Goal: Task Accomplishment & Management: Manage account settings

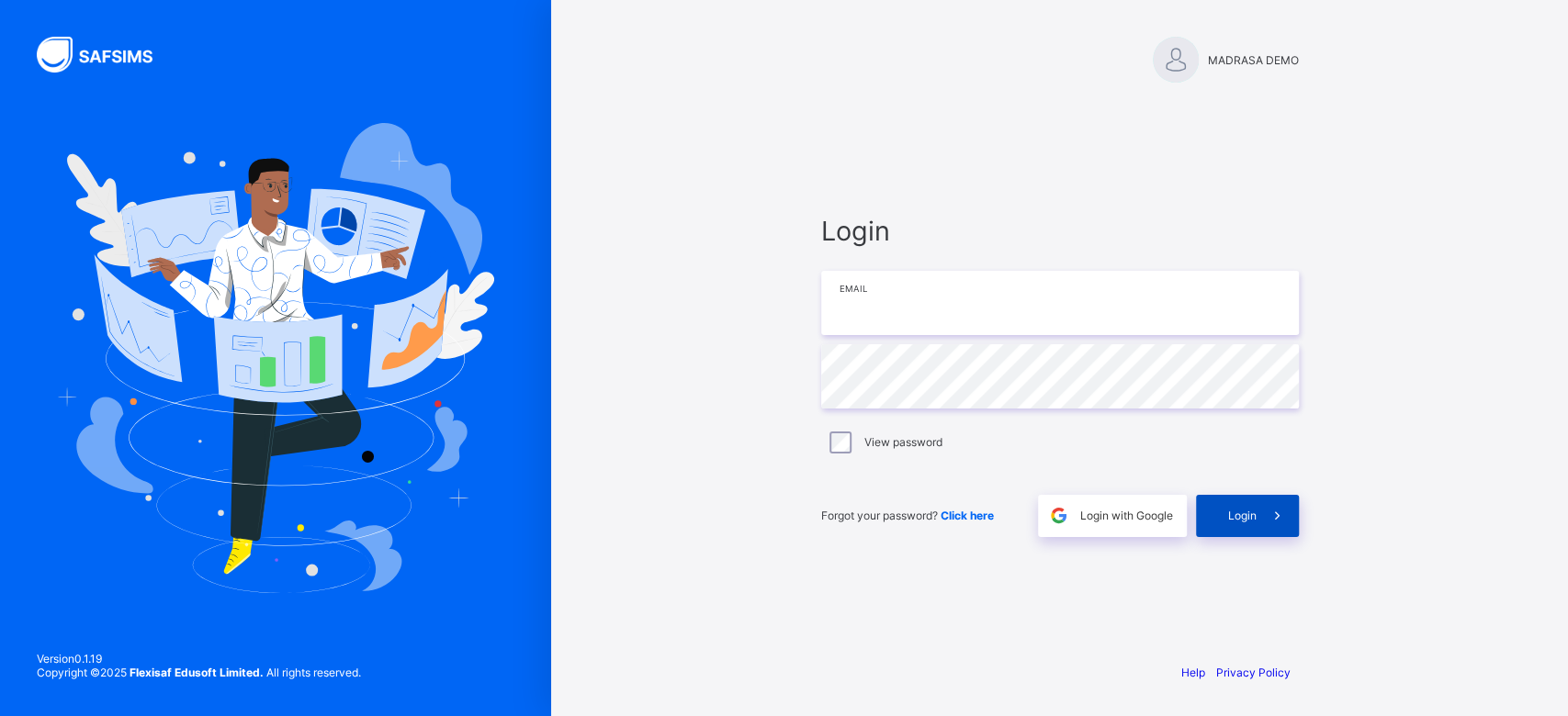
type input "**********"
click at [1229, 505] on div "Login" at bounding box center [1247, 516] width 103 height 43
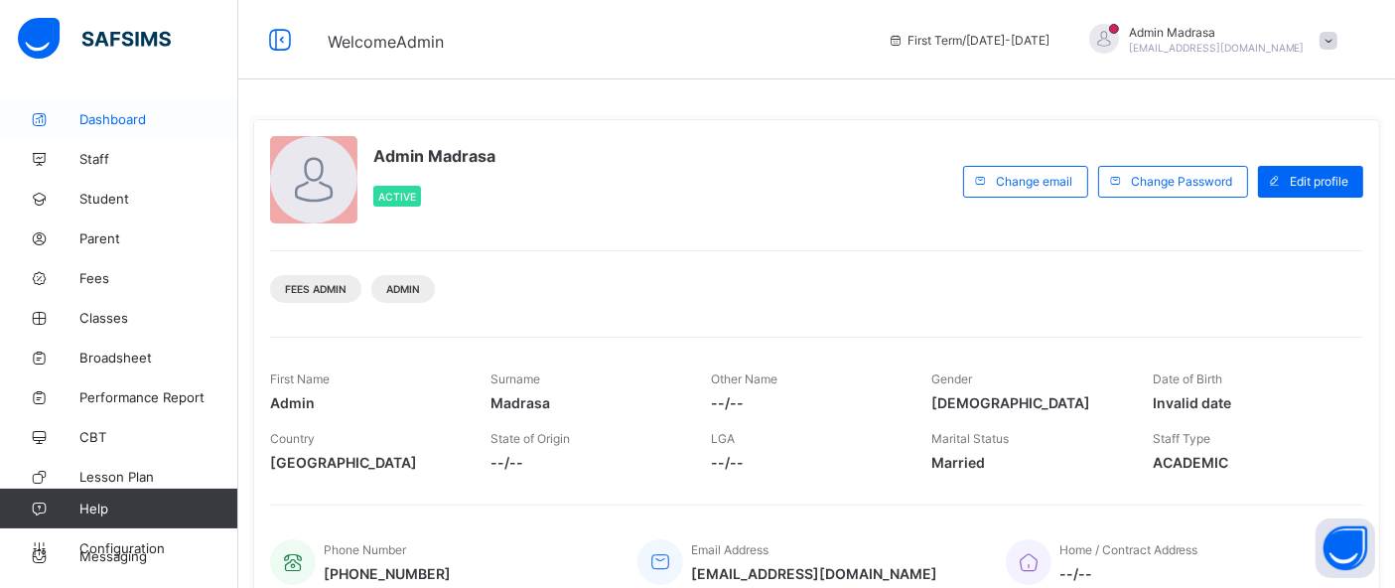
click at [119, 111] on span "Dashboard" at bounding box center [158, 119] width 159 height 16
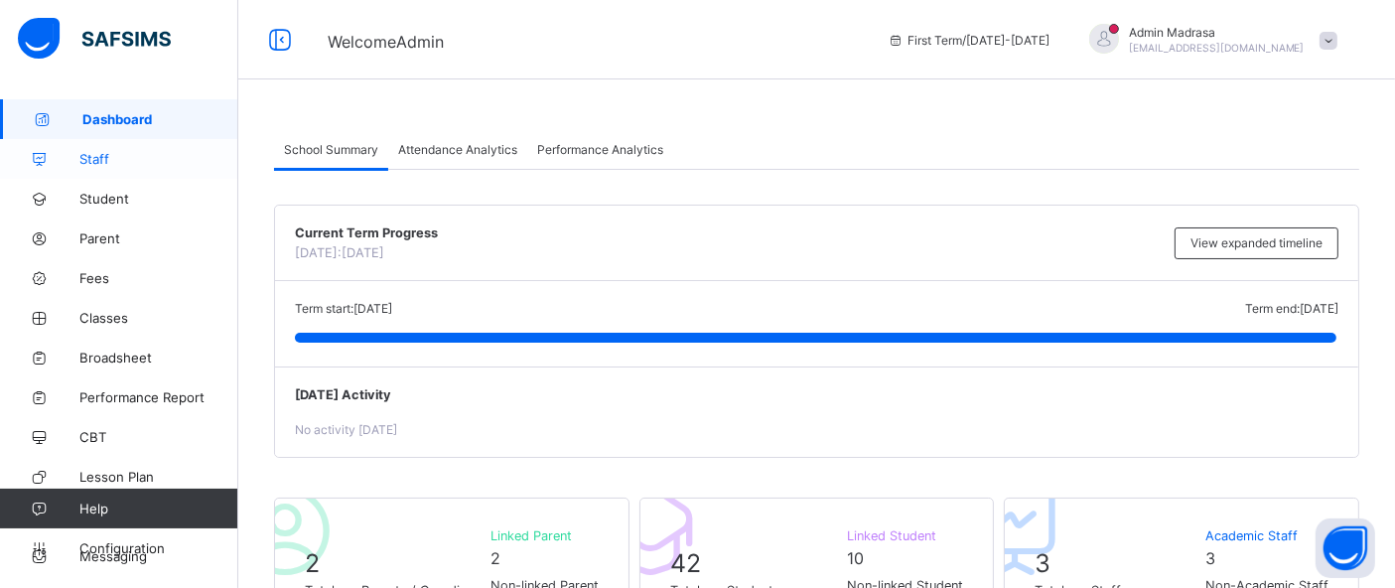
click at [92, 166] on span "Staff" at bounding box center [158, 159] width 159 height 16
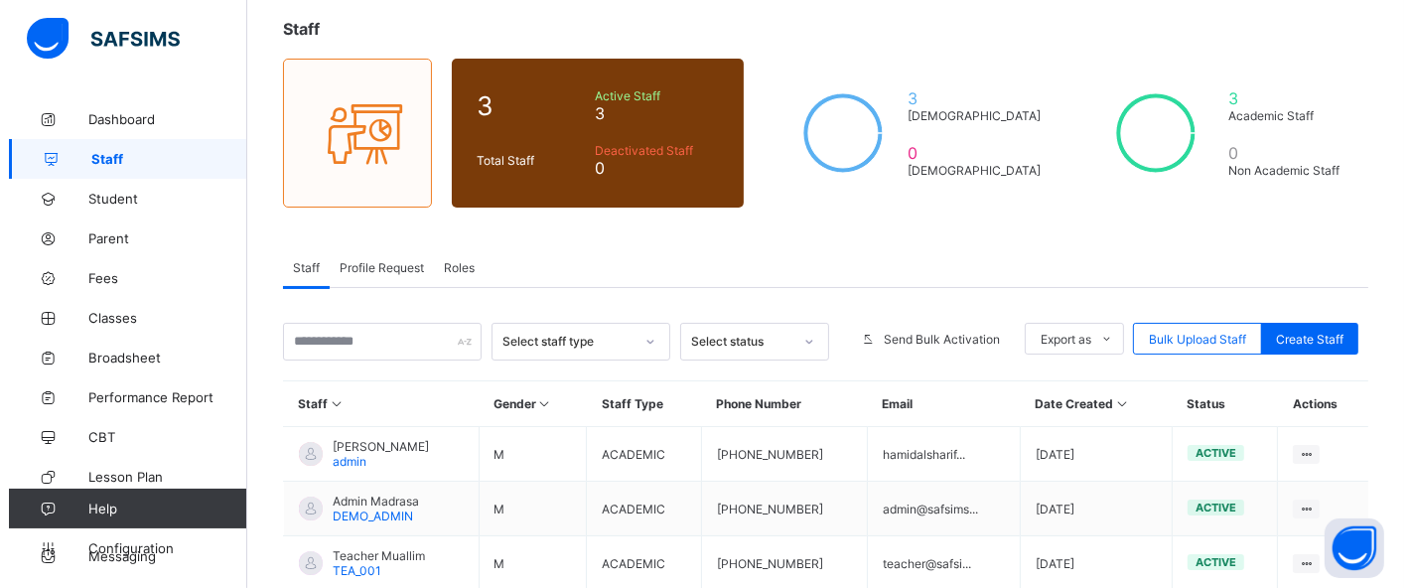
scroll to position [144, 0]
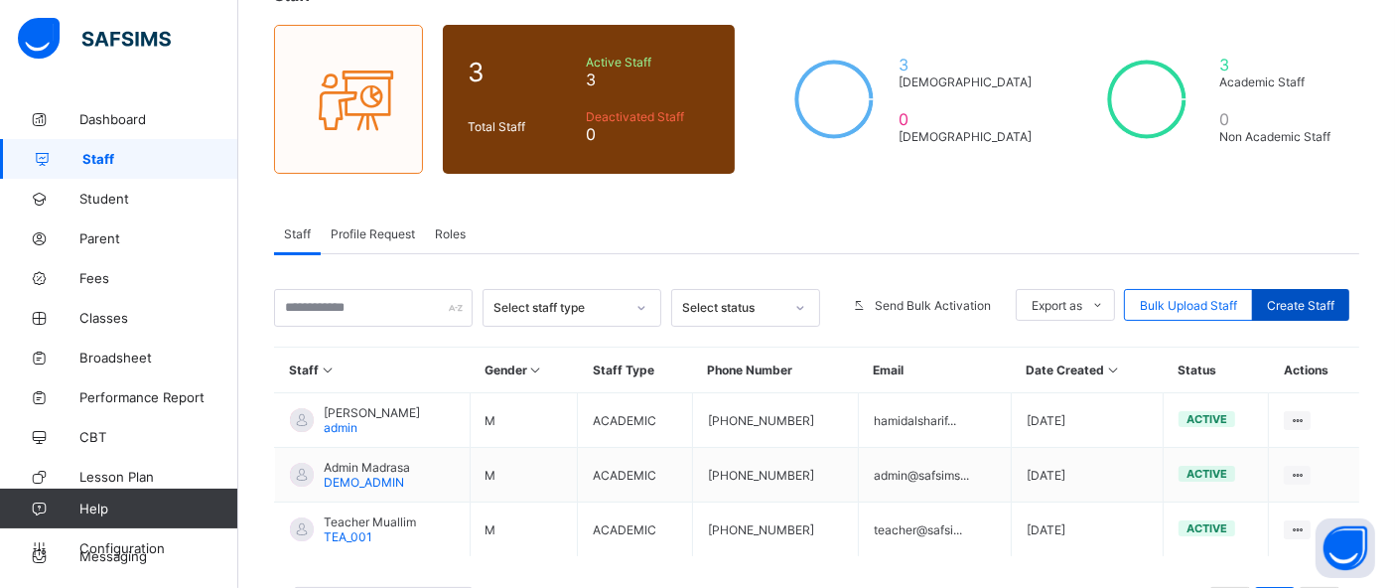
click at [1309, 303] on span "Create Staff" at bounding box center [1301, 305] width 68 height 15
select select "**"
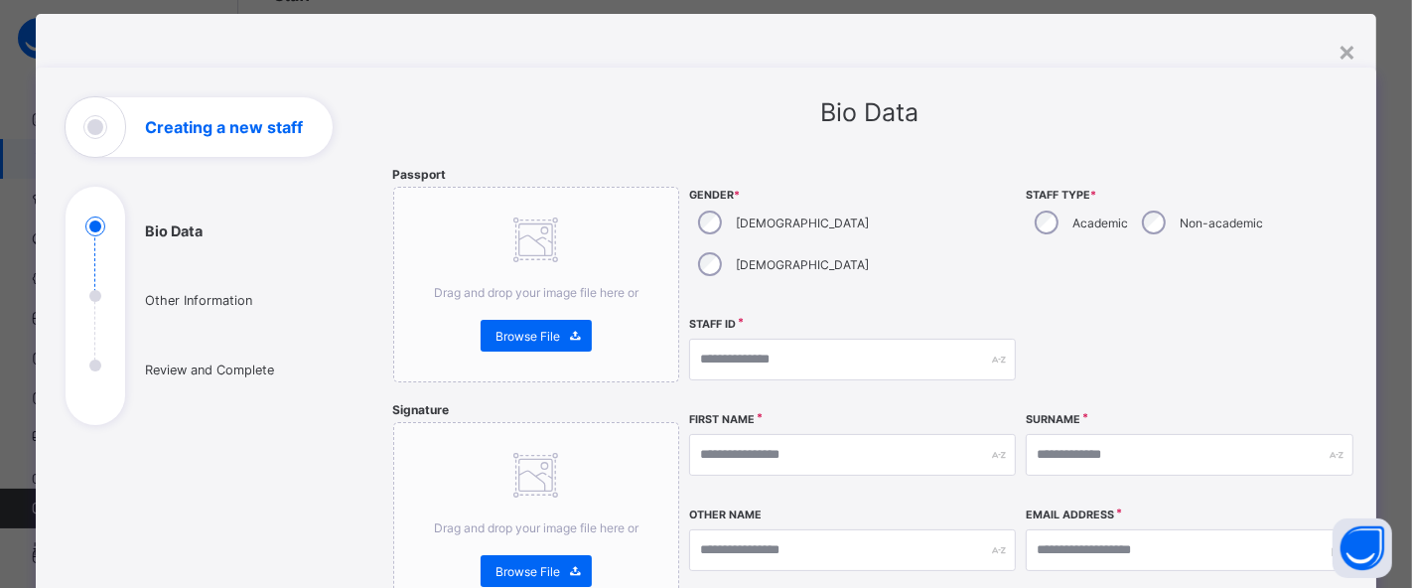
scroll to position [0, 0]
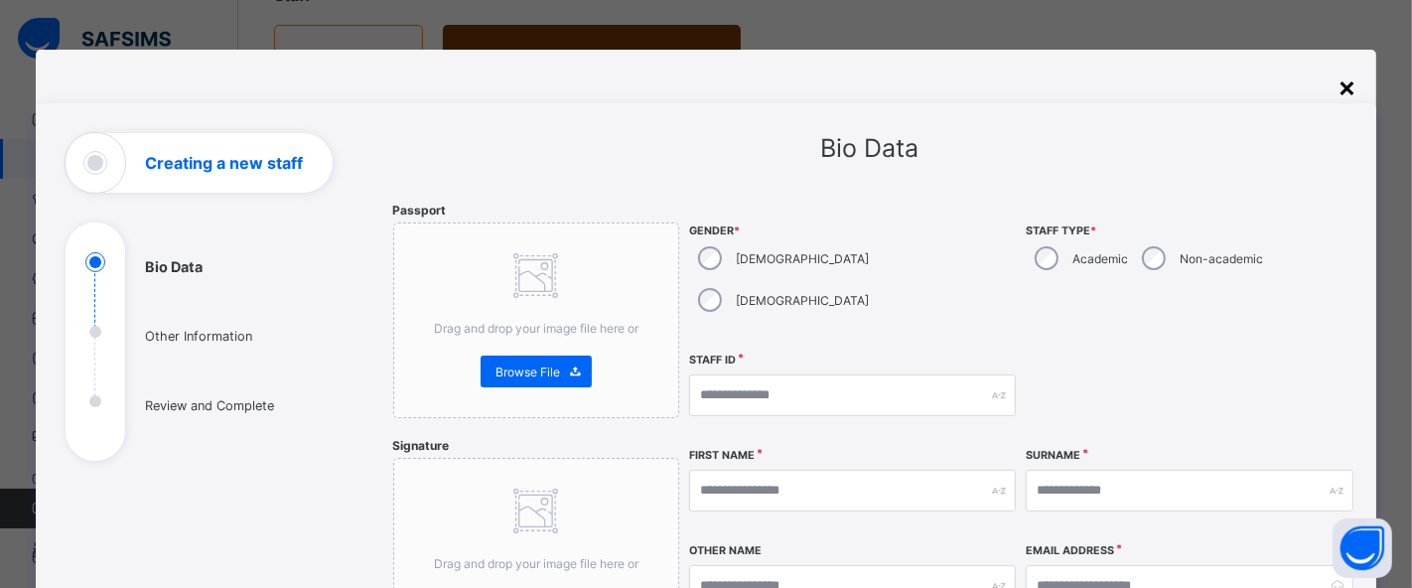
click at [1342, 88] on div "×" at bounding box center [1346, 87] width 19 height 34
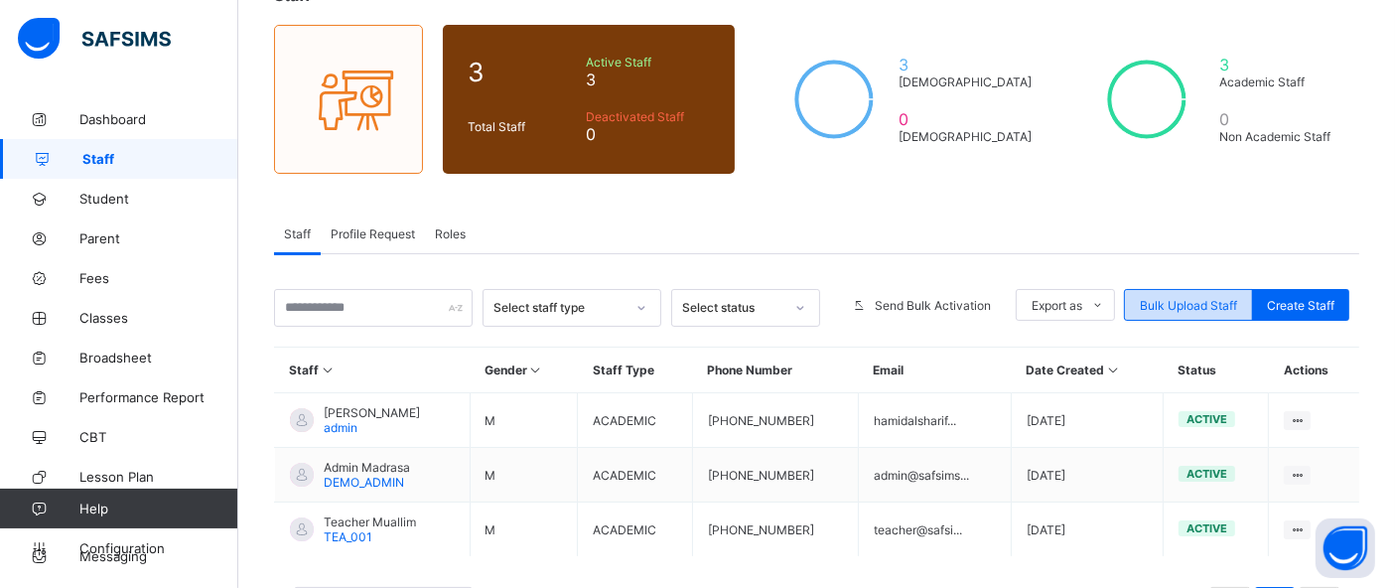
click at [1183, 300] on span "Bulk Upload Staff" at bounding box center [1188, 305] width 97 height 15
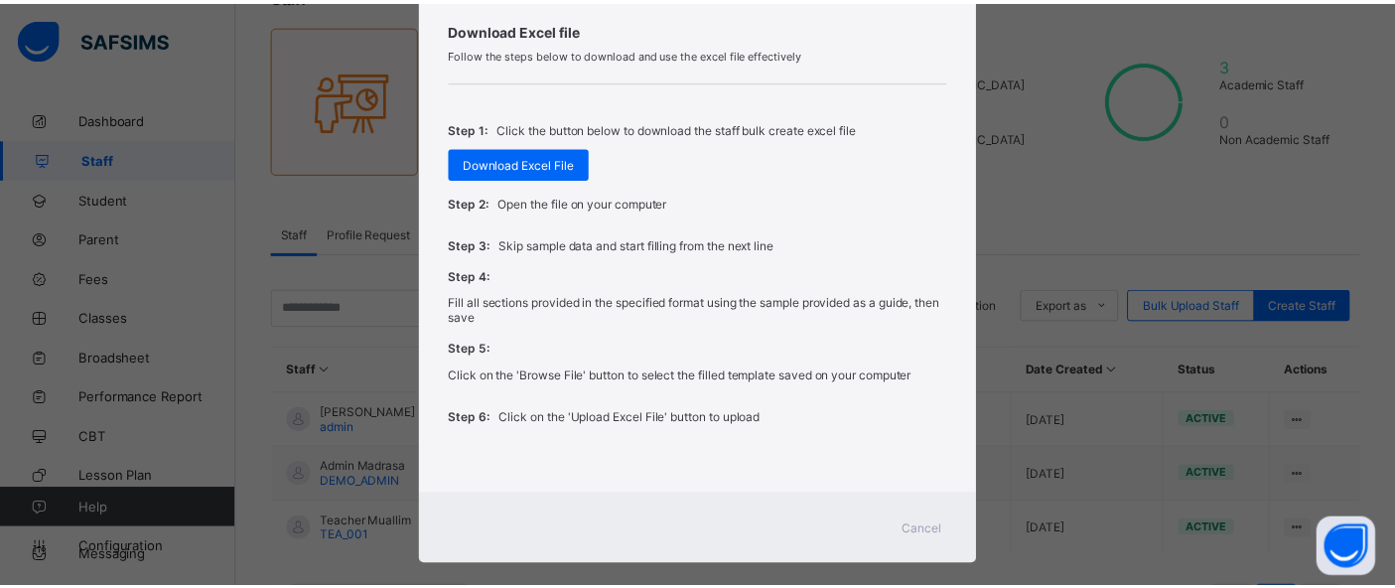
scroll to position [663, 0]
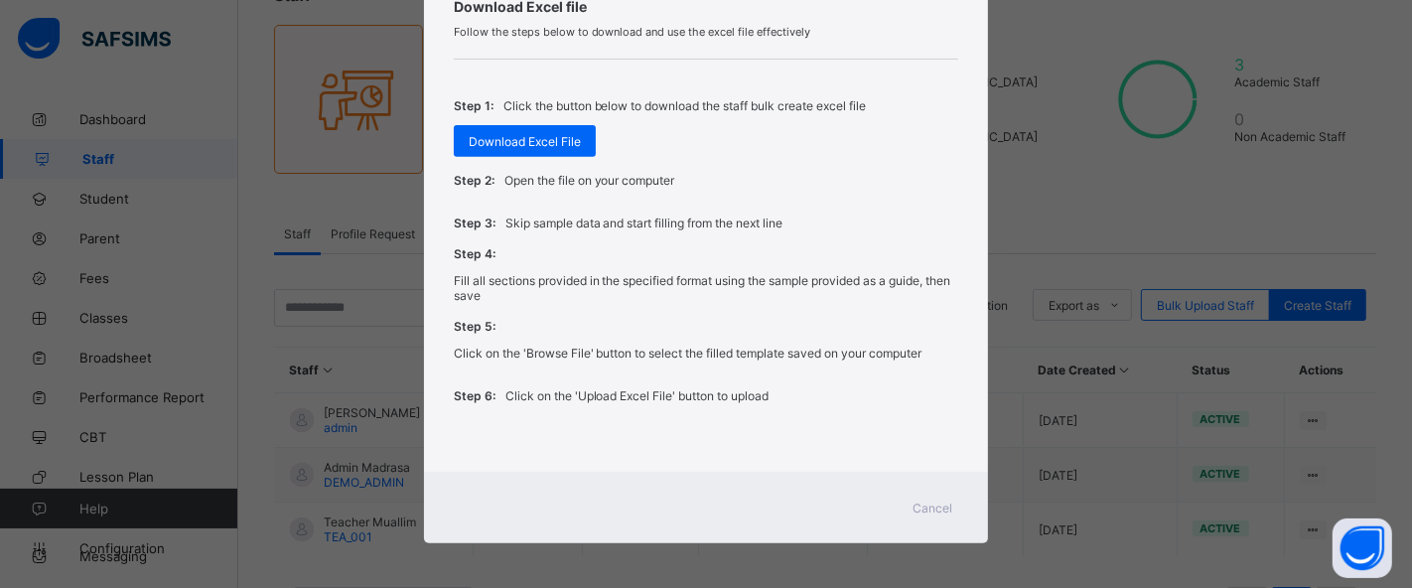
click at [930, 506] on span "Cancel" at bounding box center [932, 507] width 40 height 15
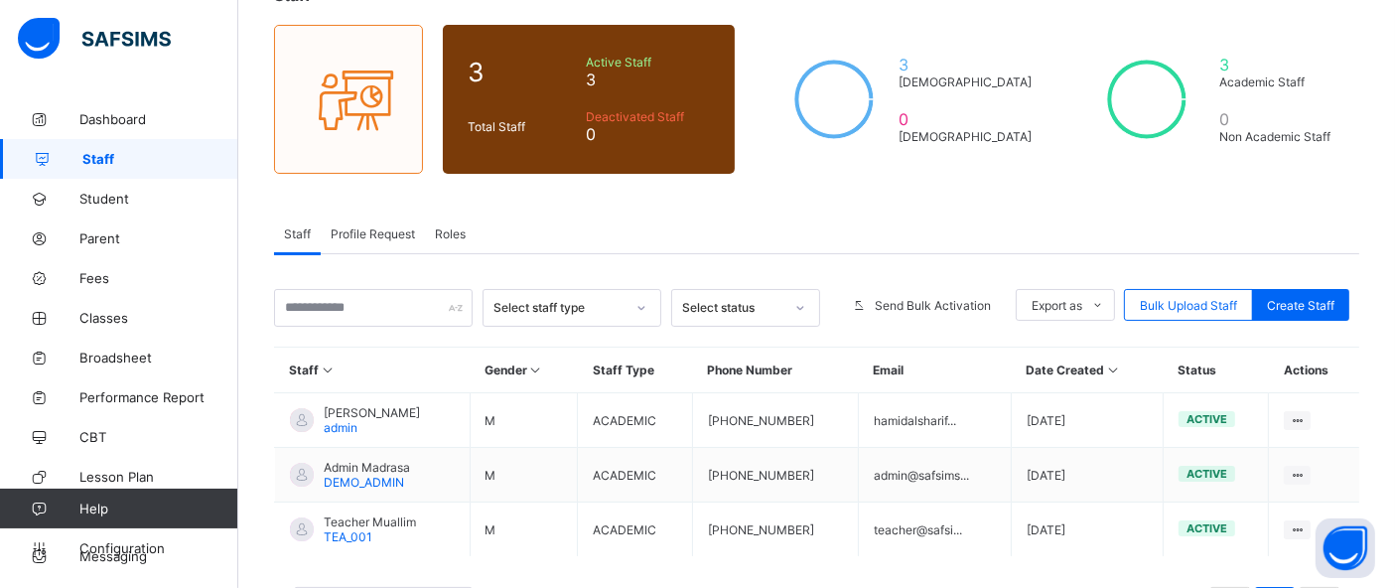
click at [442, 232] on span "Roles" at bounding box center [450, 233] width 31 height 15
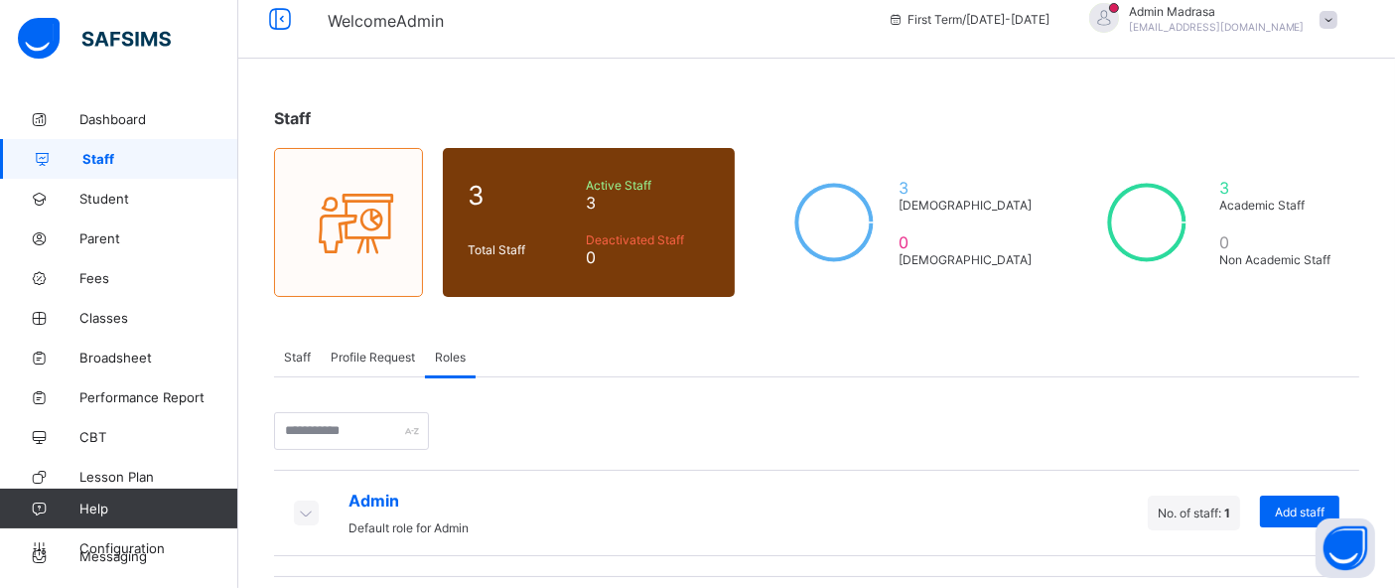
scroll to position [16, 0]
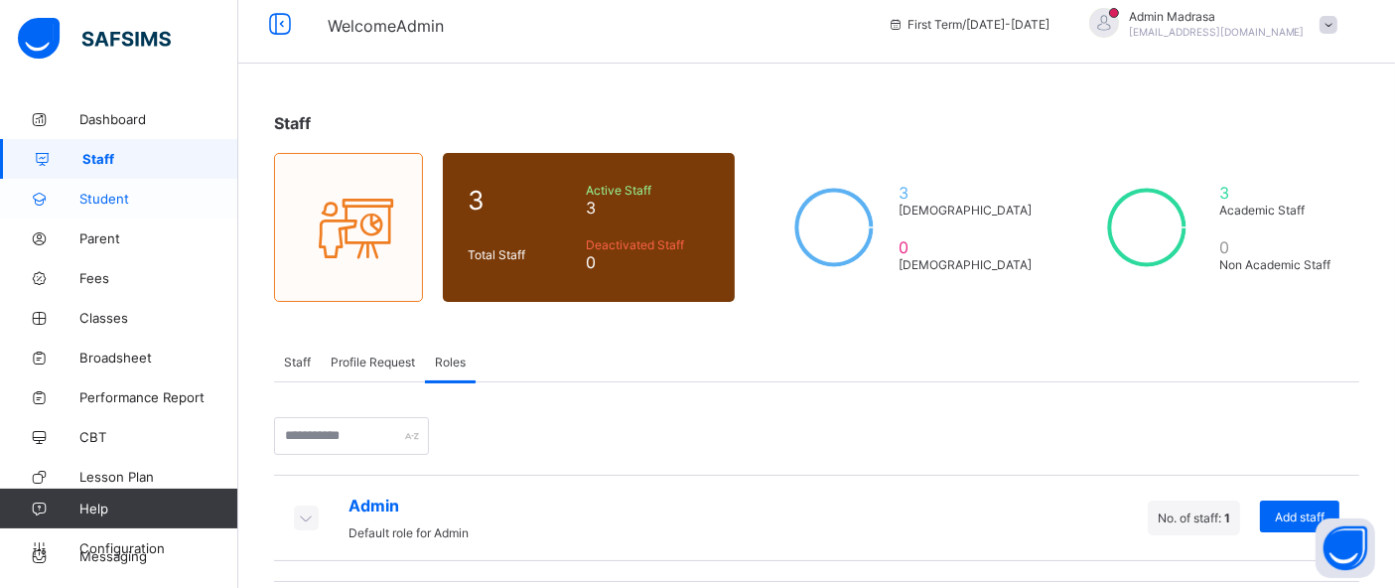
click at [95, 207] on link "Student" at bounding box center [119, 199] width 238 height 40
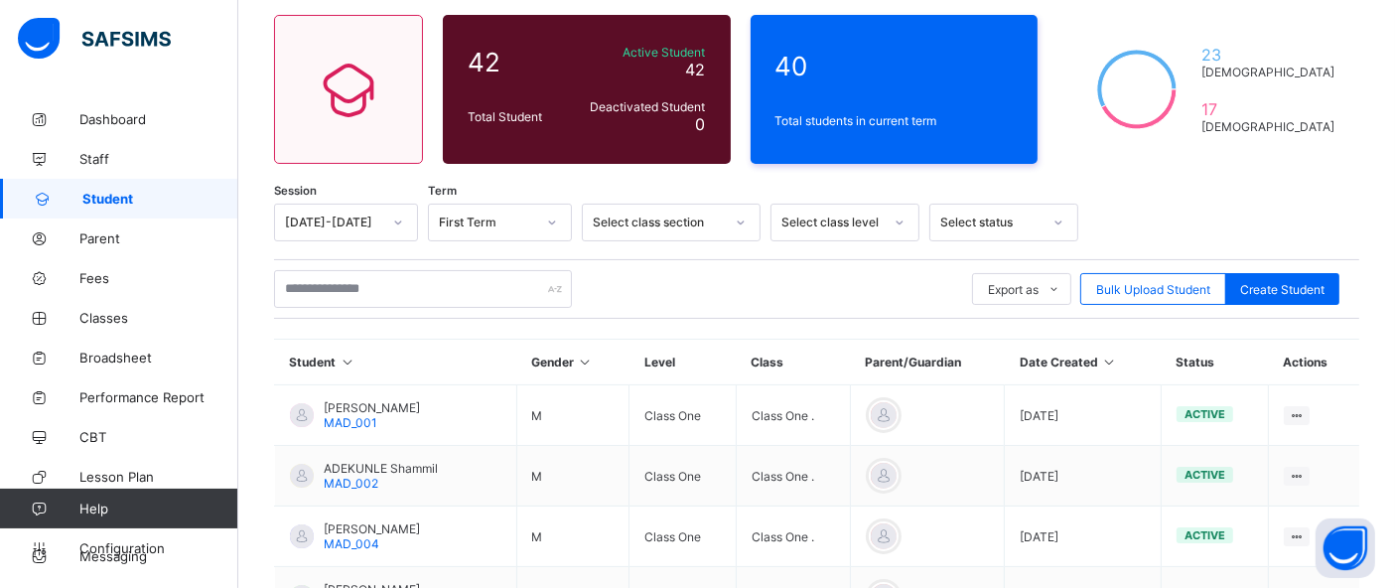
scroll to position [157, 0]
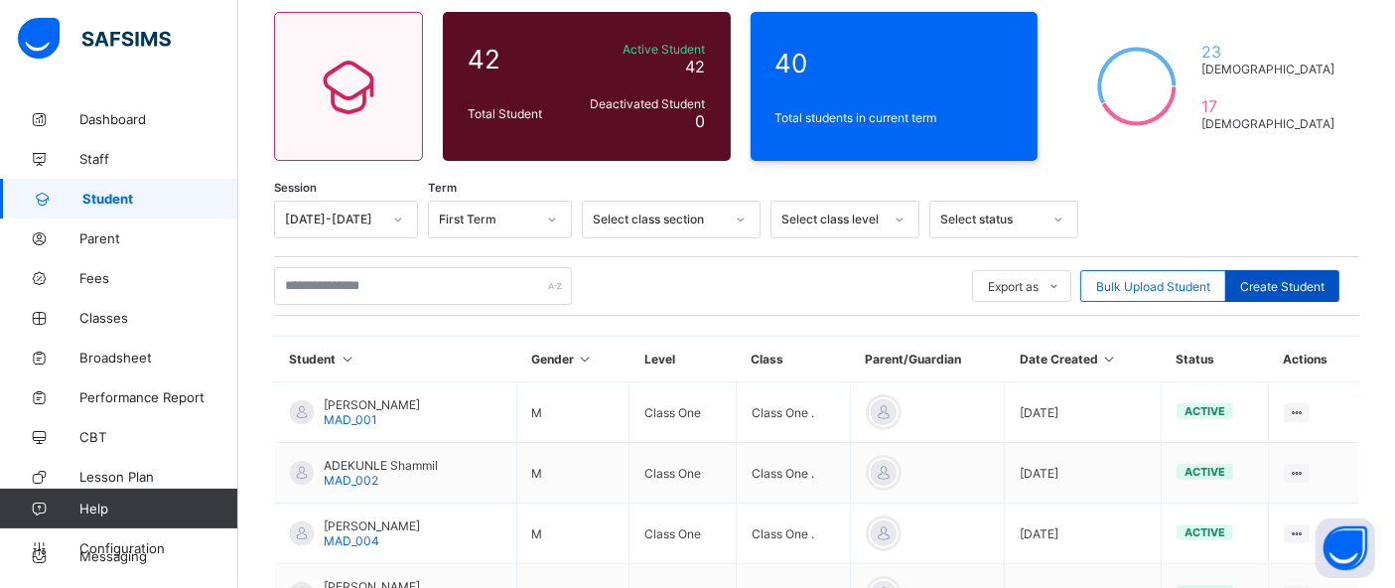
click at [1310, 276] on div "Create Student" at bounding box center [1282, 286] width 114 height 32
select select "**"
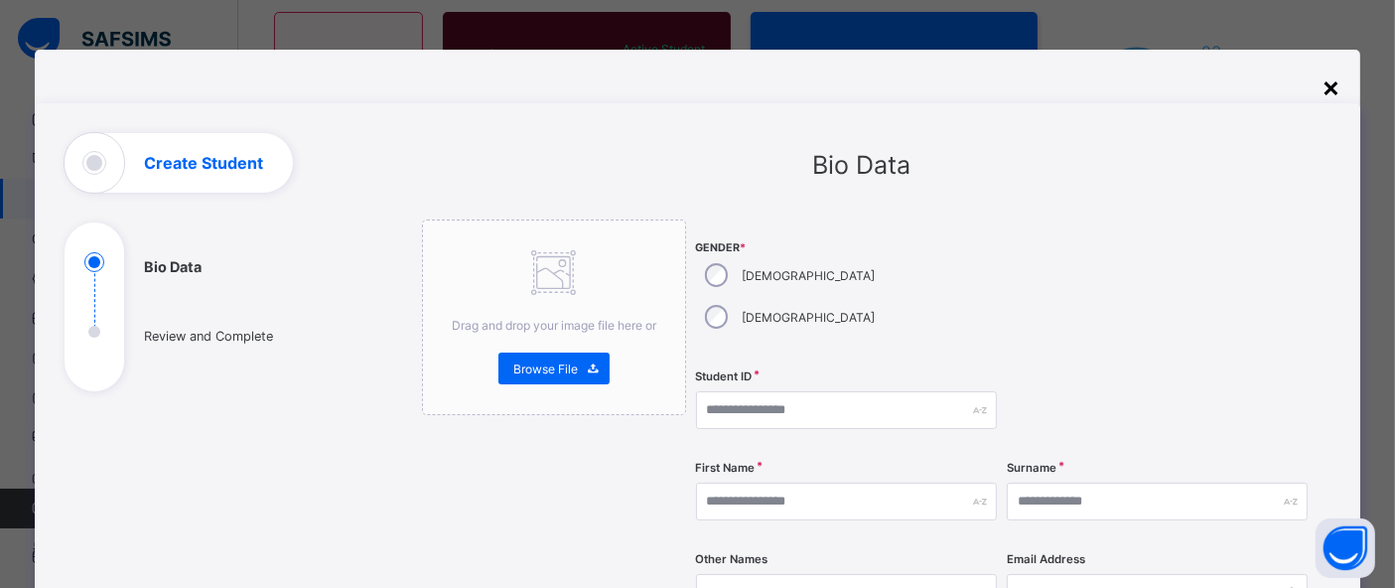
click at [1340, 80] on div "×" at bounding box center [1331, 87] width 19 height 34
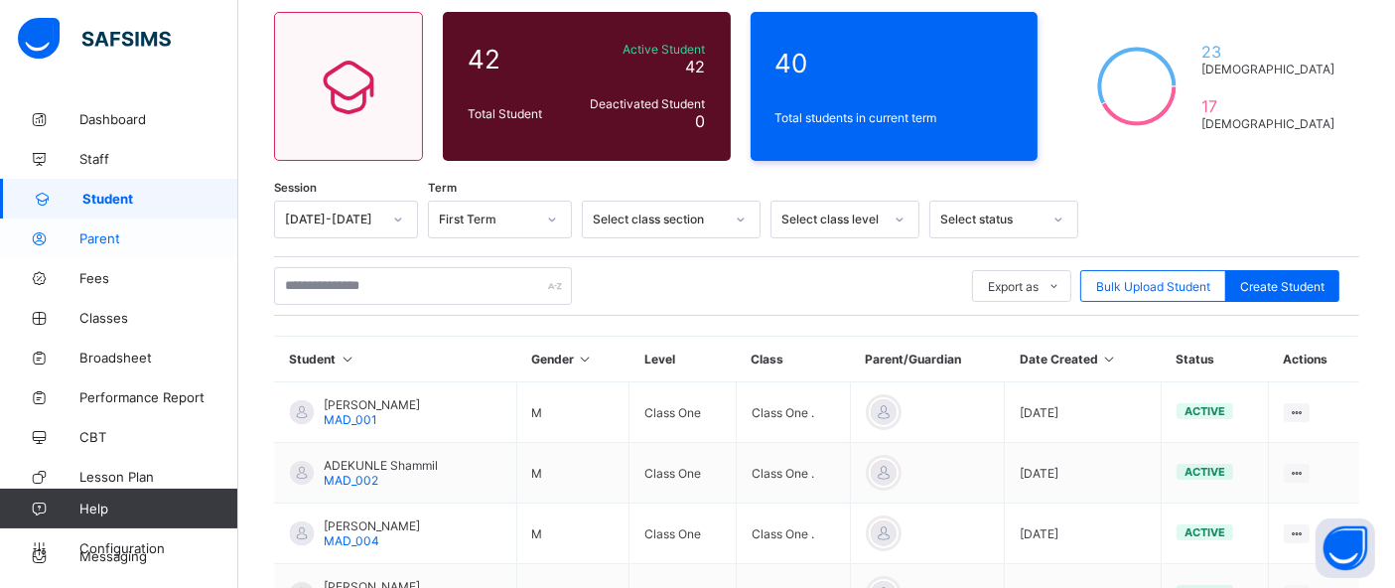
click at [94, 246] on link "Parent" at bounding box center [119, 238] width 238 height 40
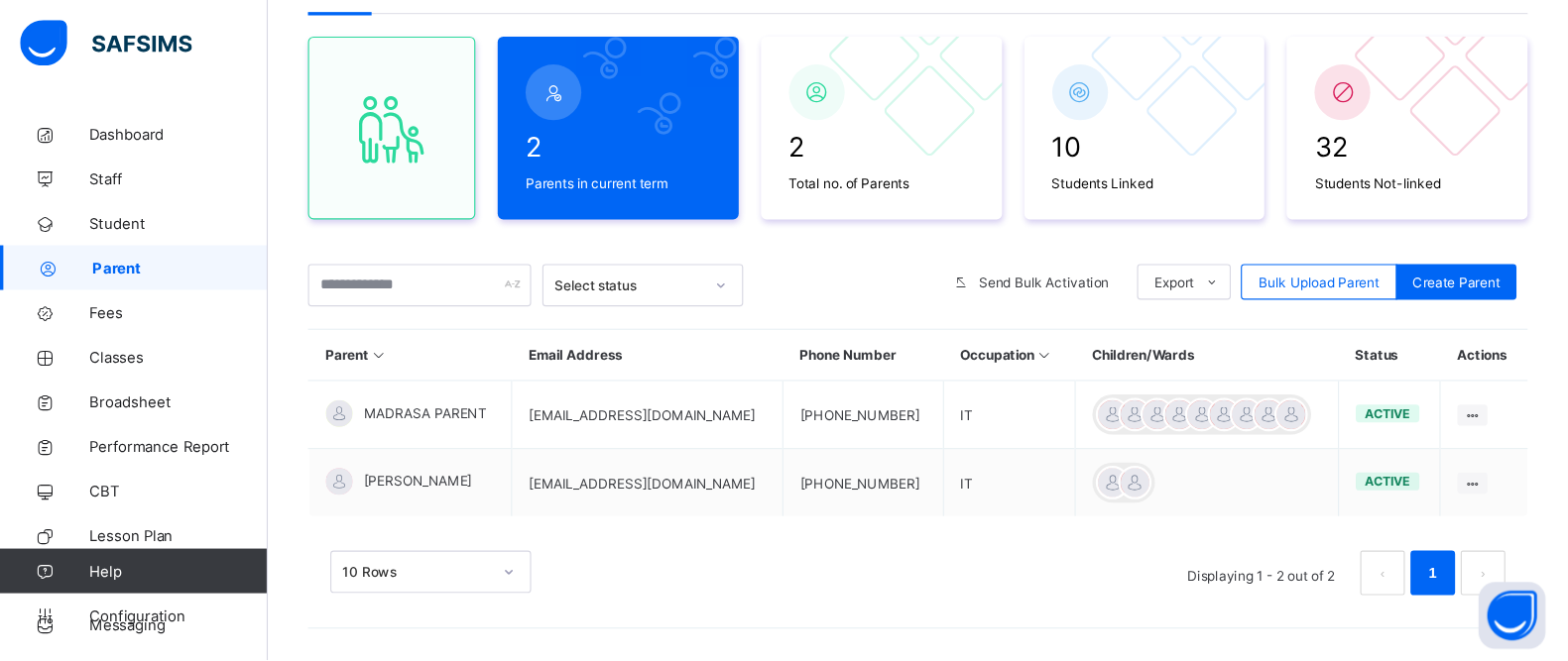
scroll to position [92, 0]
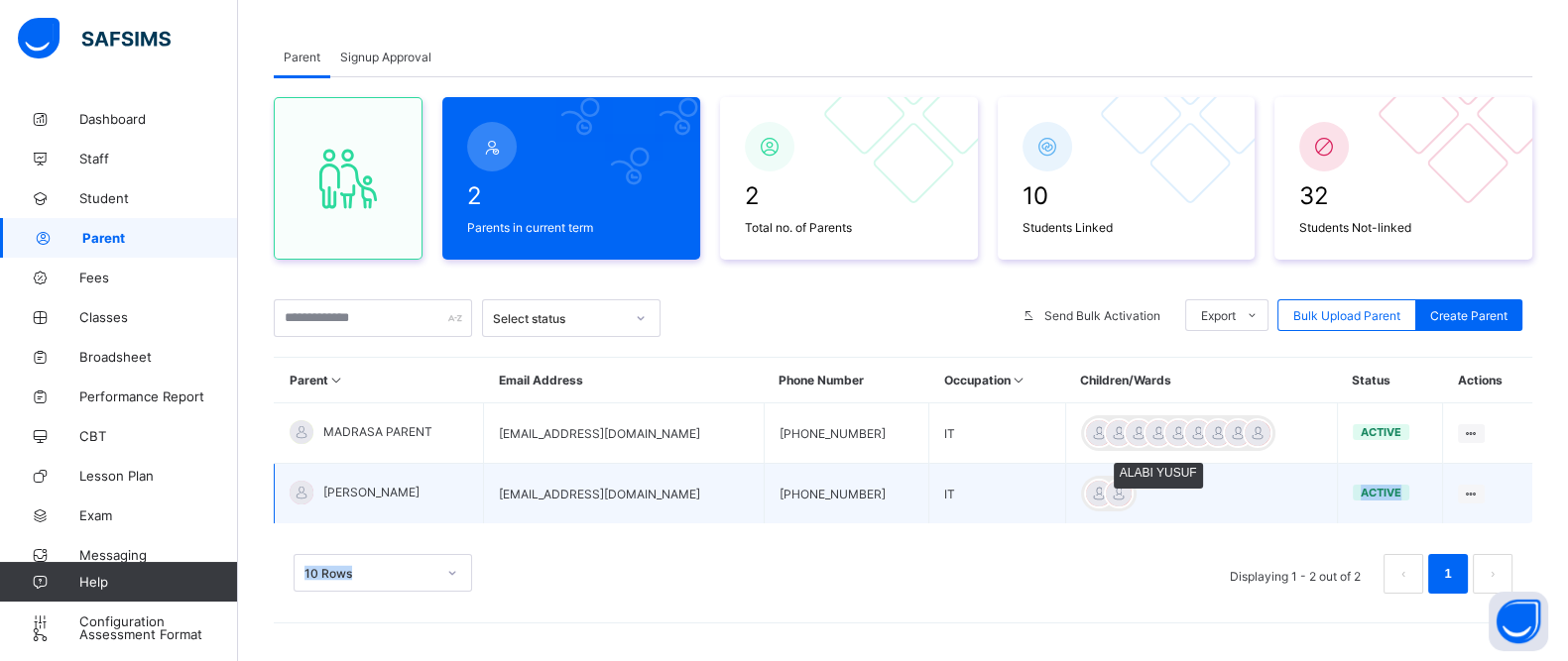
drag, startPoint x: 1037, startPoint y: 535, endPoint x: 1074, endPoint y: 492, distance: 56.7
click at [1074, 492] on div "Parent Email Address Phone Number Occupation Children/Wards Status Actions MADR…" at bounding box center [903, 484] width 1258 height 257
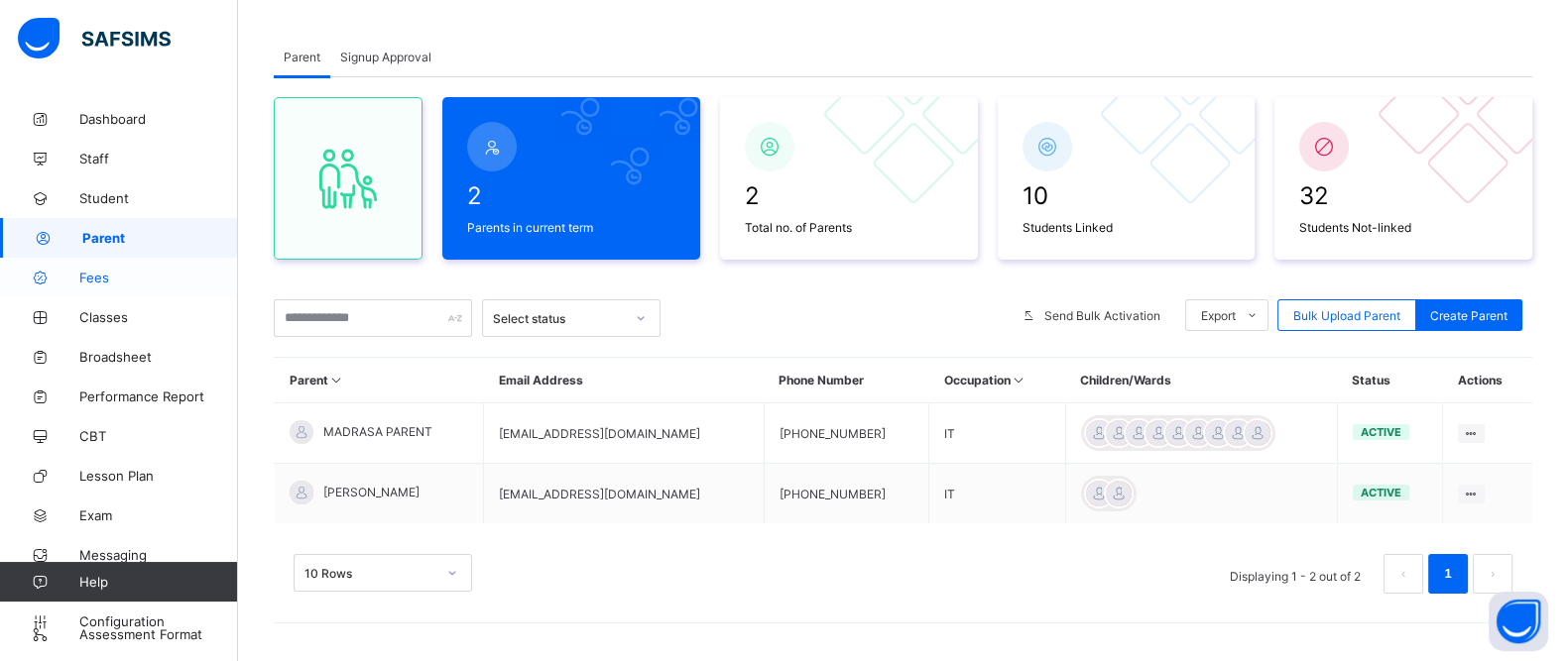
drag, startPoint x: 264, startPoint y: 307, endPoint x: 82, endPoint y: 290, distance: 182.8
click at [82, 290] on div "Welcome Admin First Term / [DATE]-[DATE] Admin Madrasa [EMAIL_ADDRESS][DOMAIN_N…" at bounding box center [784, 286] width 1568 height 756
click at [89, 279] on span "Fees" at bounding box center [158, 278] width 159 height 16
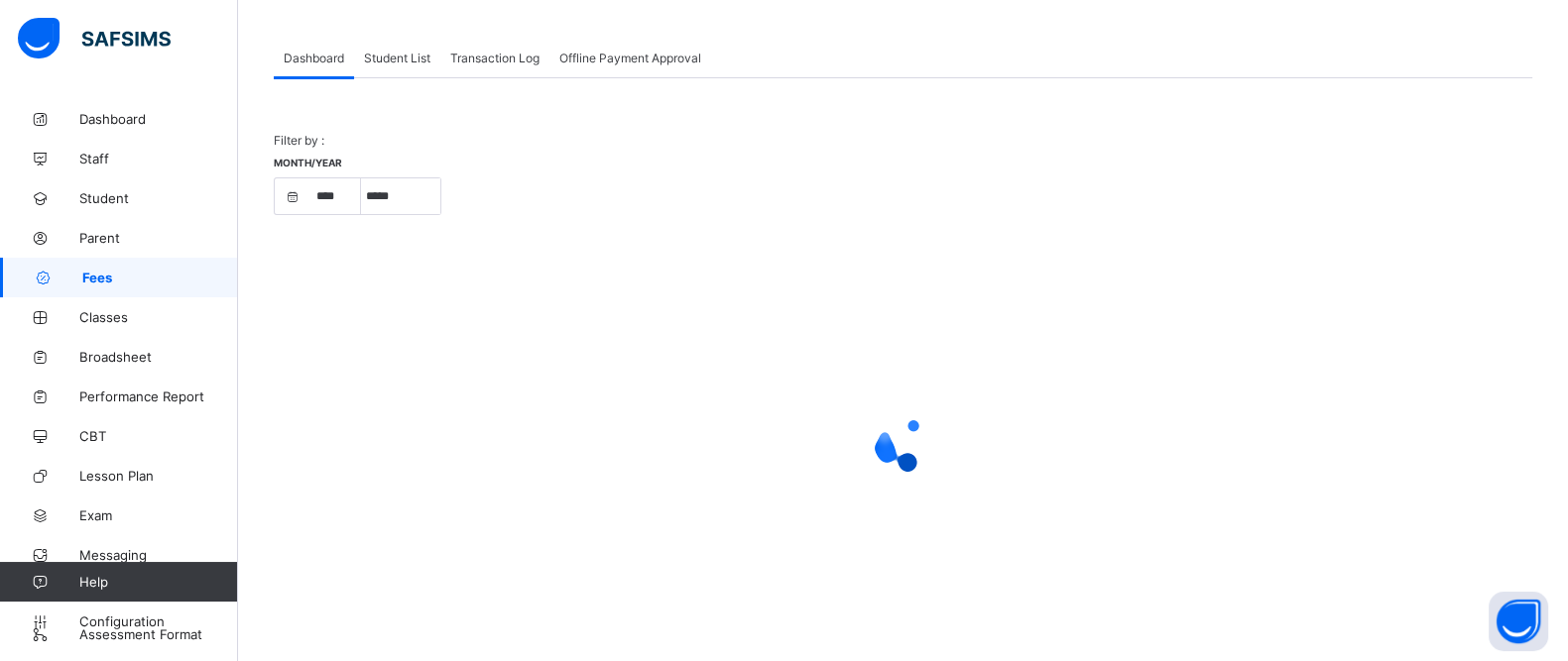
scroll to position [91, 0]
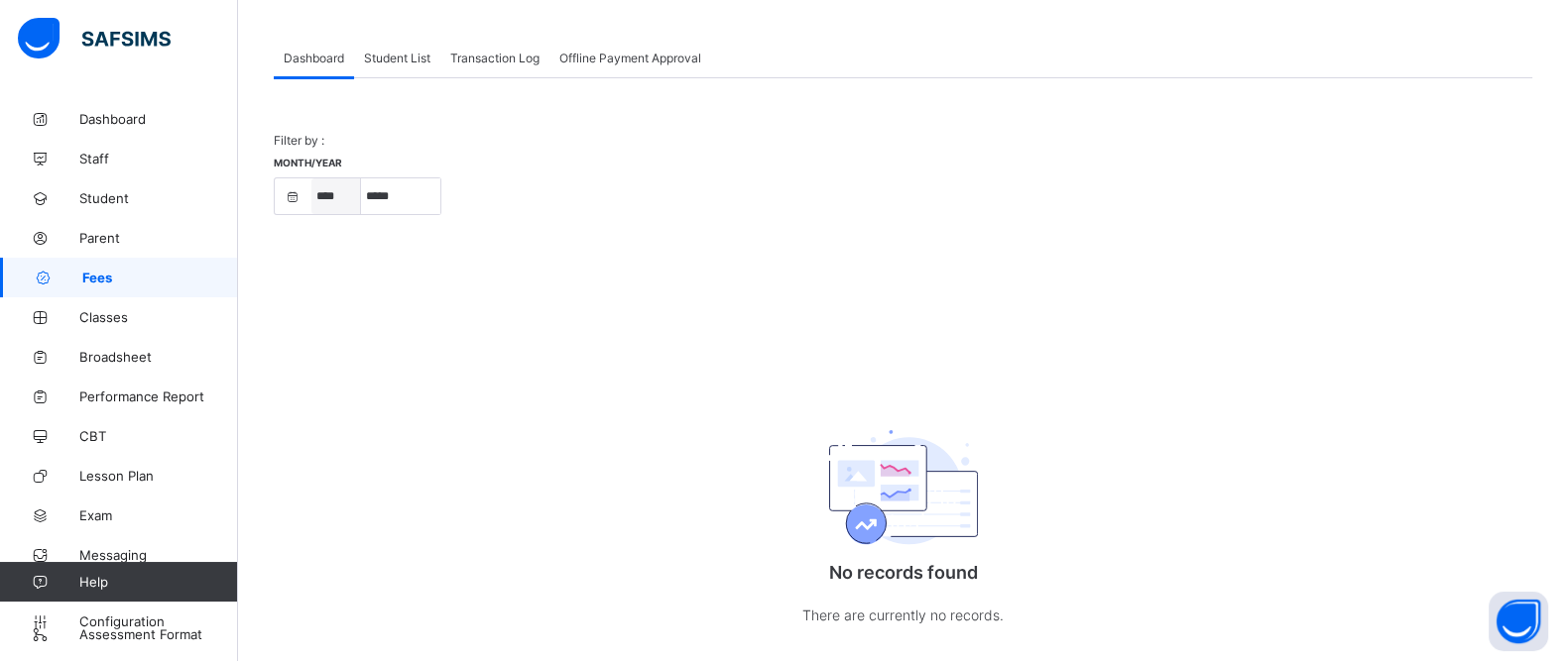
select select "****"
select select "*"
click at [382, 57] on span "Student List" at bounding box center [396, 57] width 67 height 15
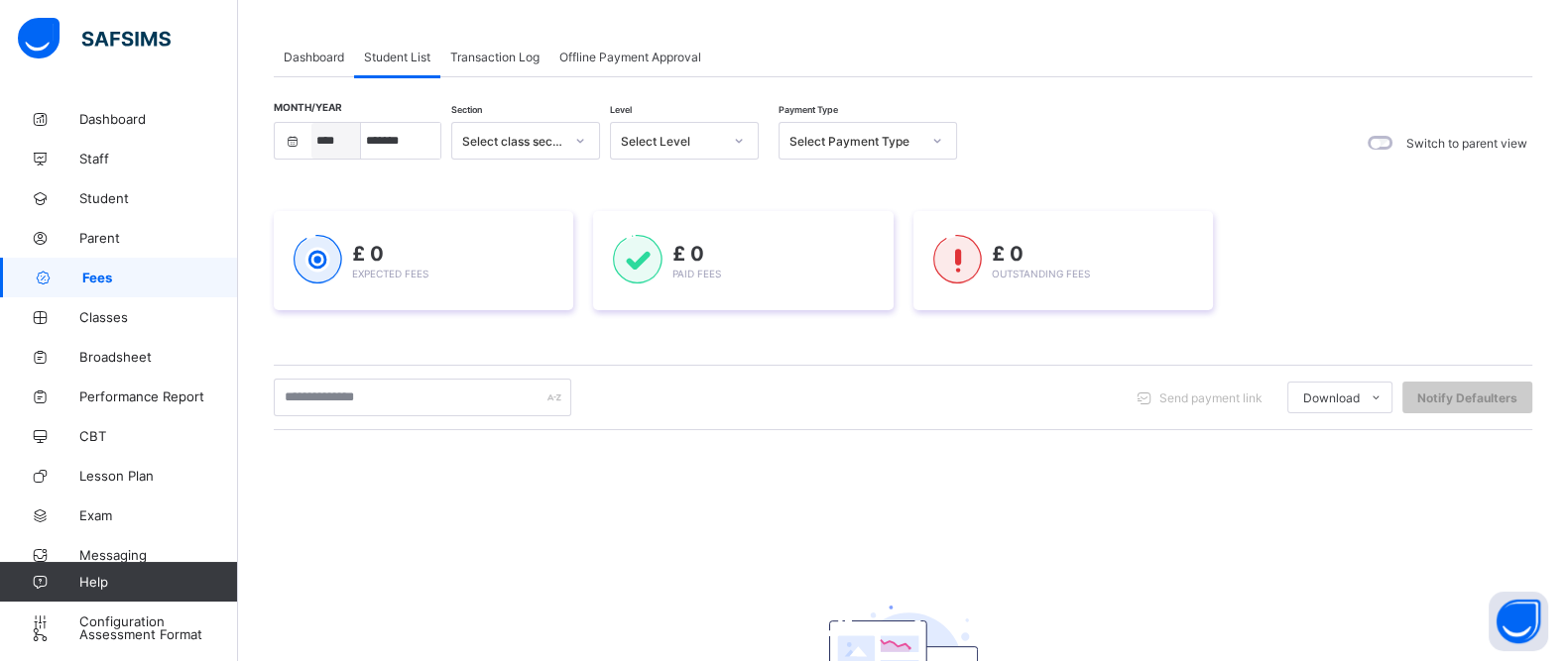
click at [328, 142] on select "**** **** ****" at bounding box center [337, 141] width 50 height 36
select select "****"
click at [312, 123] on select "**** **** ****" at bounding box center [337, 141] width 50 height 36
select select "*"
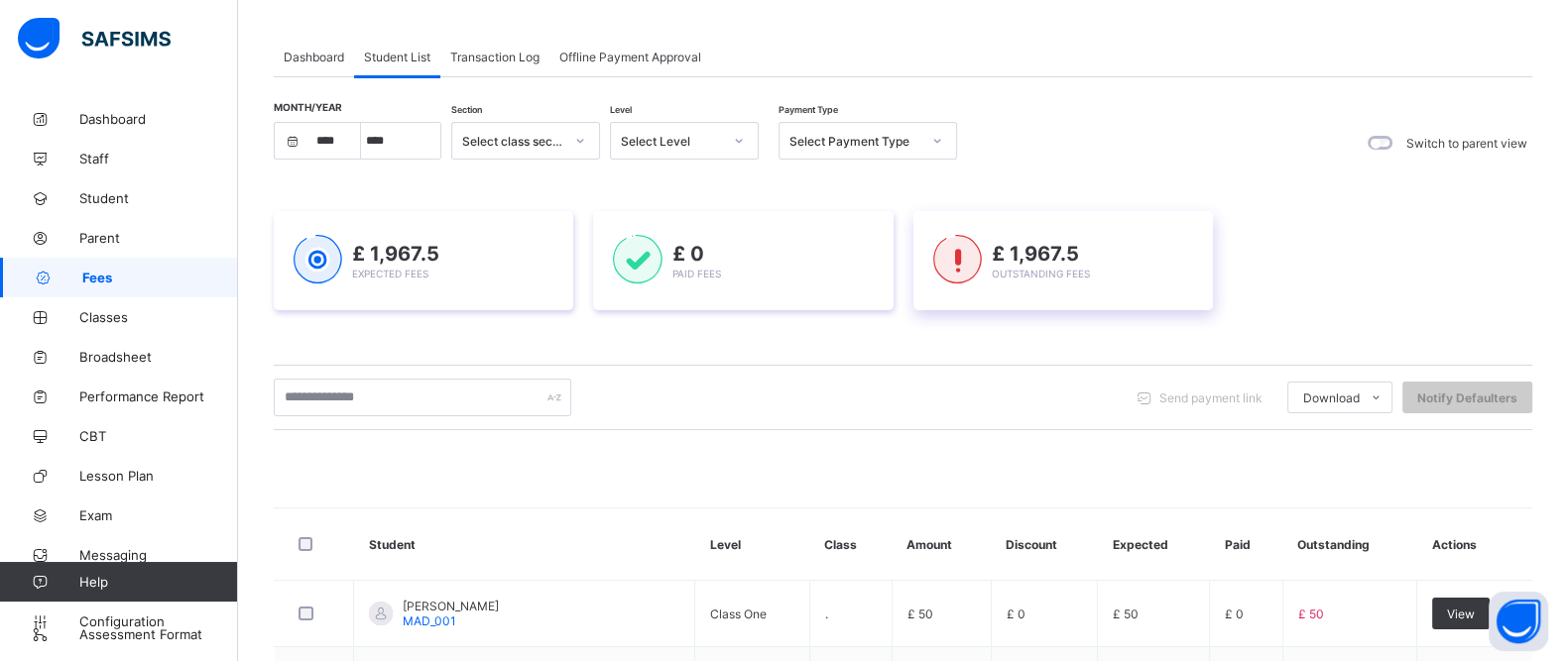
scroll to position [100, 0]
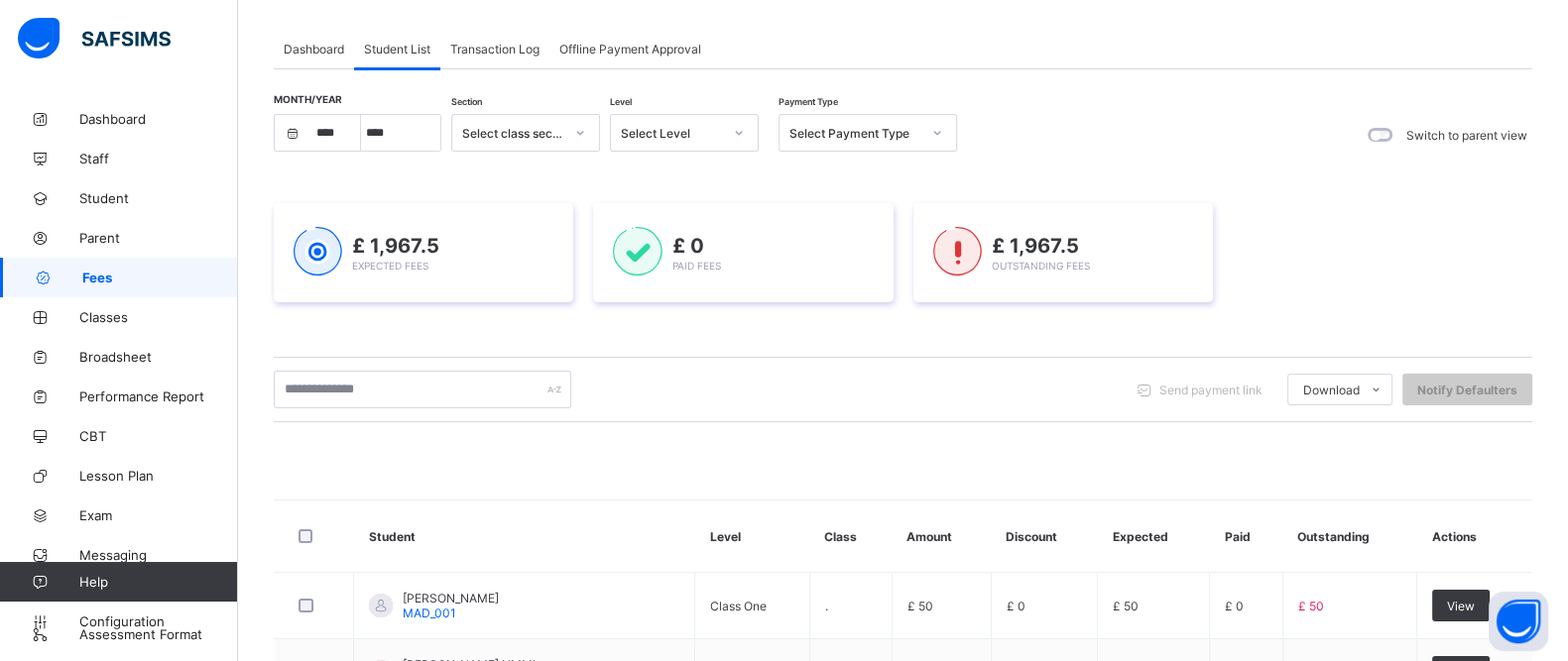
click at [544, 137] on div "Select class section" at bounding box center [512, 133] width 101 height 15
click at [684, 126] on div "Select Level" at bounding box center [671, 133] width 101 height 15
click at [649, 177] on div "Class 1" at bounding box center [684, 176] width 147 height 31
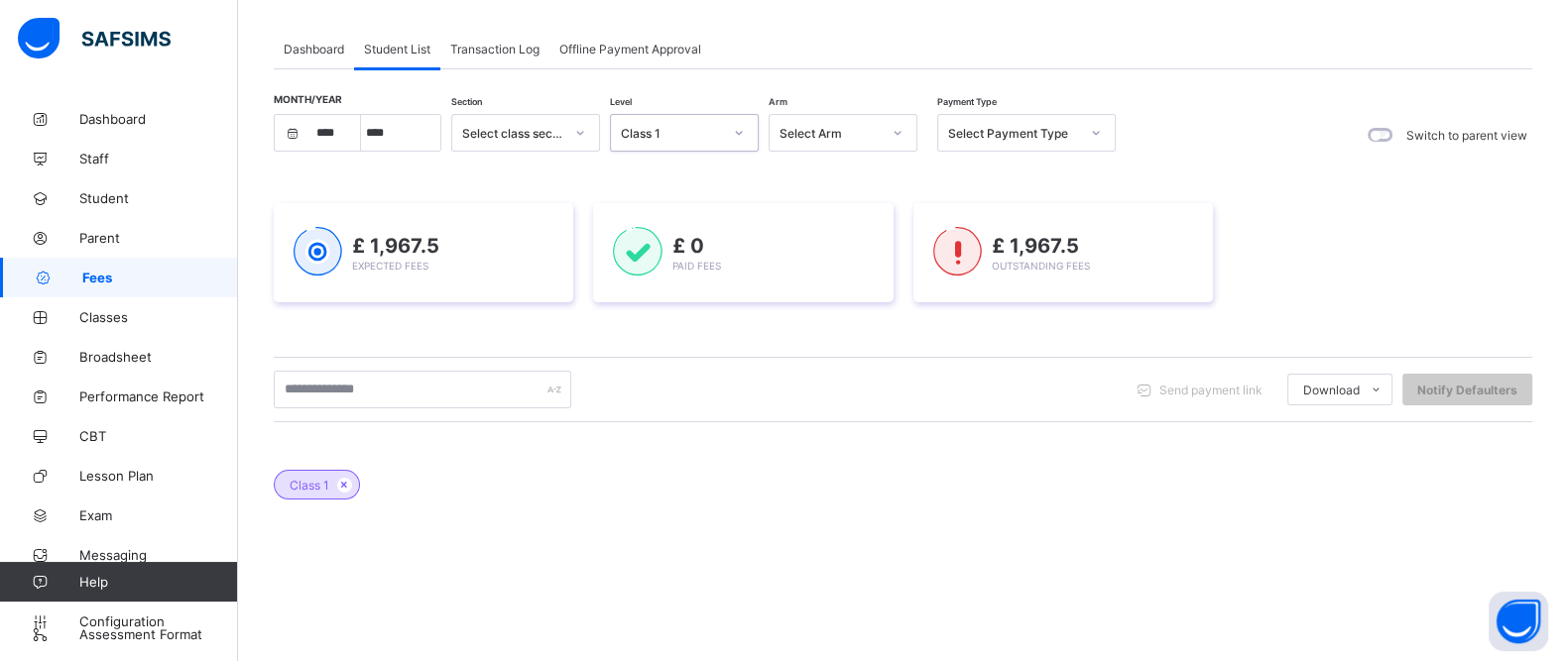
click at [694, 141] on div "Class 1" at bounding box center [665, 133] width 109 height 28
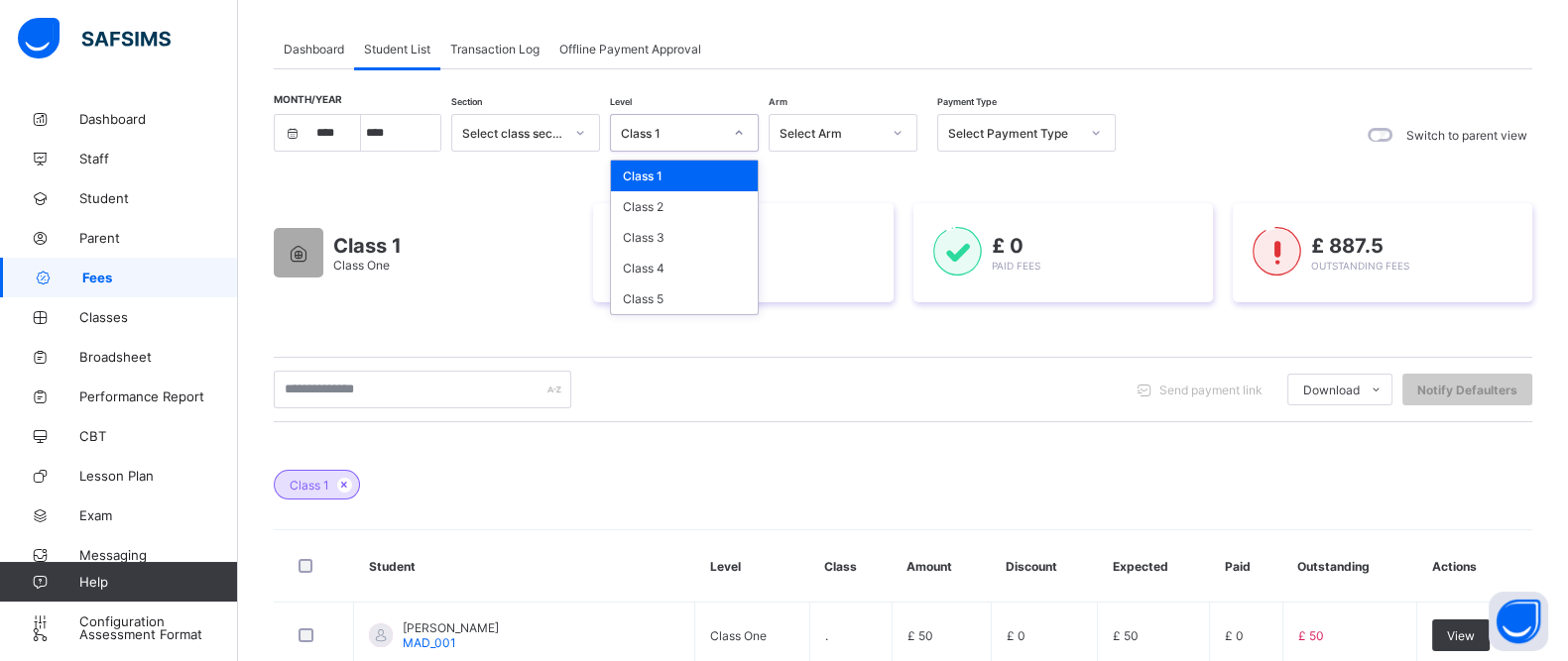
click at [643, 146] on div "Class 1" at bounding box center [684, 133] width 149 height 38
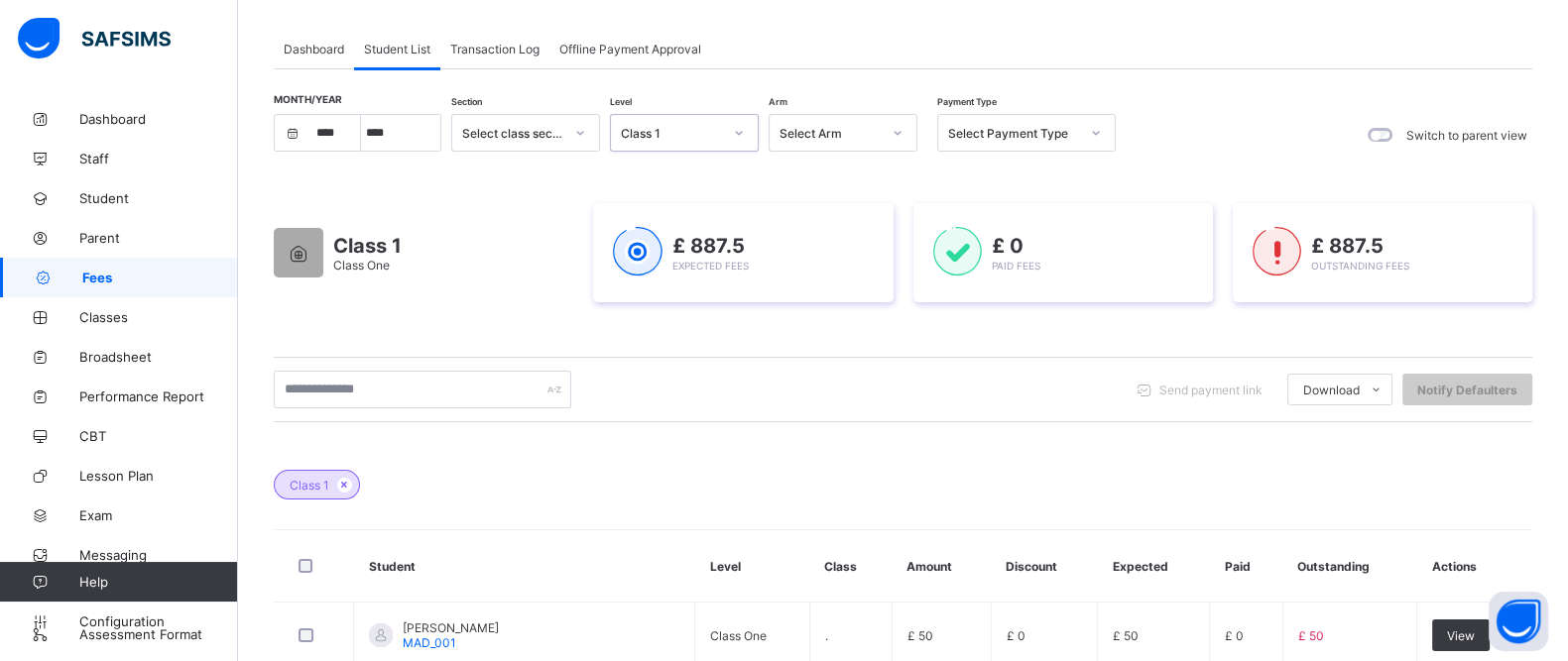
click at [709, 134] on div "Class 1" at bounding box center [671, 133] width 101 height 15
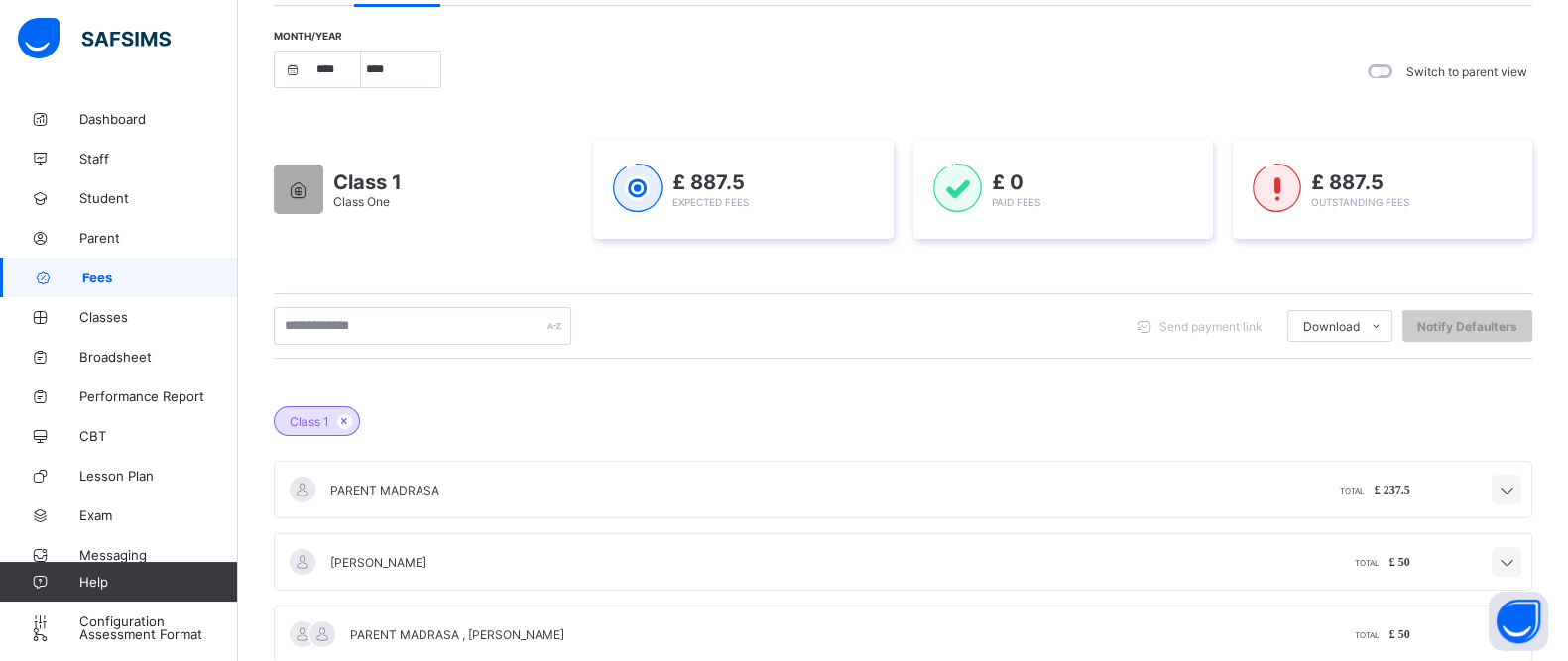
scroll to position [209, 0]
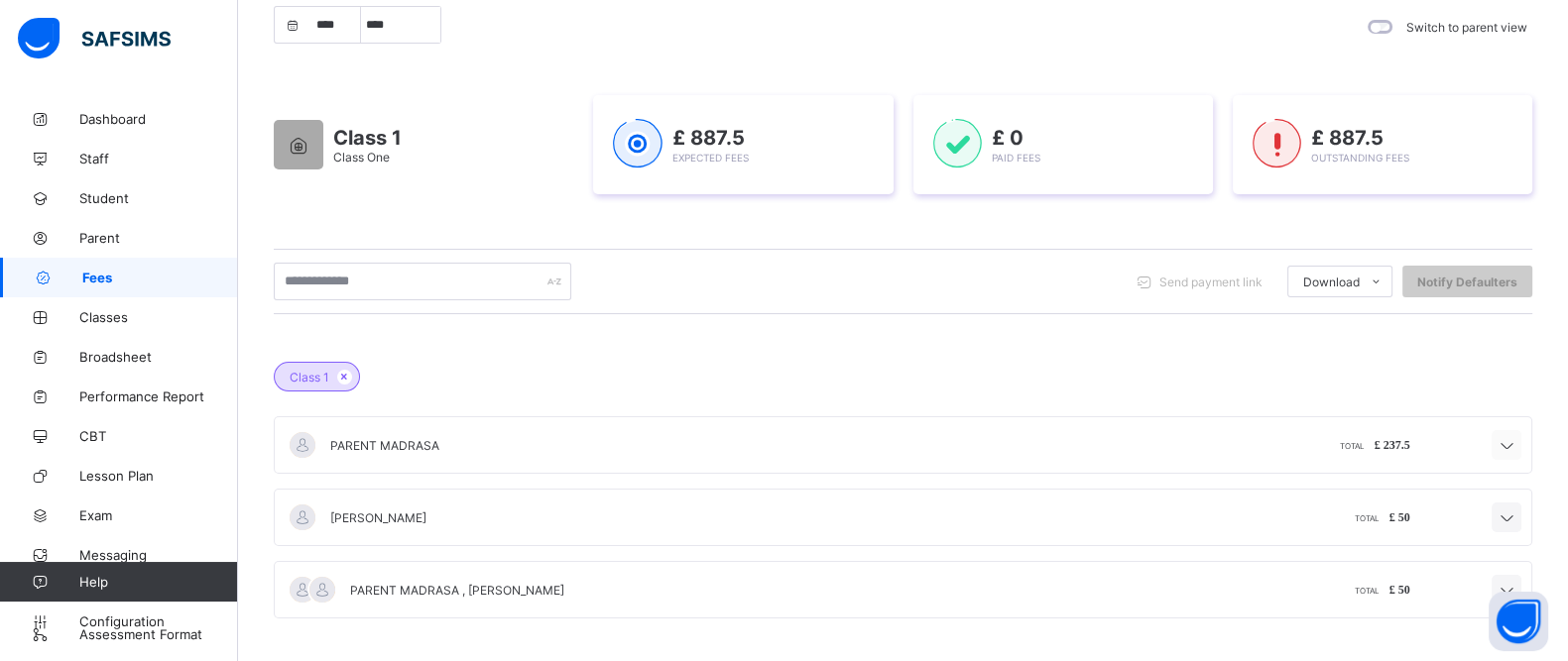
click at [1518, 443] on icon at bounding box center [1506, 446] width 24 height 20
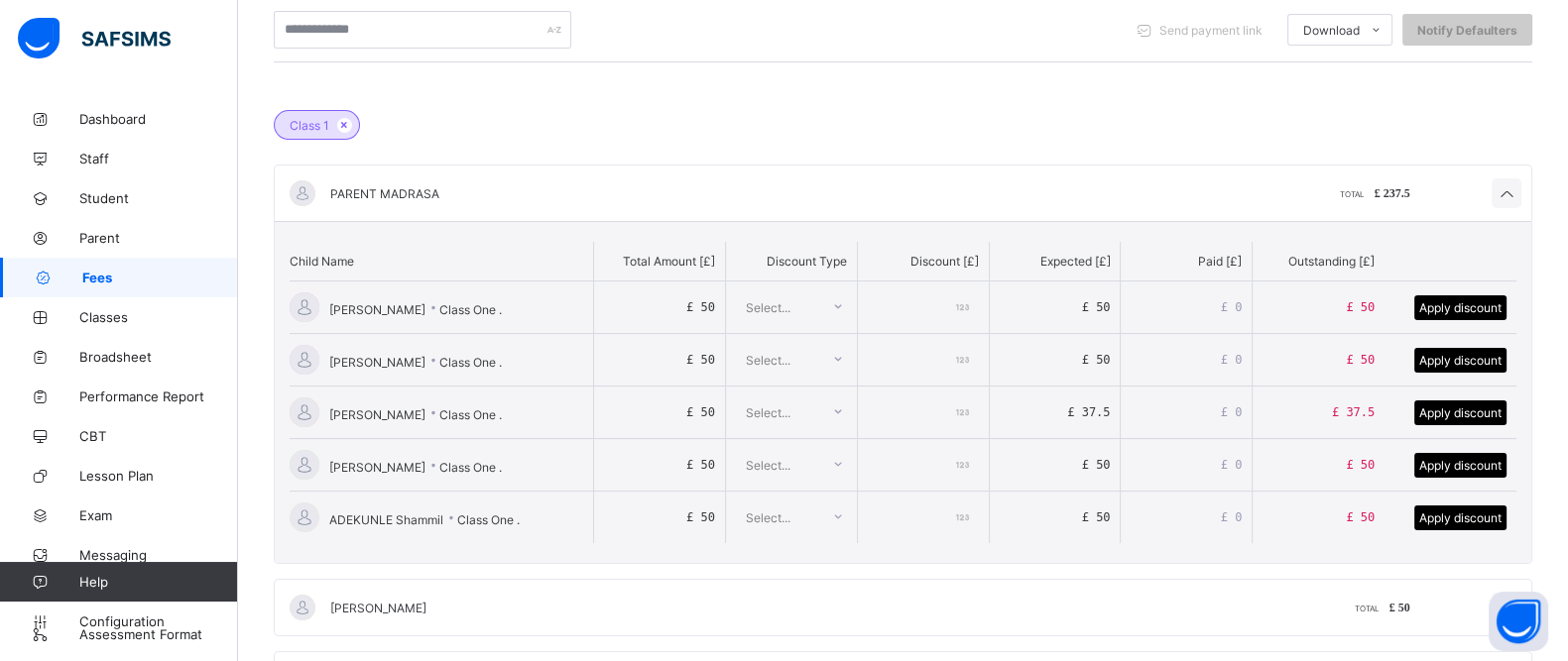
scroll to position [507, 0]
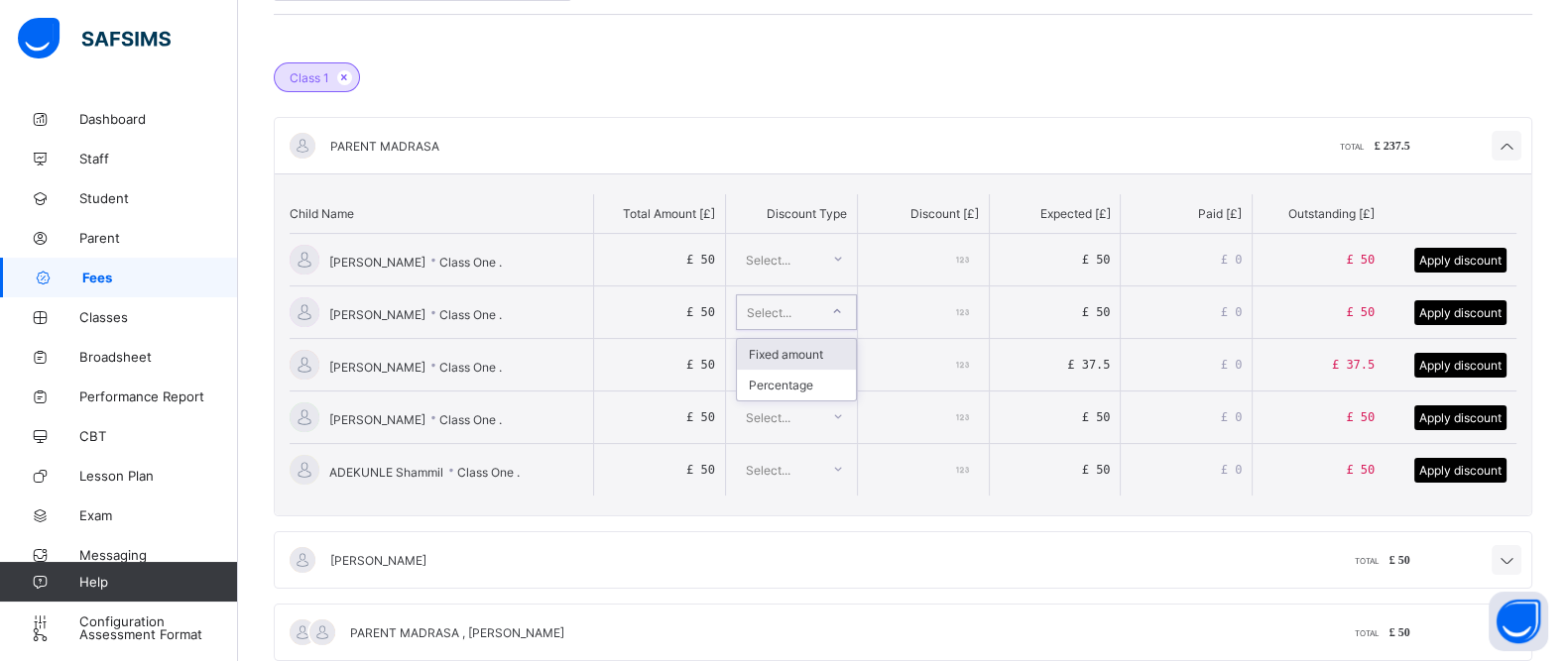
click at [843, 313] on icon at bounding box center [837, 312] width 12 height 20
click at [874, 106] on div "Class 1 PARENT MADRASA TOTAL £ 237.5 Child Name Total Amount [ £ ] Discount Typ…" at bounding box center [903, 346] width 1258 height 628
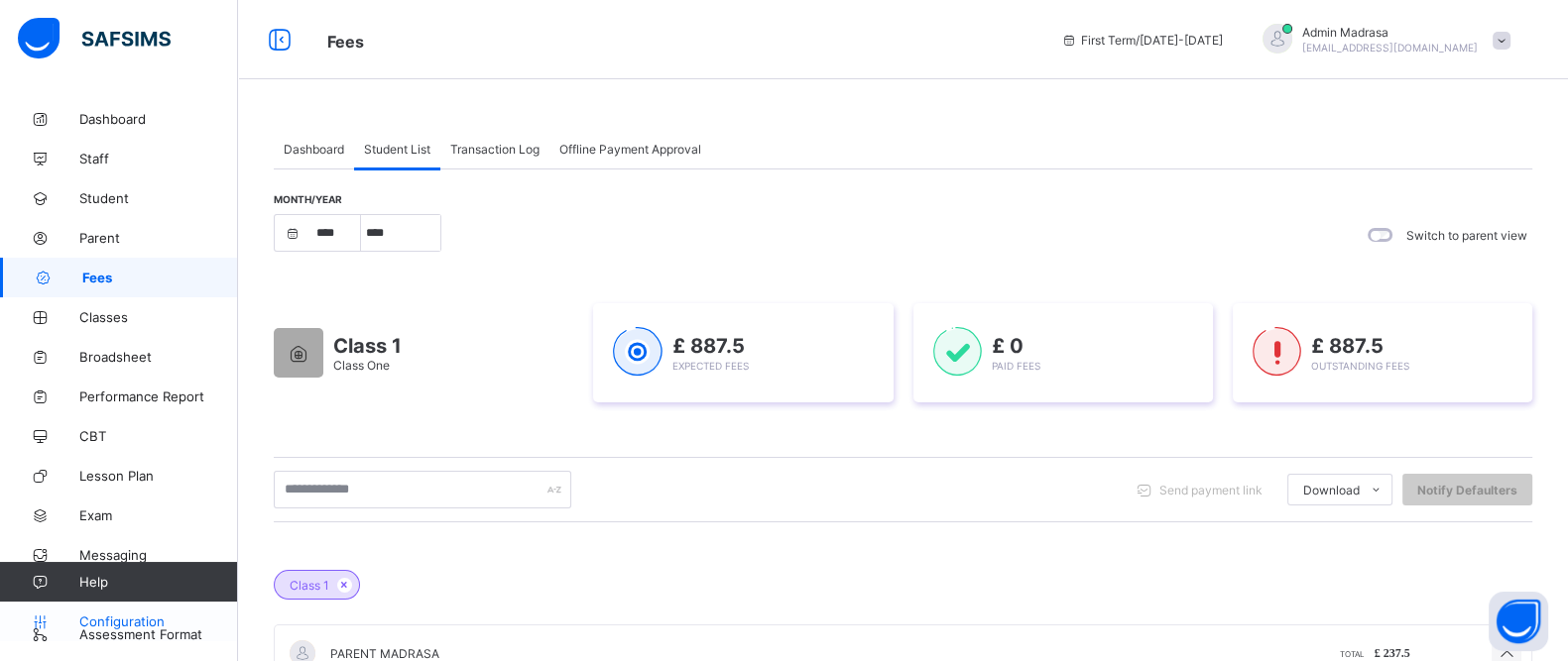
click at [108, 617] on span "Configuration" at bounding box center [158, 622] width 158 height 16
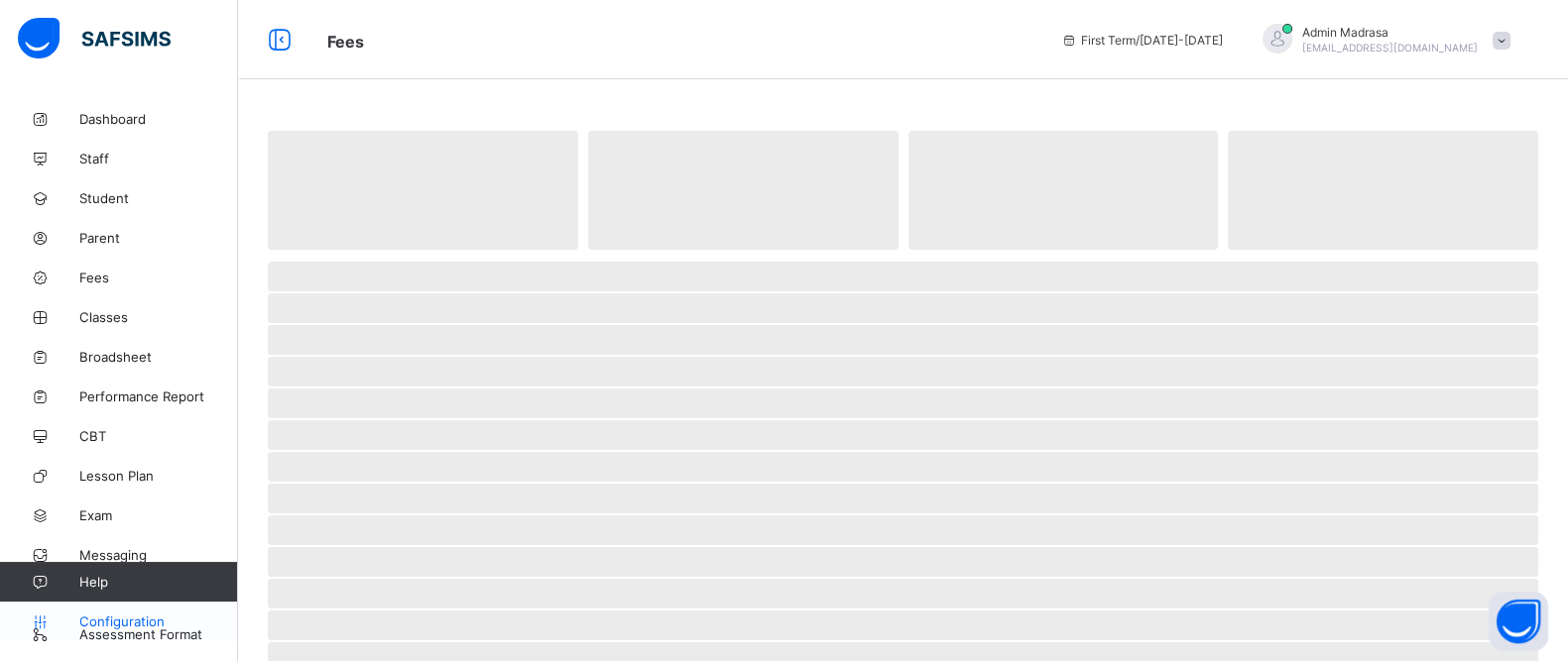
click at [109, 617] on span "Configuration" at bounding box center [158, 622] width 158 height 16
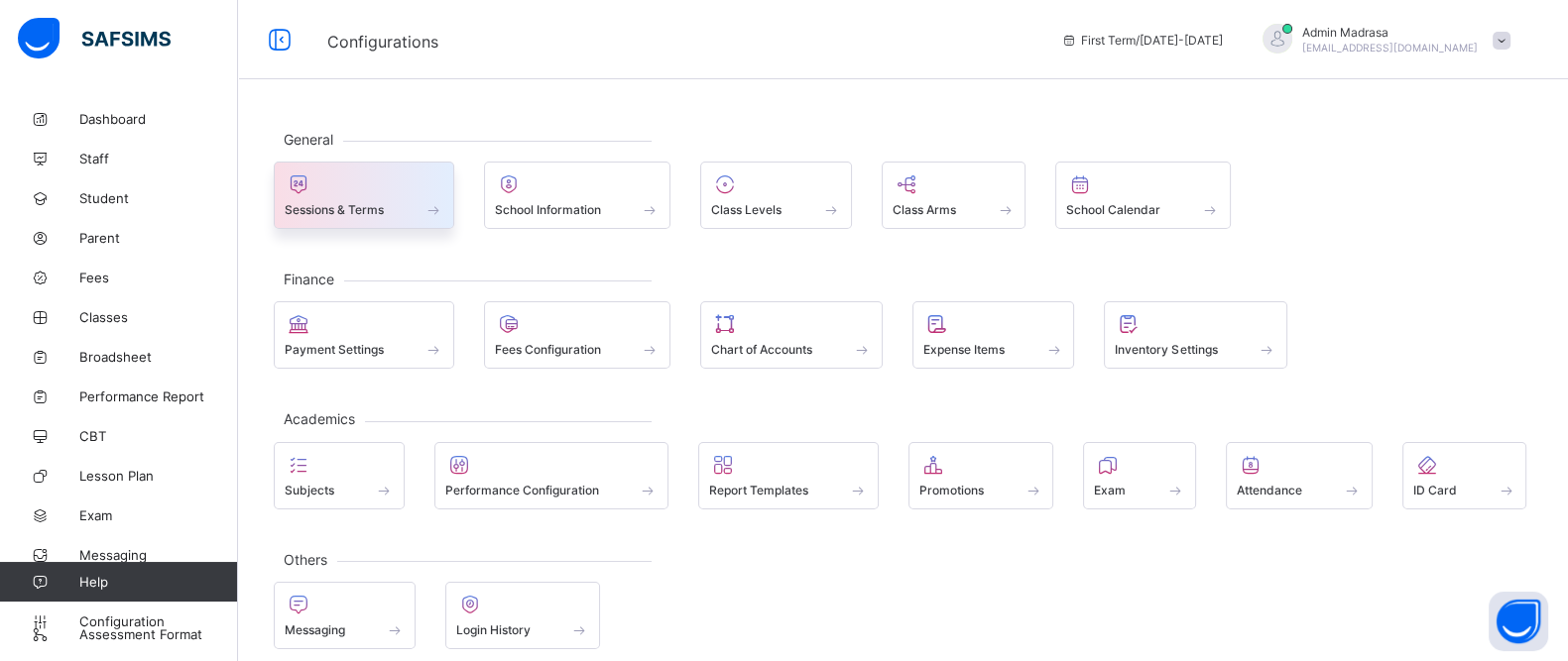
click at [359, 188] on div at bounding box center [364, 185] width 159 height 24
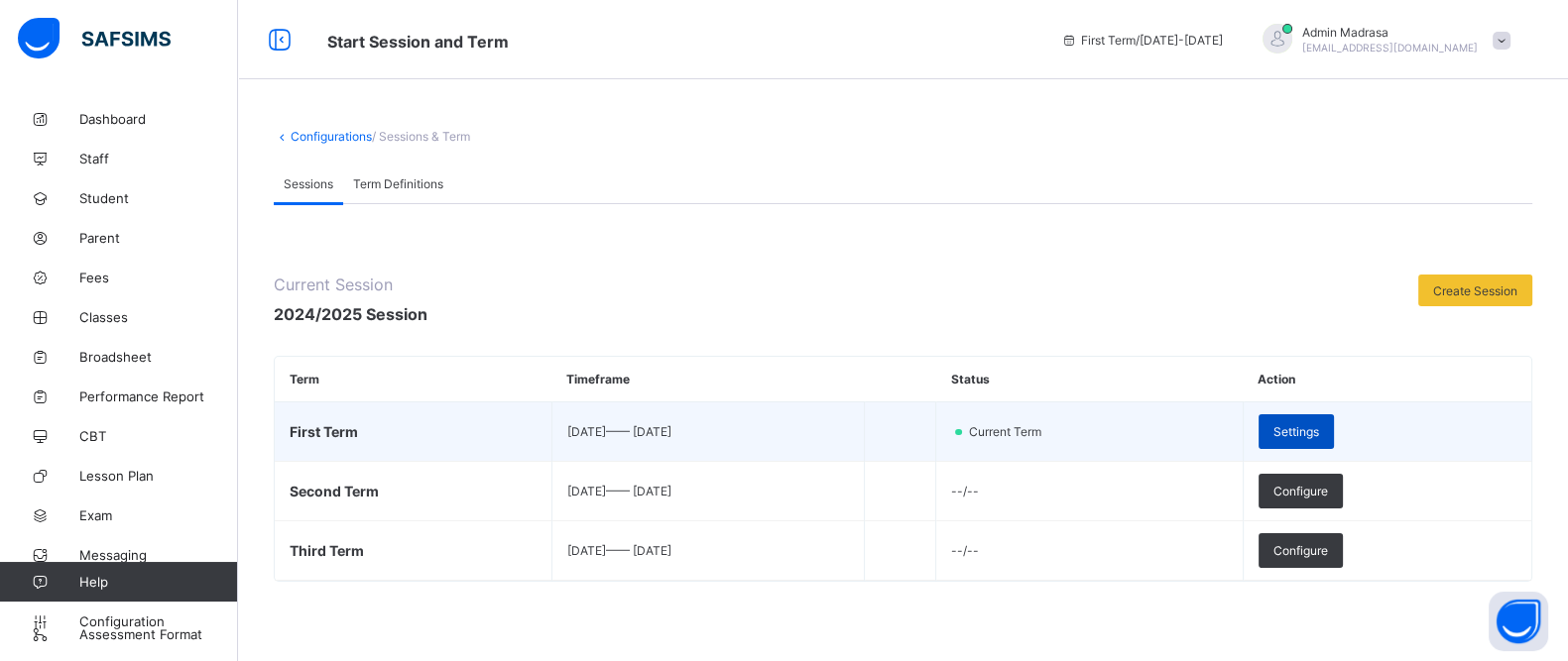
click at [1327, 436] on div "Settings" at bounding box center [1295, 431] width 75 height 35
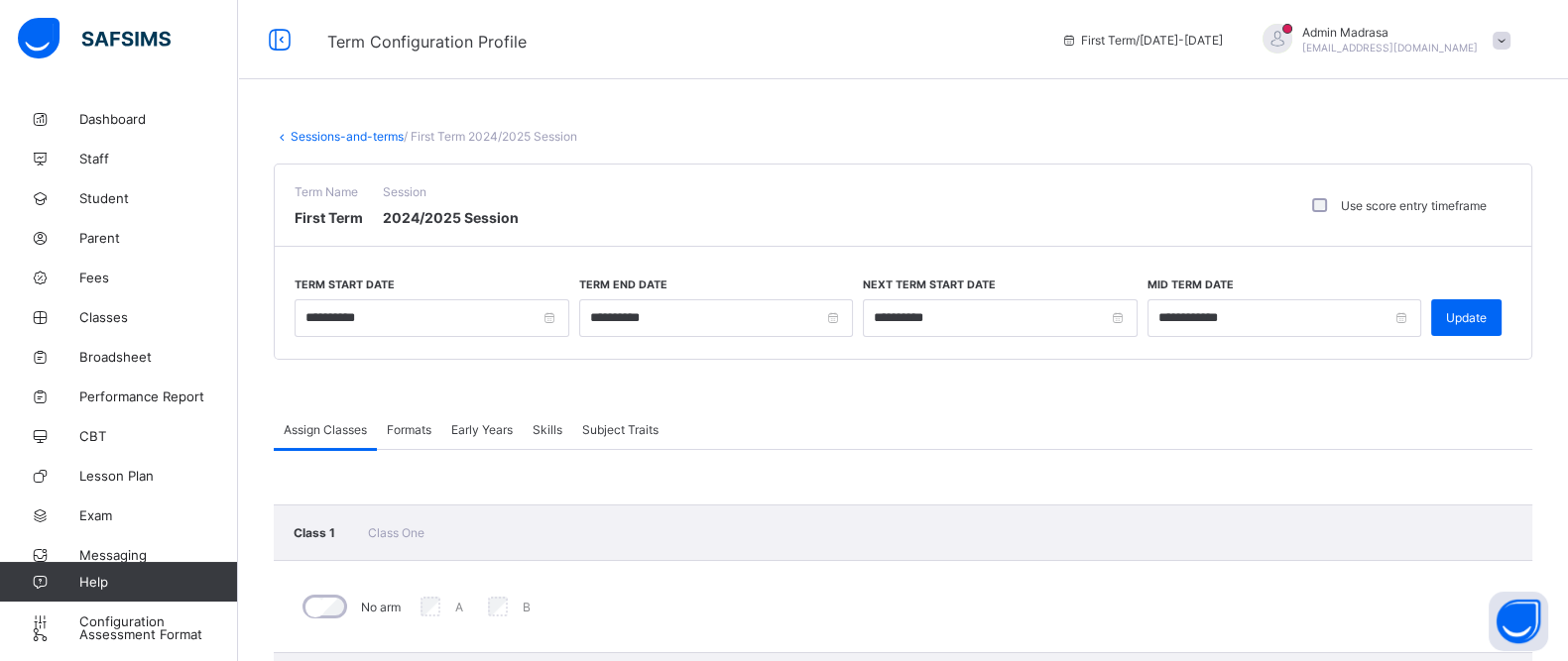
click at [323, 135] on link "Sessions-and-terms" at bounding box center [347, 136] width 113 height 15
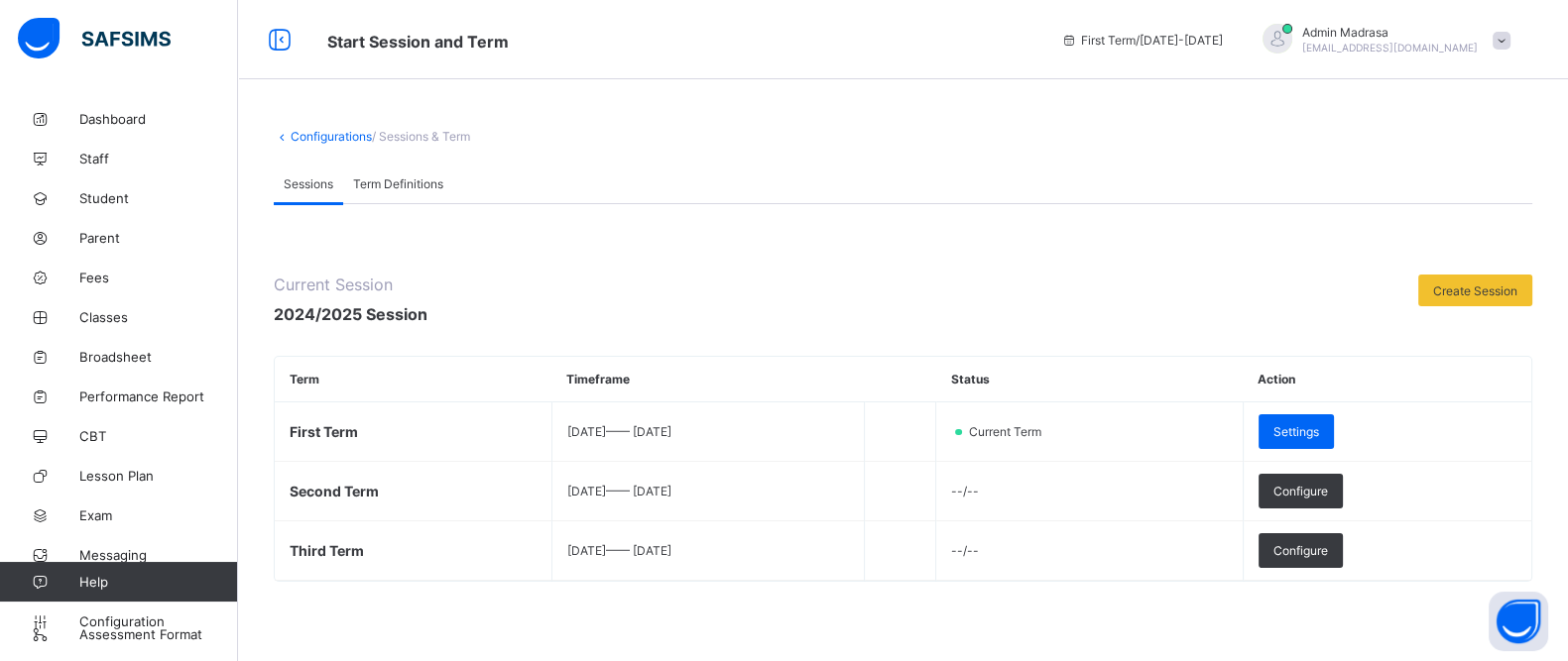
click at [320, 131] on link "Configurations" at bounding box center [331, 136] width 81 height 15
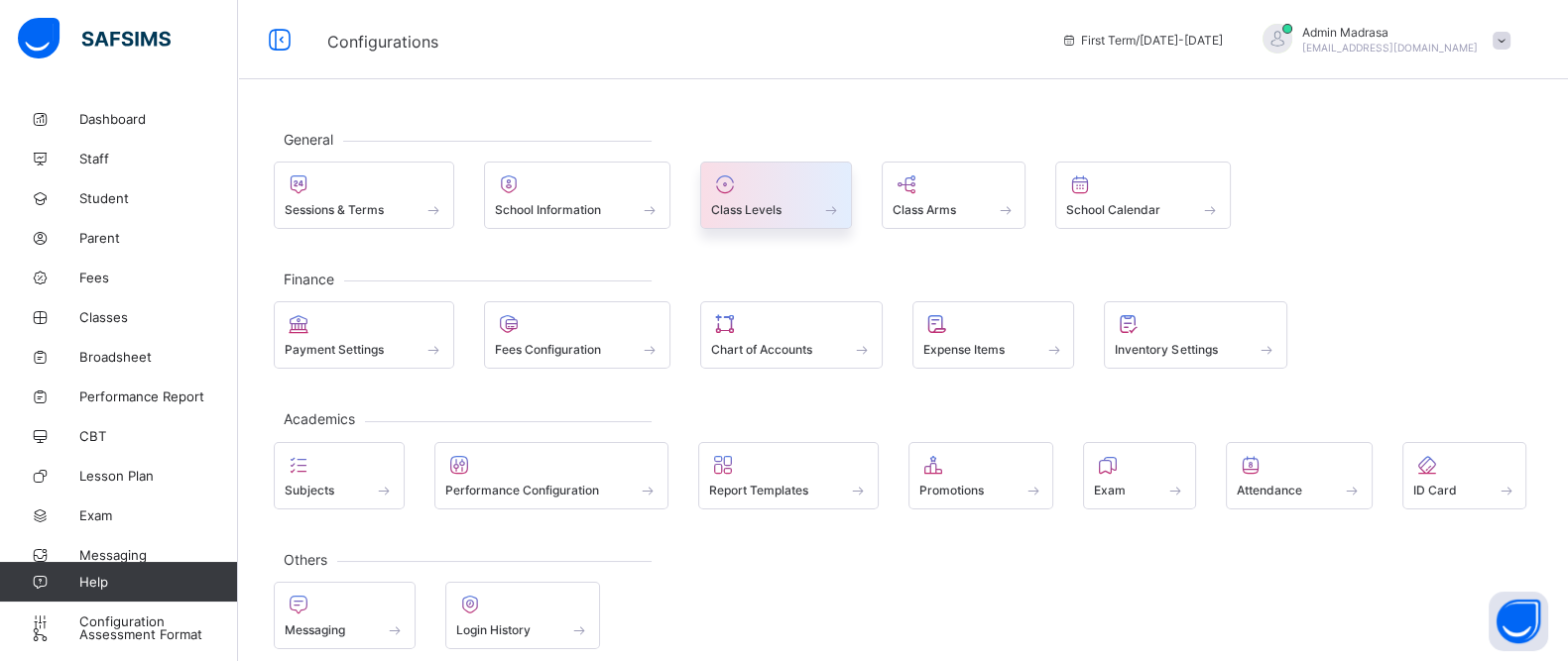
click at [746, 202] on div "Class Levels" at bounding box center [776, 210] width 130 height 17
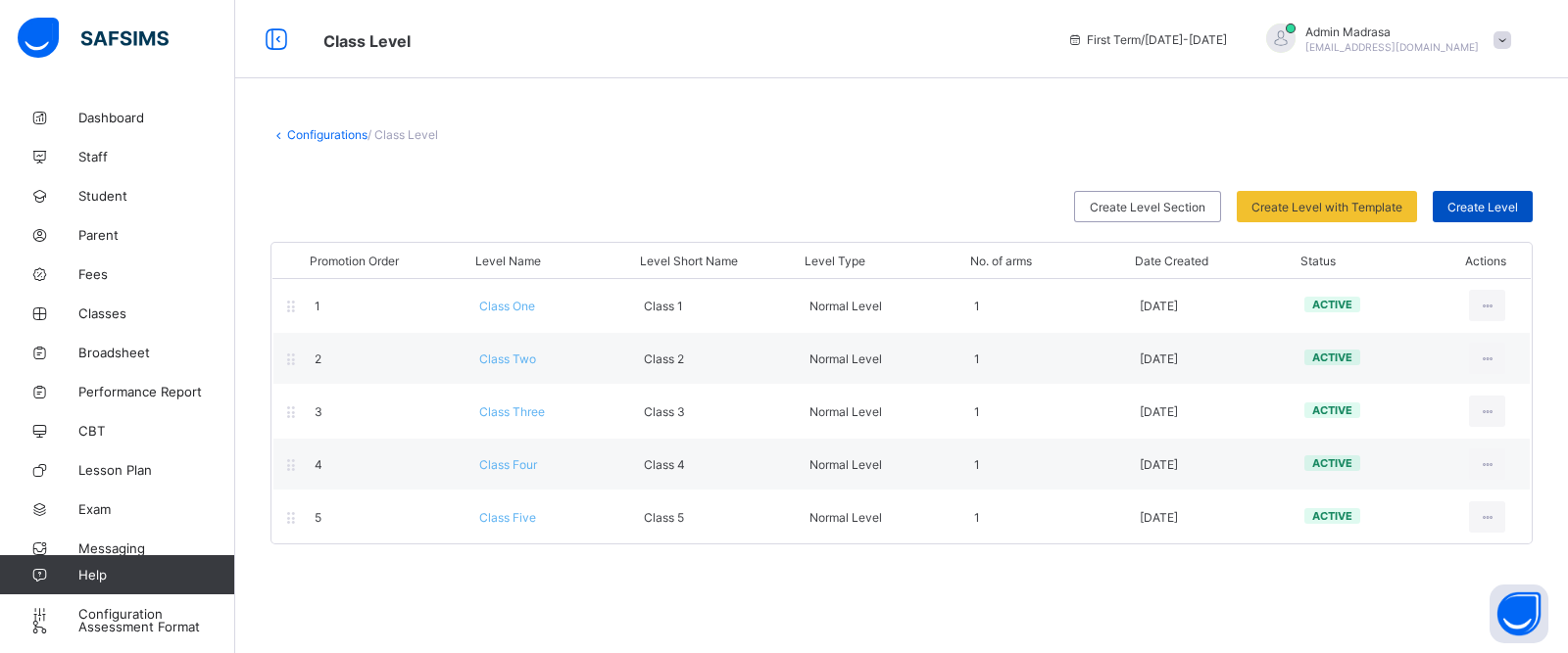
click at [1489, 212] on span "Create Level" at bounding box center [1482, 207] width 70 height 15
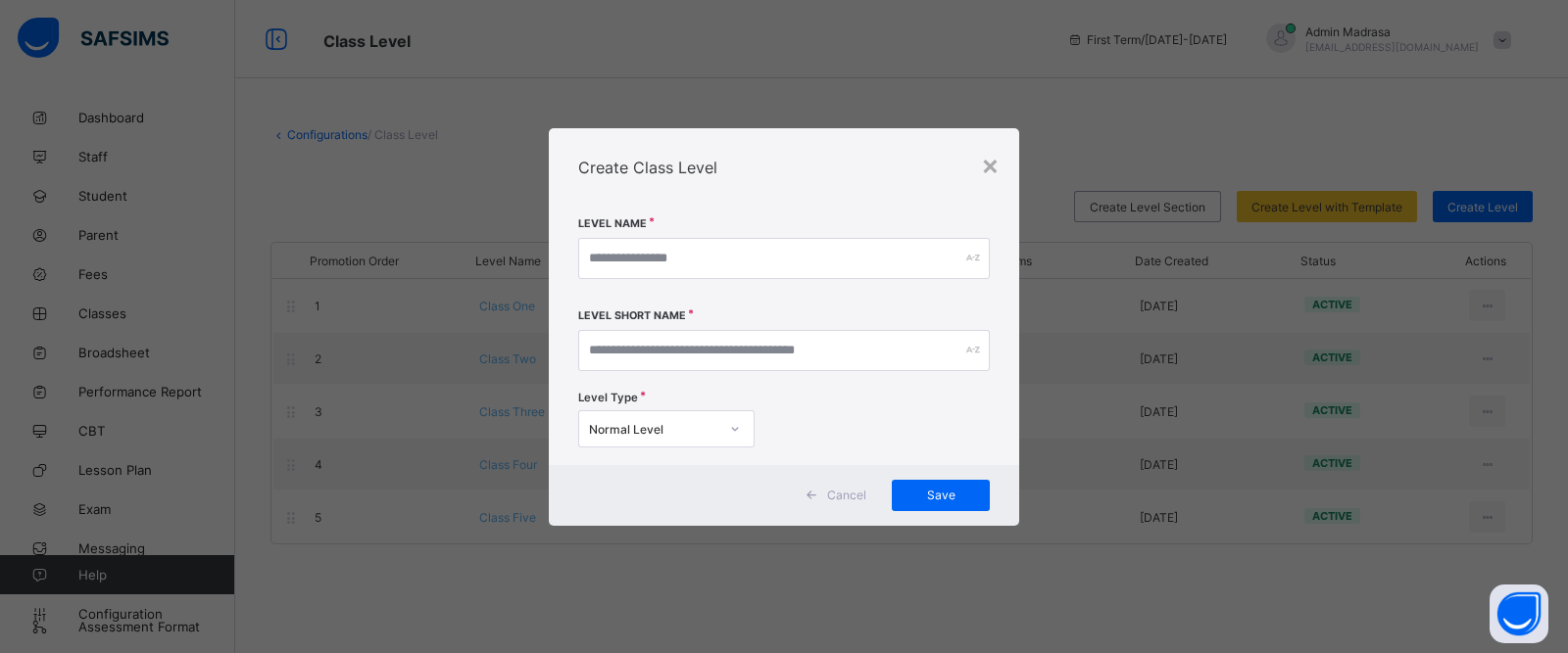
click at [861, 189] on div "Create Class Level" at bounding box center [784, 167] width 471 height 78
click at [707, 268] on input "text" at bounding box center [784, 258] width 411 height 41
click at [684, 302] on div "Level Name" at bounding box center [784, 261] width 411 height 92
click at [671, 340] on input "text" at bounding box center [784, 351] width 411 height 41
click at [966, 494] on span "Save" at bounding box center [940, 494] width 69 height 15
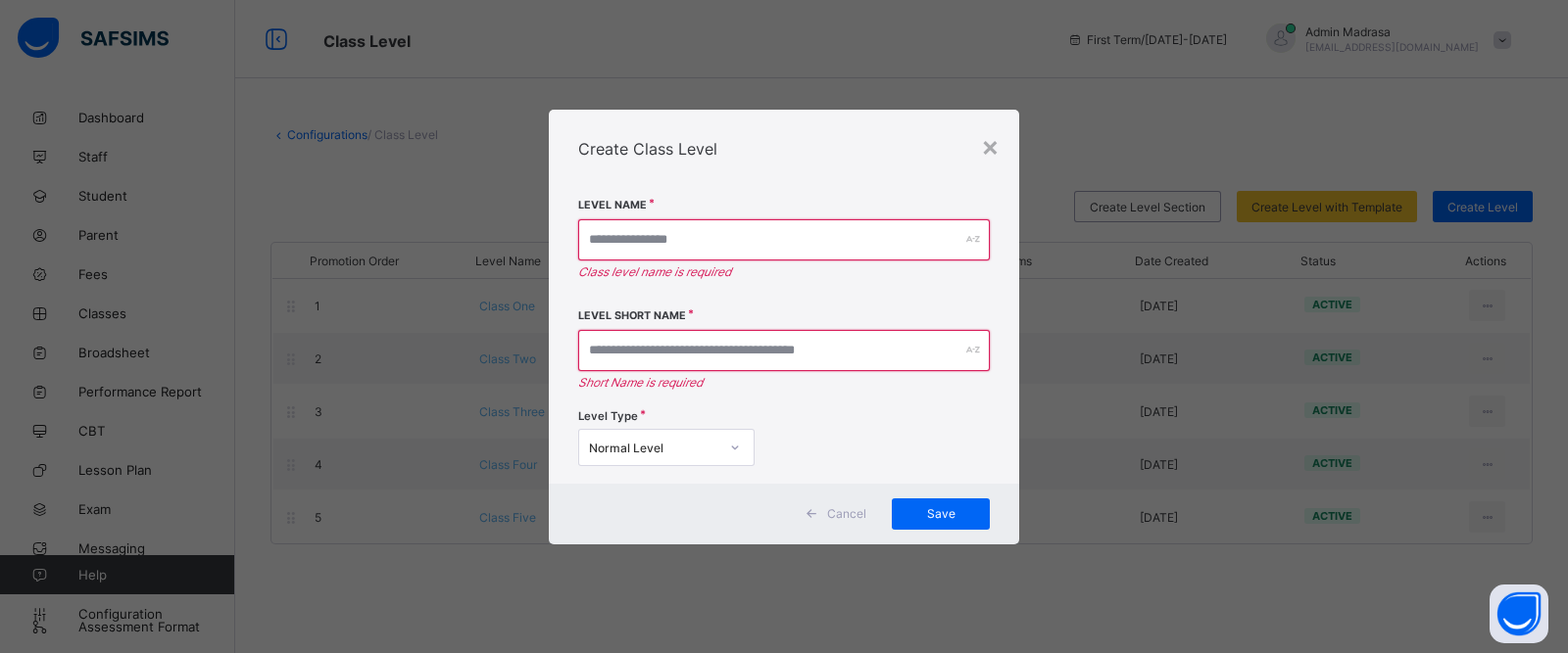
click at [837, 513] on span "Cancel" at bounding box center [847, 513] width 39 height 15
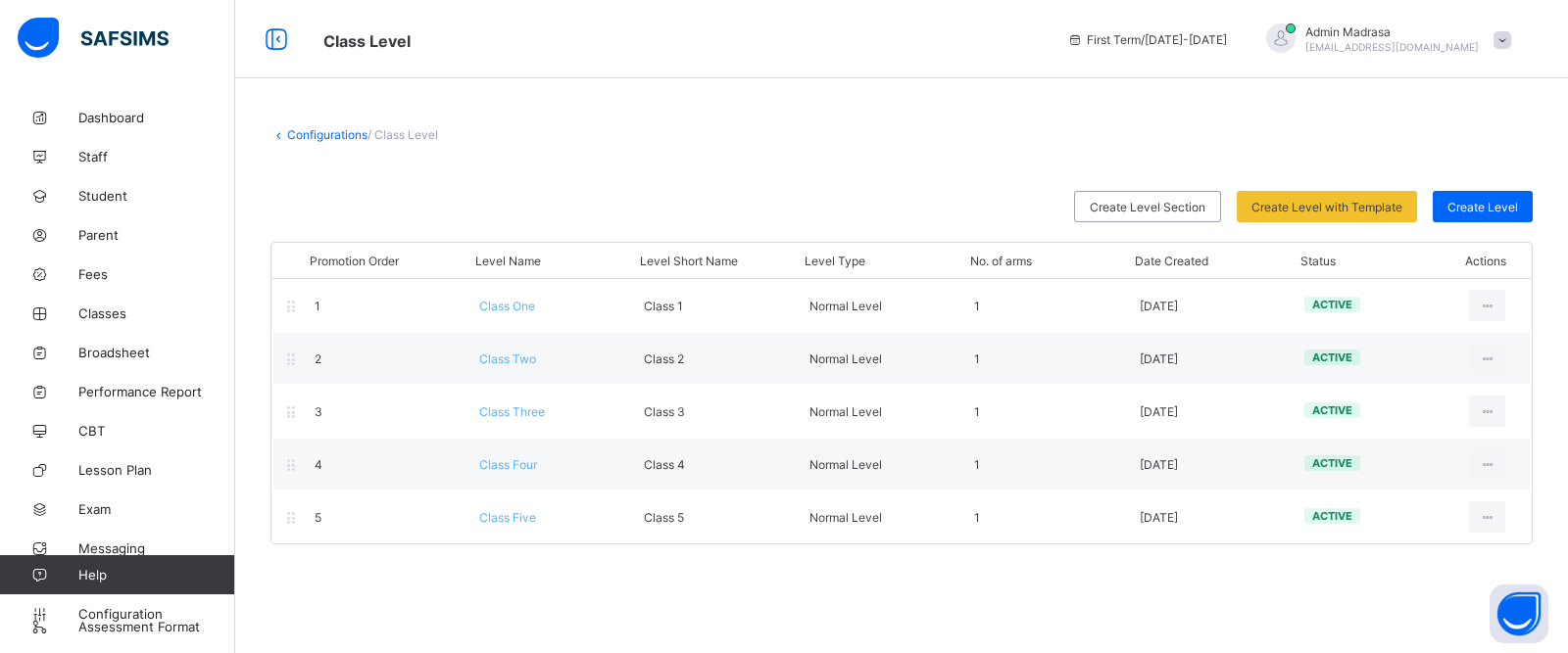
click at [299, 134] on link "Configurations" at bounding box center [327, 134] width 80 height 15
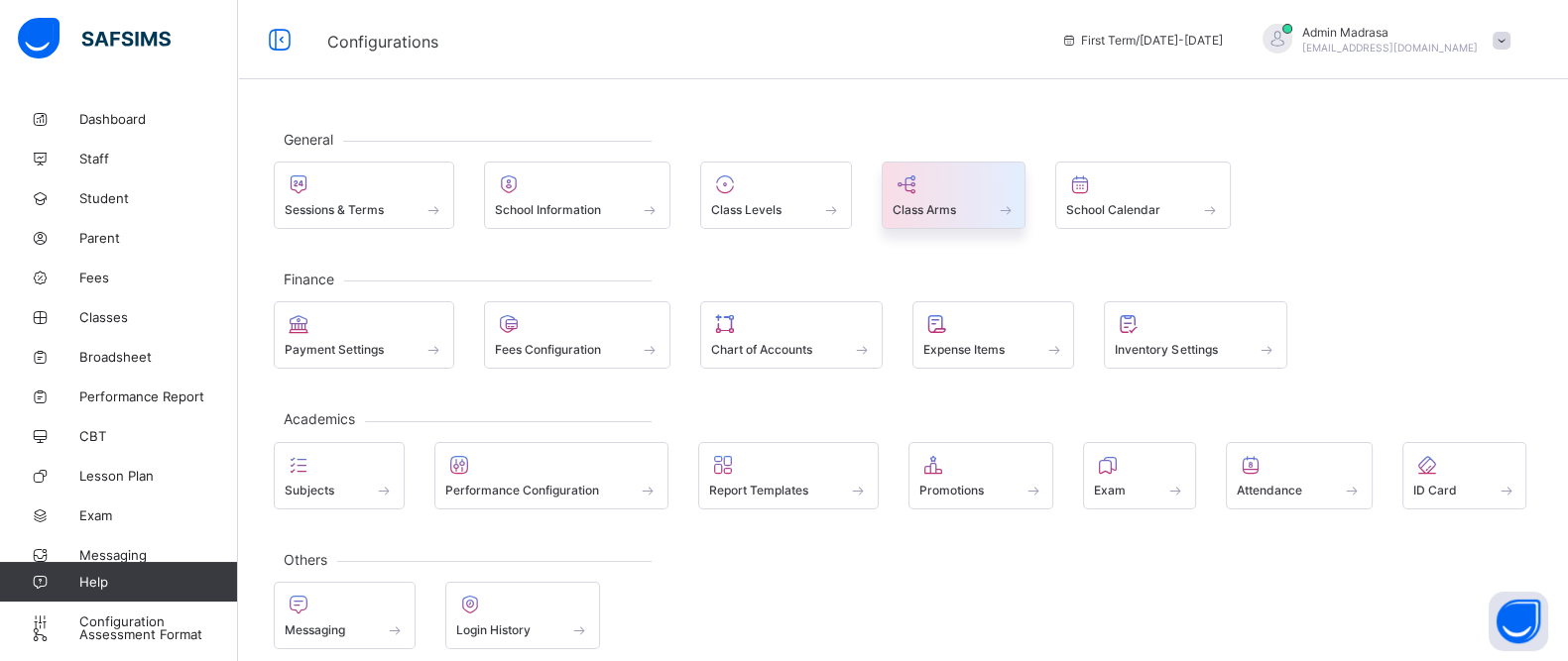
click at [936, 202] on div "Class Arms" at bounding box center [954, 210] width 123 height 17
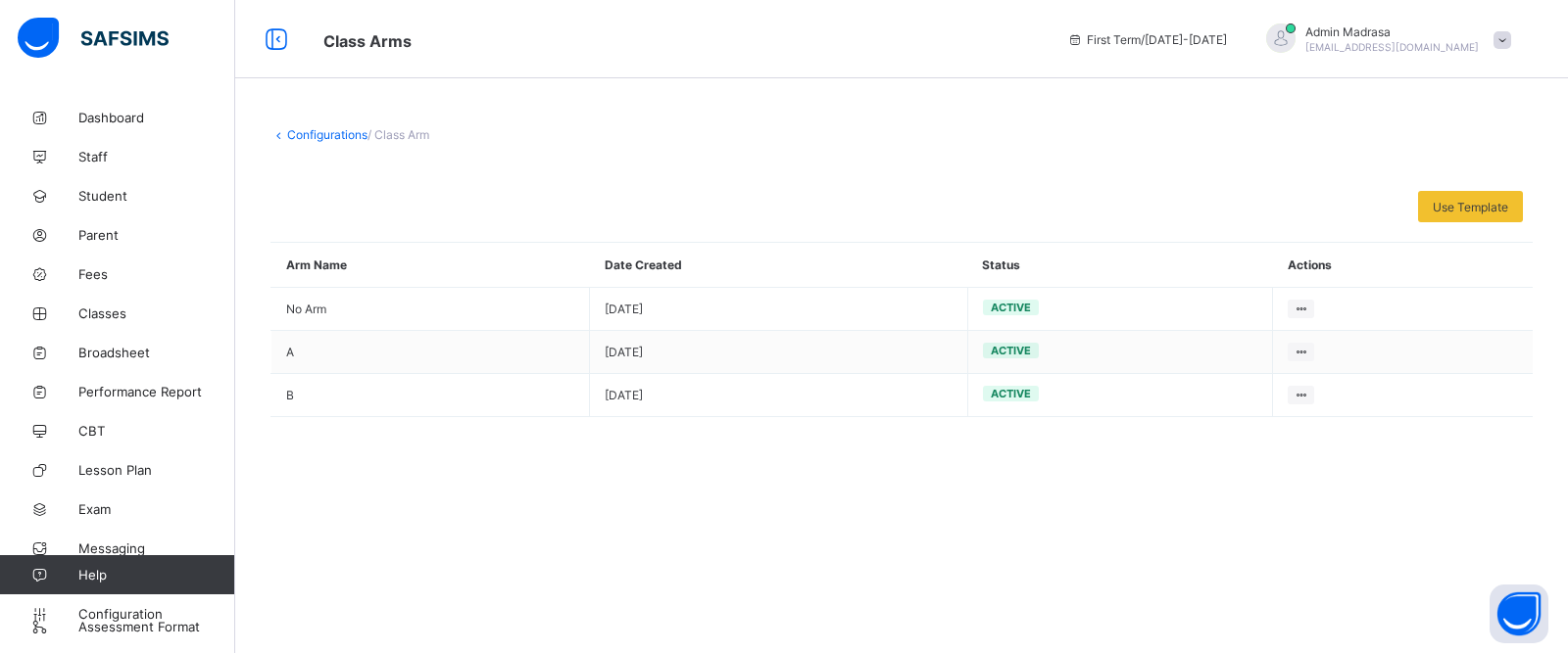
click at [314, 135] on link "Configurations" at bounding box center [327, 134] width 80 height 15
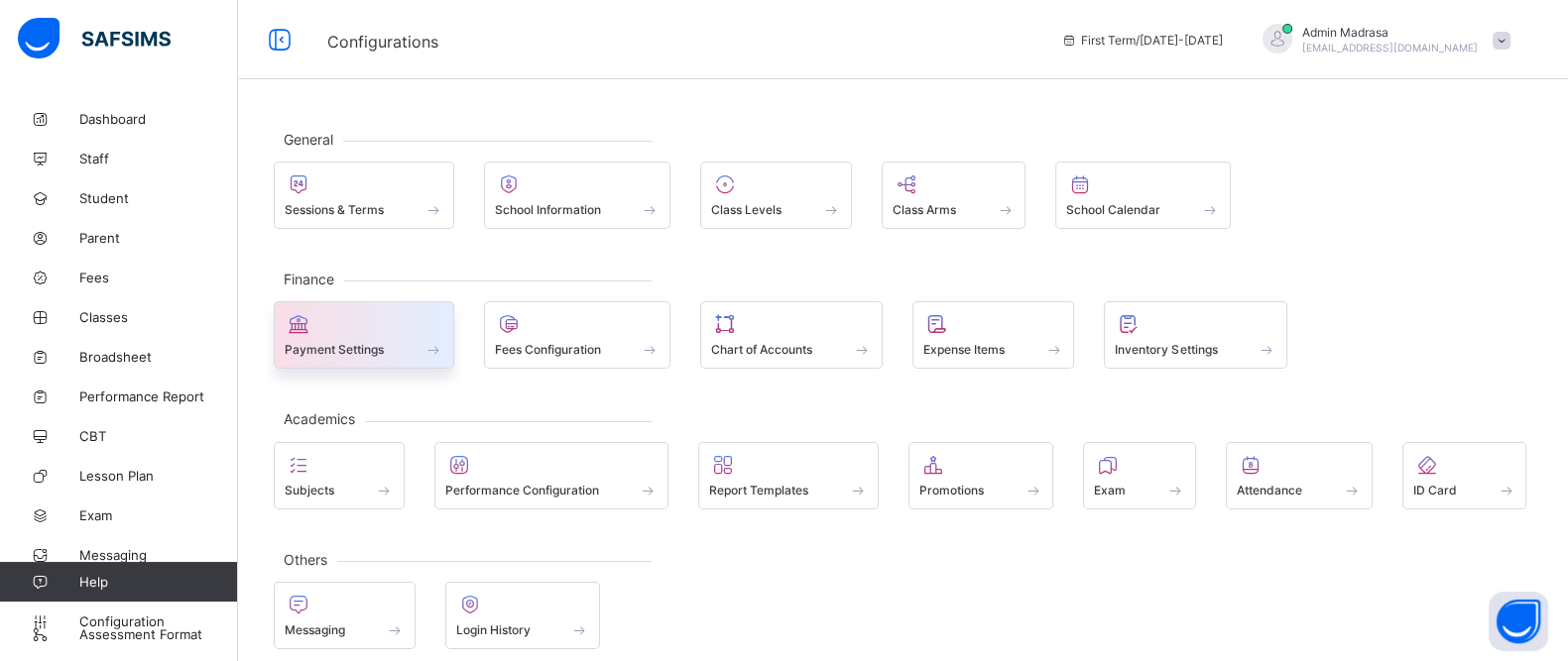
click at [393, 336] on span at bounding box center [364, 338] width 159 height 5
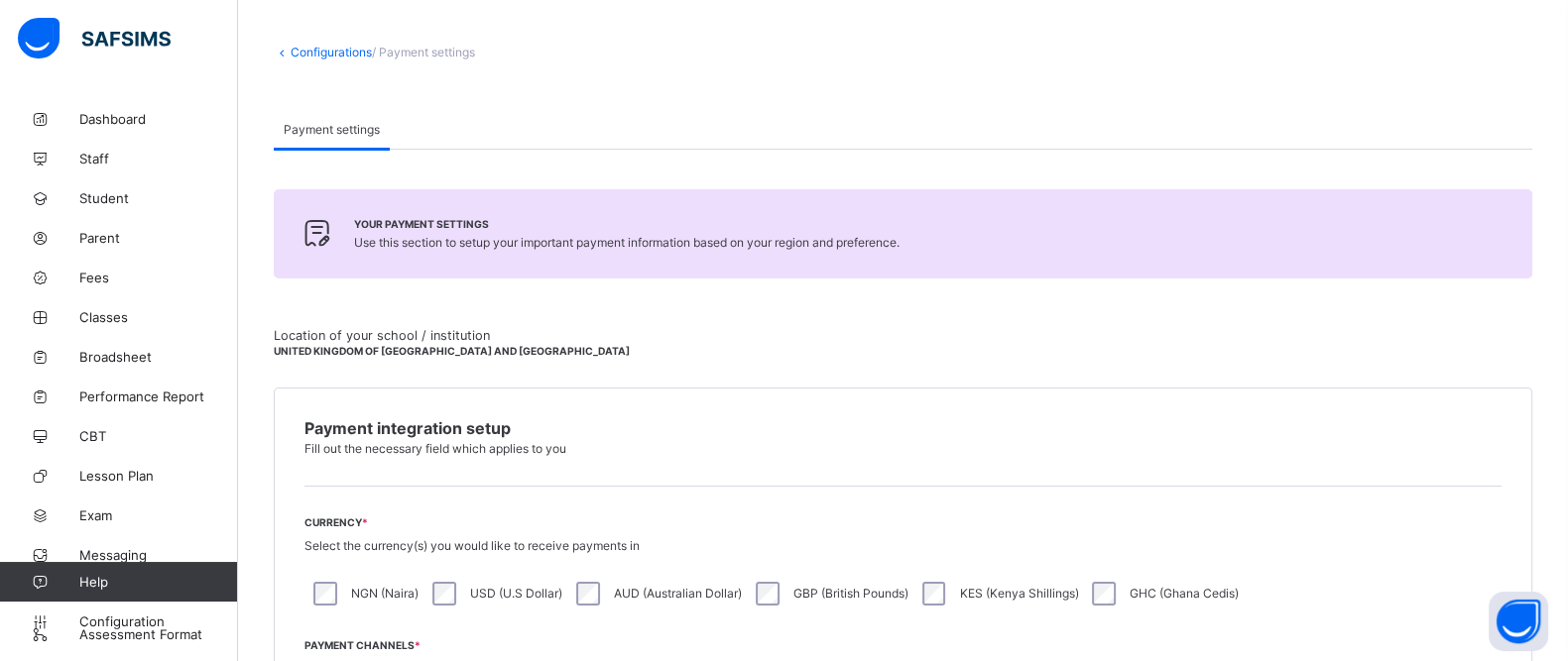
scroll to position [79, 0]
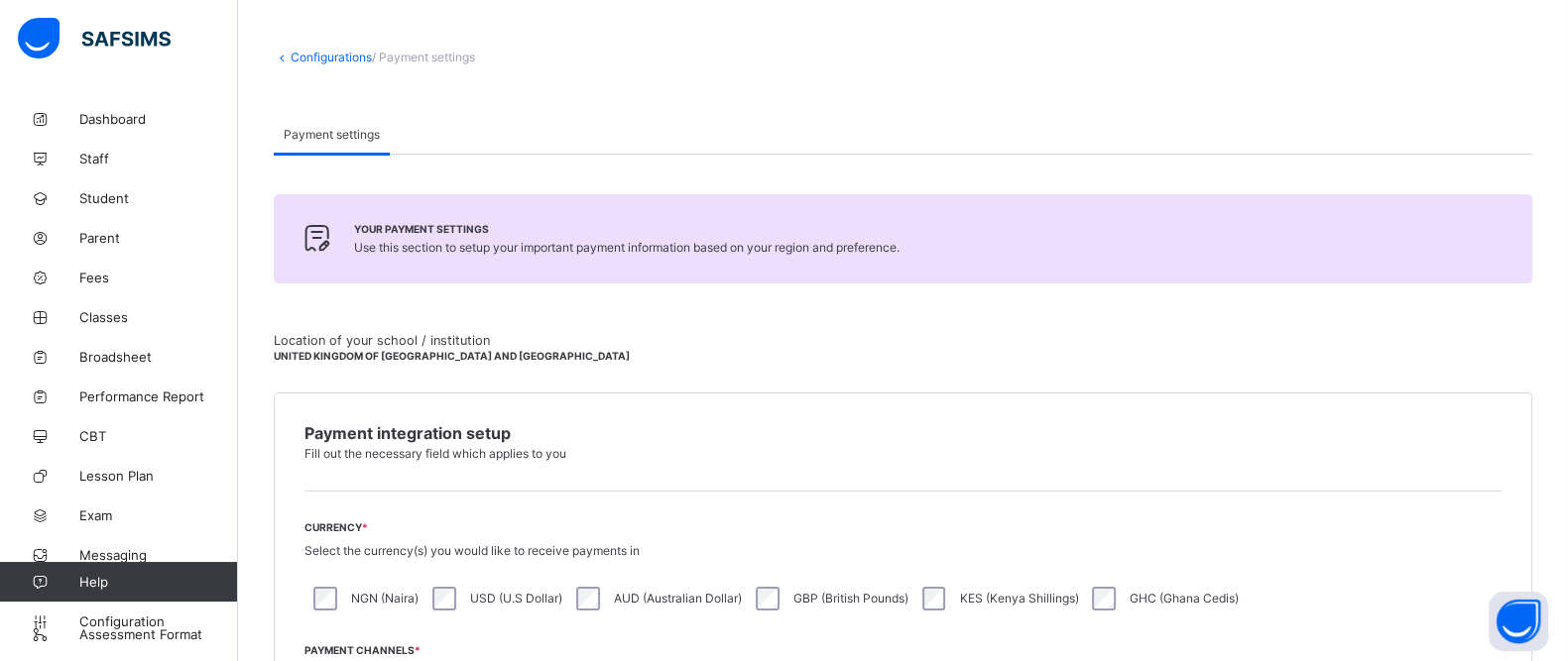
click at [316, 56] on link "Configurations" at bounding box center [331, 57] width 81 height 15
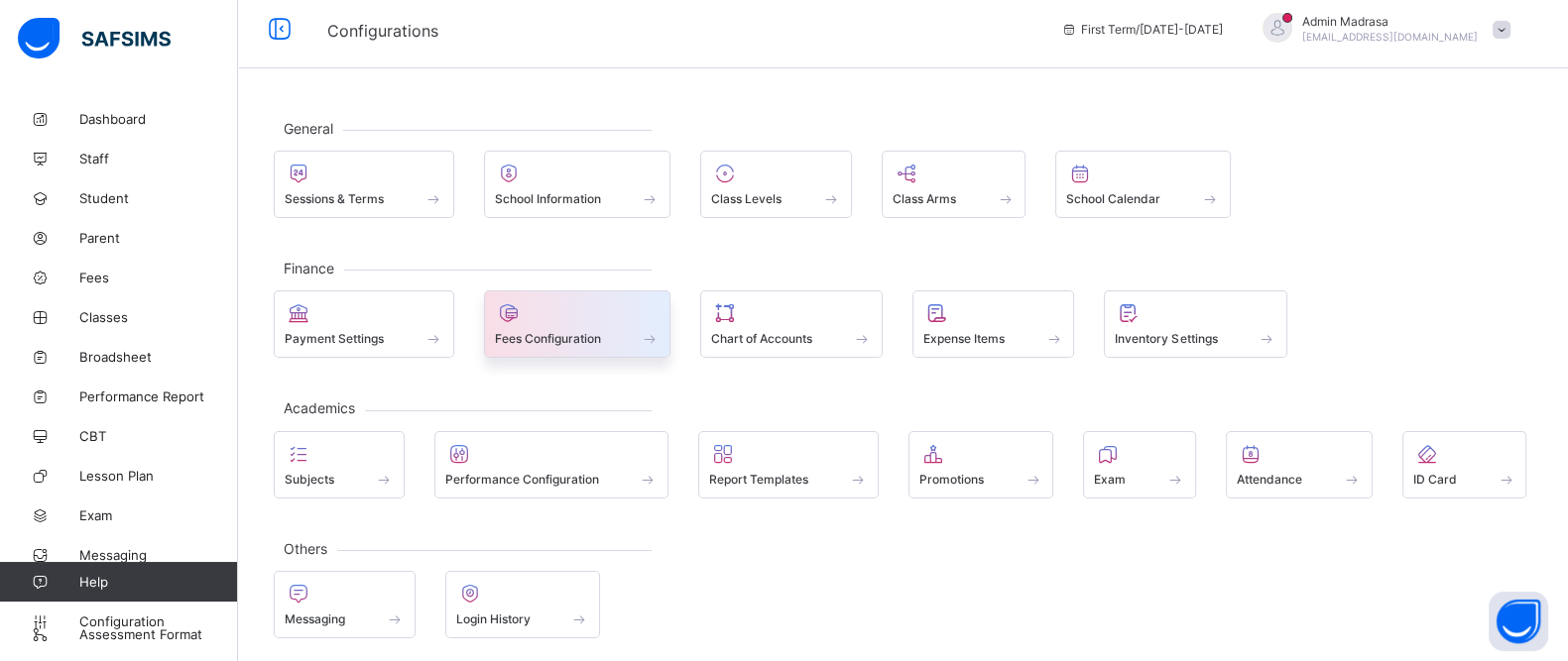
click at [568, 333] on span "Fees Configuration" at bounding box center [547, 338] width 106 height 15
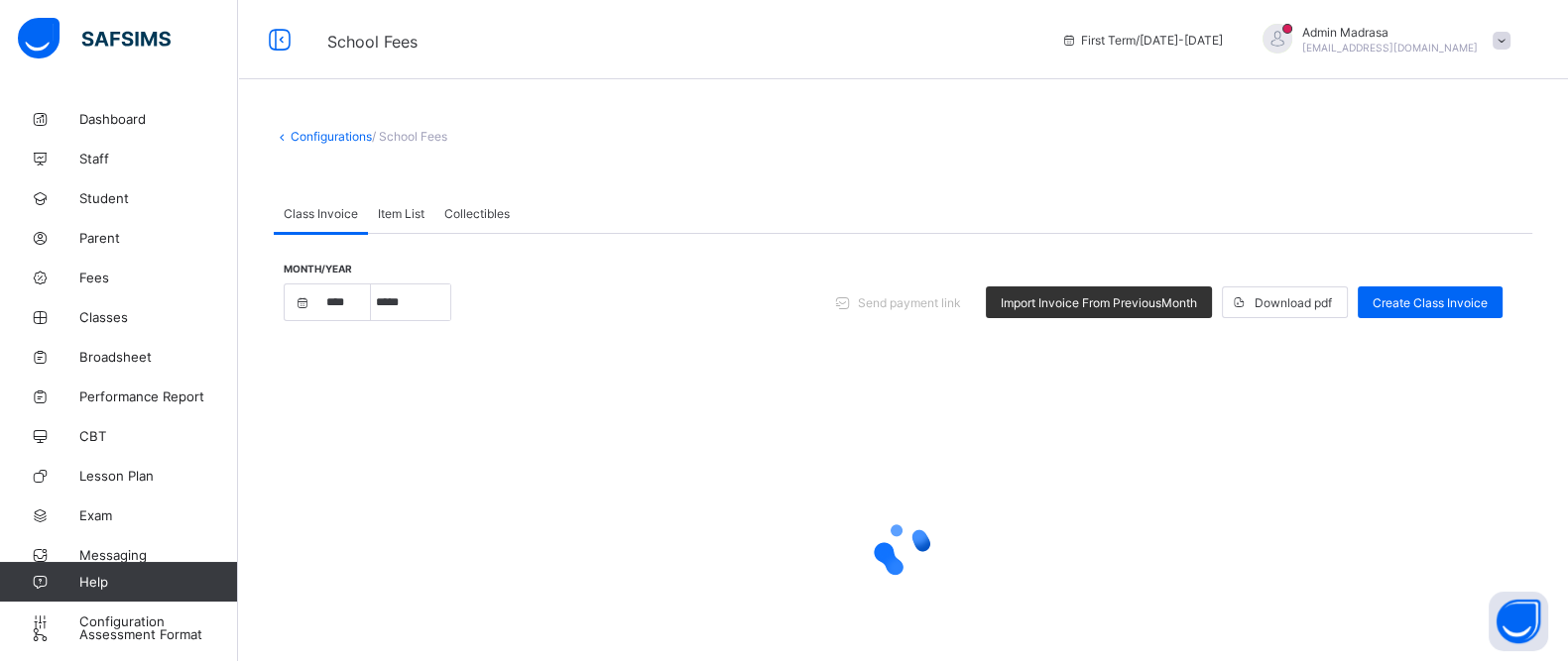
select select "****"
select select "*"
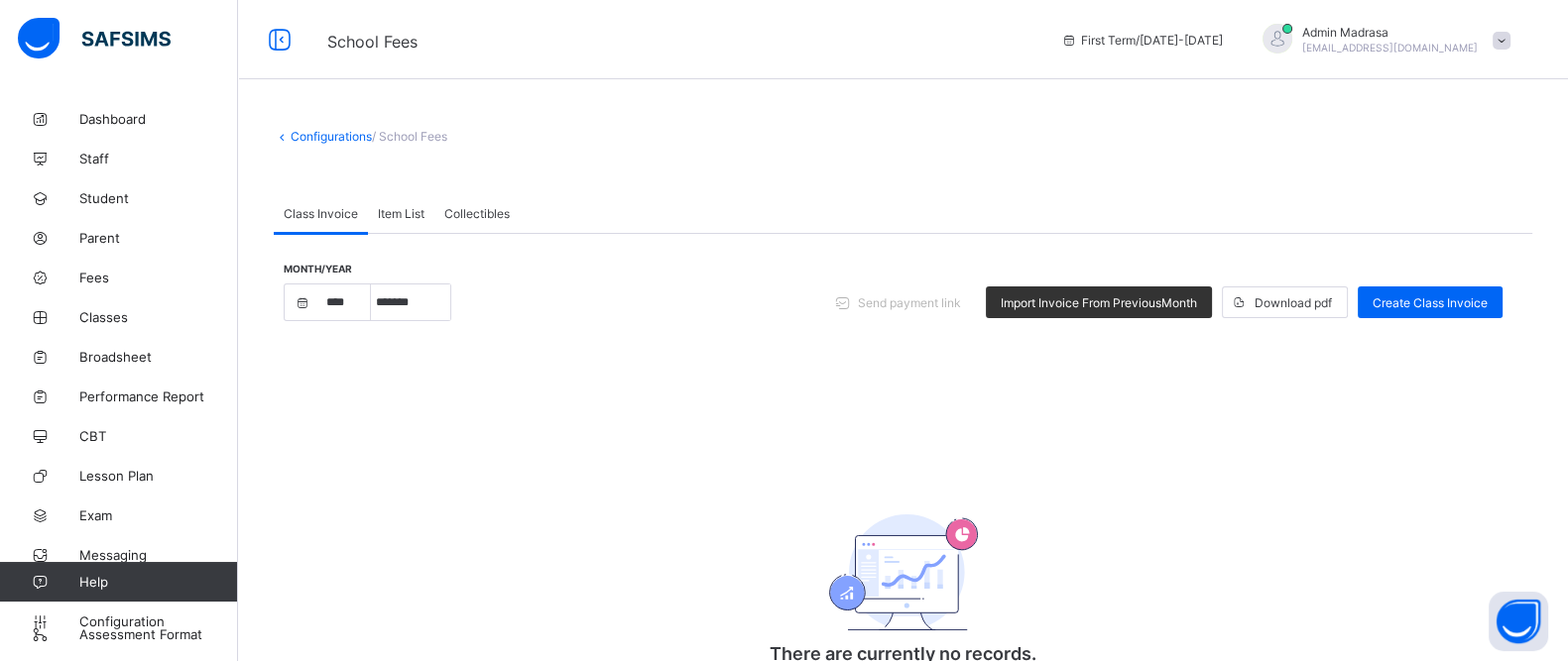
drag, startPoint x: 407, startPoint y: 206, endPoint x: 383, endPoint y: 224, distance: 30.0
click at [383, 224] on div "Item List" at bounding box center [400, 214] width 67 height 40
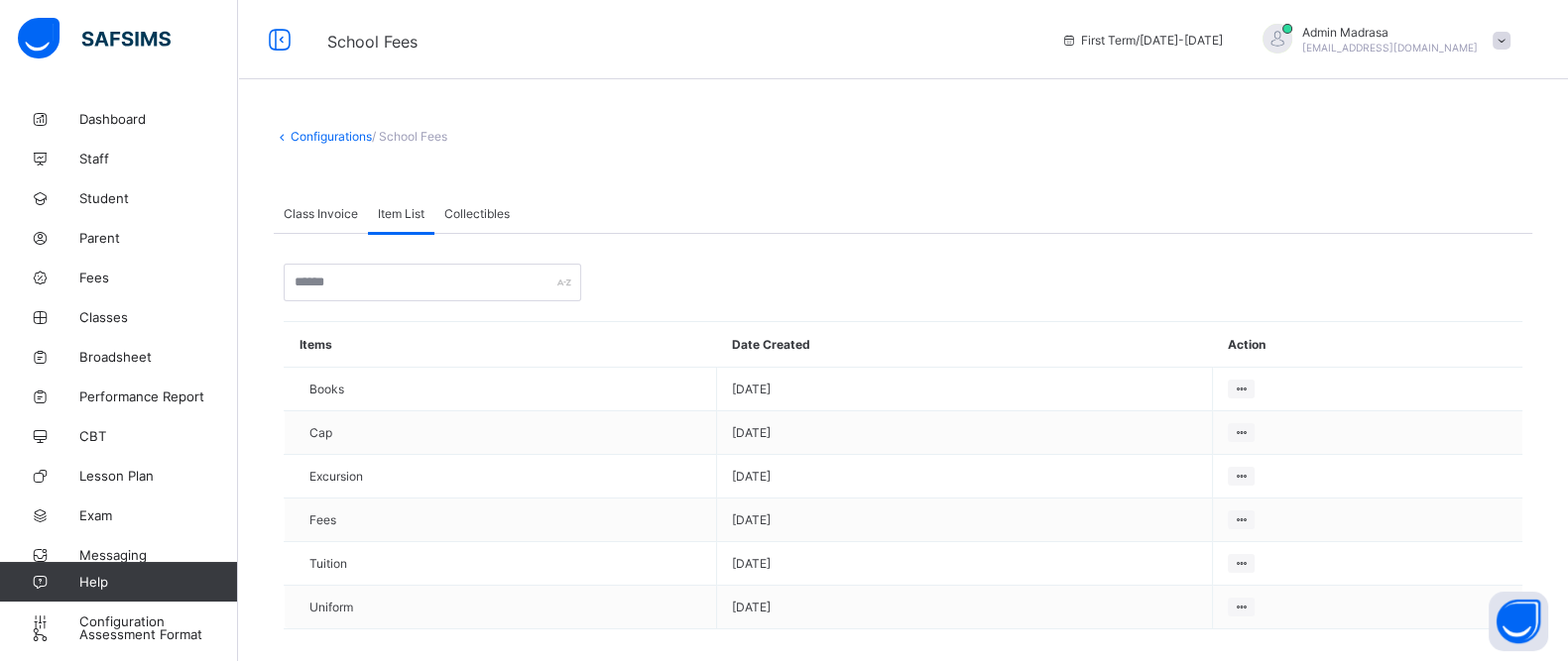
click at [383, 224] on div "Item List" at bounding box center [400, 214] width 67 height 40
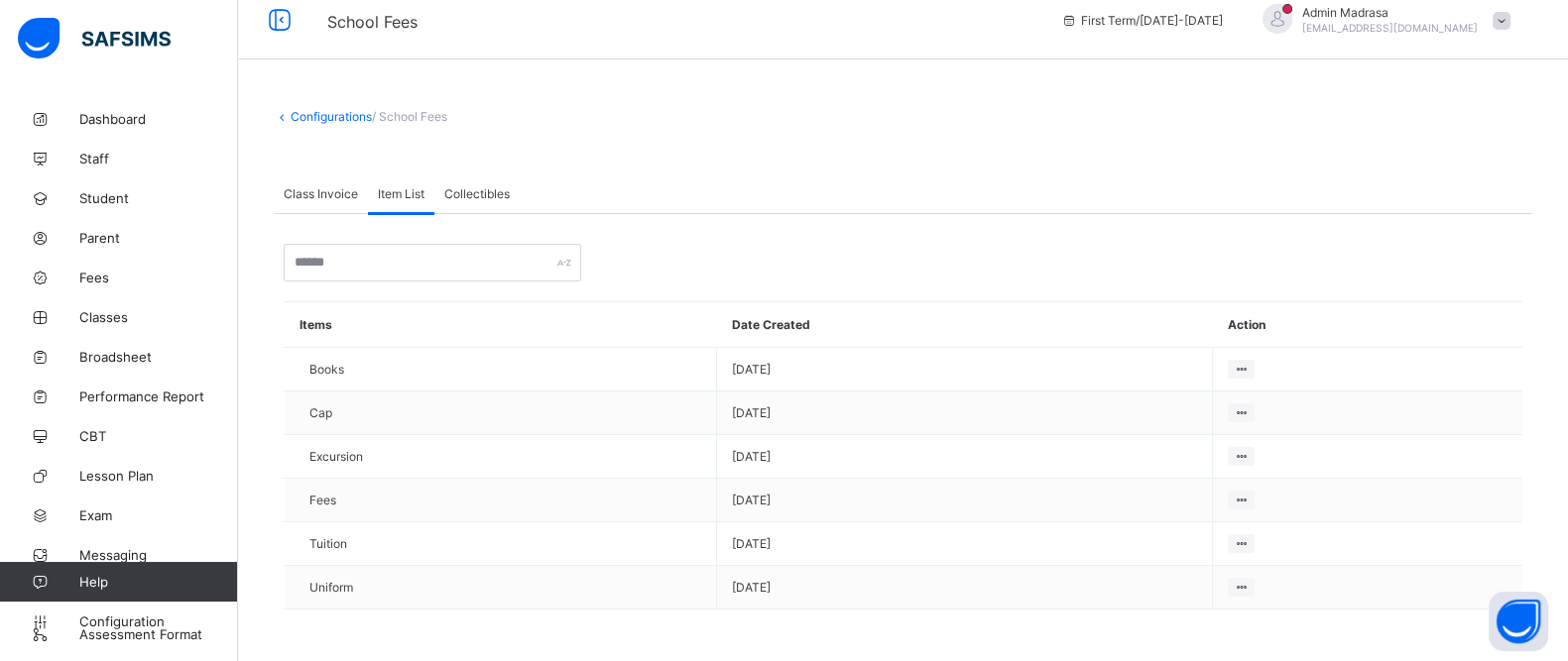
click at [1567, 540] on div "Configurations / School Fees Class Invoice Item List Collectibles Item List Mor…" at bounding box center [902, 373] width 1329 height 590
click at [799, 268] on div at bounding box center [1052, 263] width 921 height 38
click at [322, 202] on div "Class Invoice" at bounding box center [321, 194] width 94 height 40
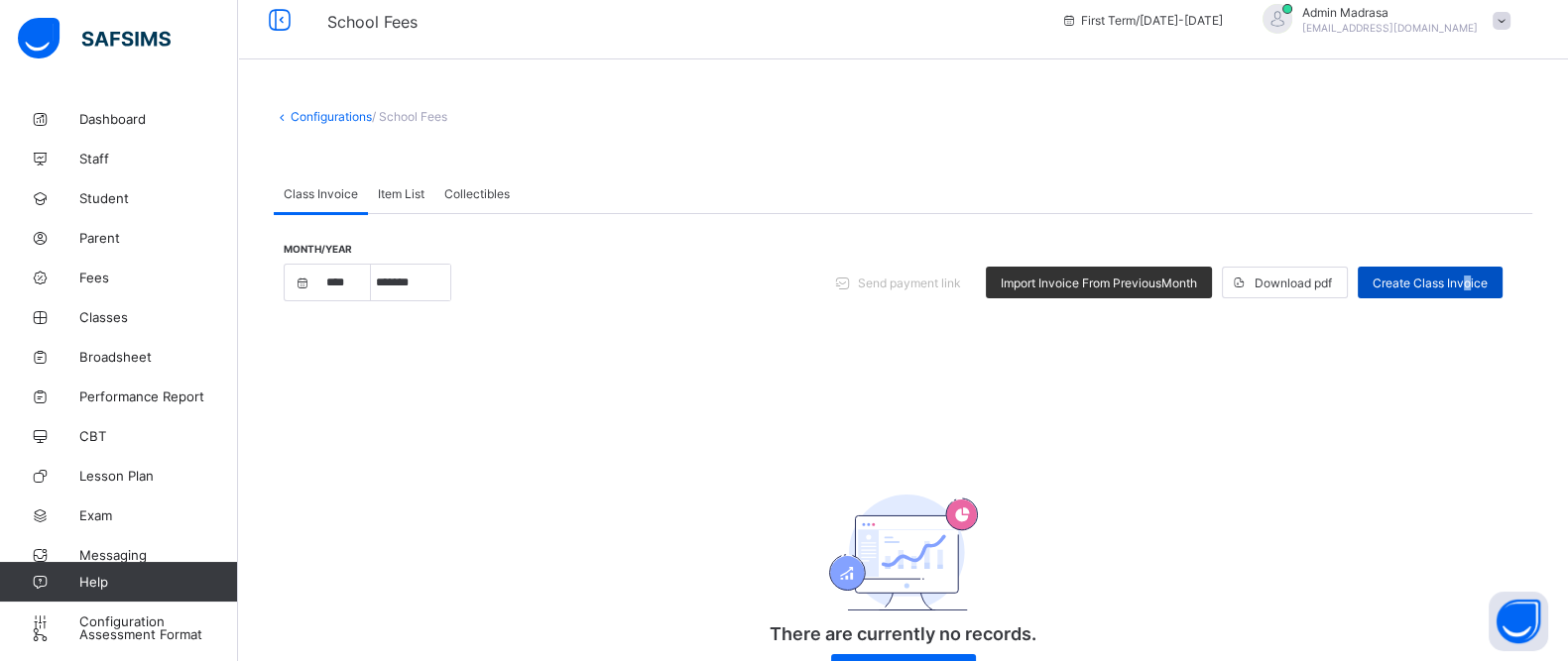
drag, startPoint x: 1451, startPoint y: 282, endPoint x: 1486, endPoint y: 285, distance: 35.1
click at [1486, 285] on span "Create Class Invoice" at bounding box center [1429, 283] width 115 height 15
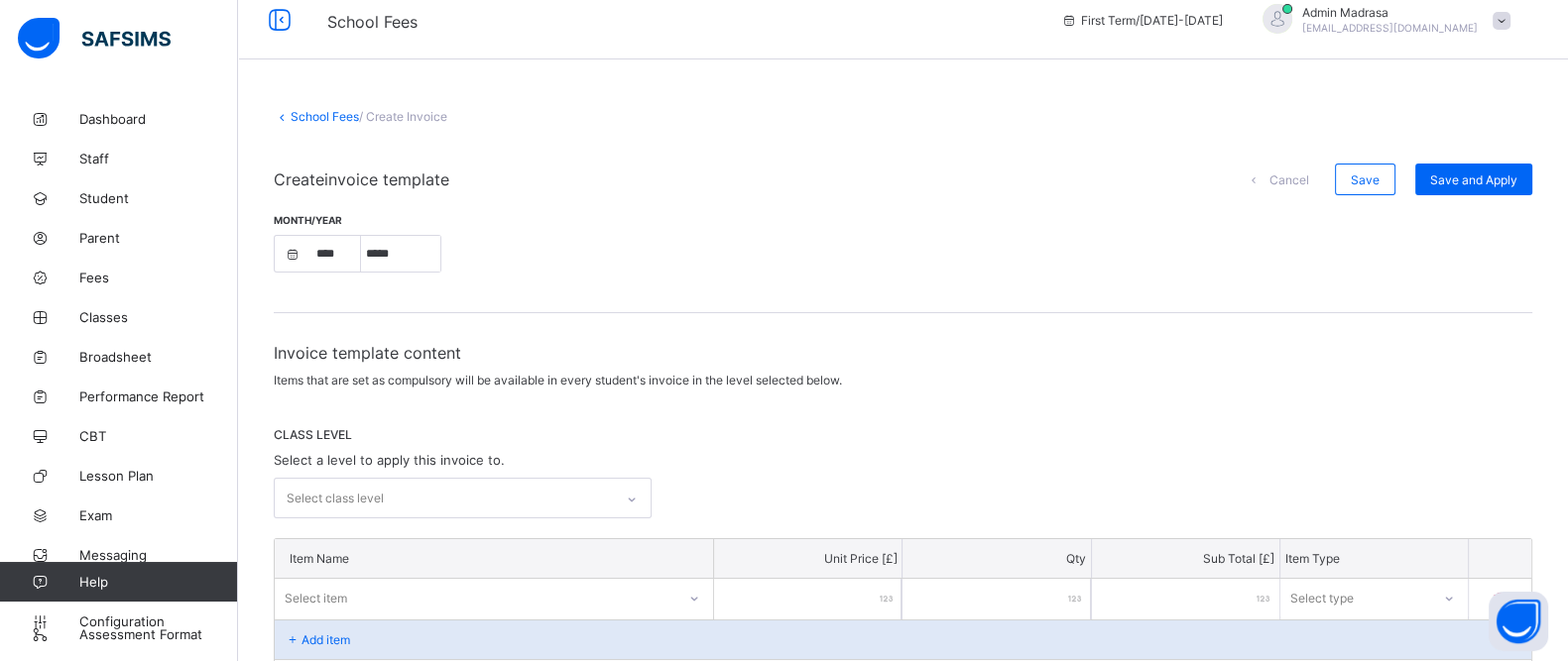
select select "****"
select select "*"
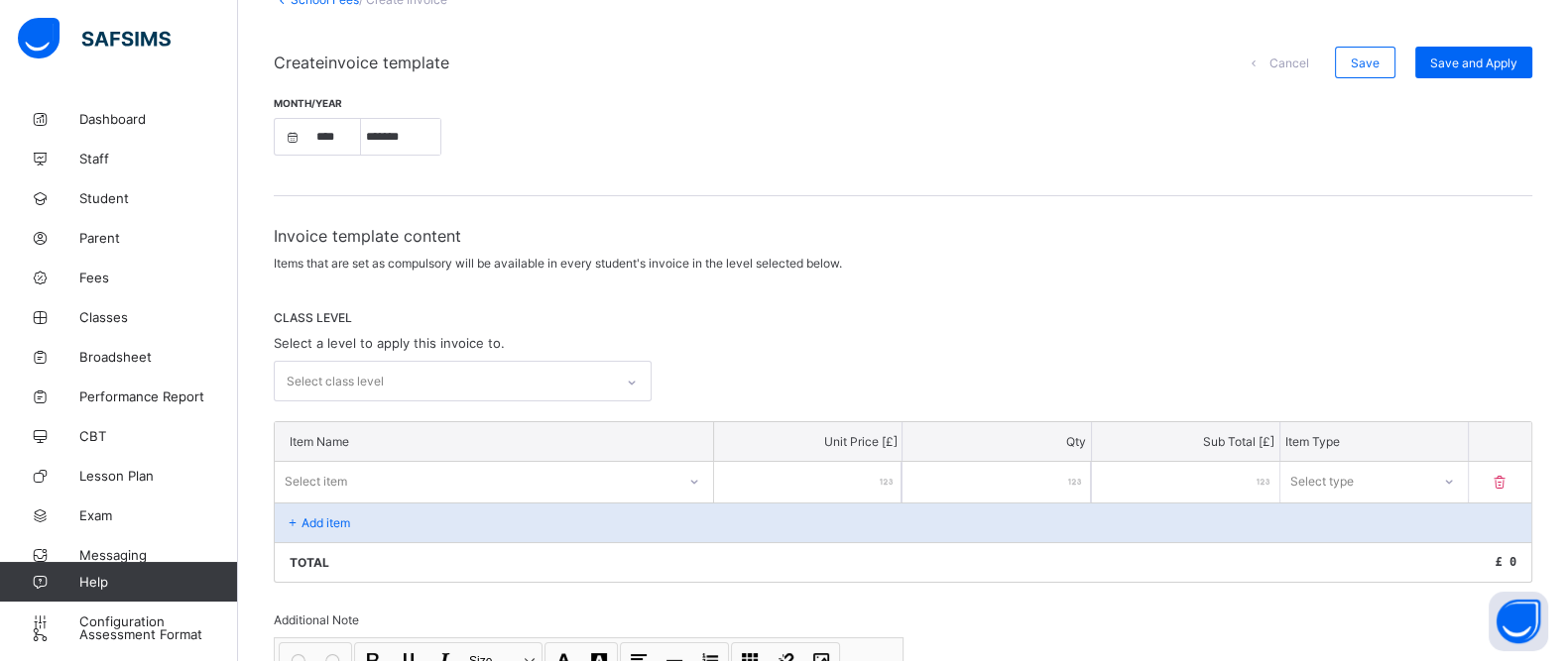
scroll to position [206, 0]
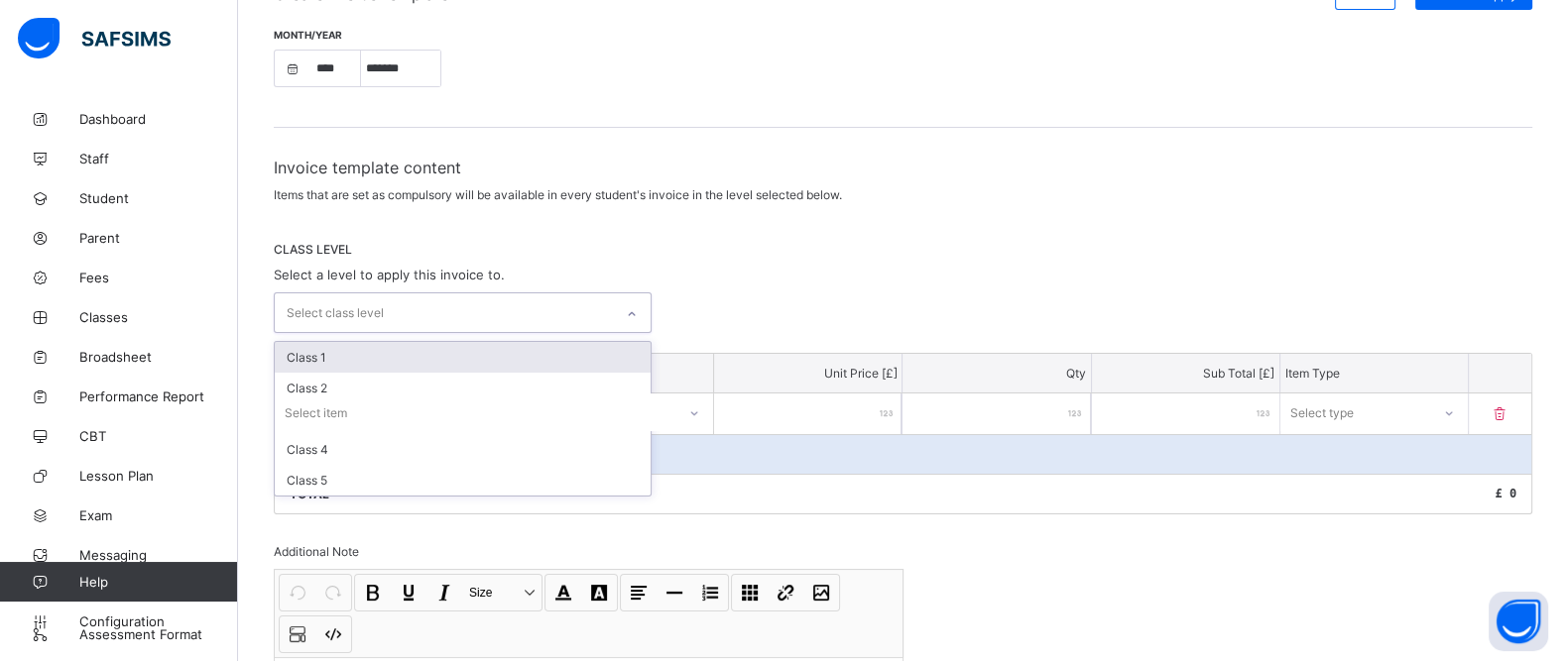
click at [399, 300] on div "Select class level" at bounding box center [443, 313] width 339 height 39
click at [360, 356] on div "Class 1" at bounding box center [462, 357] width 376 height 31
click at [360, 372] on div "Class 2" at bounding box center [462, 387] width 376 height 31
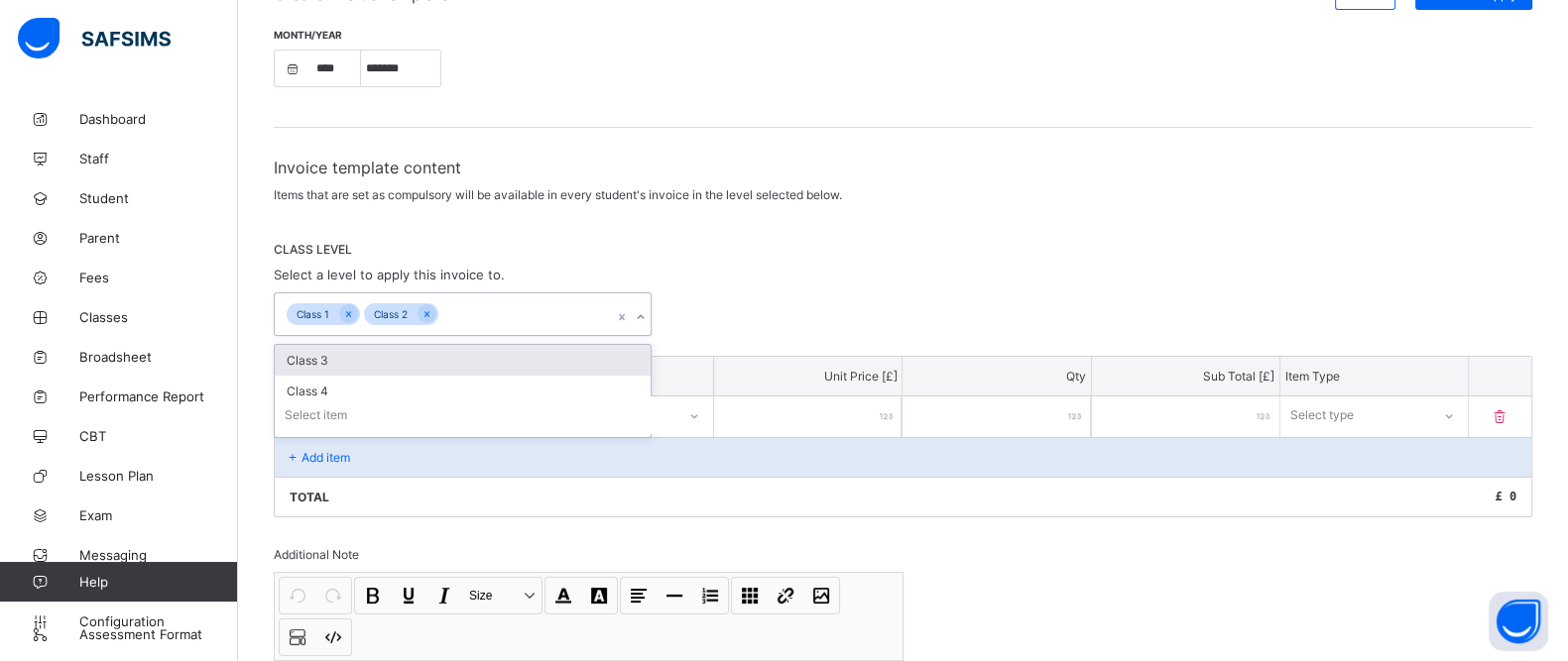
click at [360, 356] on div "Class 3" at bounding box center [462, 360] width 376 height 31
click at [360, 356] on div "Class 4" at bounding box center [462, 360] width 376 height 31
click at [360, 375] on div "Class 5" at bounding box center [462, 390] width 376 height 31
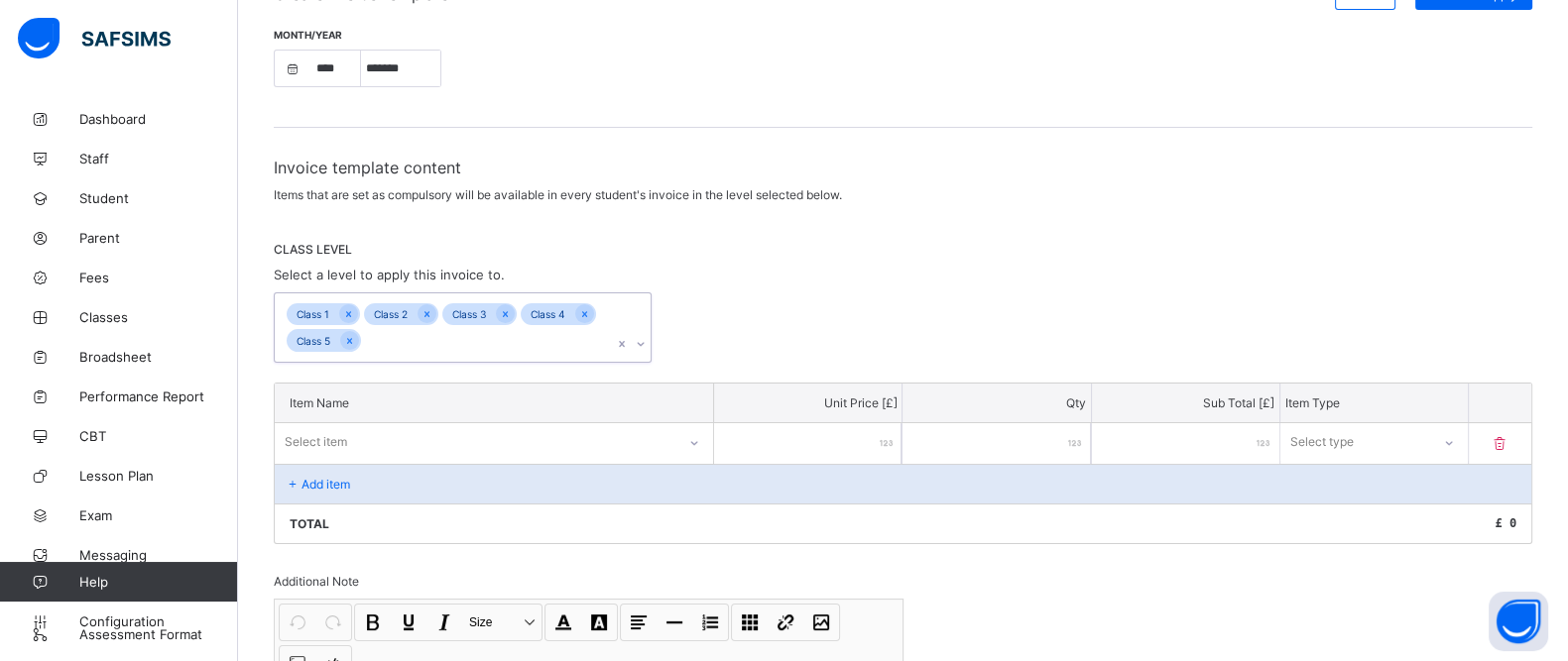
click at [360, 356] on div "Class 1 Class 2 Class 3 Class 4 Class 5" at bounding box center [443, 328] width 339 height 69
click at [726, 320] on div "Class 1 Class 2 Class 3 Class 4 Class 5" at bounding box center [903, 328] width 1258 height 70
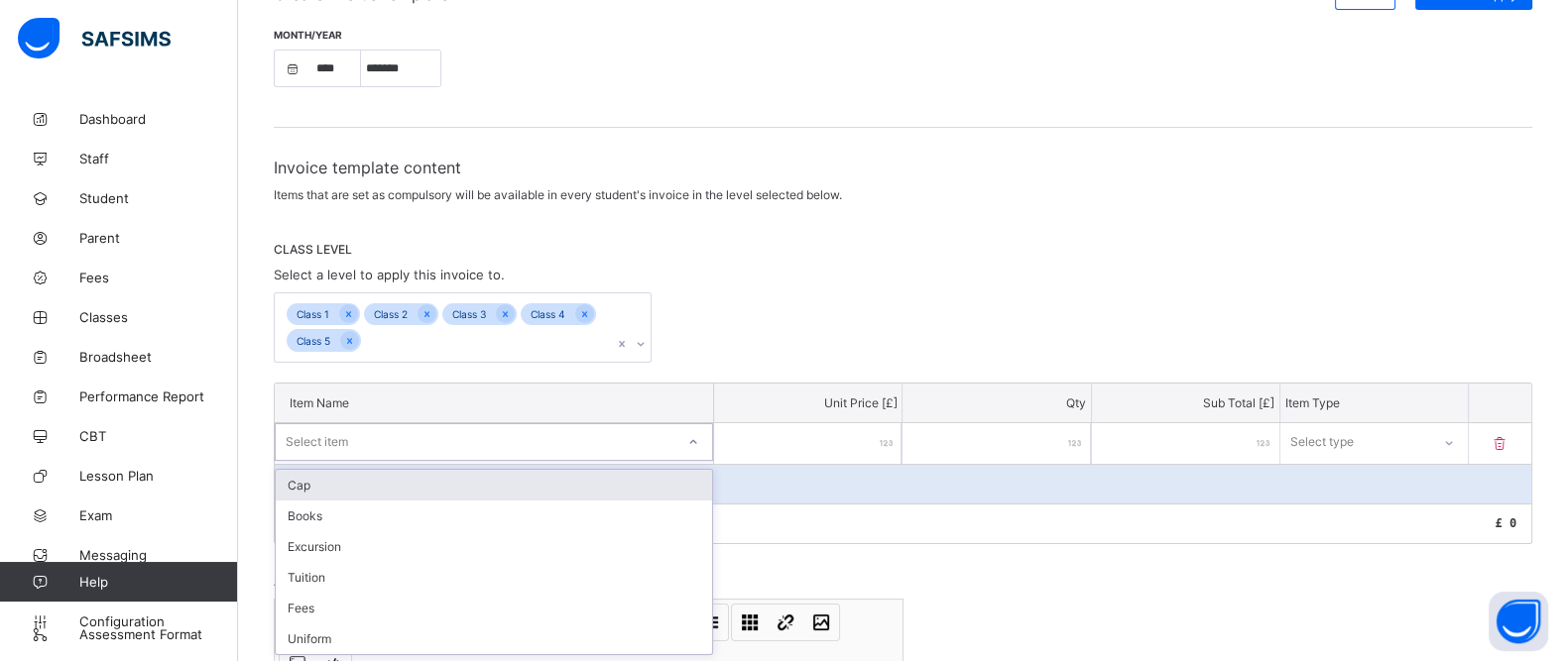
click at [384, 430] on div "Select item" at bounding box center [474, 442] width 398 height 28
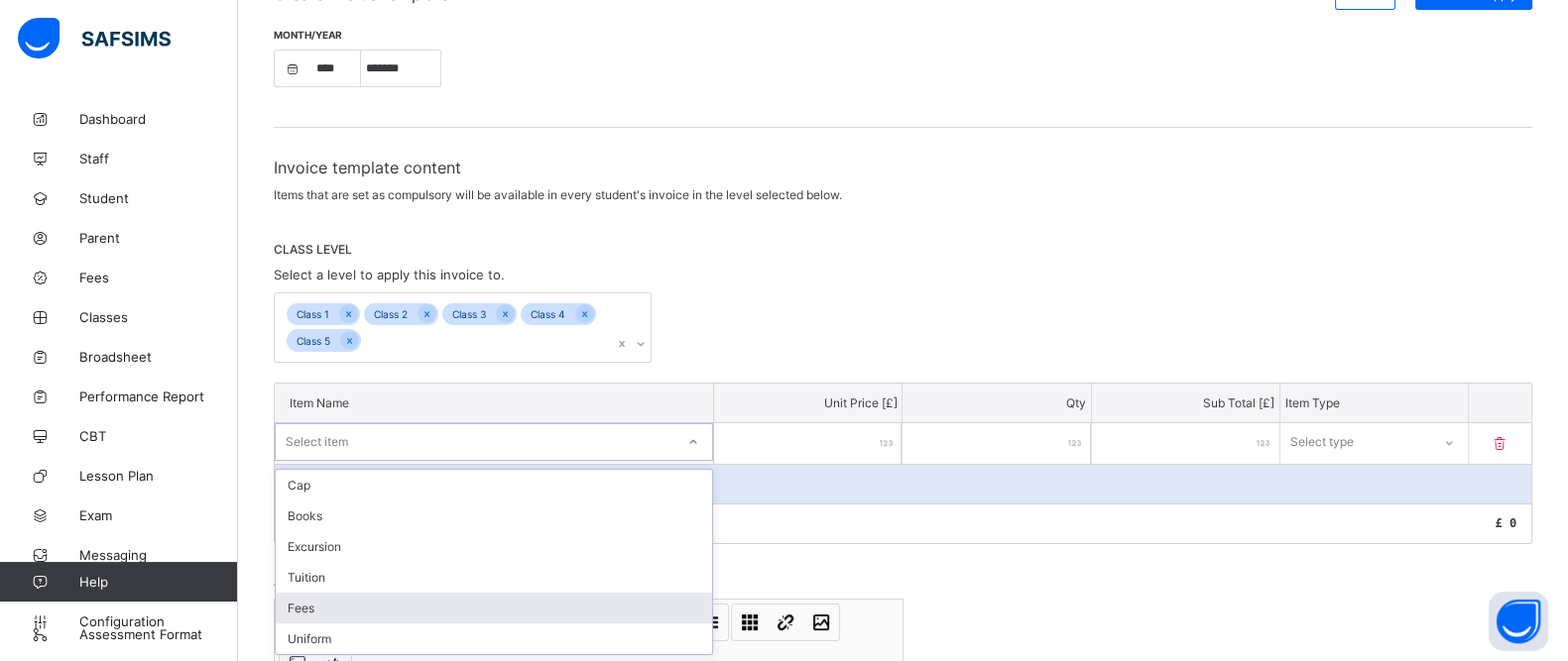
click at [314, 600] on div "Fees" at bounding box center [493, 608] width 436 height 31
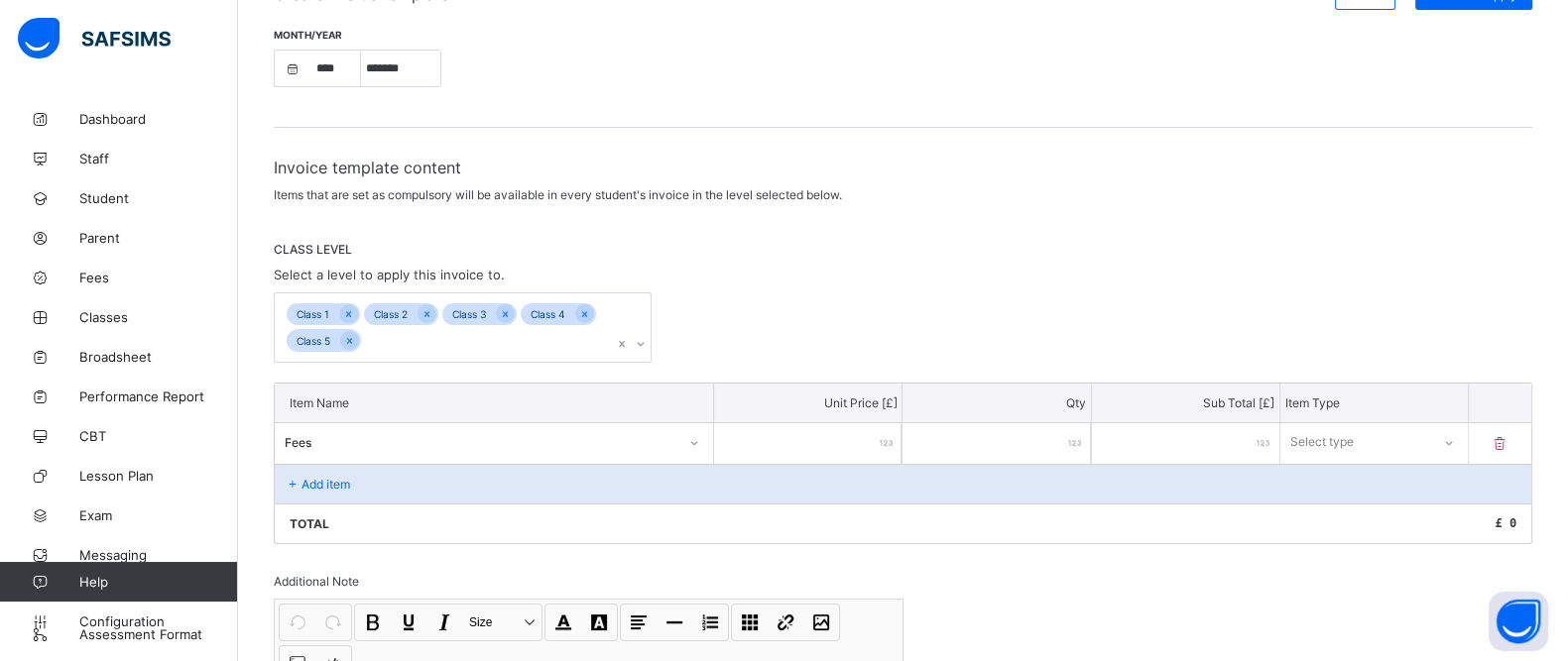
click at [832, 423] on input "number" at bounding box center [808, 443] width 188 height 41
type input "*"
type input "**"
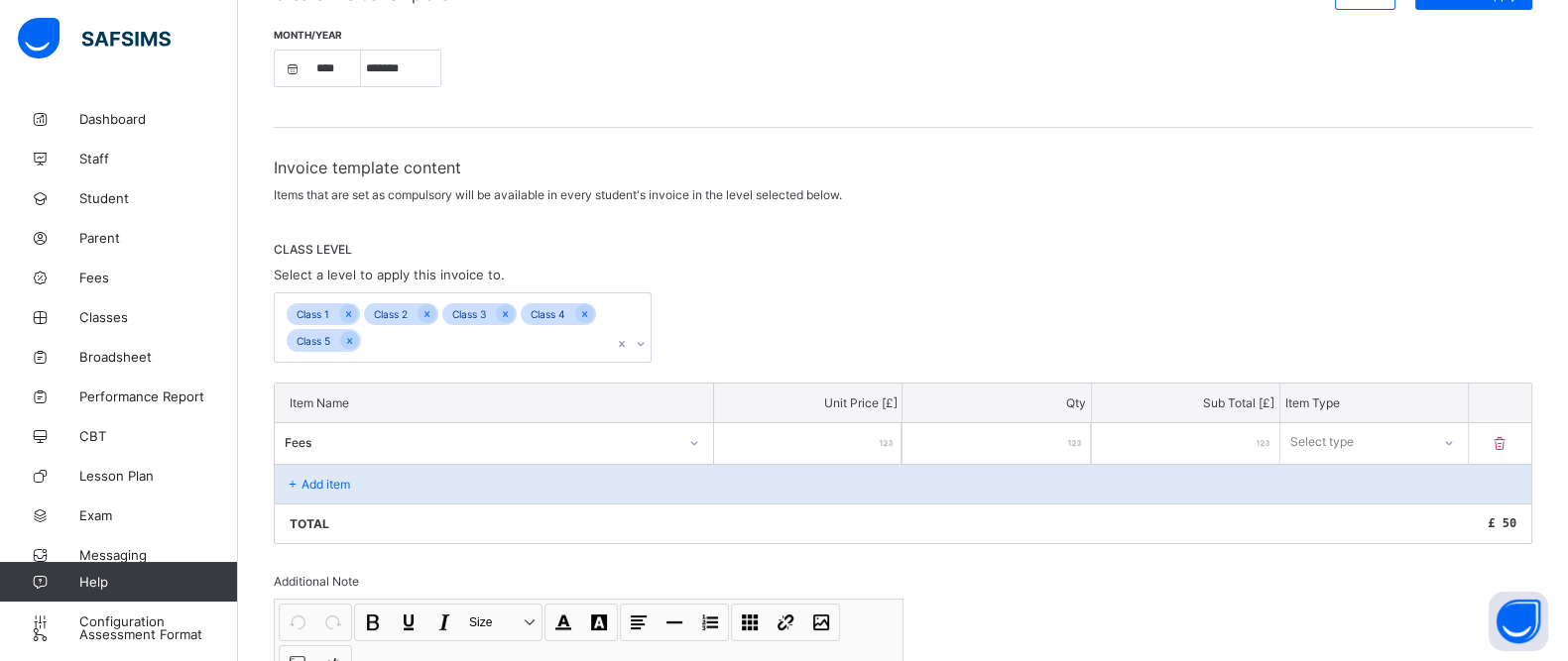
type input "**"
click at [1415, 448] on div "Select type" at bounding box center [1355, 442] width 148 height 28
click at [1364, 473] on div "Compulsory" at bounding box center [1374, 485] width 186 height 31
click at [310, 478] on p "Add item" at bounding box center [326, 484] width 49 height 15
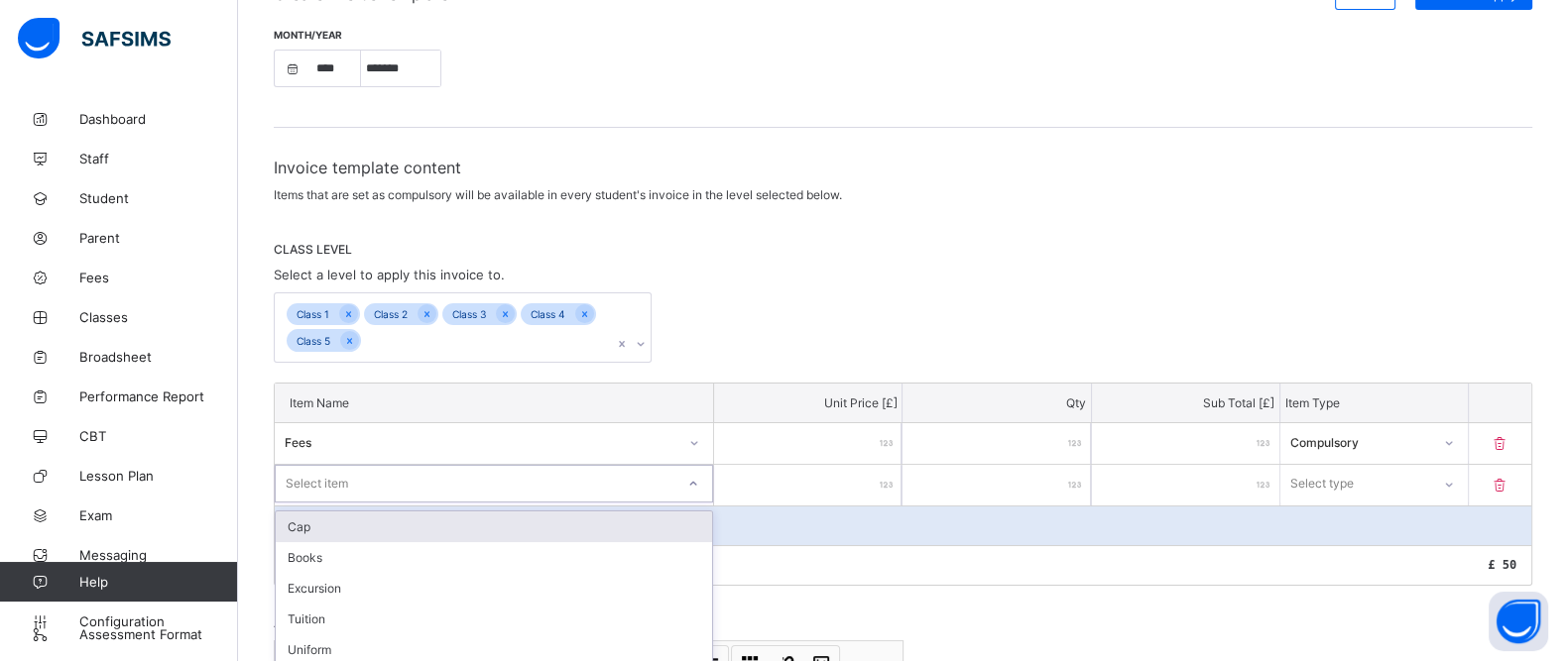
click at [380, 478] on div "Select item" at bounding box center [474, 484] width 398 height 28
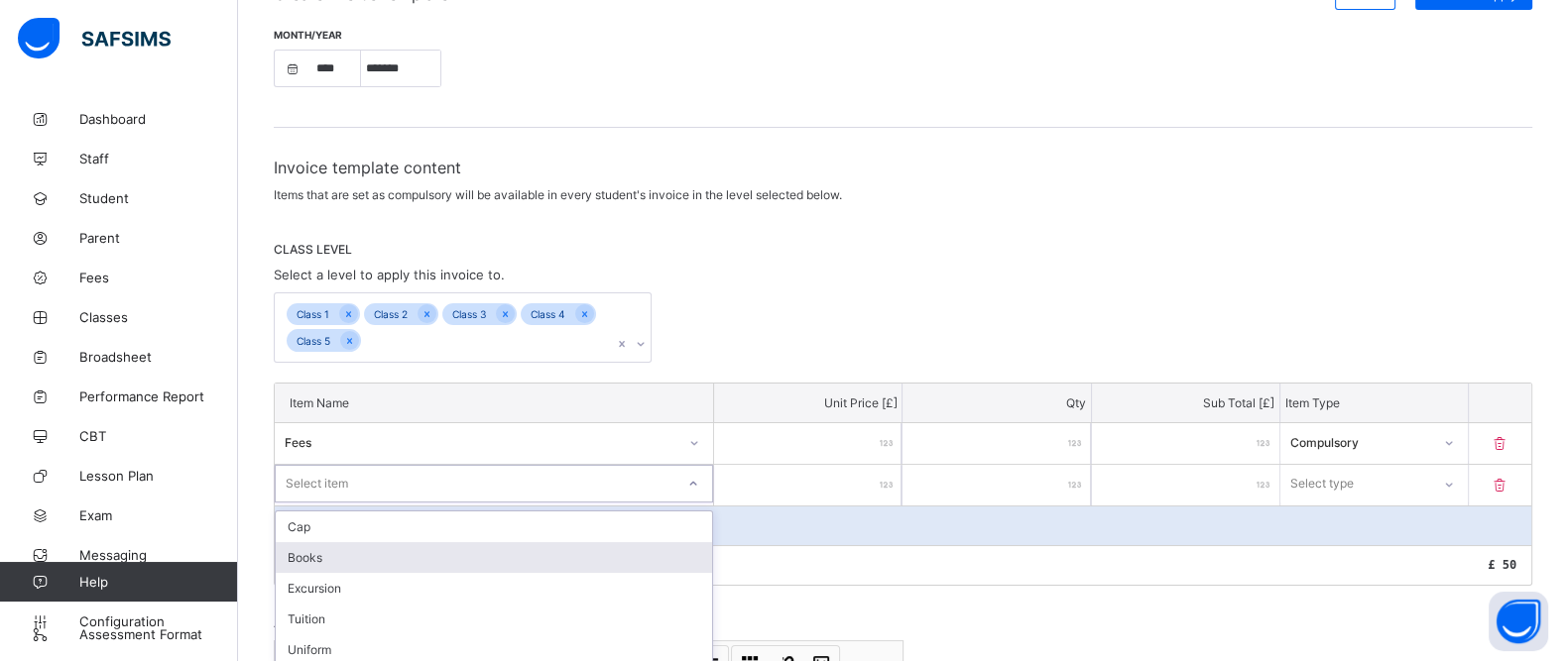
click at [321, 548] on div "Books" at bounding box center [493, 557] width 436 height 31
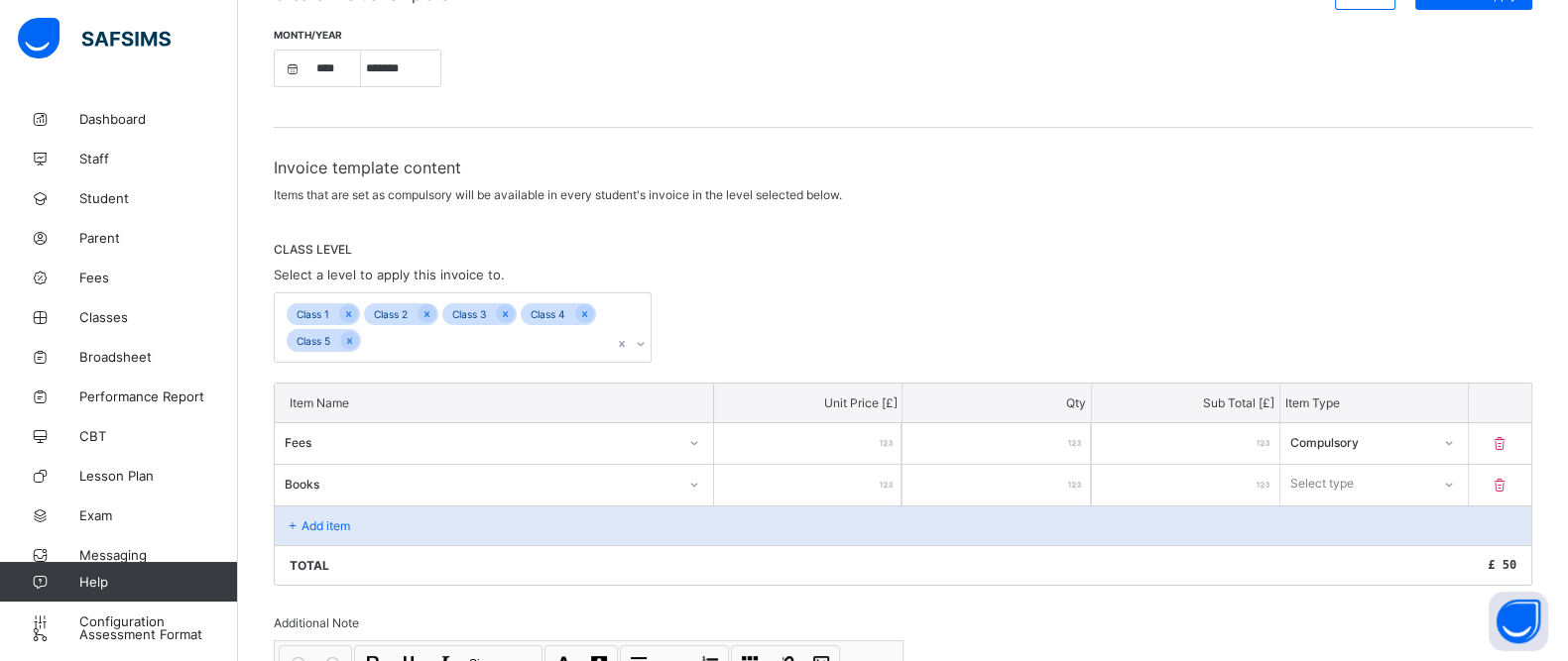
click at [818, 486] on input "number" at bounding box center [808, 485] width 188 height 41
type input "*"
type input "**"
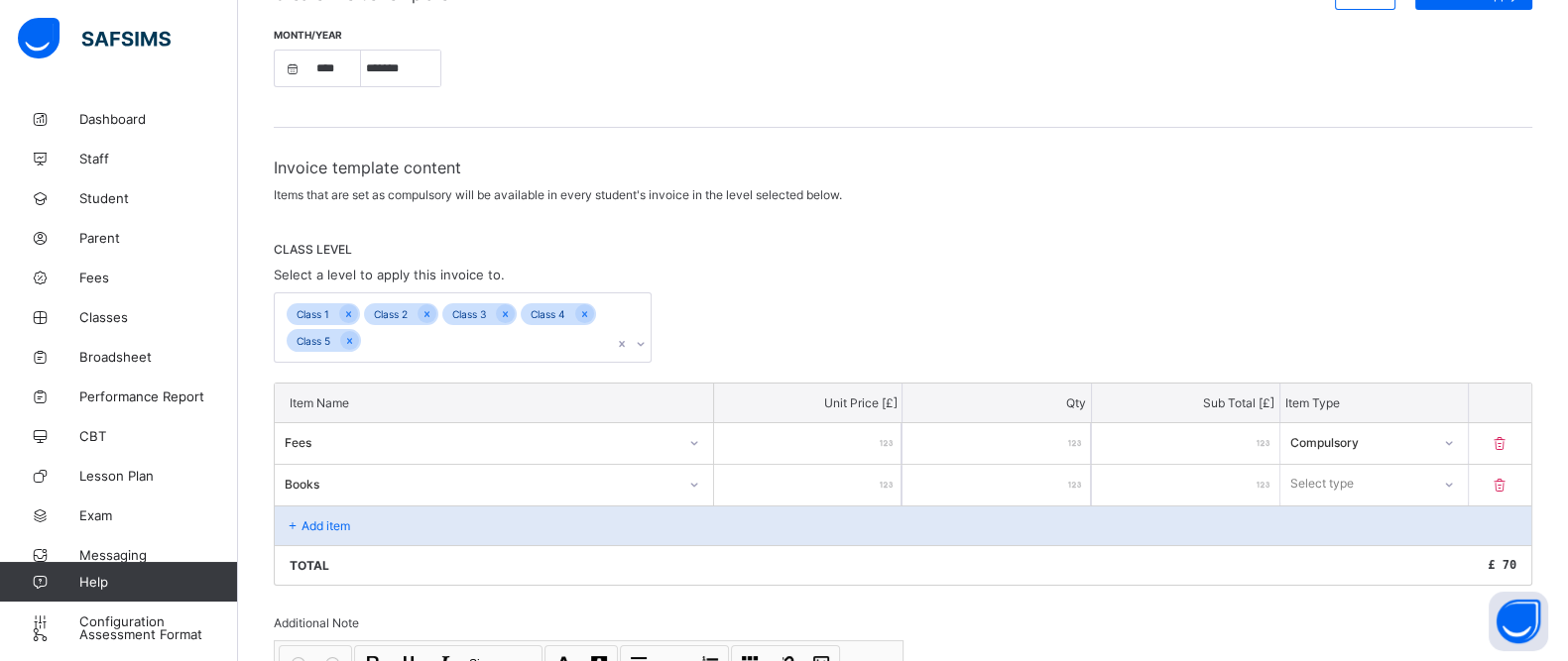
type input "**"
click at [1349, 485] on div "Select type" at bounding box center [1323, 484] width 64 height 38
click at [1333, 557] on div "Optional" at bounding box center [1374, 557] width 186 height 31
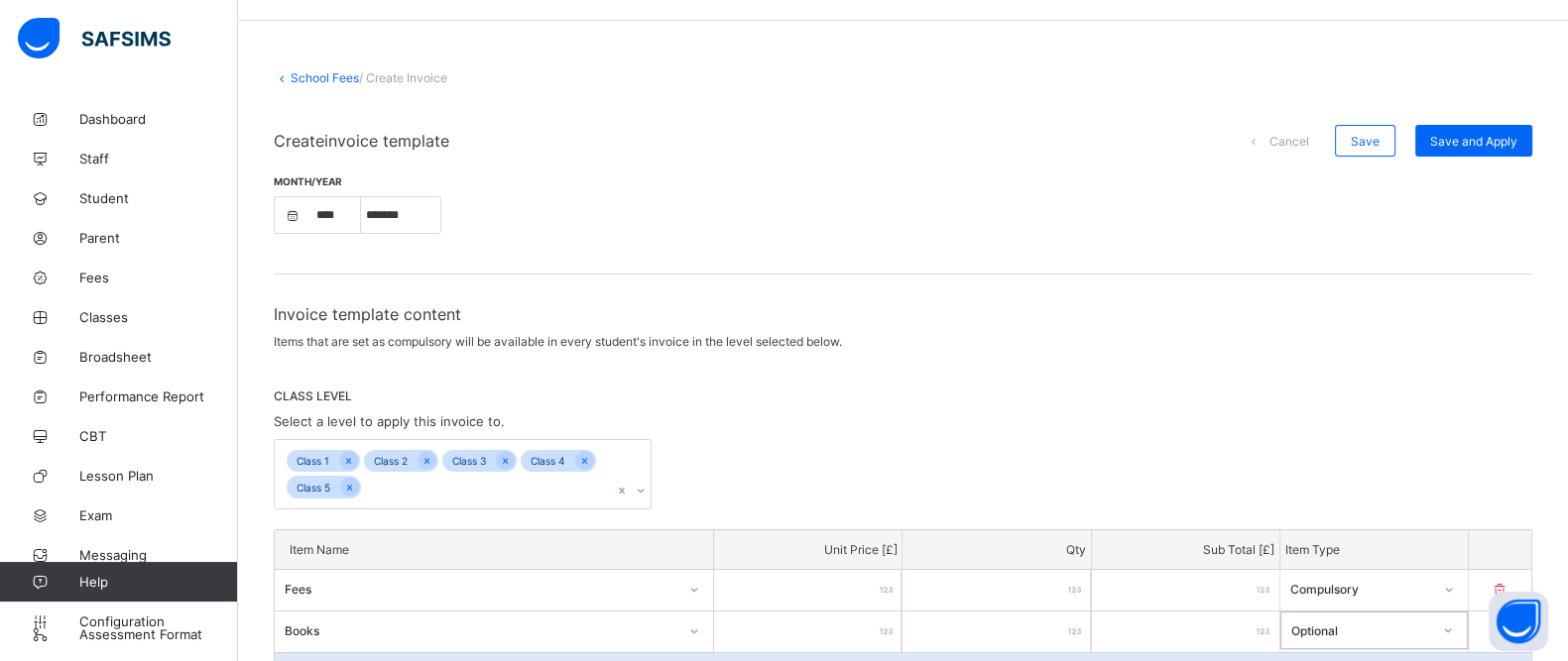
scroll to position [0, 0]
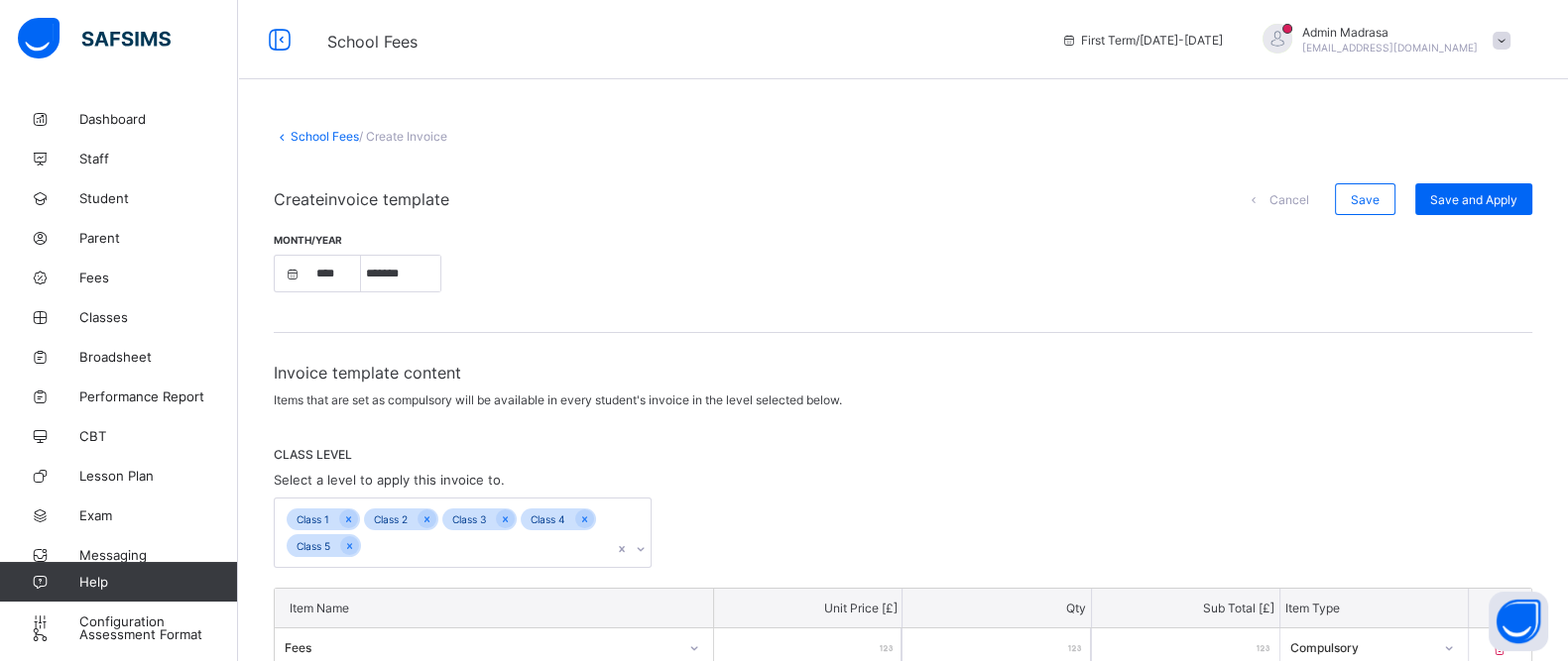
click at [323, 138] on link "School Fees" at bounding box center [325, 136] width 69 height 15
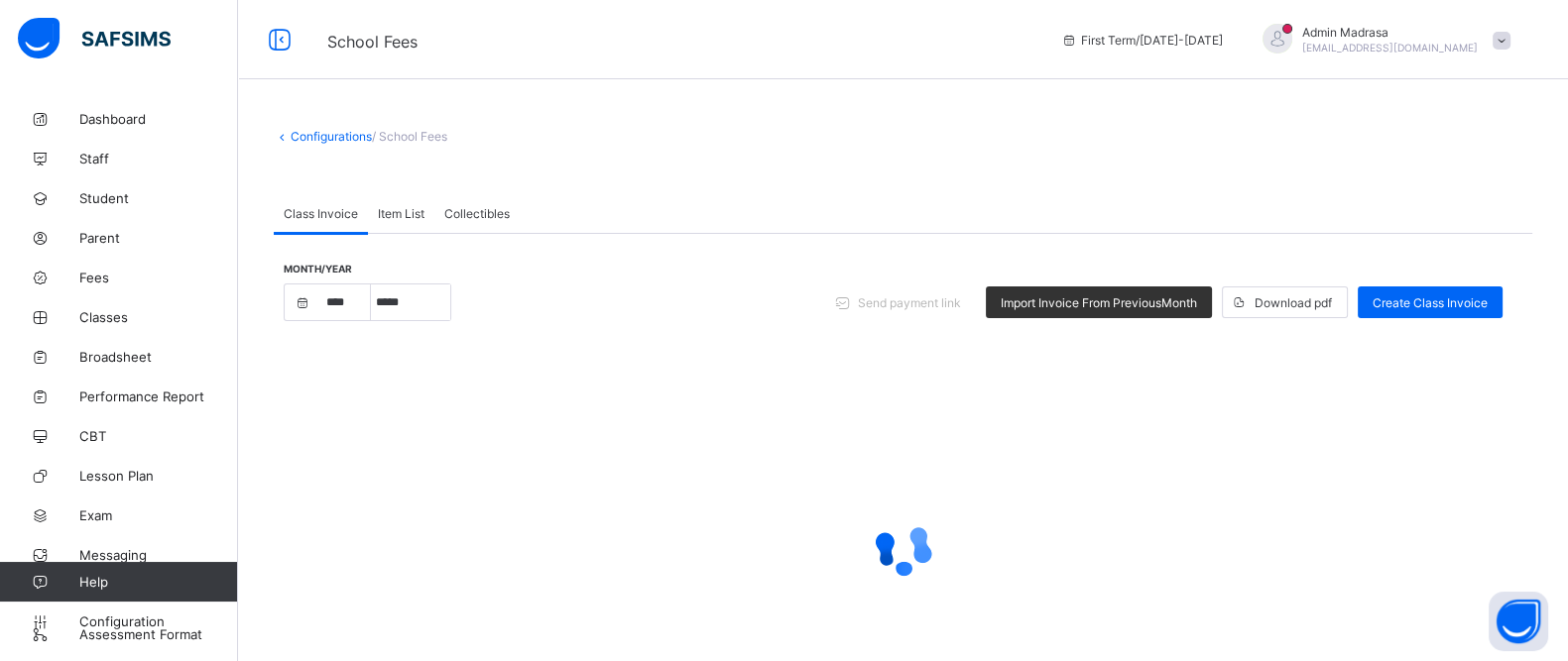
click at [323, 138] on link "Configurations" at bounding box center [331, 136] width 81 height 15
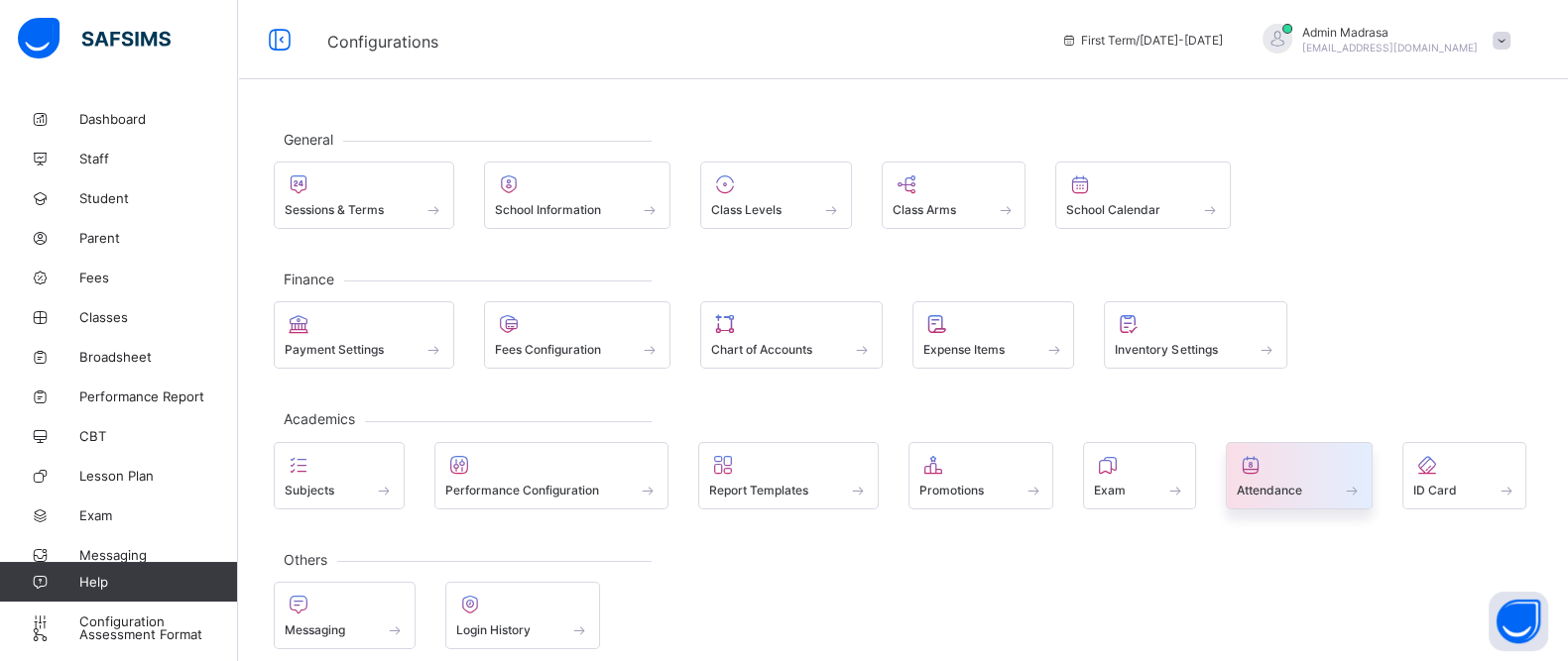
click at [1259, 483] on span "Attendance" at bounding box center [1269, 490] width 66 height 15
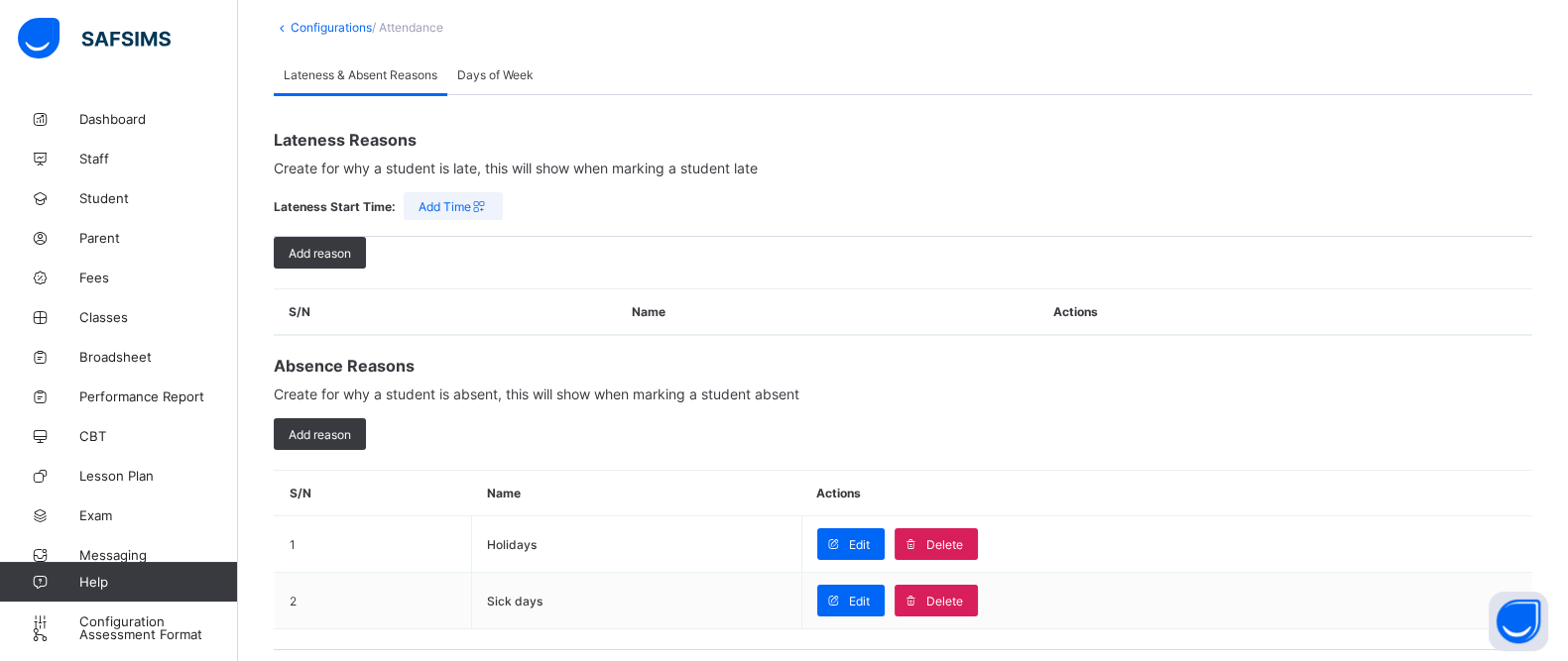
scroll to position [123, 0]
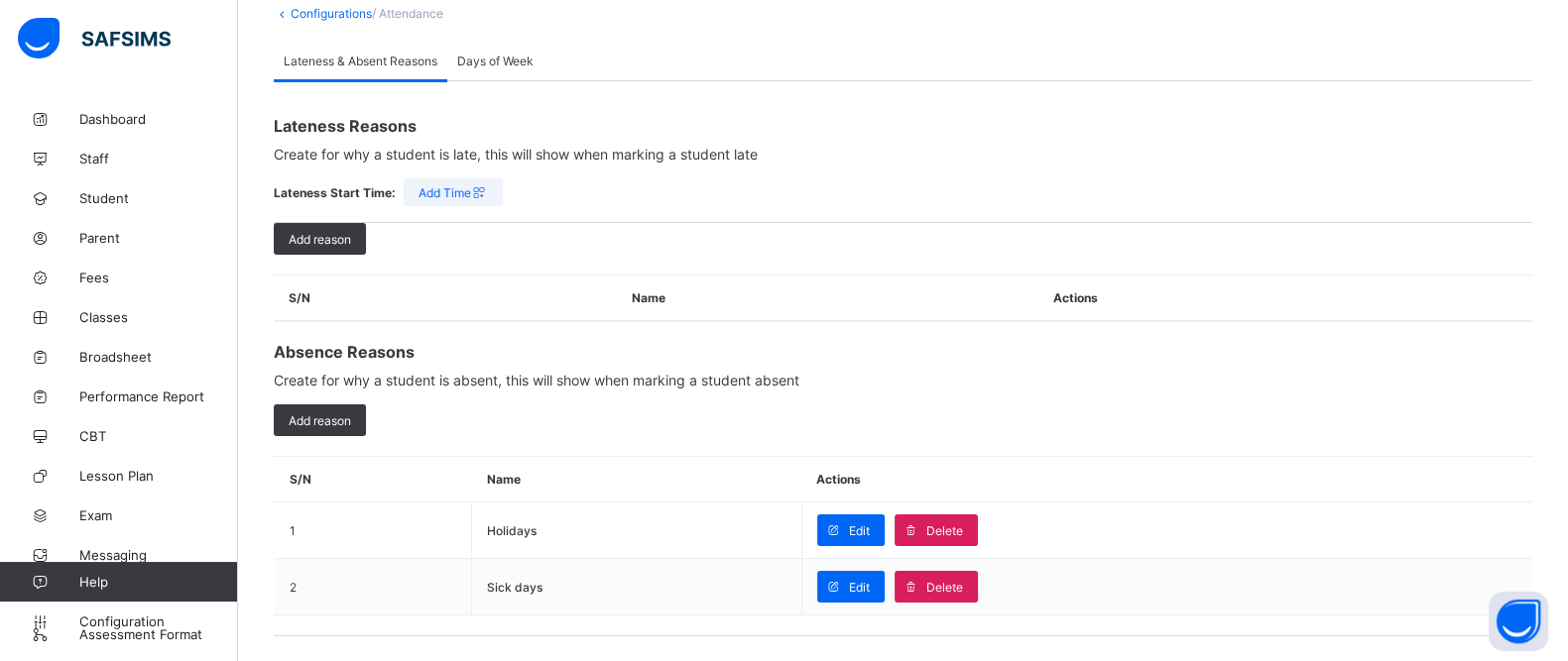
click at [448, 196] on span "Add Time" at bounding box center [453, 193] width 70 height 15
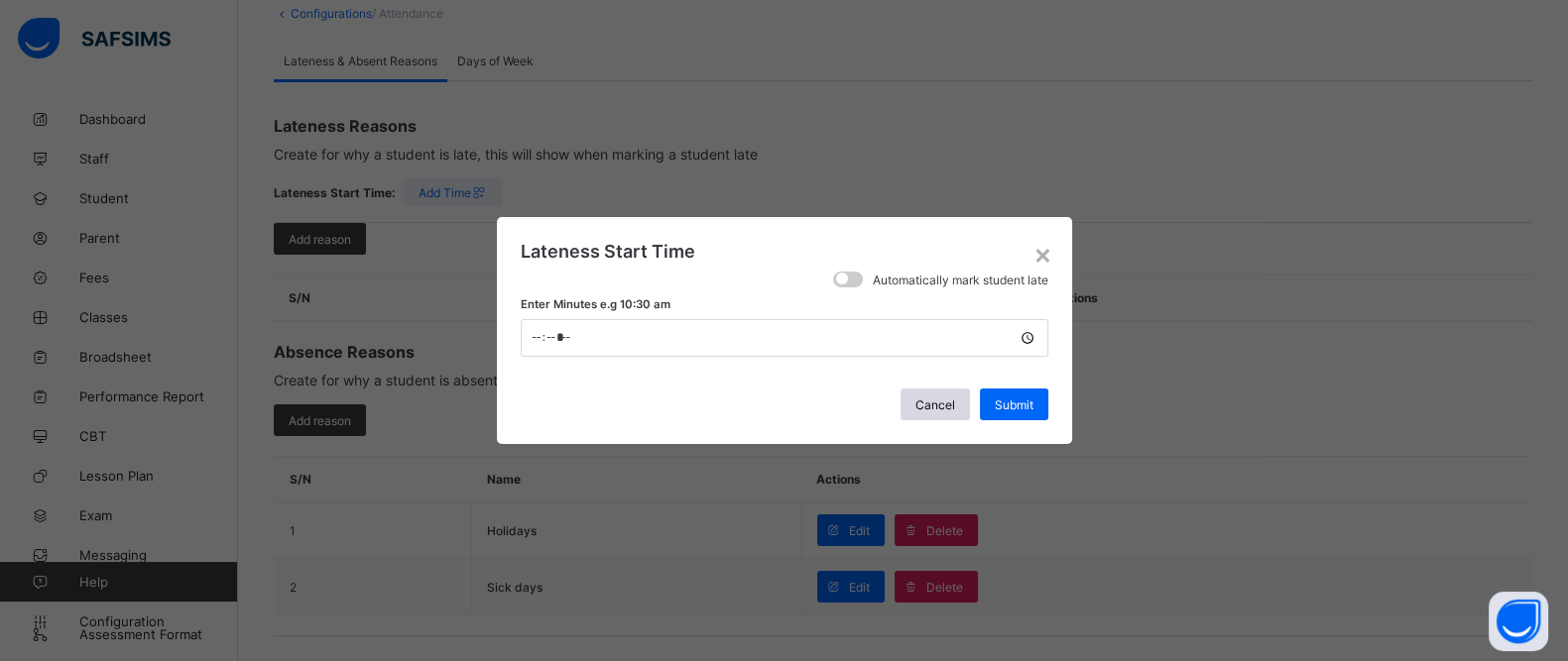
click at [852, 283] on span at bounding box center [848, 280] width 30 height 16
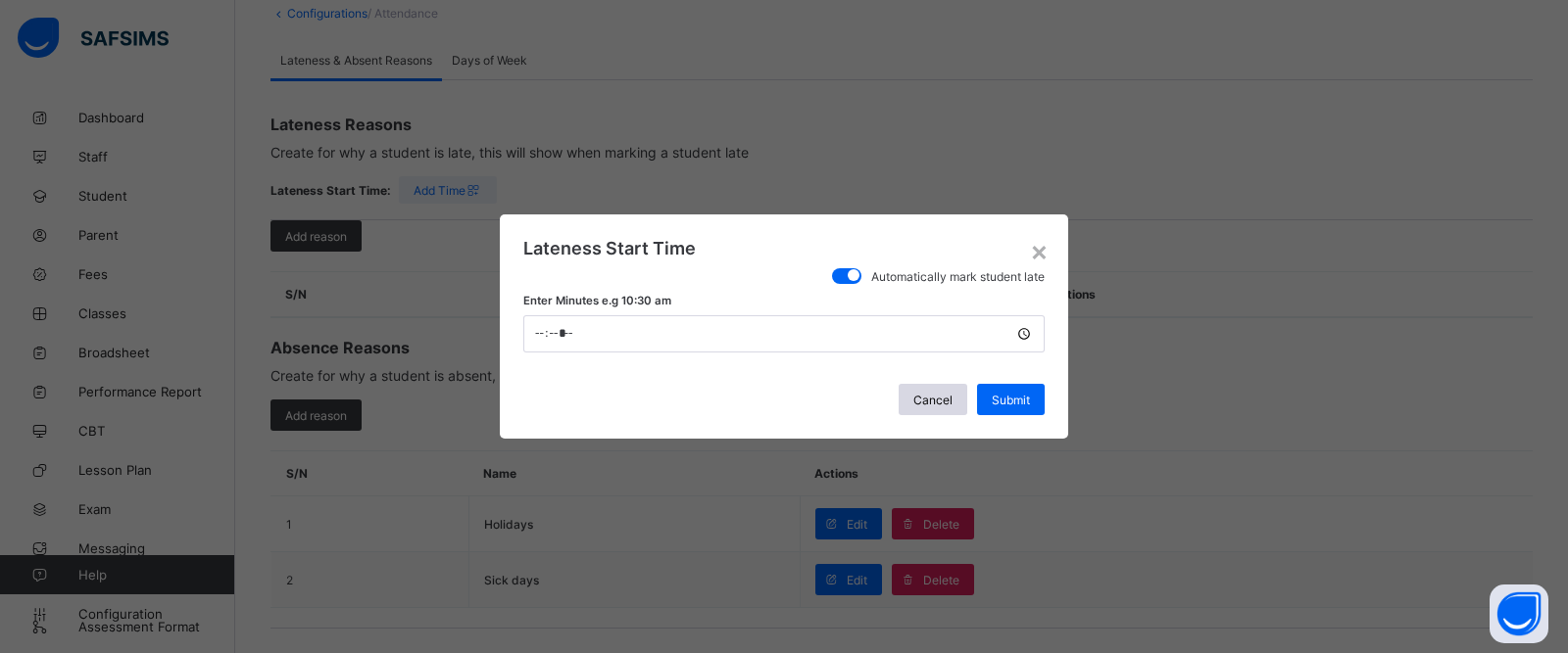
click at [842, 279] on span at bounding box center [847, 276] width 30 height 16
click at [939, 396] on span "Cancel" at bounding box center [933, 399] width 39 height 15
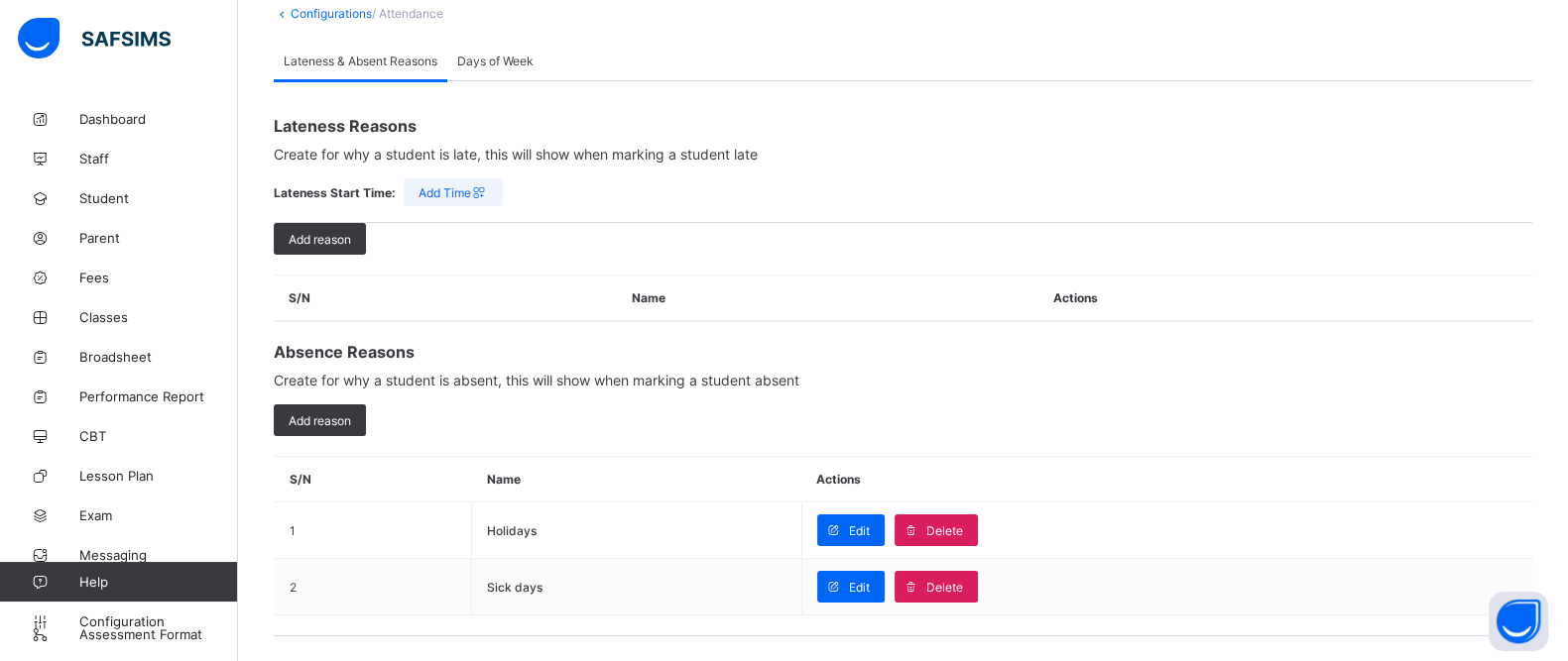
click at [519, 67] on div "Days of Week" at bounding box center [495, 61] width 96 height 40
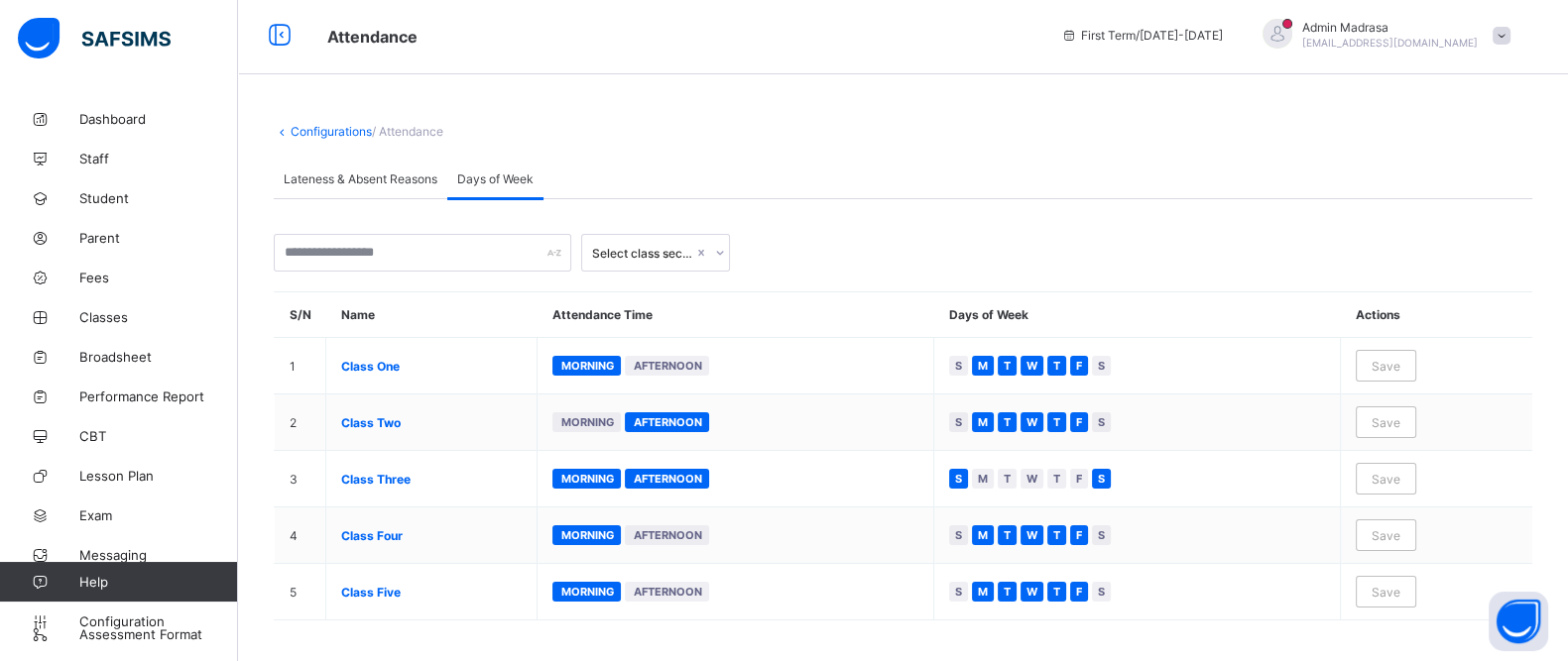
scroll to position [10, 0]
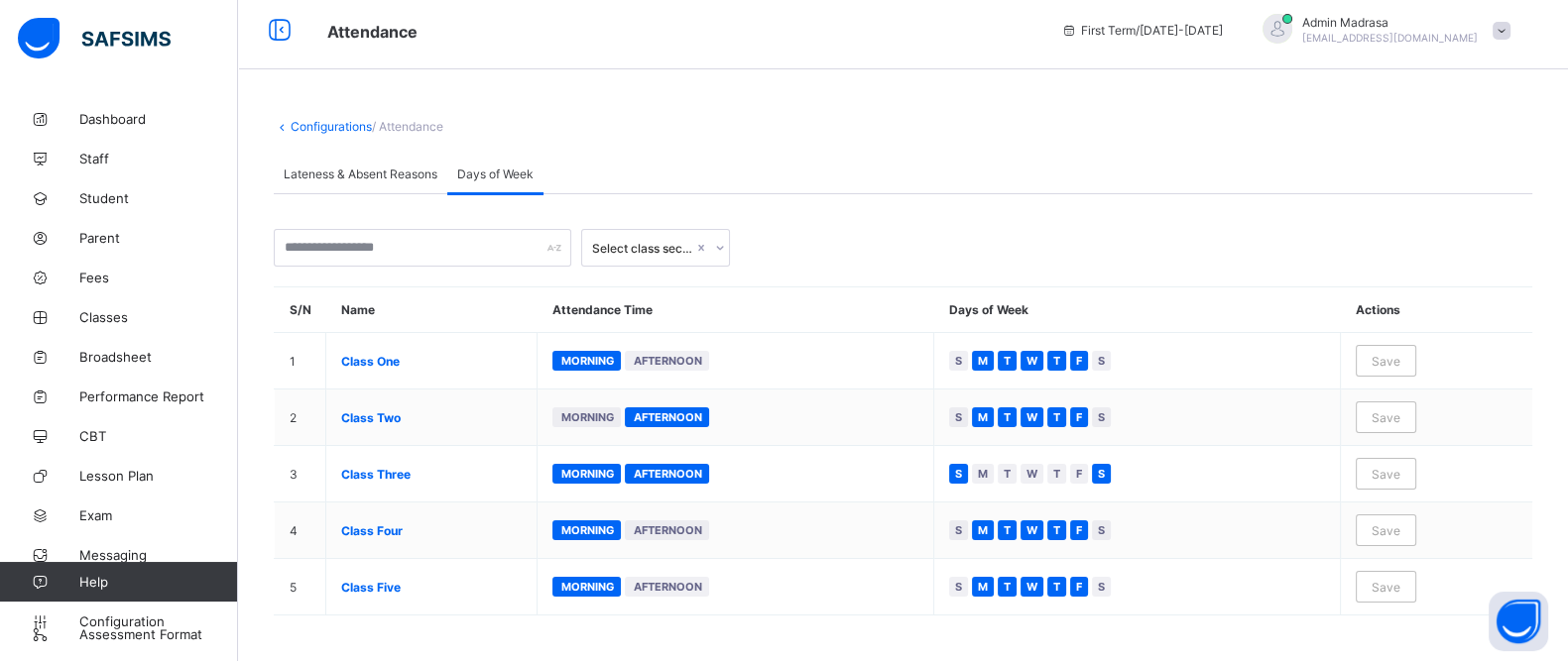
click at [336, 126] on link "Configurations" at bounding box center [331, 126] width 81 height 15
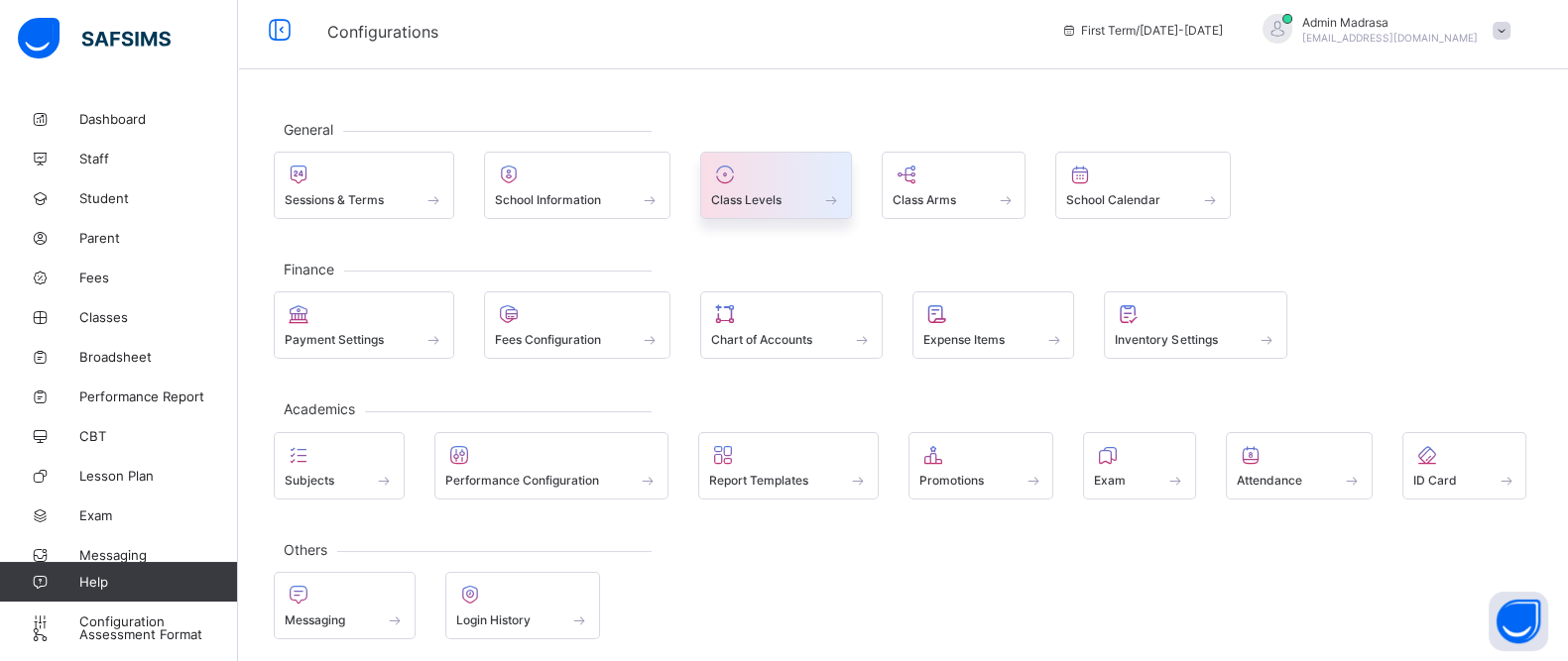
click at [798, 180] on div at bounding box center [776, 175] width 130 height 24
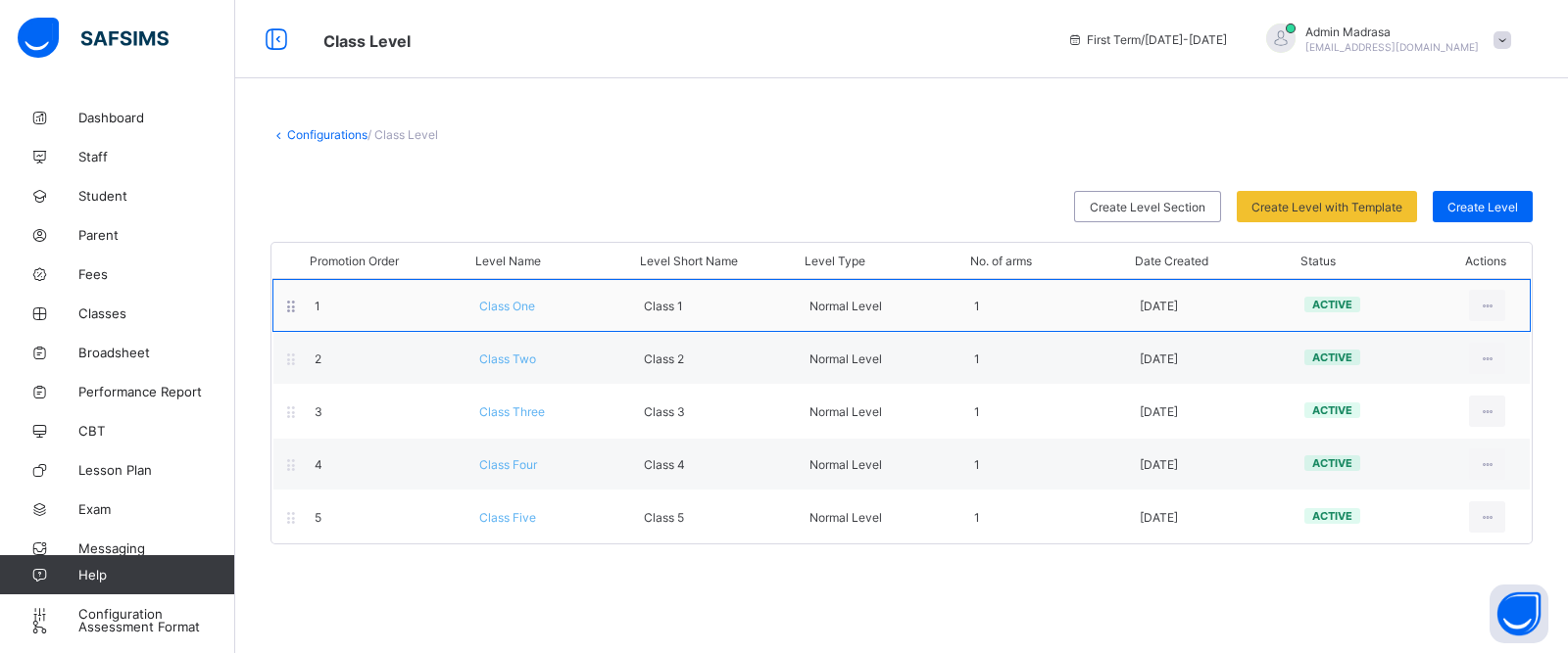
click at [519, 306] on span "Class One" at bounding box center [507, 306] width 56 height 15
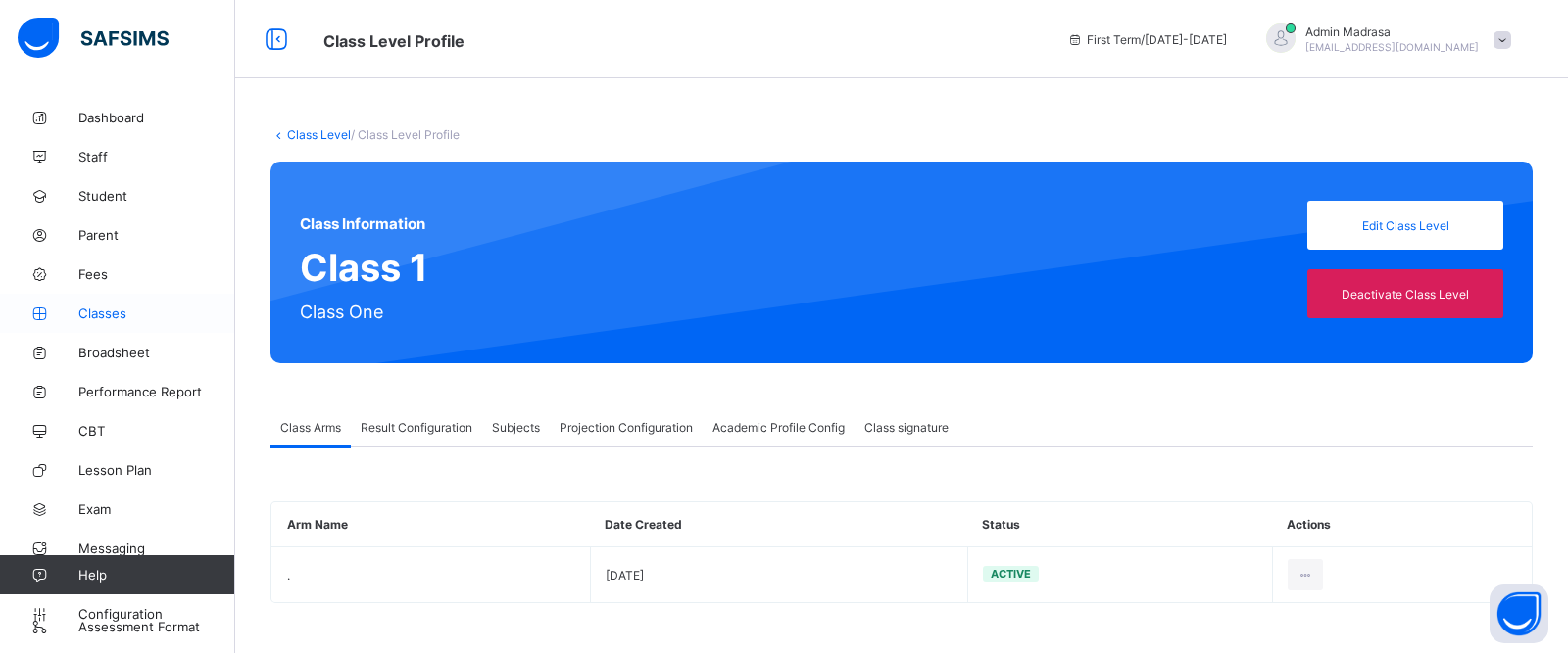
click at [118, 316] on span "Classes" at bounding box center [156, 314] width 157 height 16
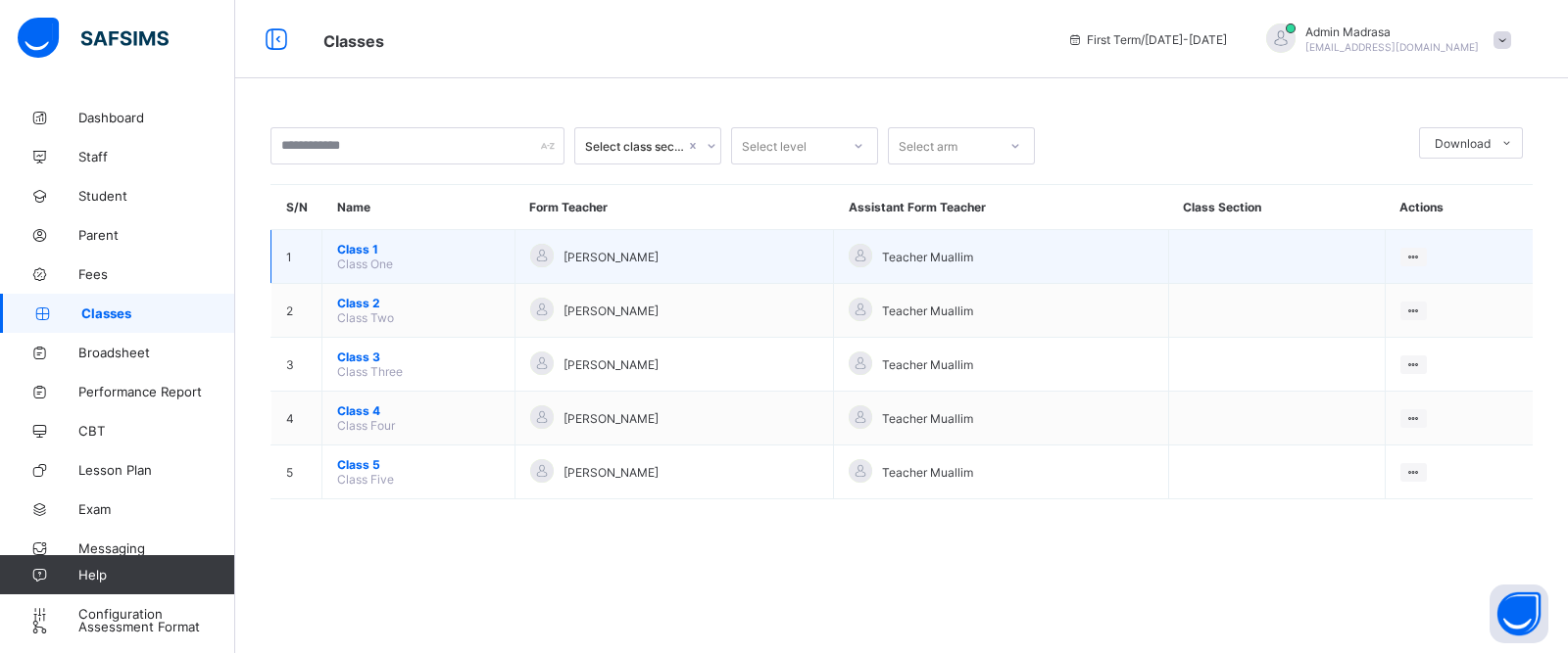
click at [358, 252] on span "Class 1" at bounding box center [418, 249] width 163 height 15
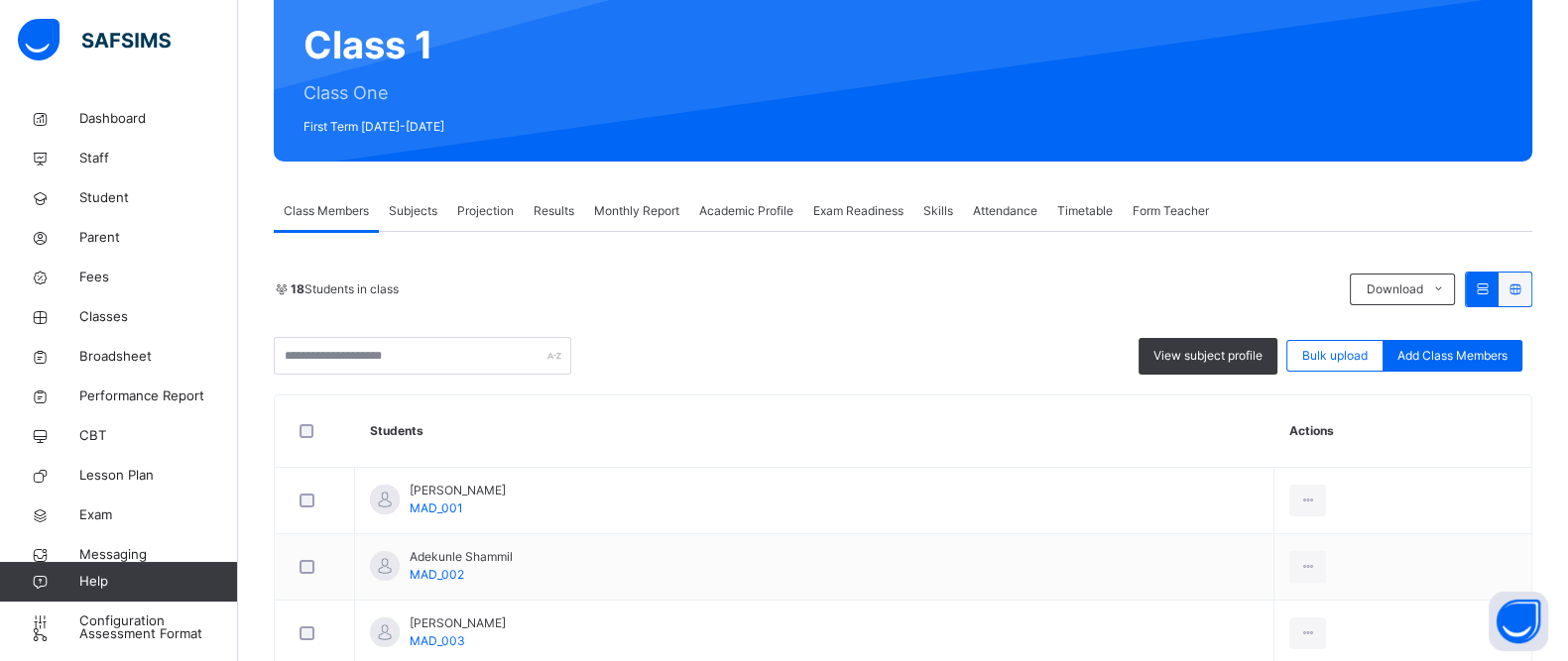
scroll to position [158, 0]
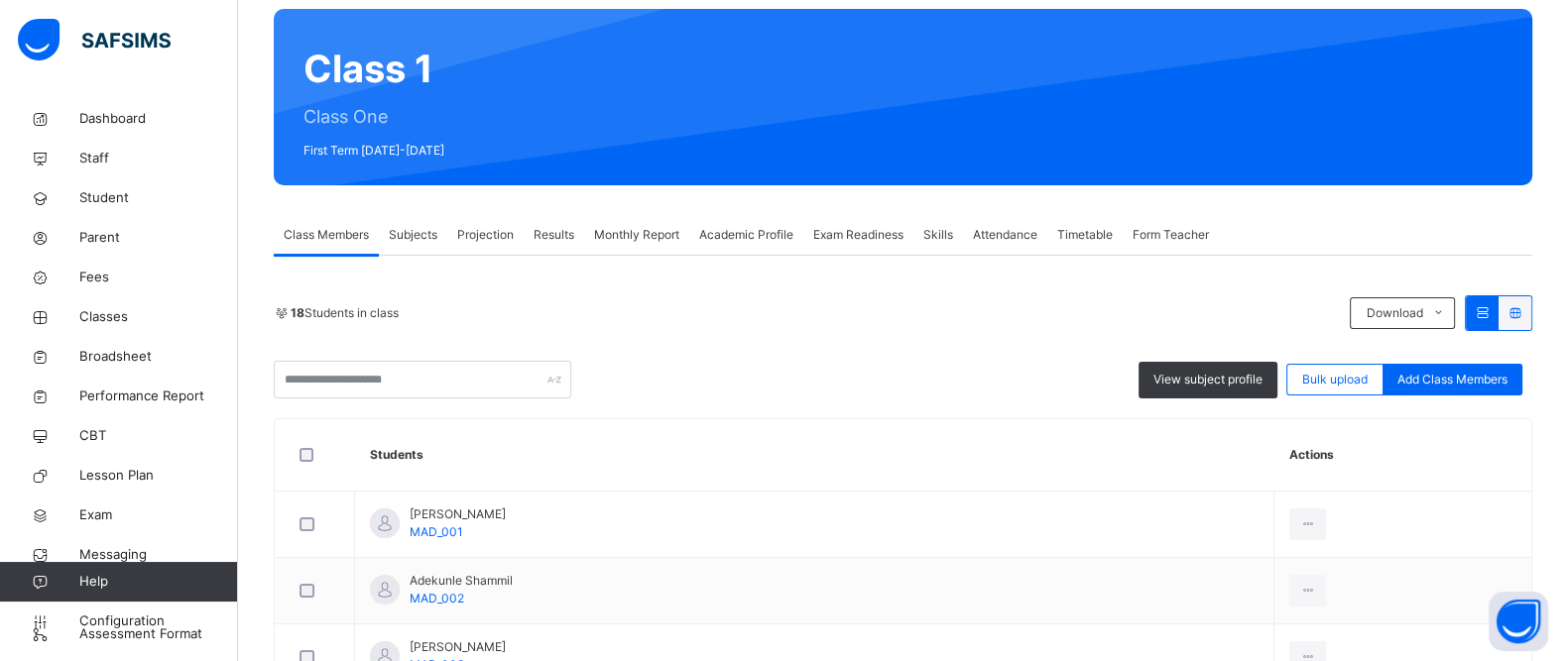
click at [416, 243] on span "Subjects" at bounding box center [412, 235] width 49 height 18
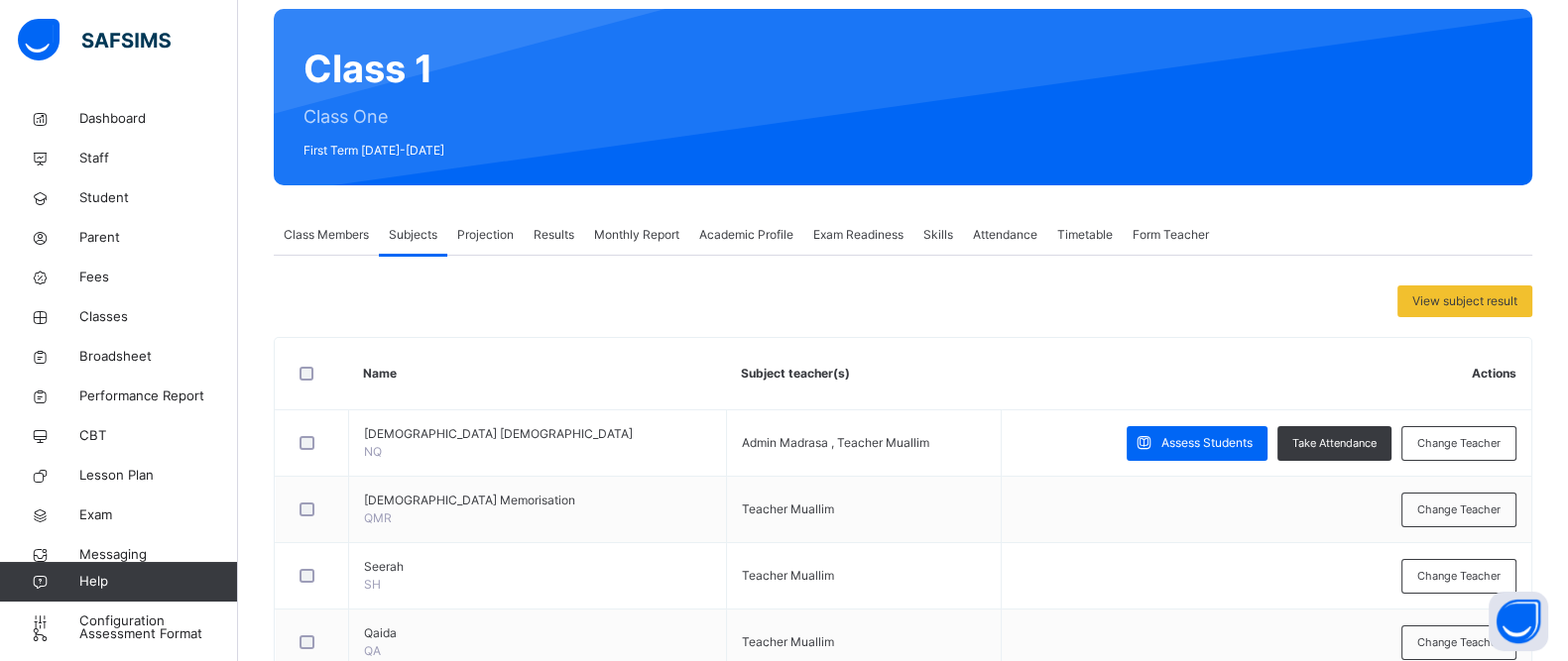
click at [474, 239] on span "Projection" at bounding box center [485, 235] width 57 height 18
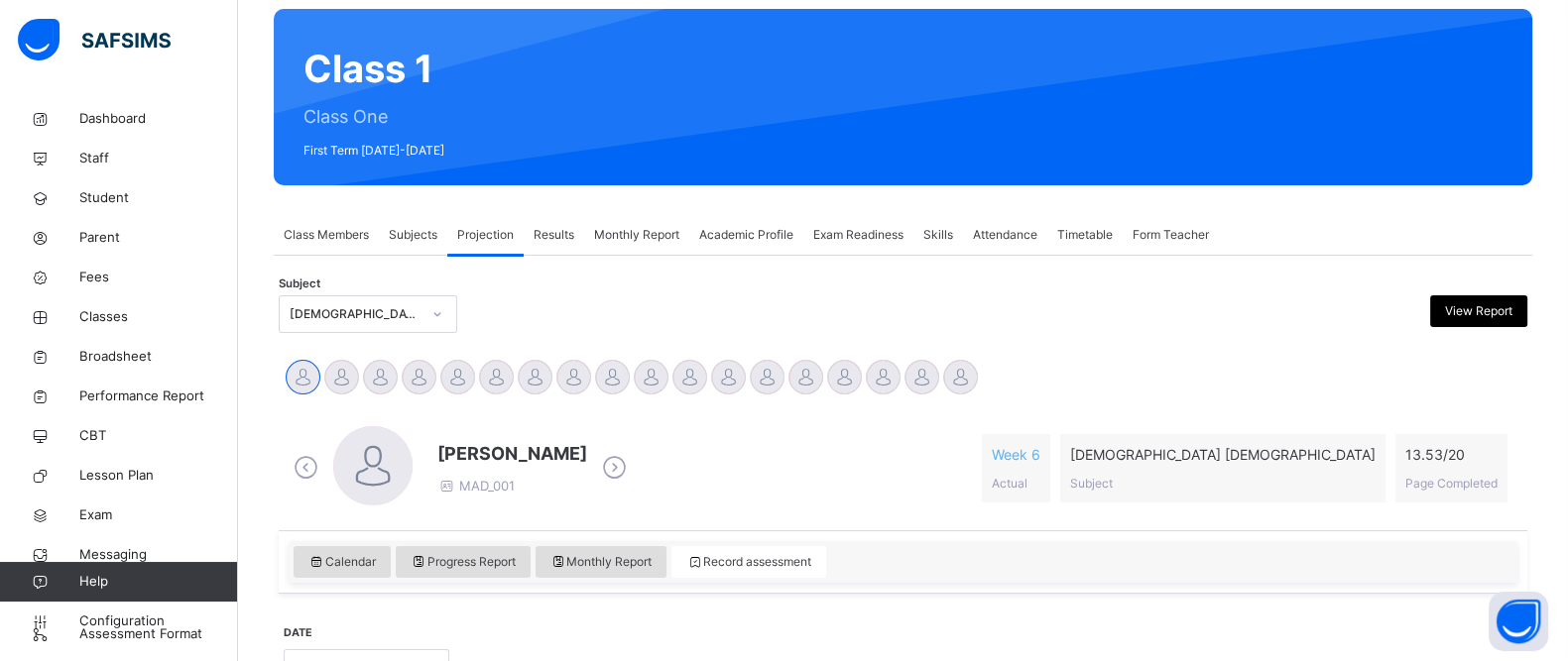
drag, startPoint x: 1576, startPoint y: 177, endPoint x: 1096, endPoint y: 323, distance: 501.7
click at [1096, 323] on div at bounding box center [1060, 315] width 305 height 38
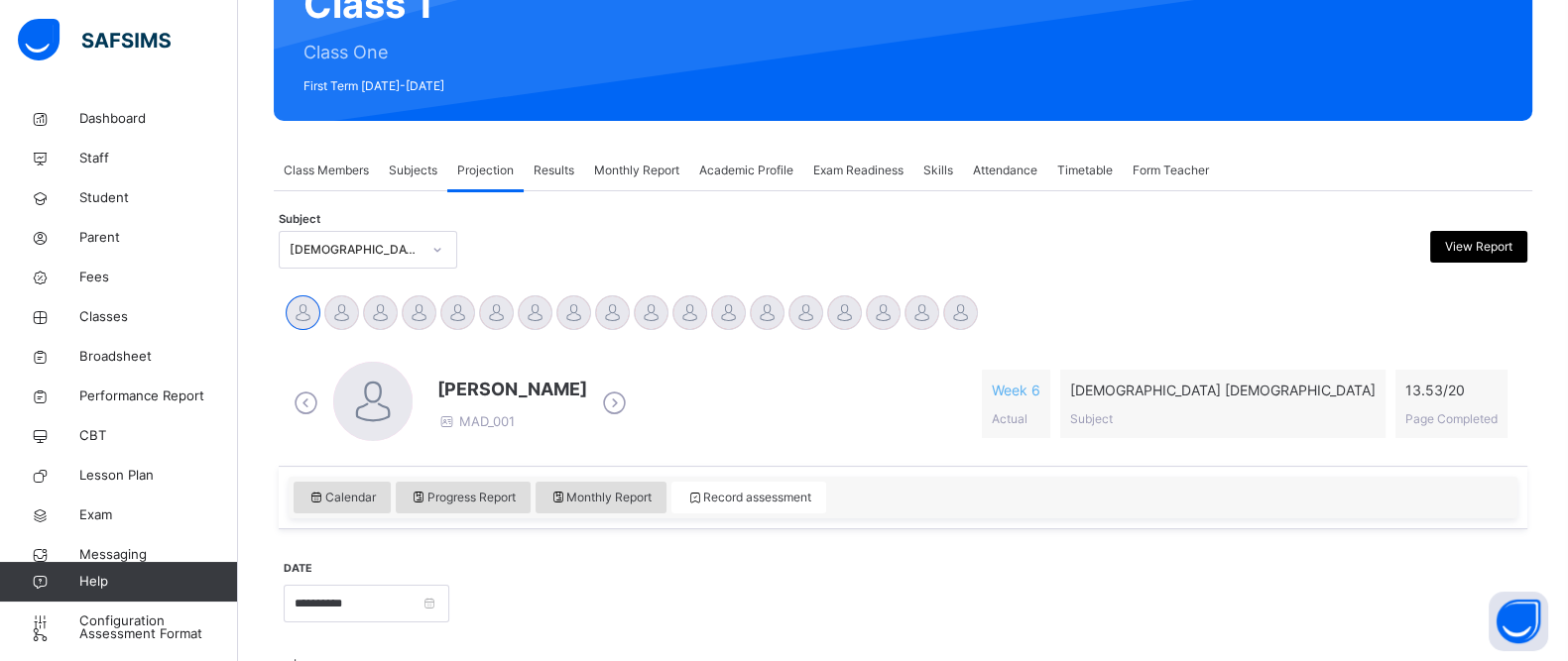
scroll to position [220, 0]
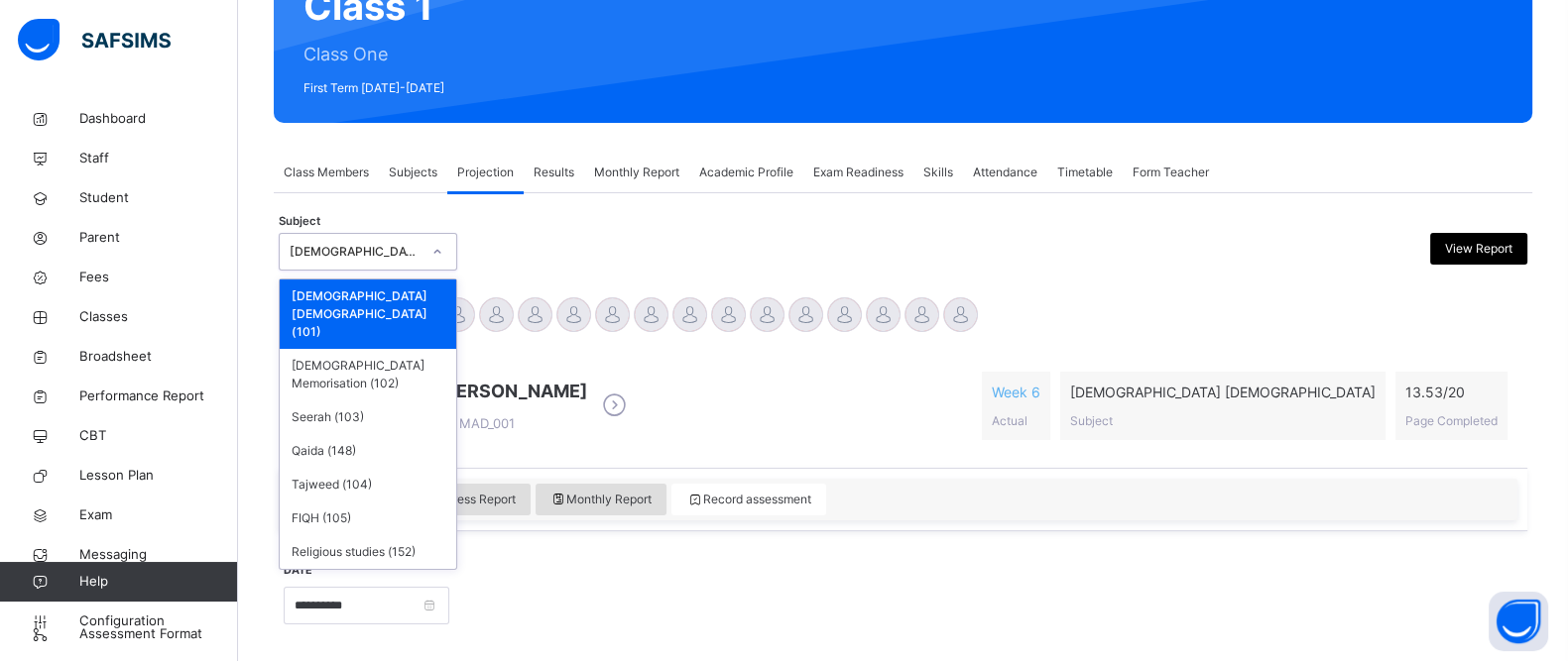
click at [390, 245] on div "[DEMOGRAPHIC_DATA] [DEMOGRAPHIC_DATA]" at bounding box center [355, 252] width 131 height 18
click at [367, 349] on div "[DEMOGRAPHIC_DATA] Memorisation (102)" at bounding box center [368, 375] width 177 height 52
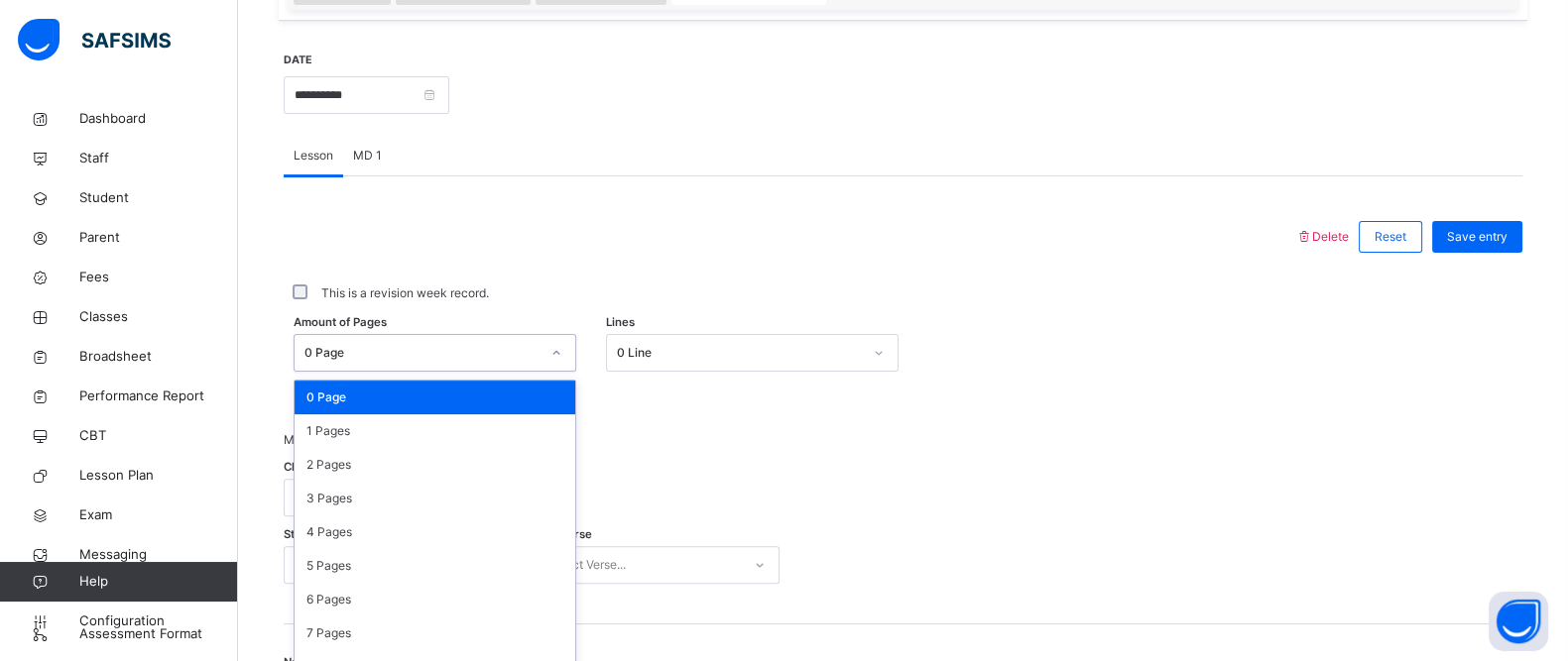
scroll to position [754, 0]
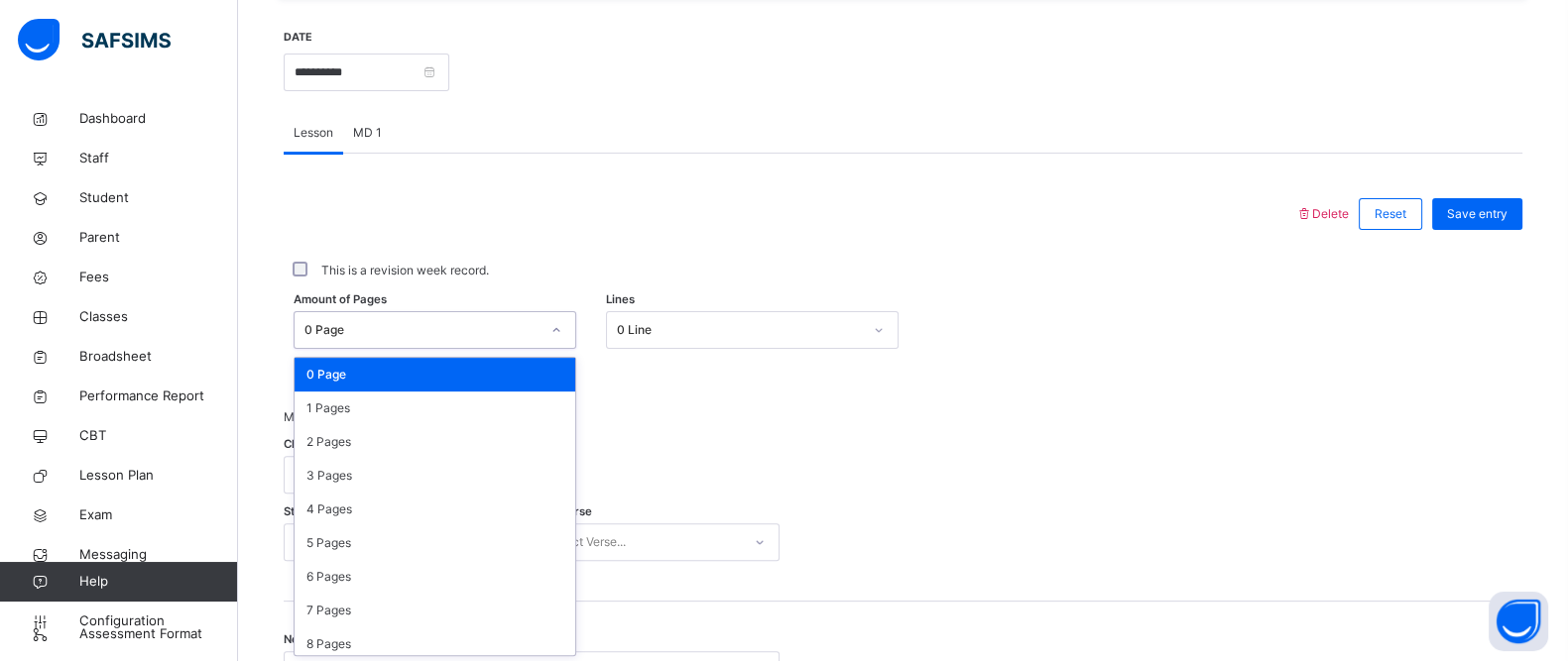
click at [392, 348] on div "Amount of Pages option 0 Page focused, 1 of 21. 21 results available. Use Up an…" at bounding box center [903, 330] width 1238 height 58
click at [379, 404] on div "1 Pages" at bounding box center [434, 408] width 281 height 34
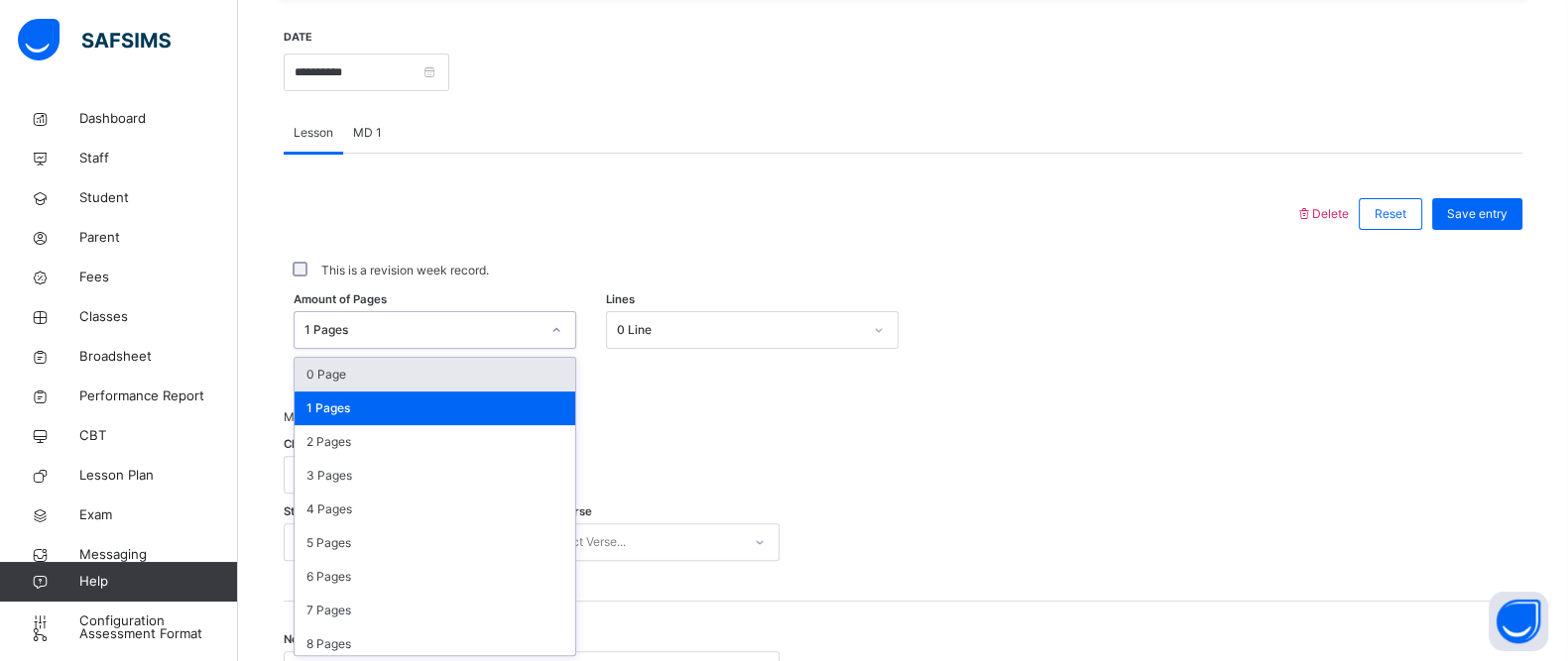
drag, startPoint x: 423, startPoint y: 325, endPoint x: 382, endPoint y: 367, distance: 58.7
click at [382, 349] on div "option 1 Pages, selected. option 0 Page focused, 1 of 21. 21 results available.…" at bounding box center [434, 330] width 283 height 38
click at [382, 367] on div "0 Page" at bounding box center [434, 374] width 281 height 34
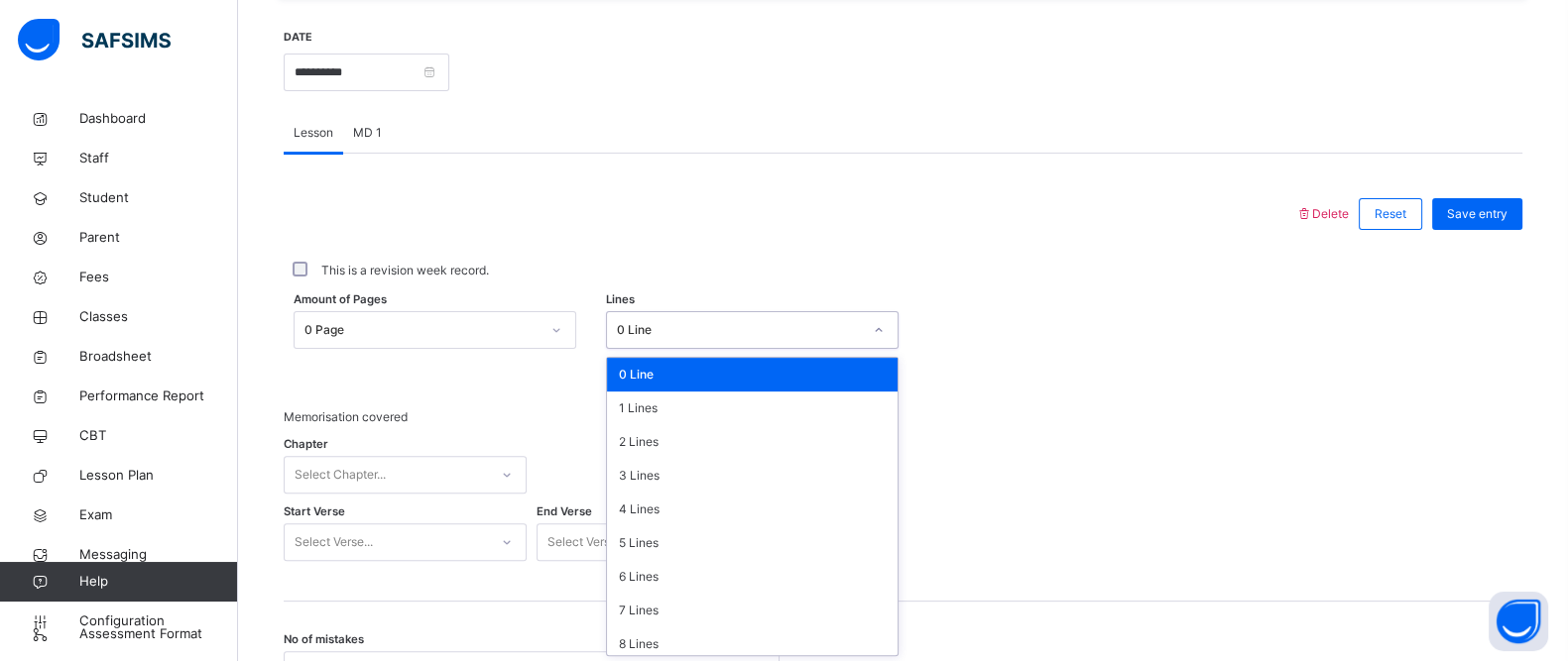
click at [669, 324] on div "0 Line" at bounding box center [739, 330] width 245 height 18
click at [654, 478] on div "3 Lines" at bounding box center [752, 476] width 291 height 34
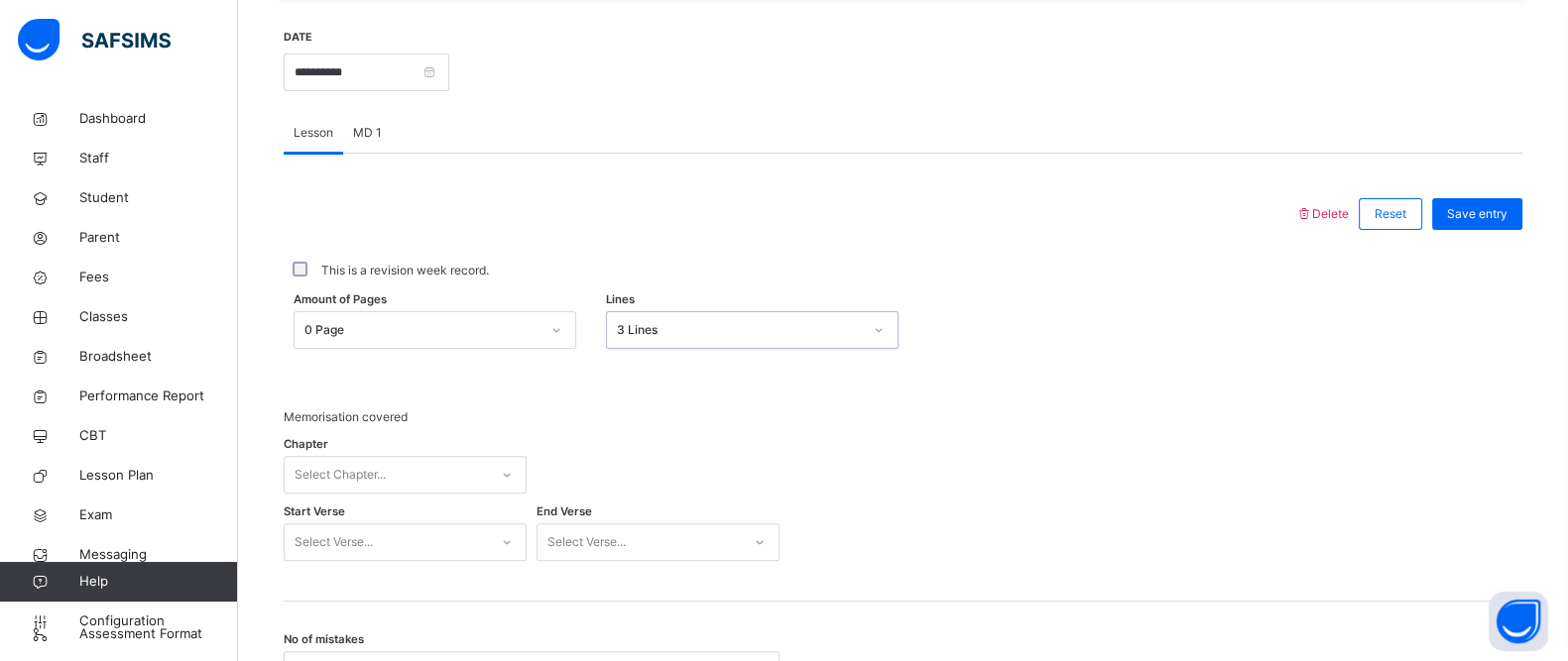
click at [411, 469] on div "Select Chapter..." at bounding box center [404, 475] width 243 height 38
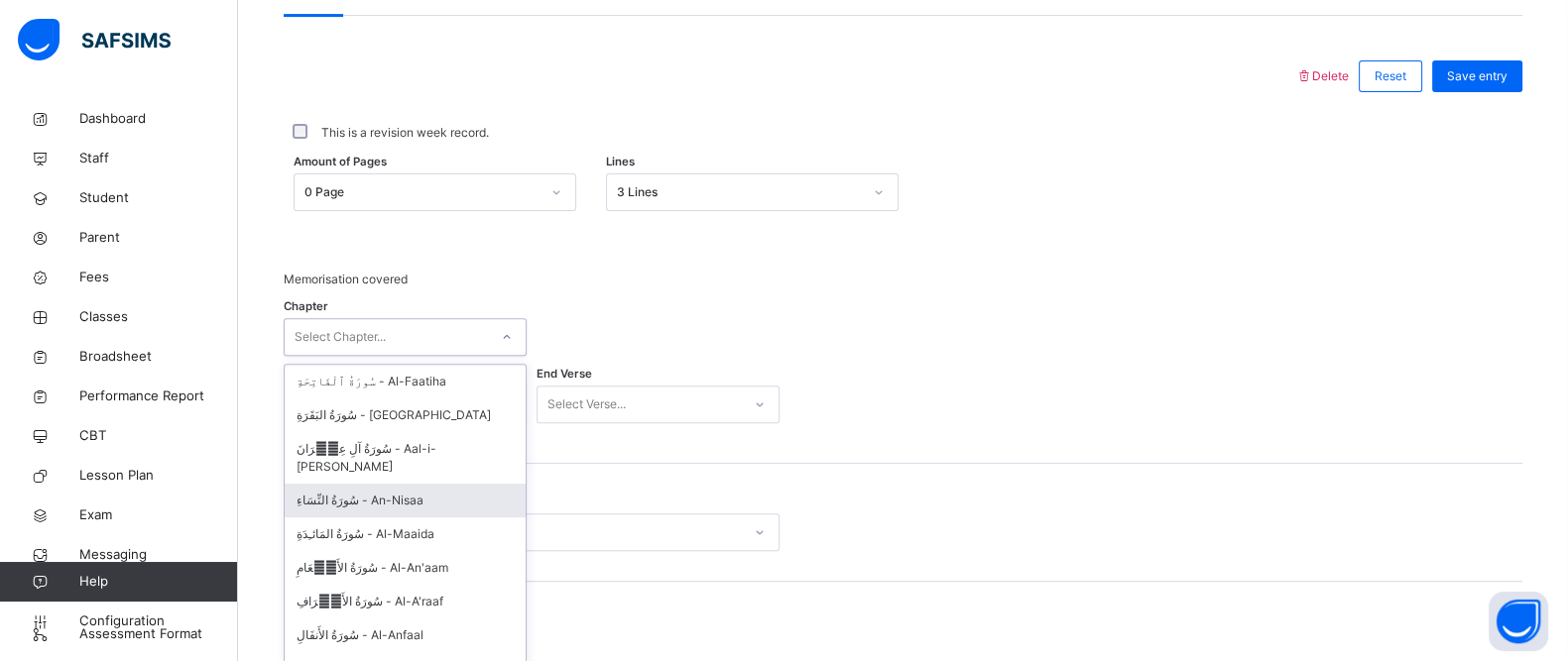
scroll to position [900, 0]
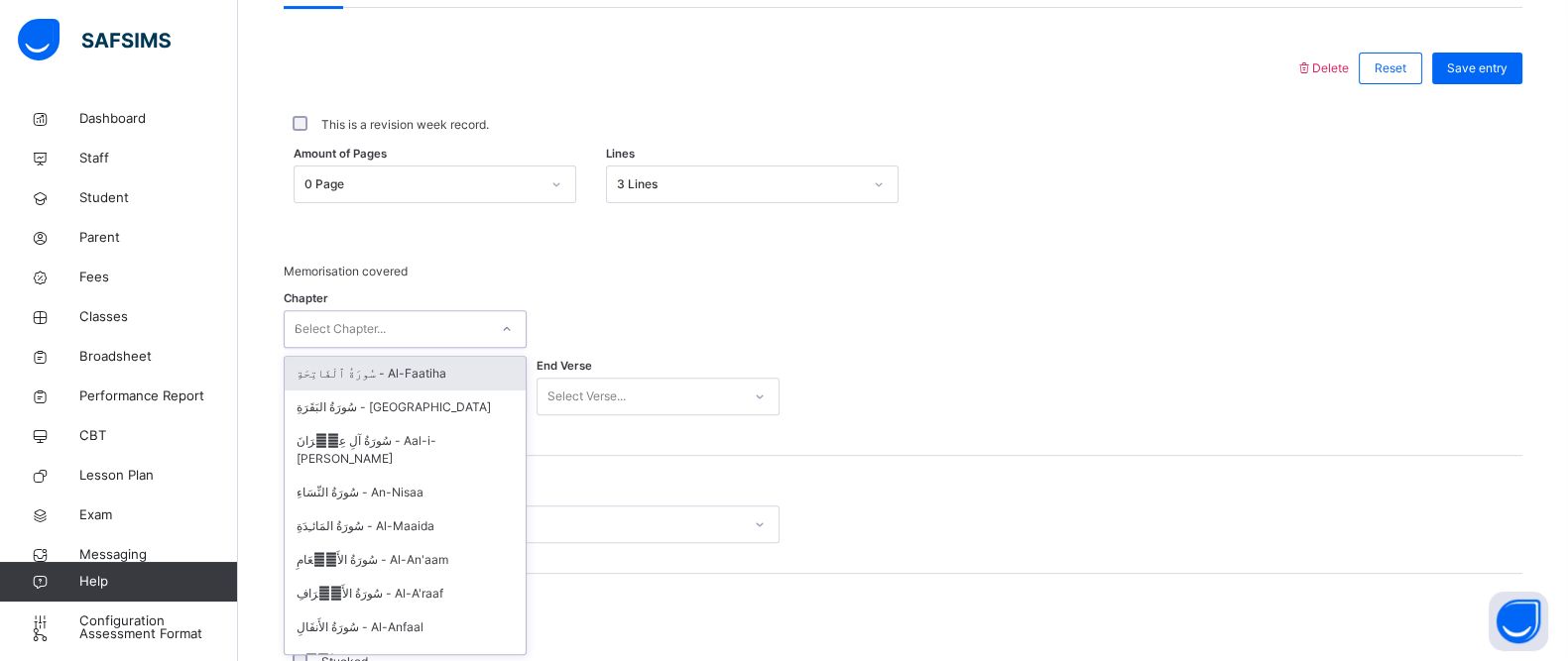
type input "***"
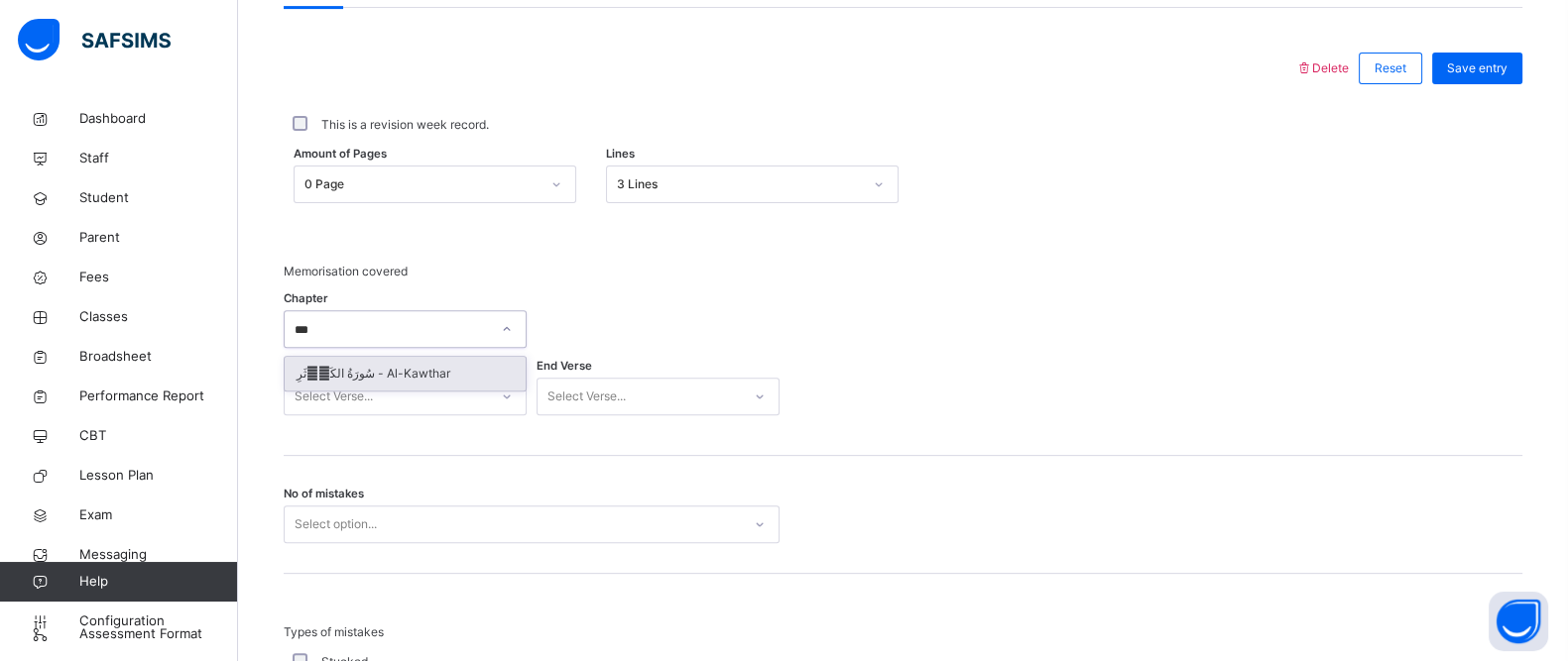
click at [404, 373] on div "سُورَةُ الكَوۡثَرِ - Al-Kawthar" at bounding box center [404, 373] width 241 height 34
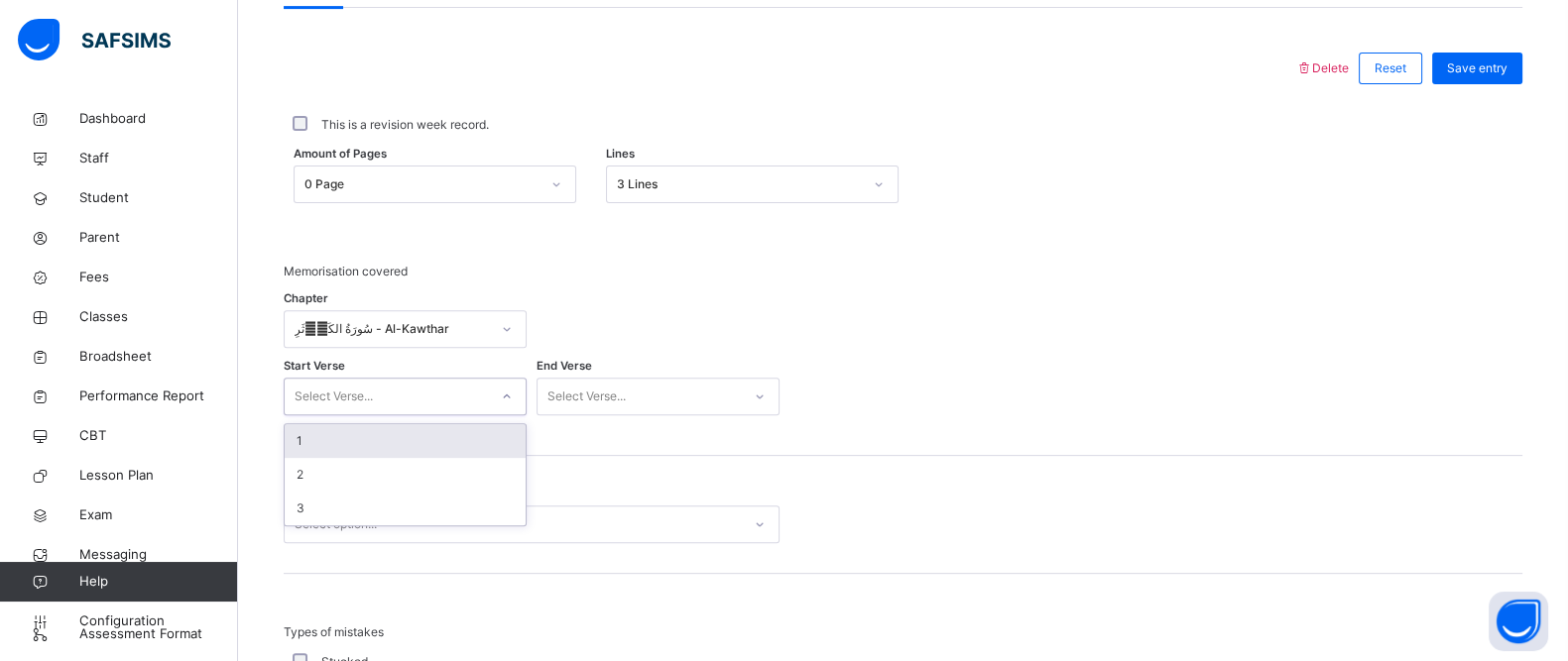
click at [416, 402] on div "Select Verse..." at bounding box center [387, 396] width 204 height 31
click at [328, 444] on div "1" at bounding box center [404, 441] width 241 height 34
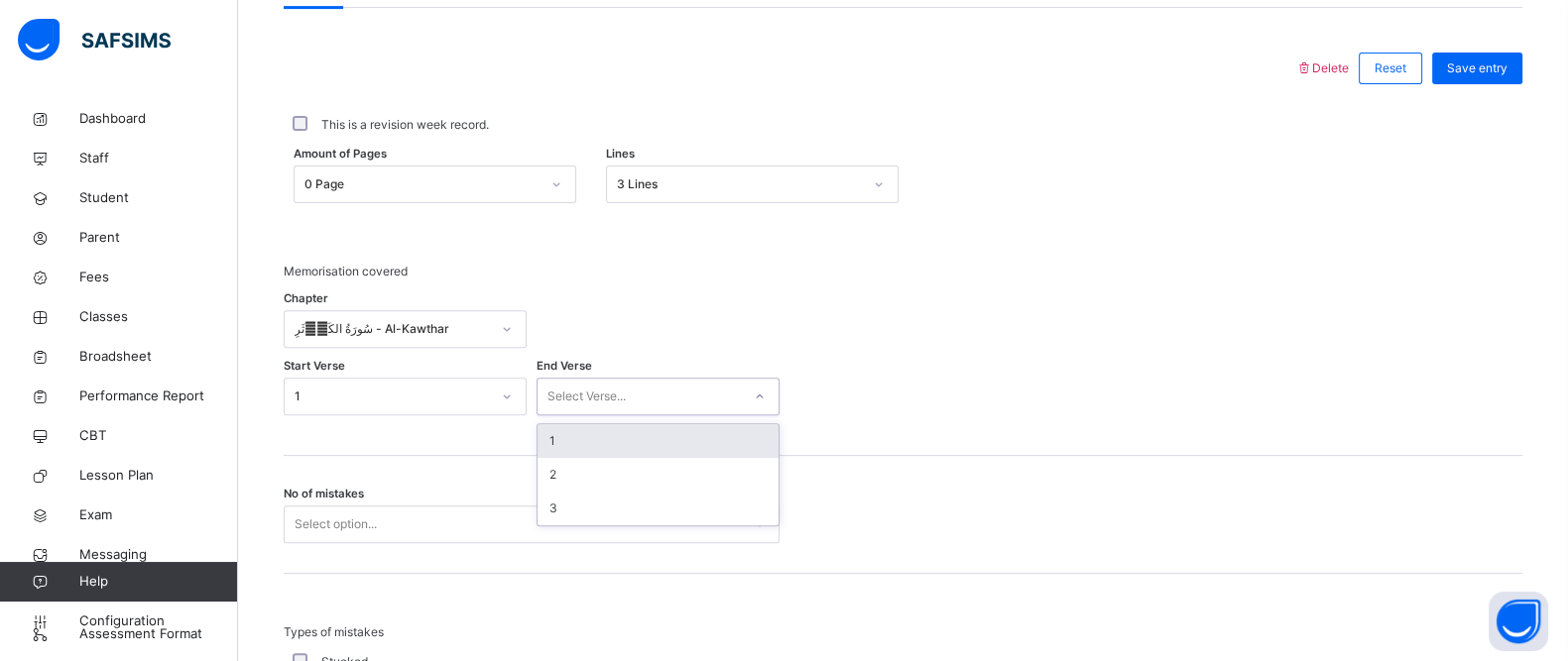
click at [598, 382] on div "Select Verse..." at bounding box center [586, 396] width 78 height 38
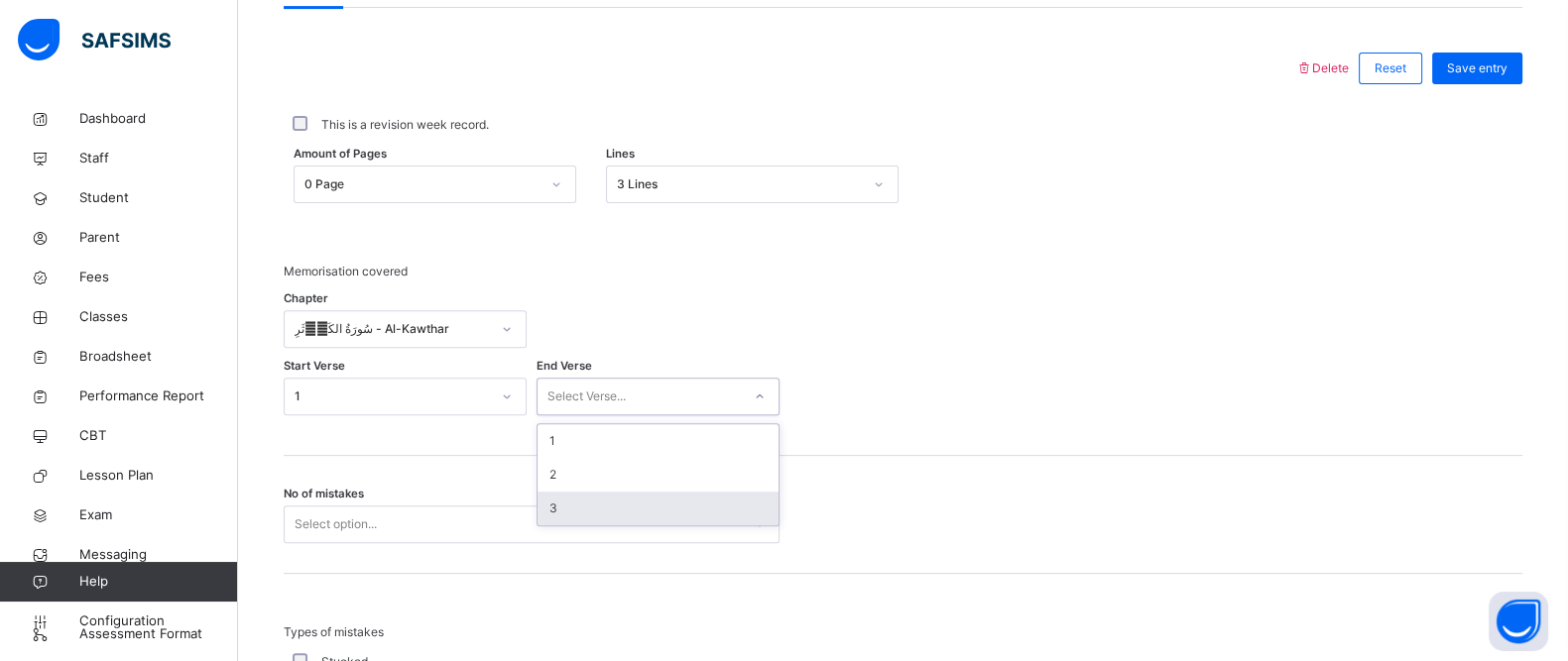
click at [578, 494] on div "3" at bounding box center [657, 508] width 241 height 34
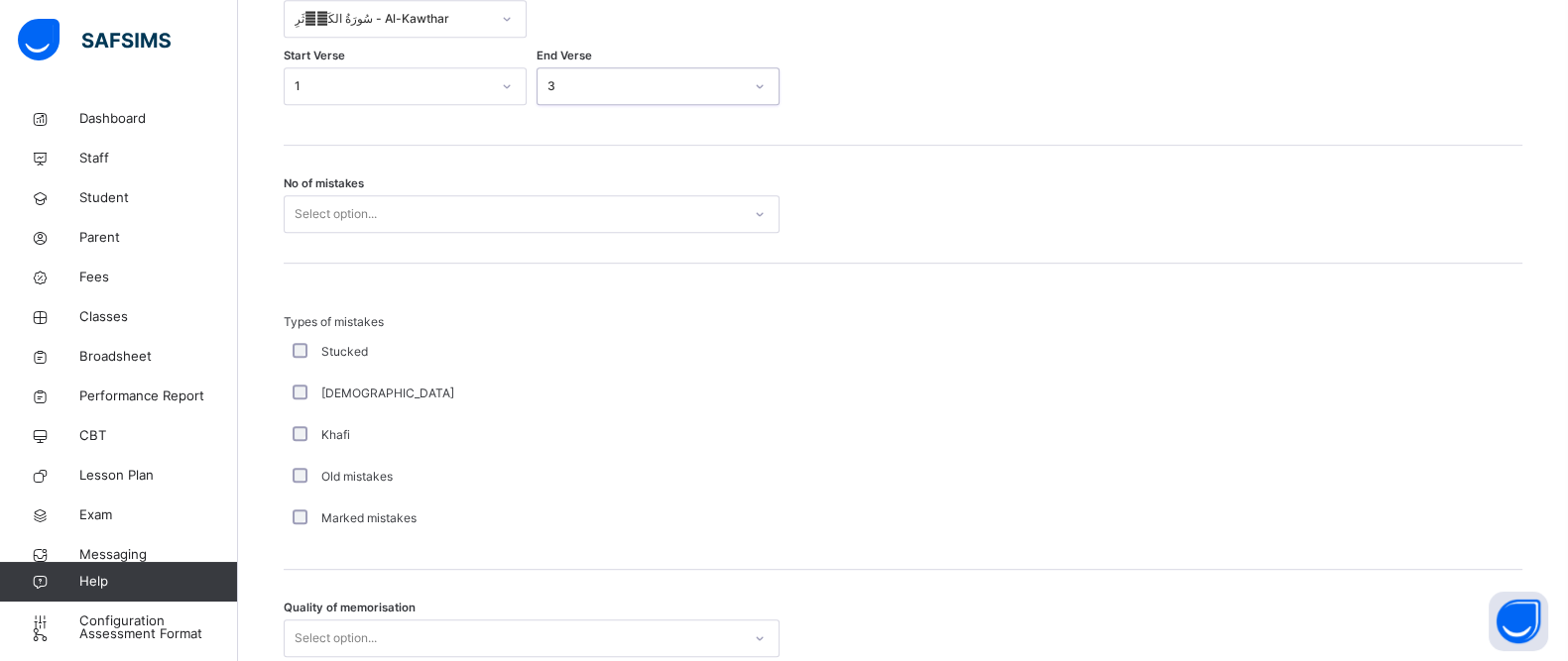
scroll to position [1200, 0]
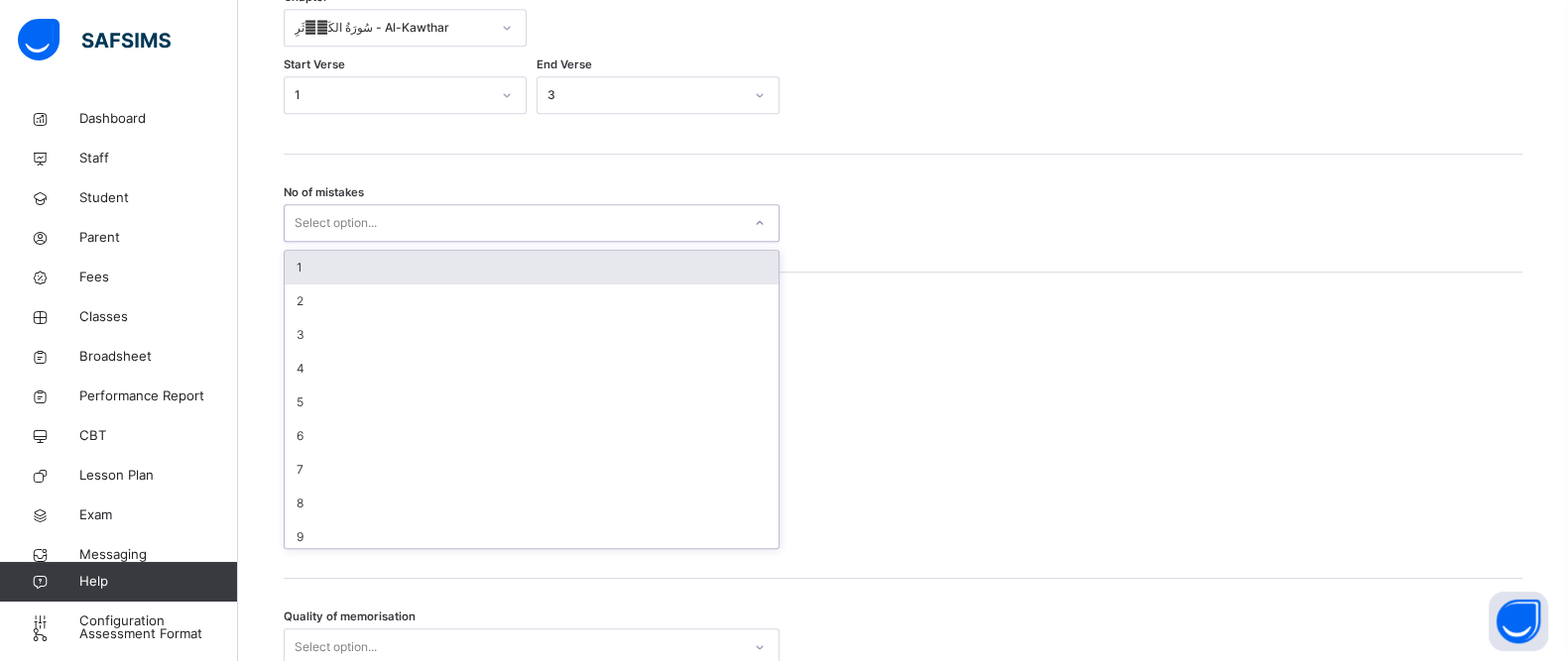
click at [451, 229] on div "Select option..." at bounding box center [512, 224] width 456 height 31
click at [411, 271] on div "1" at bounding box center [531, 268] width 493 height 34
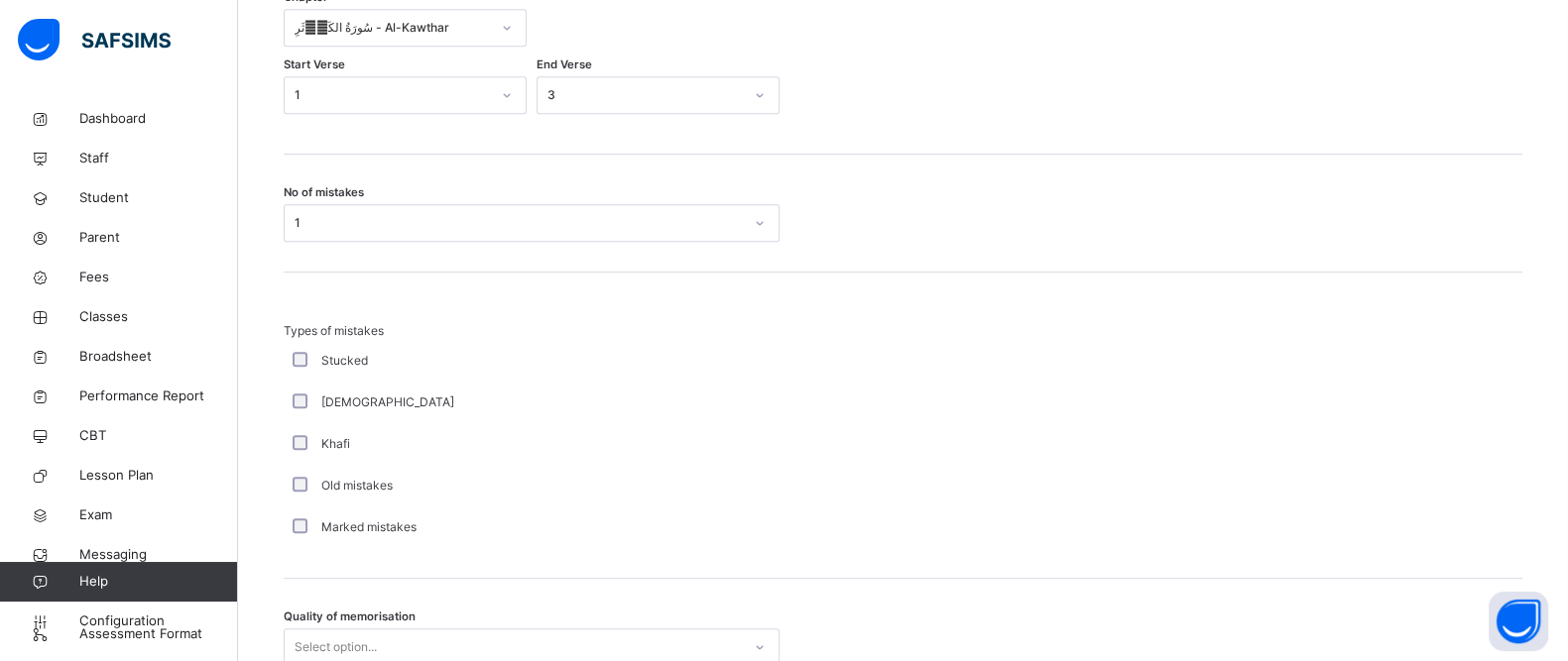
scroll to position [1375, 0]
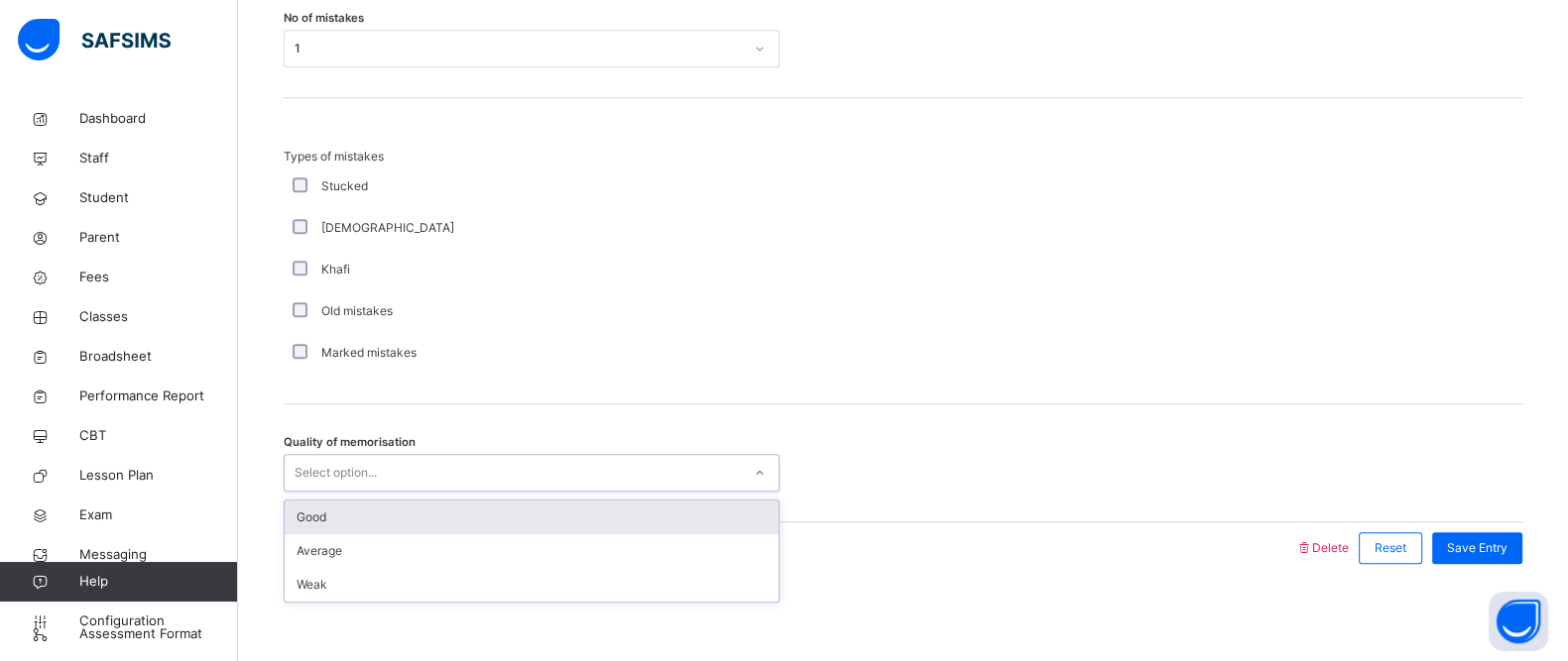
click at [446, 454] on div "Select option..." at bounding box center [531, 473] width 495 height 38
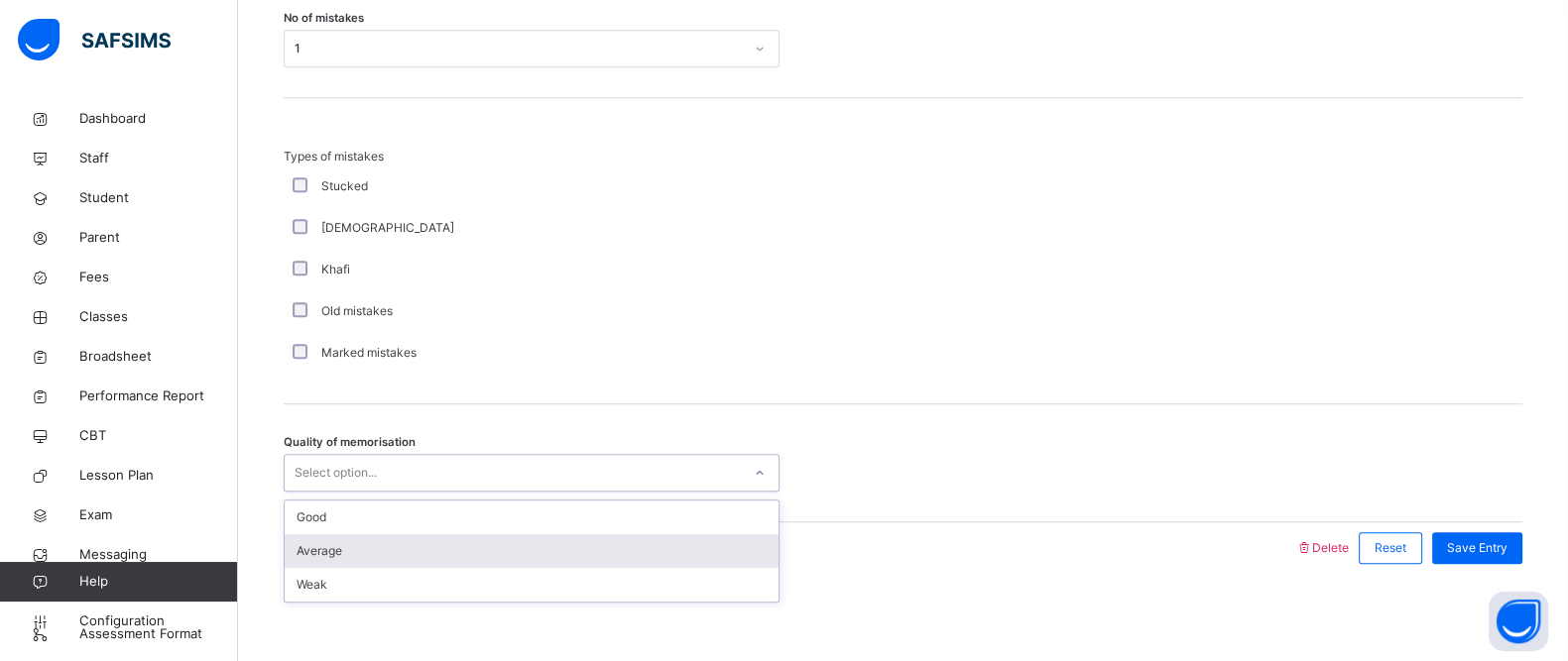
click at [396, 559] on div "Average" at bounding box center [531, 551] width 493 height 34
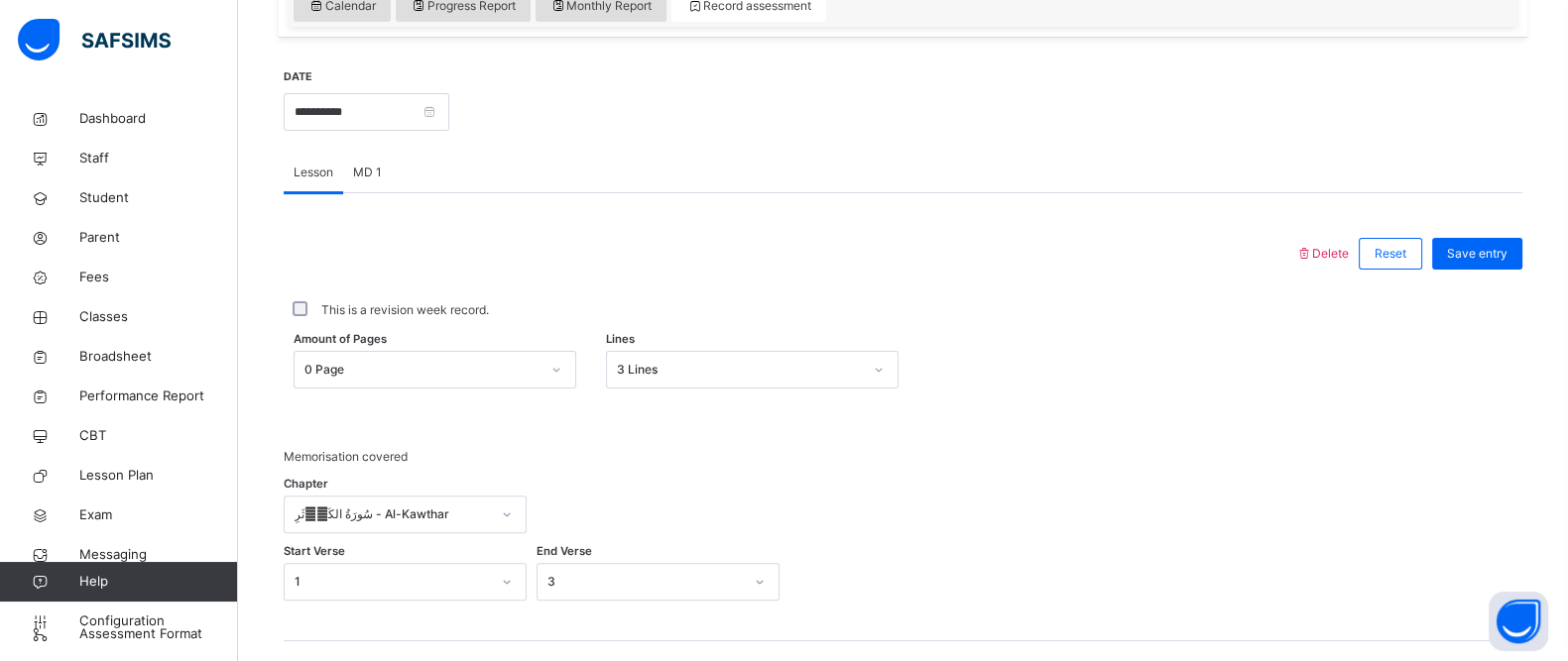
scroll to position [711, 0]
drag, startPoint x: 1552, startPoint y: 366, endPoint x: 1575, endPoint y: 363, distance: 23.2
click at [1568, 363] on html "Class Arm Details First Term / [DATE]-[DATE] Admin Madrasa [EMAIL_ADDRESS][DOMA…" at bounding box center [784, 308] width 1568 height 2038
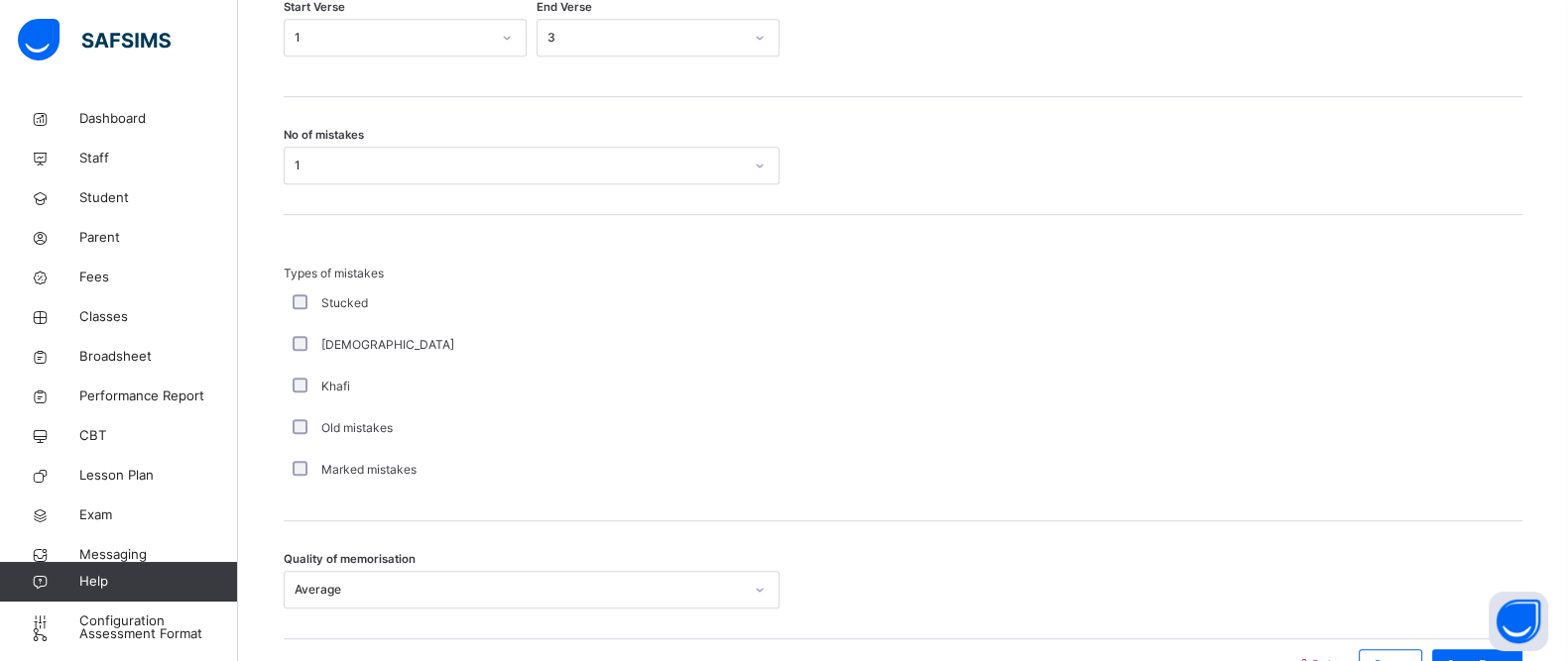
scroll to position [1255, 0]
click at [119, 607] on link "Configuration" at bounding box center [118, 622] width 237 height 40
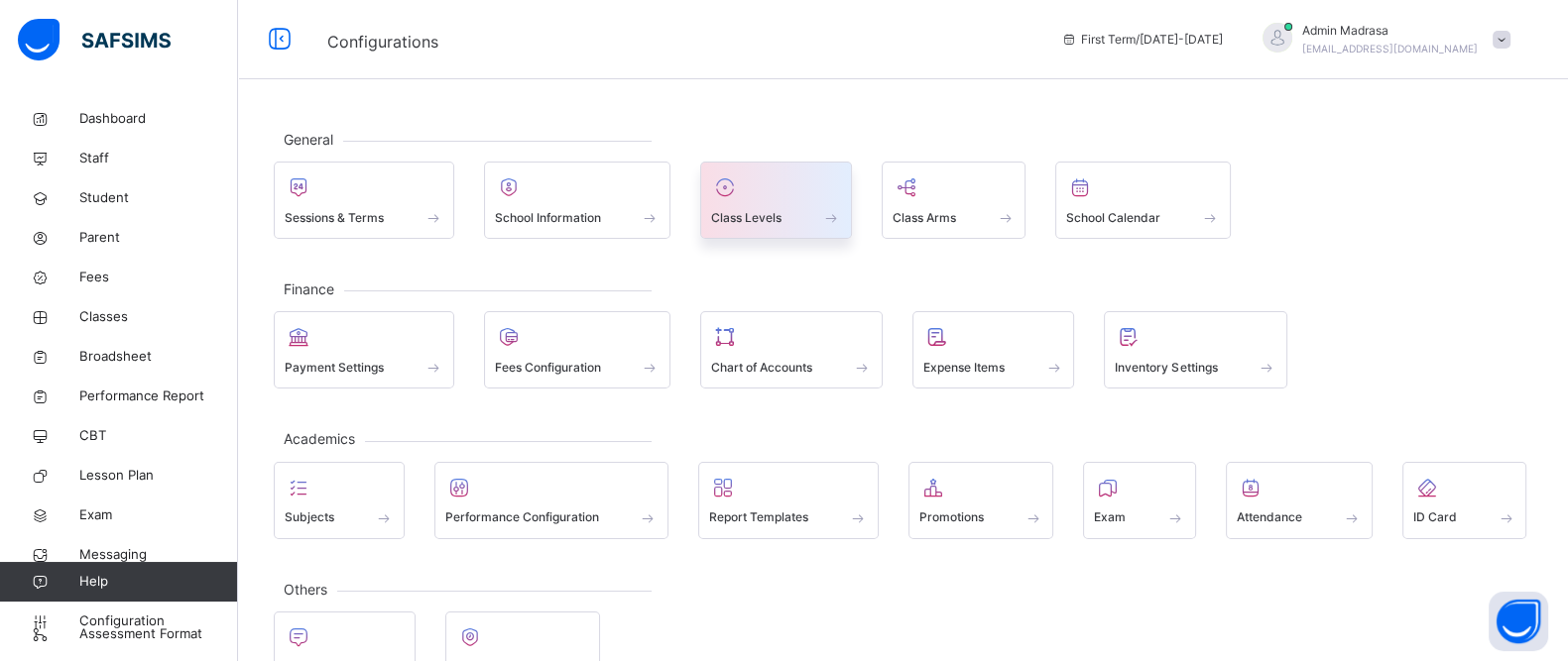
click at [803, 220] on div "Class Levels" at bounding box center [776, 218] width 130 height 21
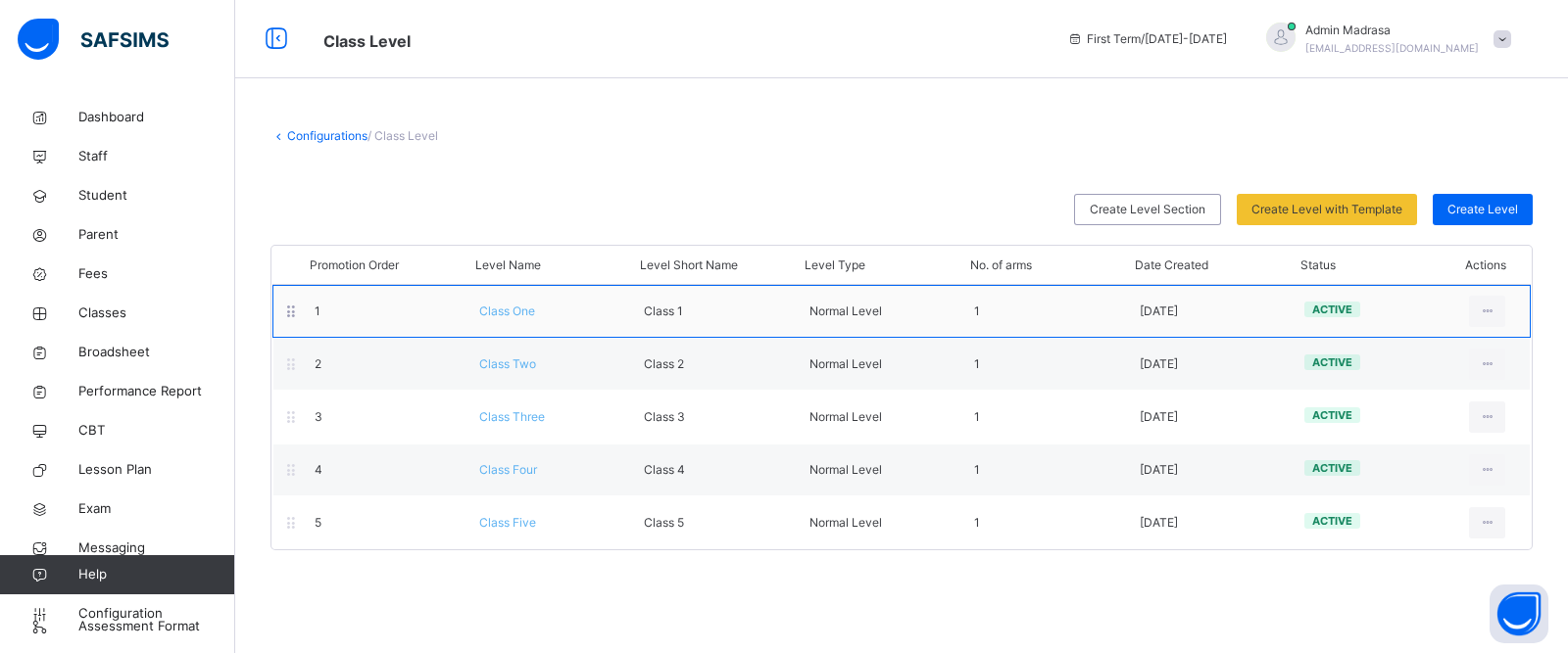
click at [503, 313] on span "Class One" at bounding box center [507, 311] width 56 height 15
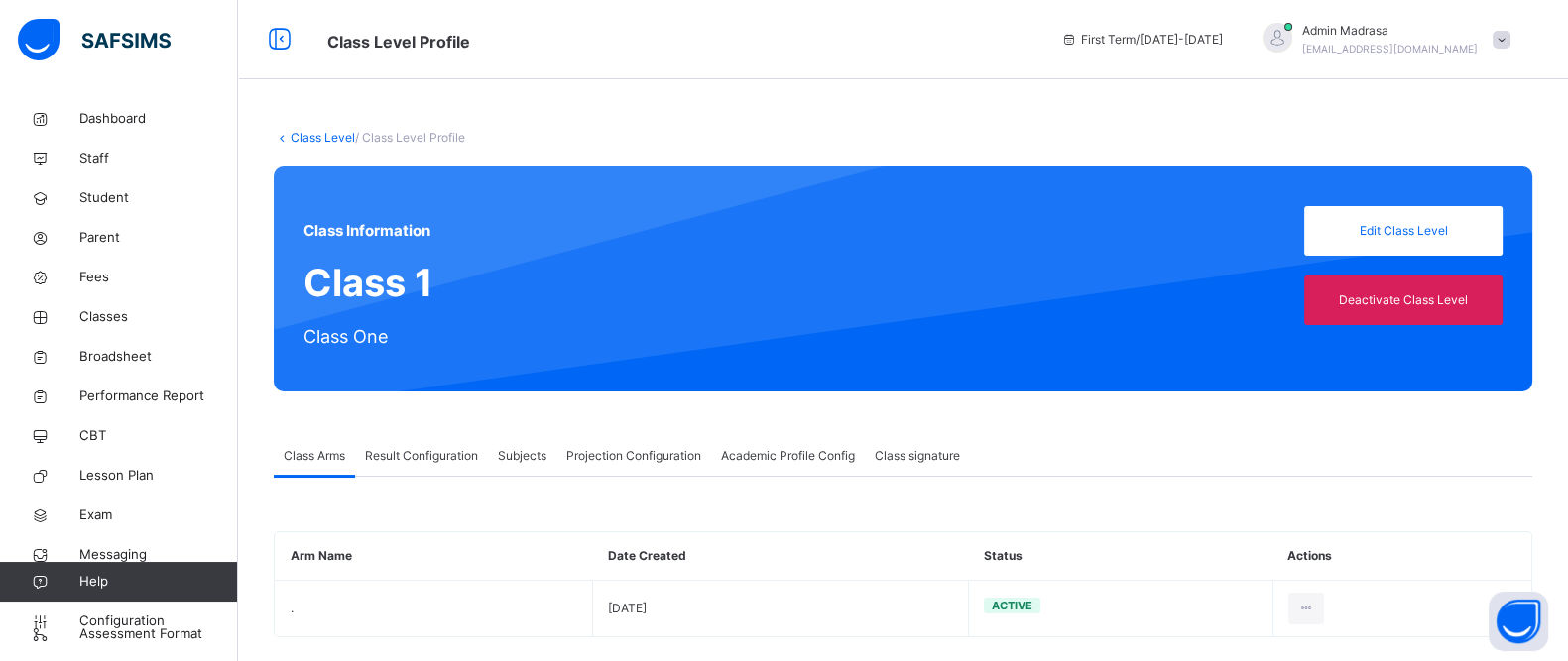
type input "**"
click at [645, 447] on span "Projection Configuration" at bounding box center [633, 456] width 135 height 18
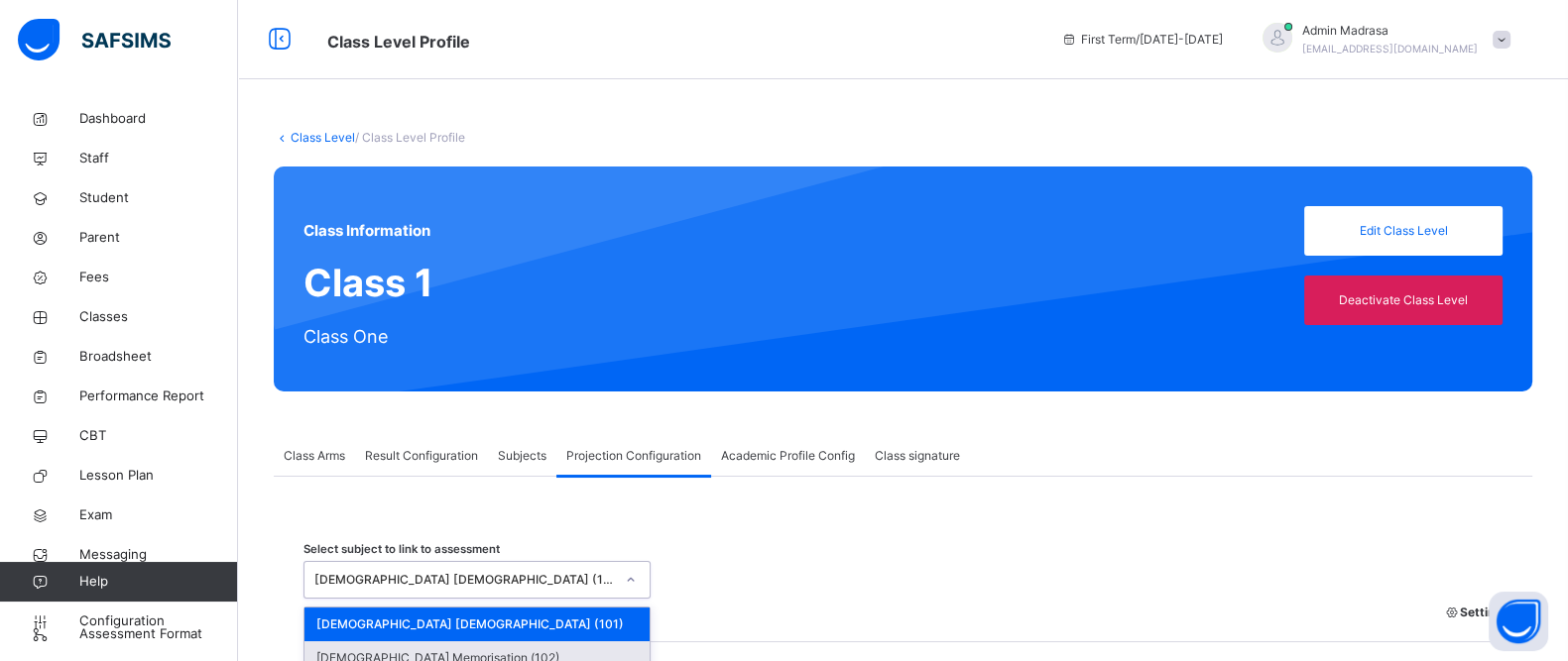
scroll to position [190, 0]
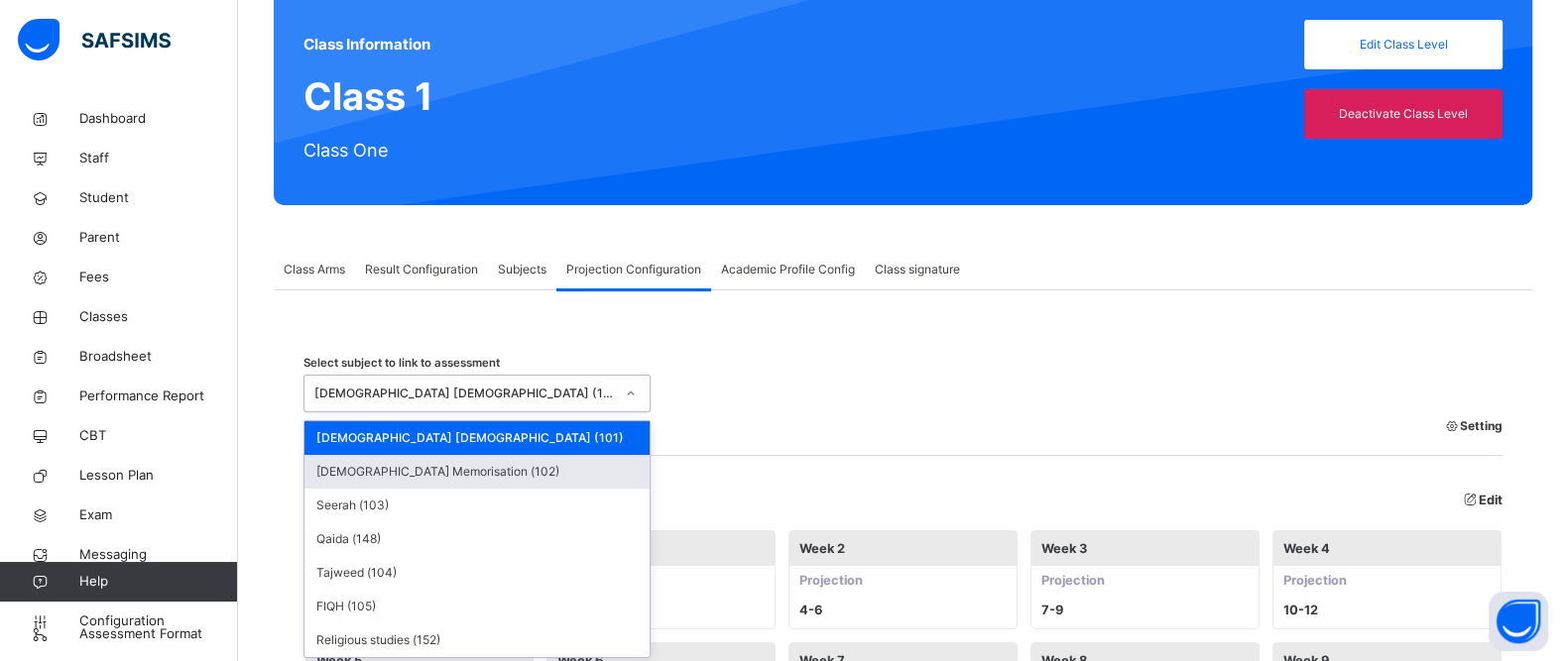
click at [477, 412] on div "option [DEMOGRAPHIC_DATA] Memorisation (102) focused, 2 of 7. 7 results availab…" at bounding box center [477, 393] width 348 height 38
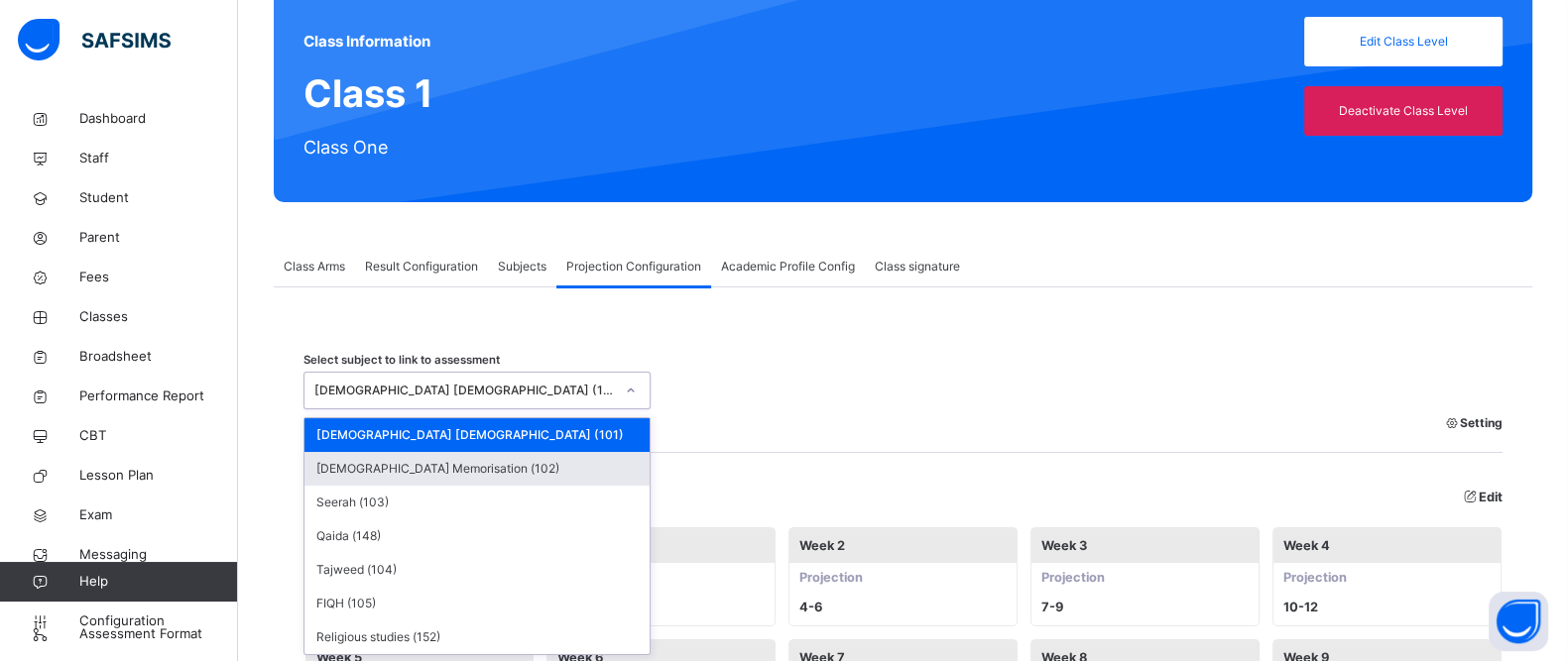
click at [406, 470] on div "[DEMOGRAPHIC_DATA] Memorisation (102)" at bounding box center [477, 469] width 346 height 34
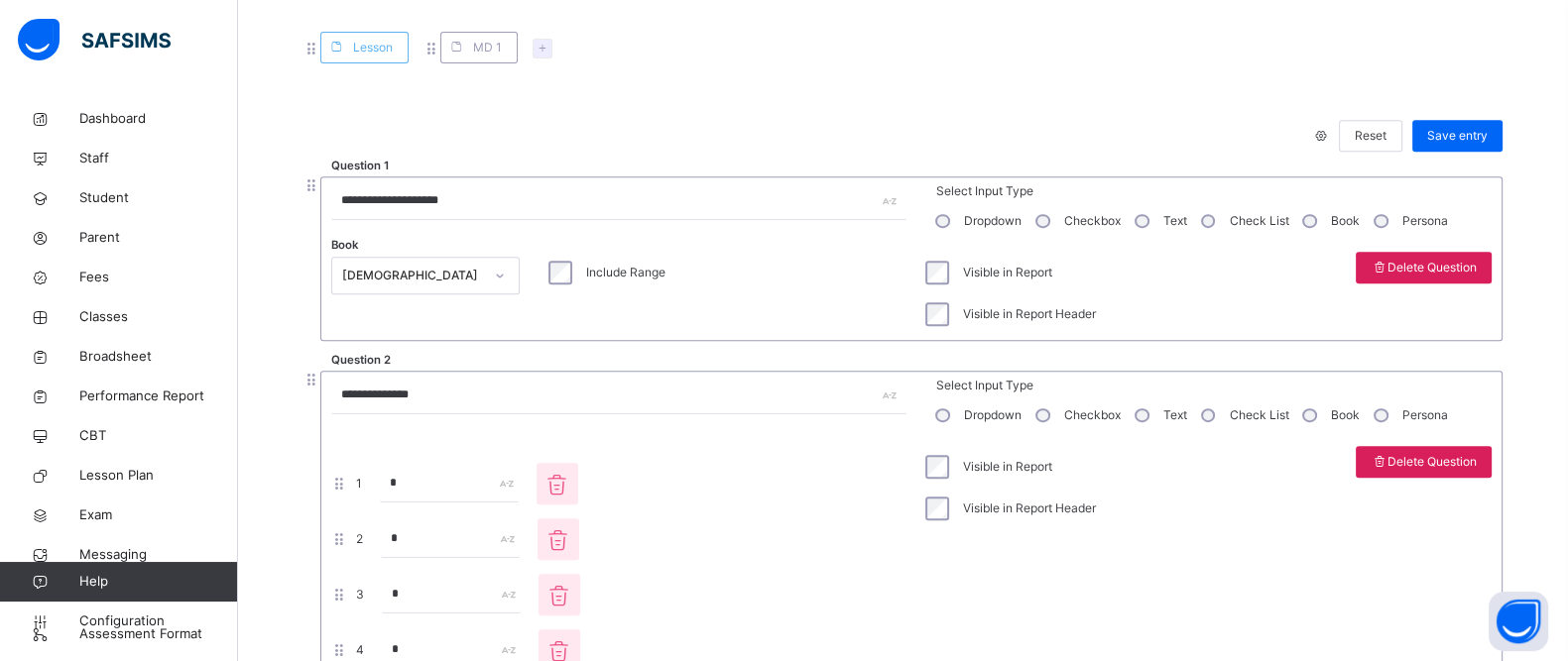
scroll to position [1105, 0]
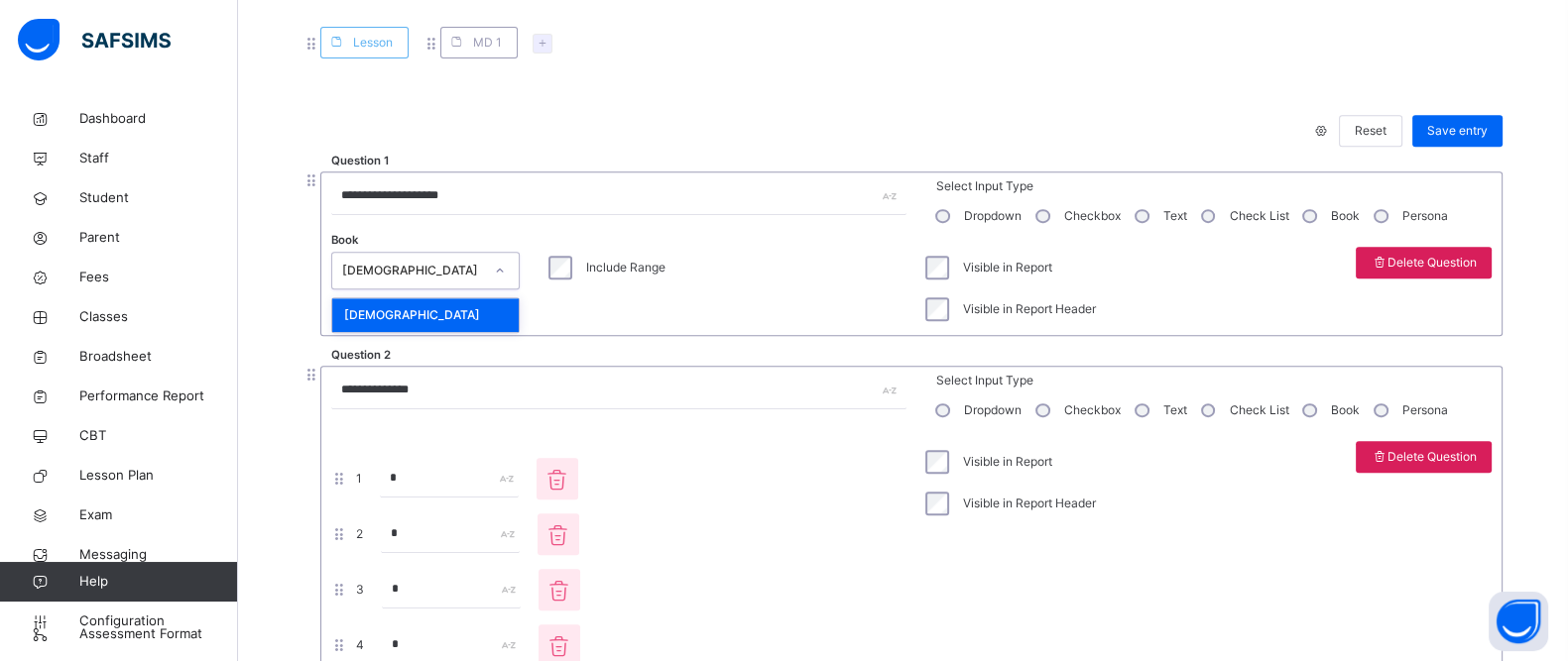
click at [493, 266] on icon at bounding box center [499, 271] width 12 height 20
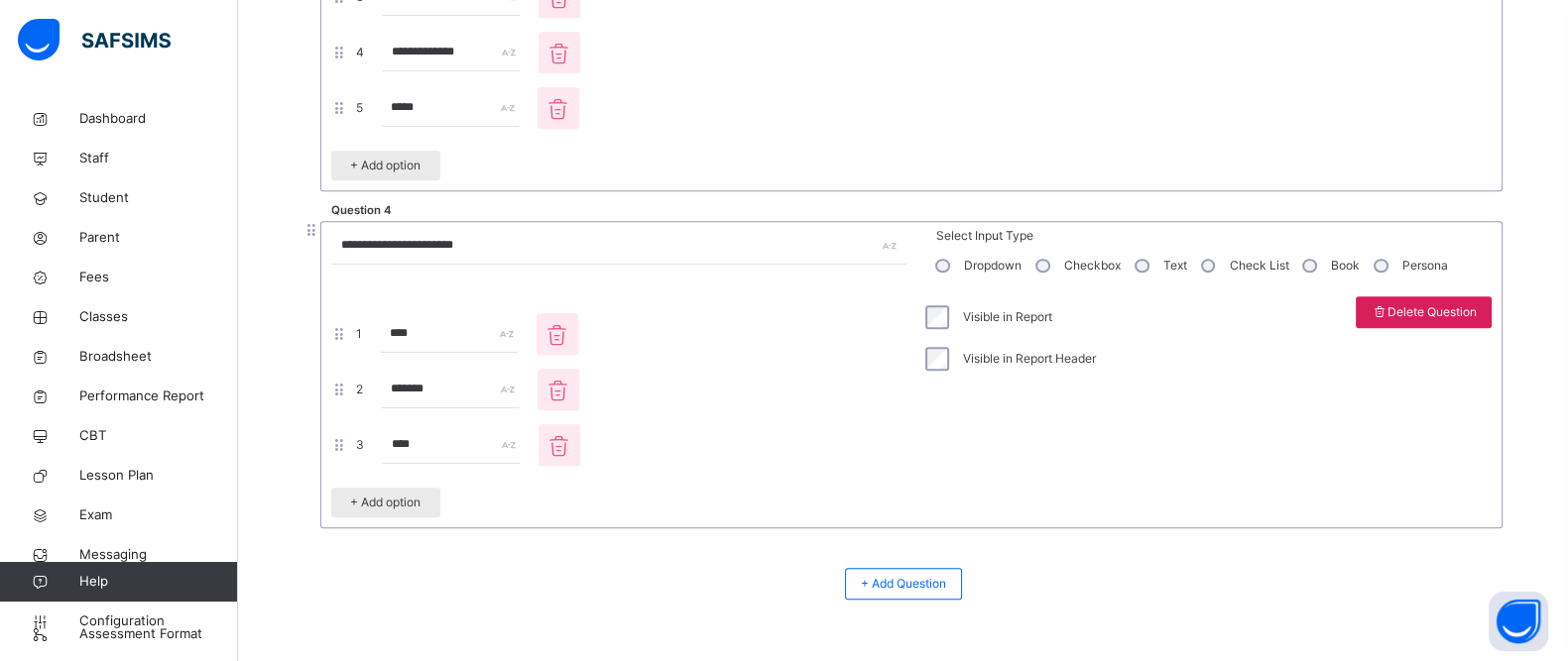
scroll to position [2478, 0]
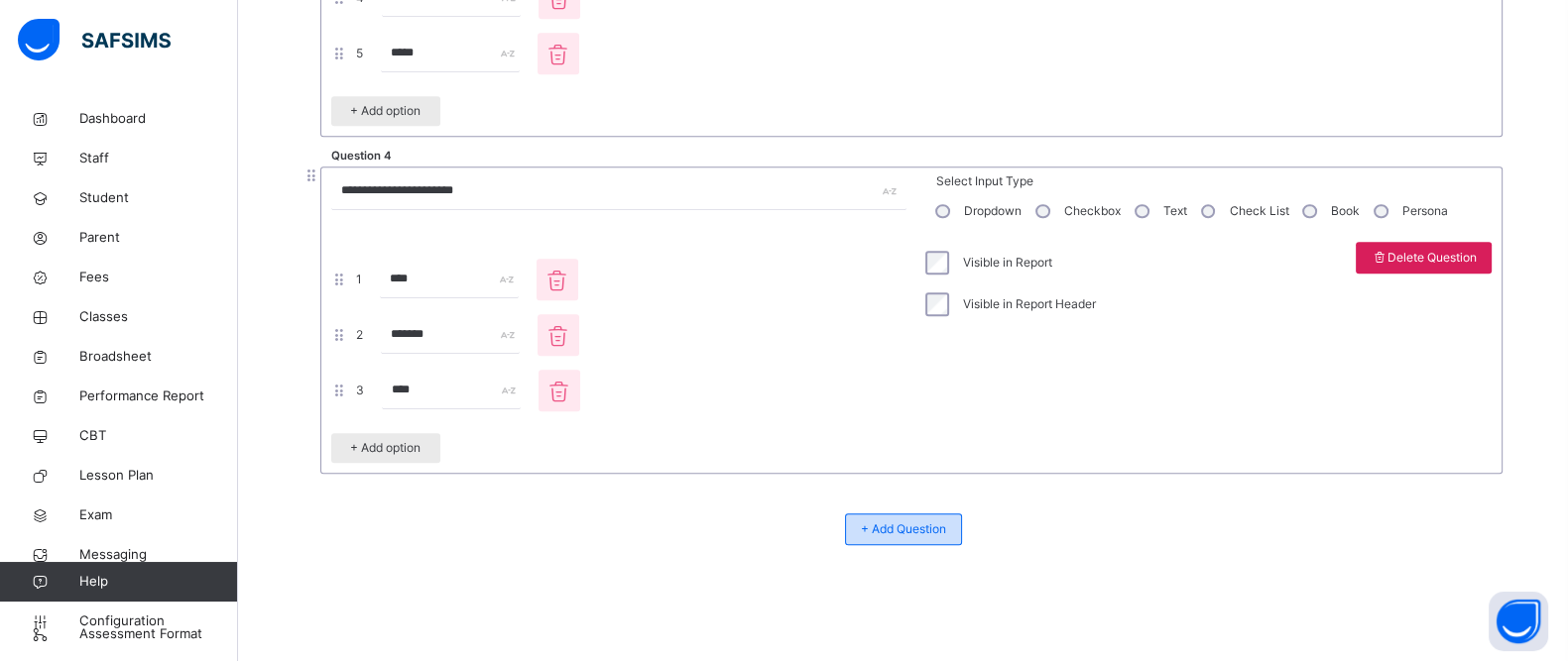
click at [946, 527] on span "+ Add Question" at bounding box center [903, 529] width 85 height 18
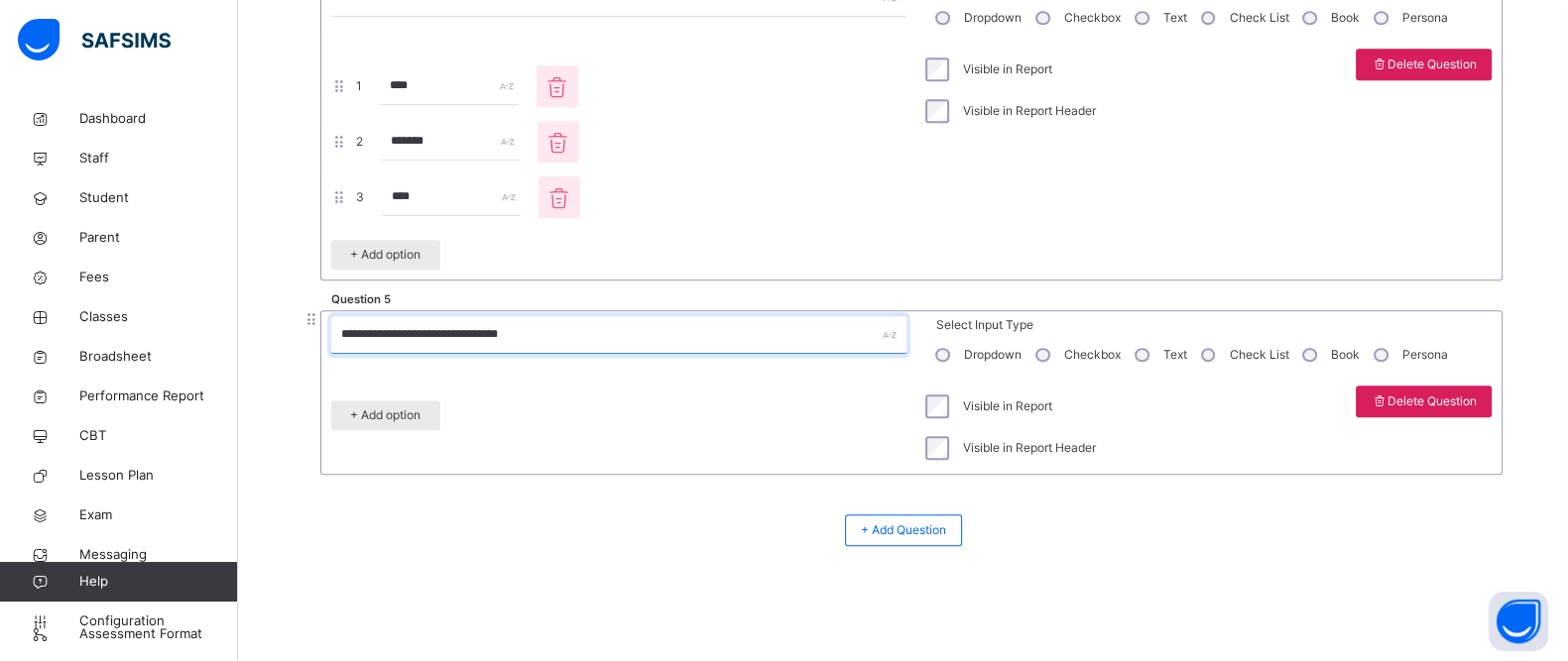
click at [562, 341] on input "**********" at bounding box center [619, 335] width 575 height 38
type input "**********"
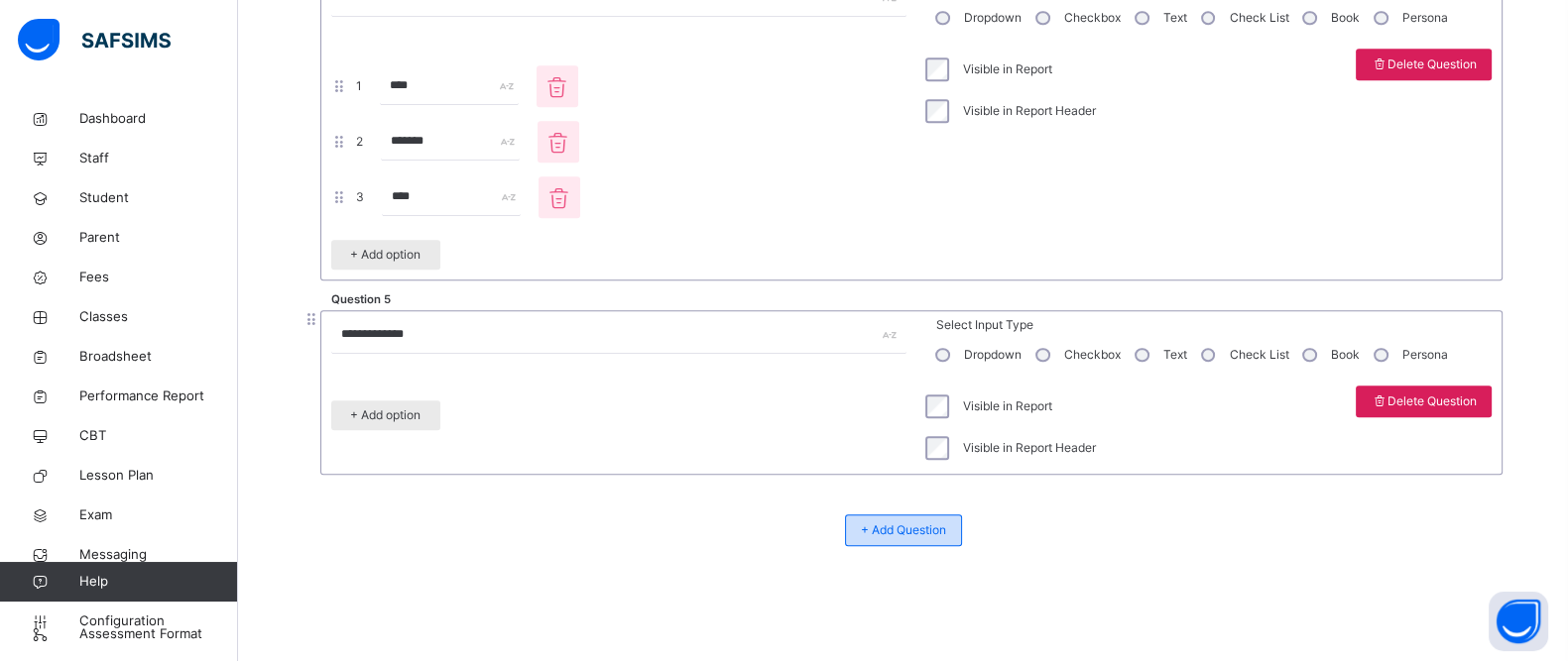
click at [903, 521] on span "+ Add Question" at bounding box center [903, 530] width 85 height 18
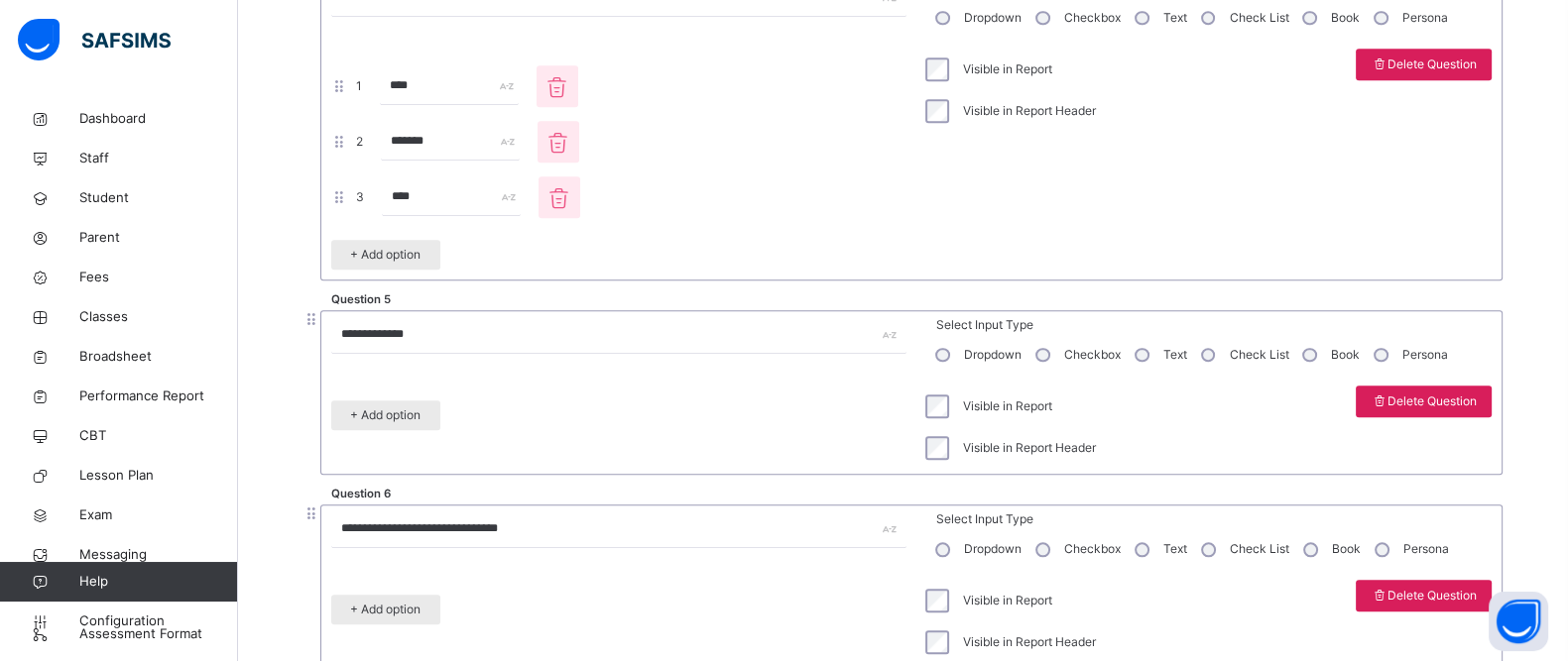
scroll to position [2865, 0]
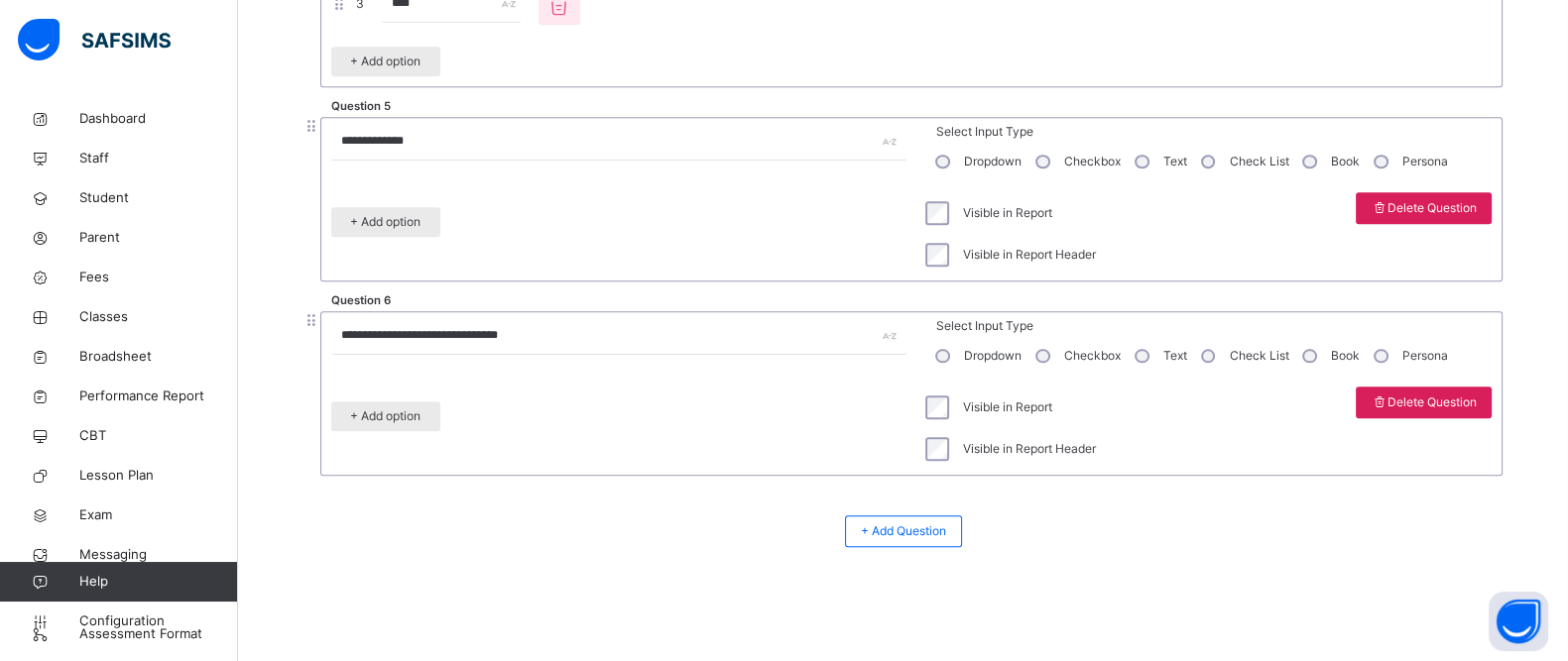
click at [592, 351] on div "**********" at bounding box center [619, 347] width 575 height 60
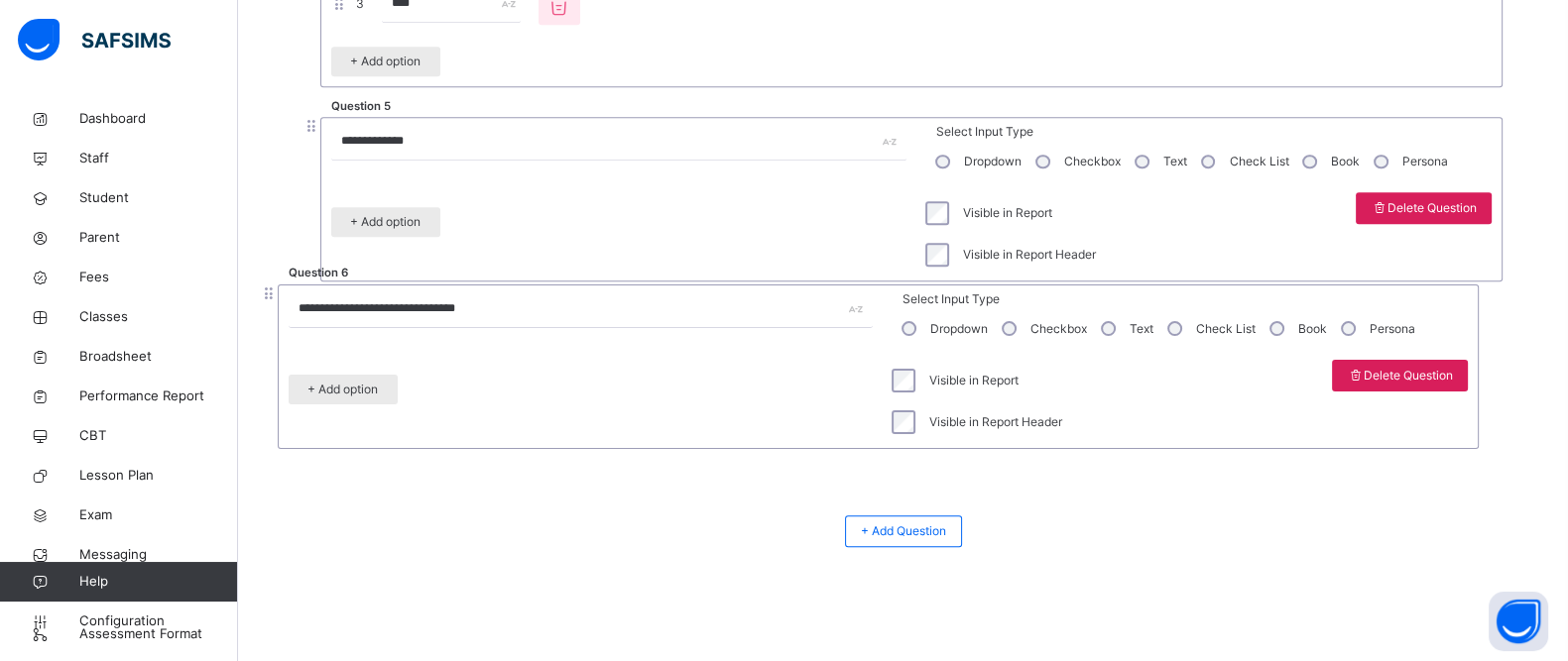
drag, startPoint x: 593, startPoint y: 351, endPoint x: 543, endPoint y: 326, distance: 55.9
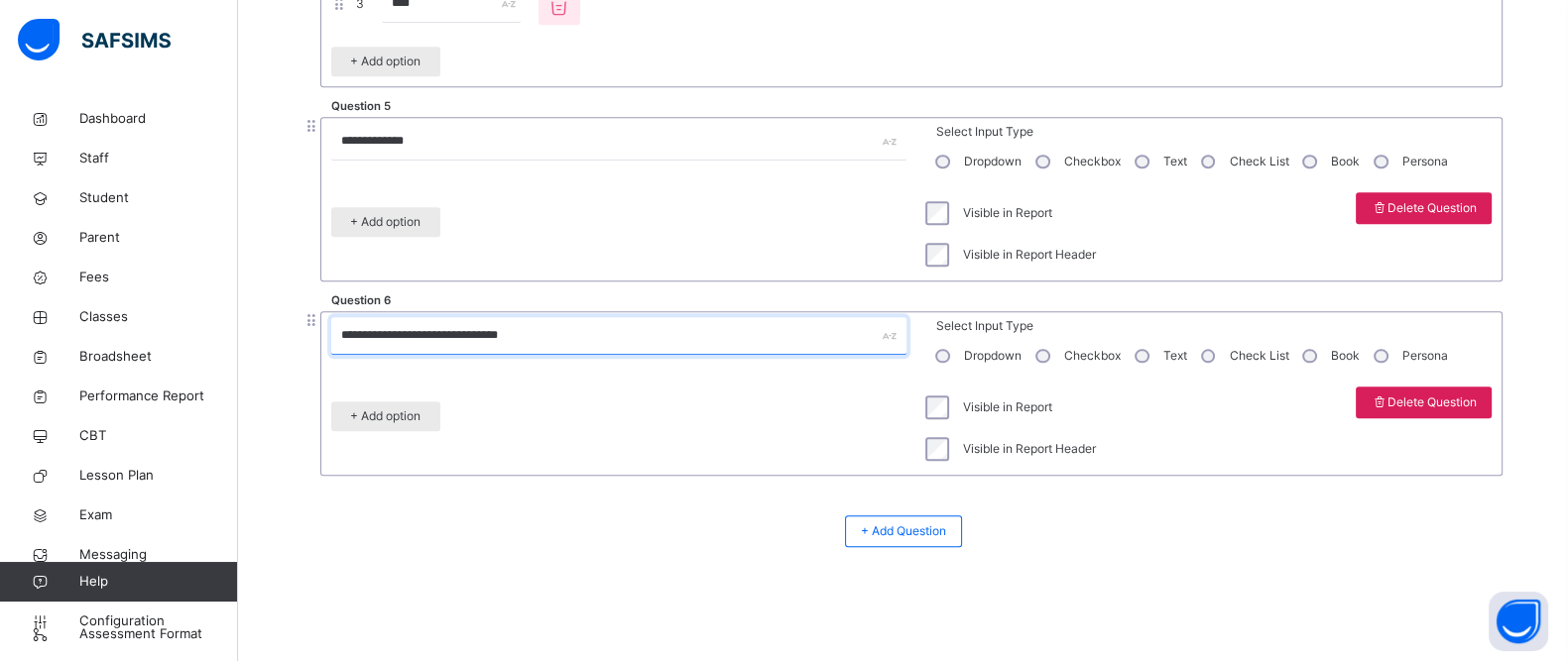
click at [543, 327] on input "**********" at bounding box center [619, 336] width 575 height 38
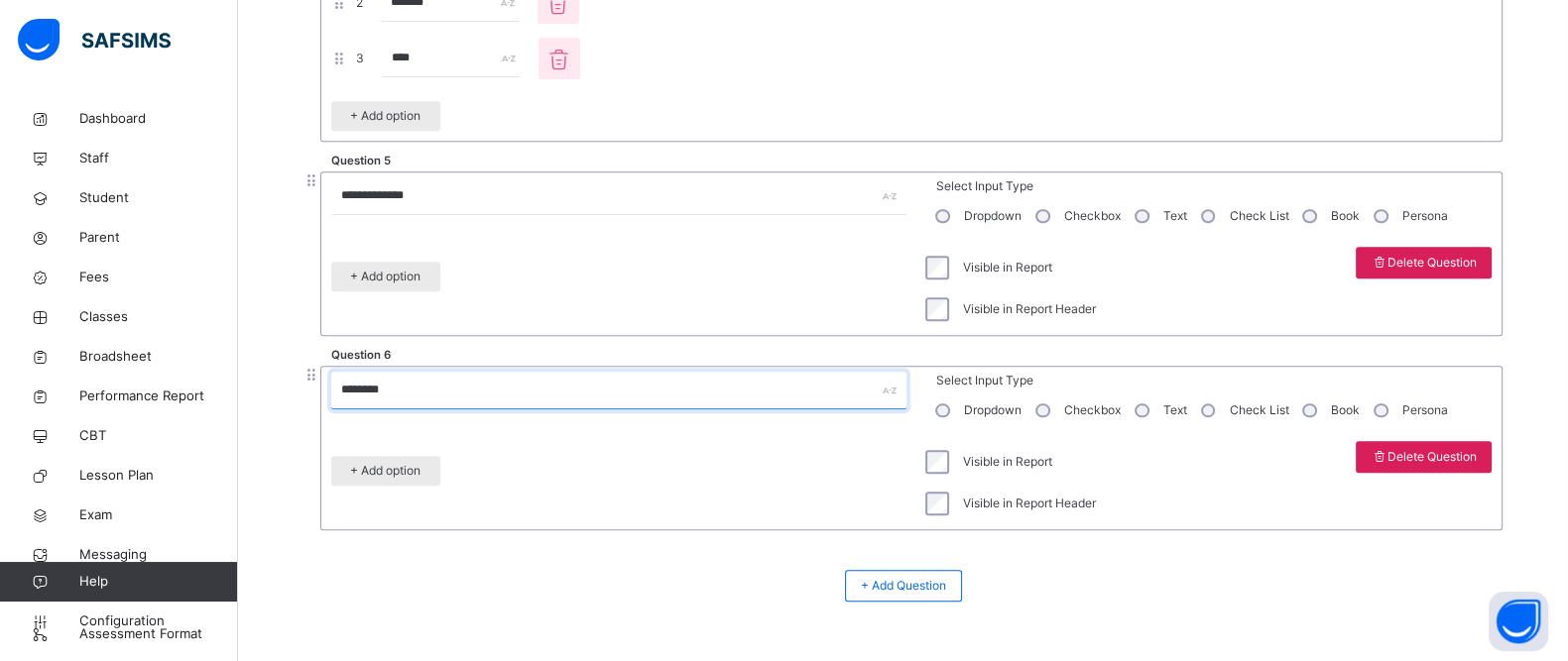
scroll to position [2831, 0]
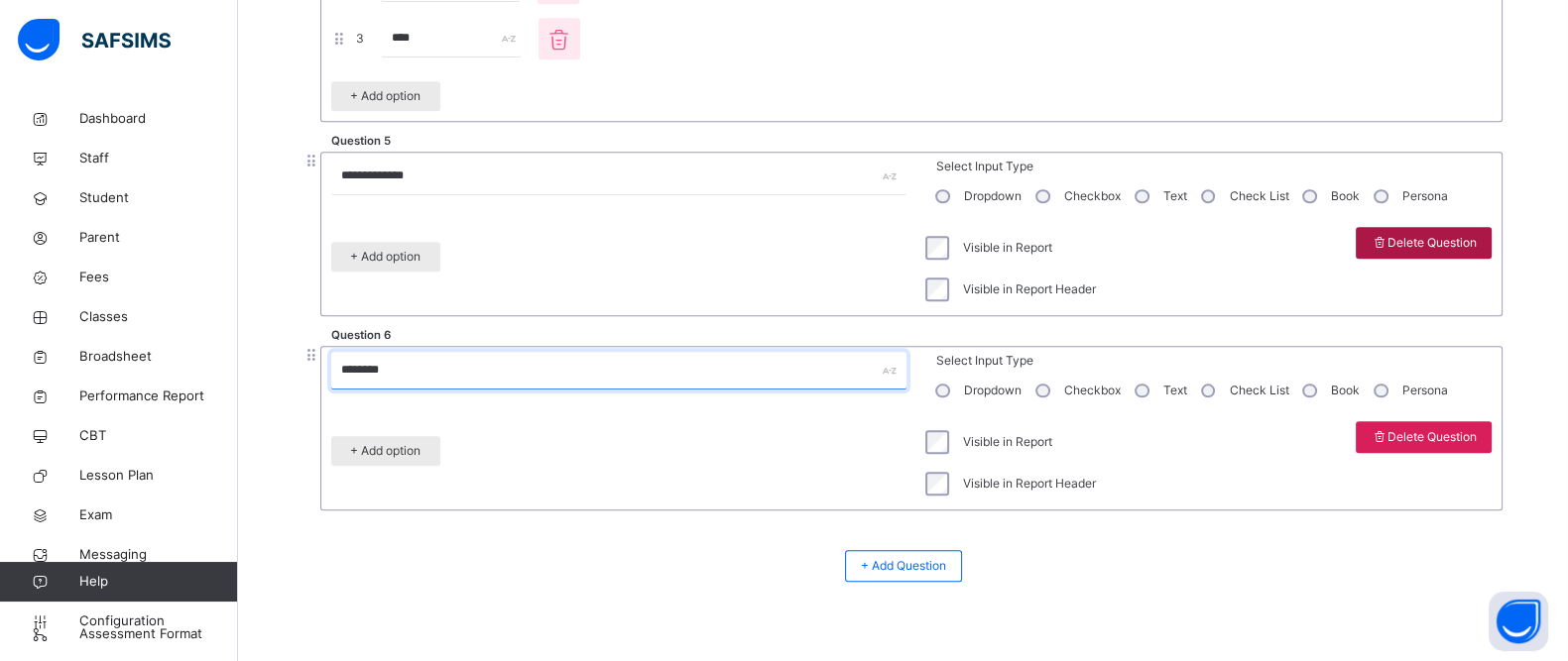
click at [1410, 244] on span "Delete Question" at bounding box center [1423, 243] width 106 height 18
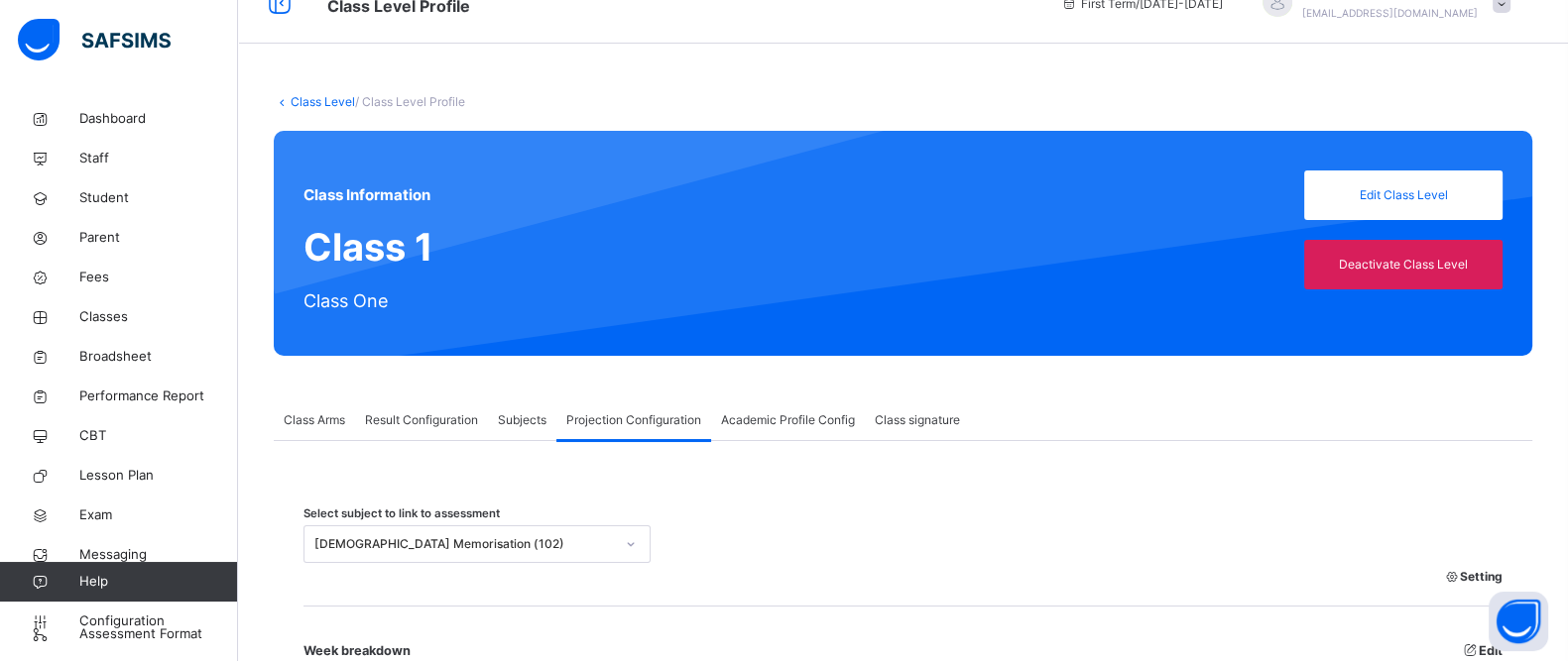
scroll to position [0, 0]
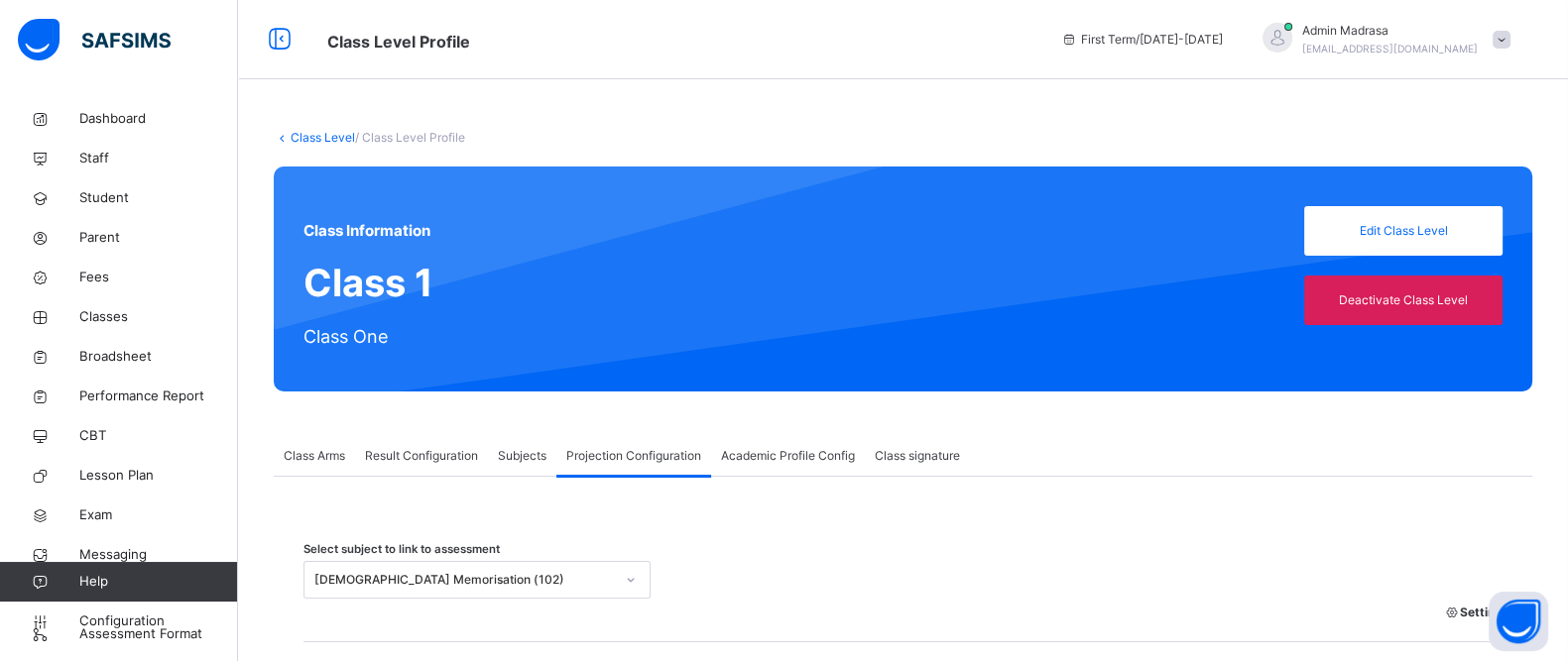
type input "********"
drag, startPoint x: 305, startPoint y: 149, endPoint x: 309, endPoint y: 139, distance: 10.8
click at [734, 146] on div "Class Level / Class Level Profile" at bounding box center [903, 138] width 1258 height 18
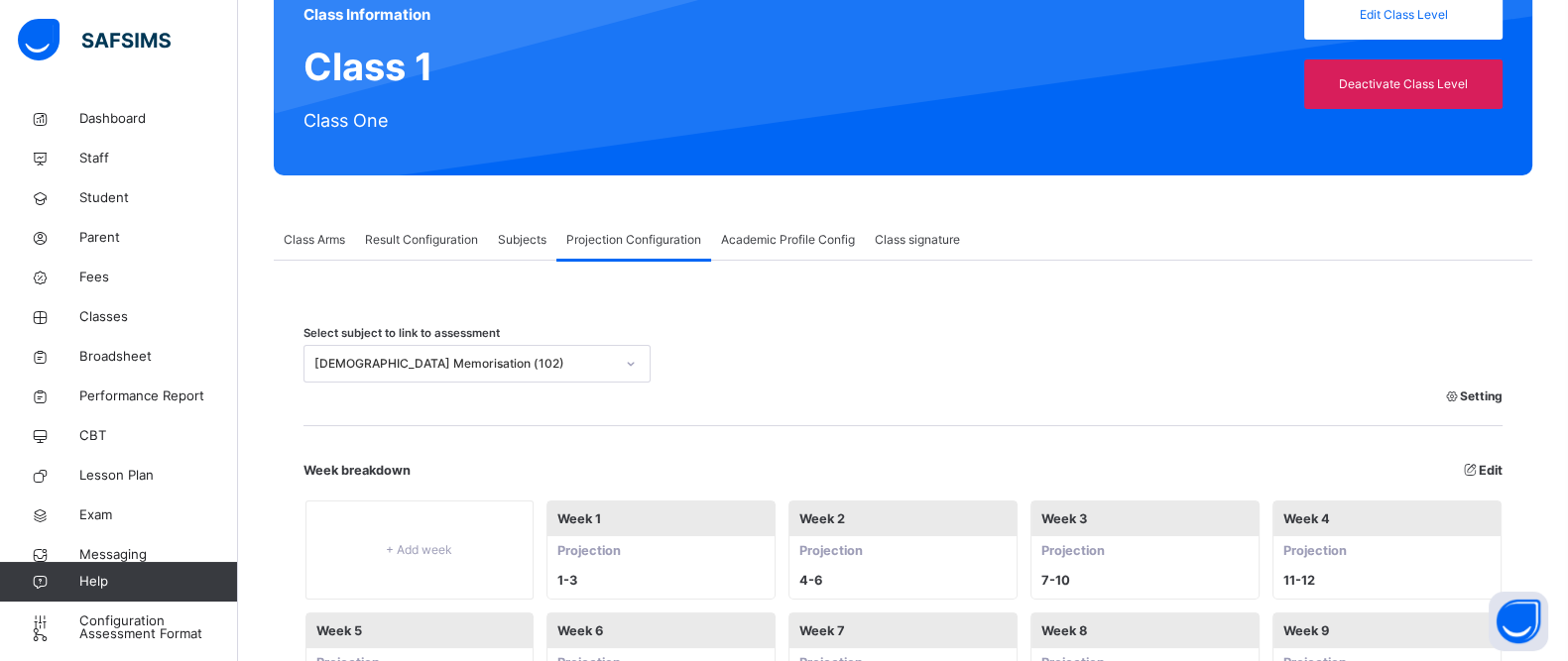
scroll to position [186, 0]
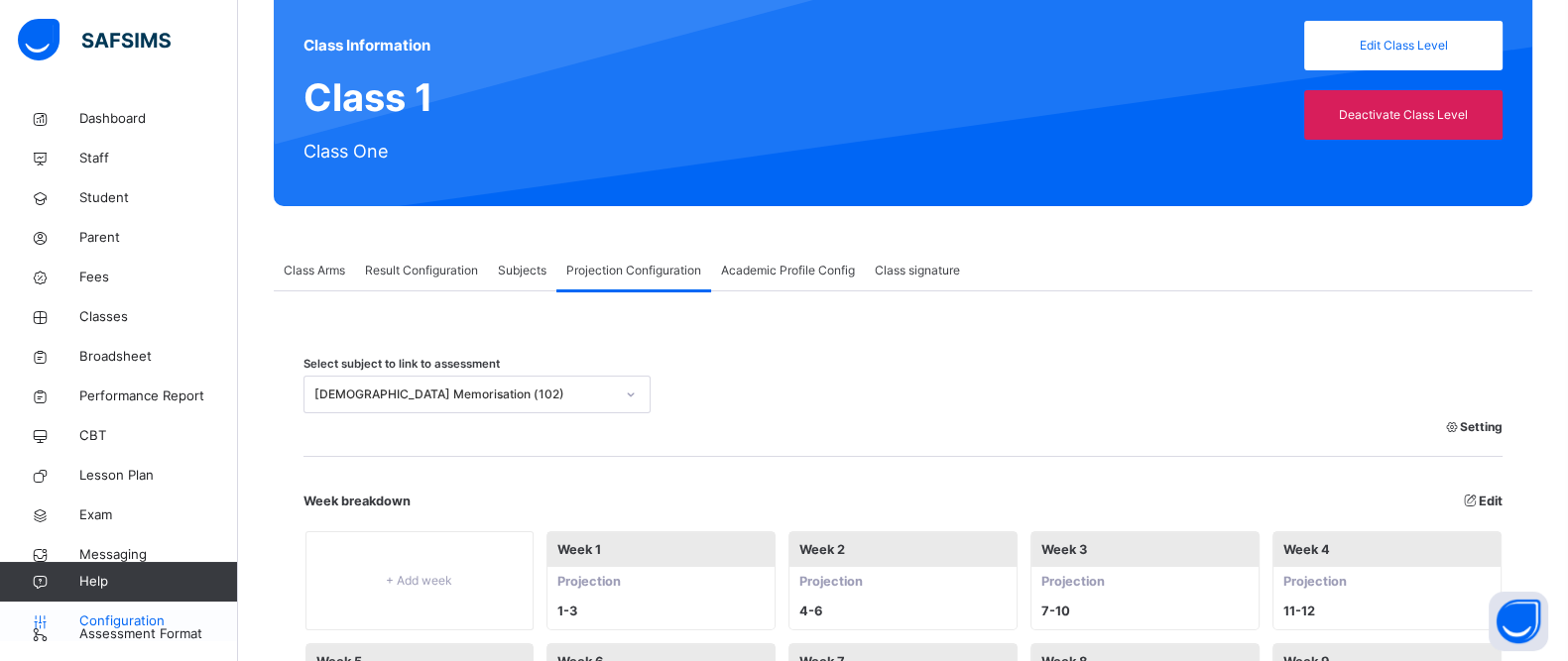
click at [138, 627] on span "Configuration" at bounding box center [158, 622] width 158 height 20
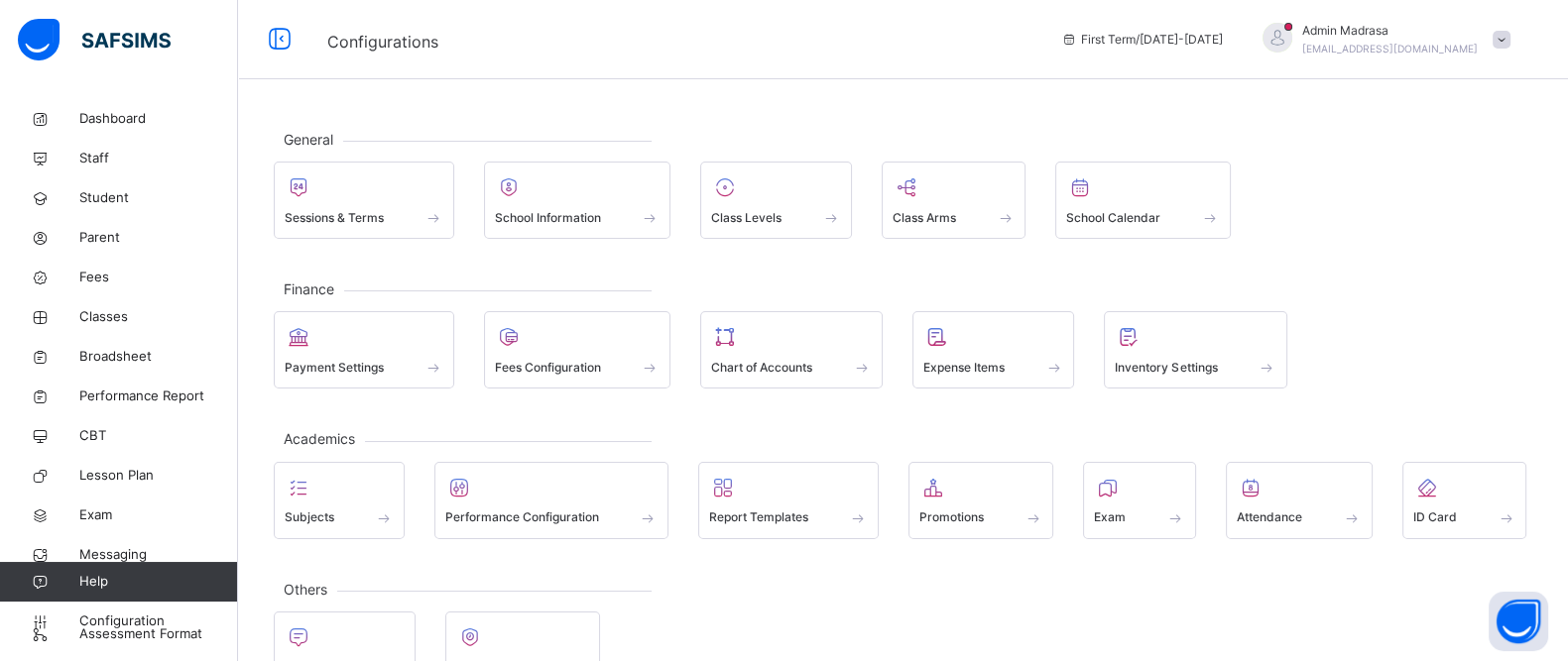
click at [761, 552] on div "General Sessions & Terms School Information Class Levels Class Arms School Cale…" at bounding box center [902, 408] width 1329 height 620
click at [144, 324] on span "Classes" at bounding box center [158, 318] width 159 height 20
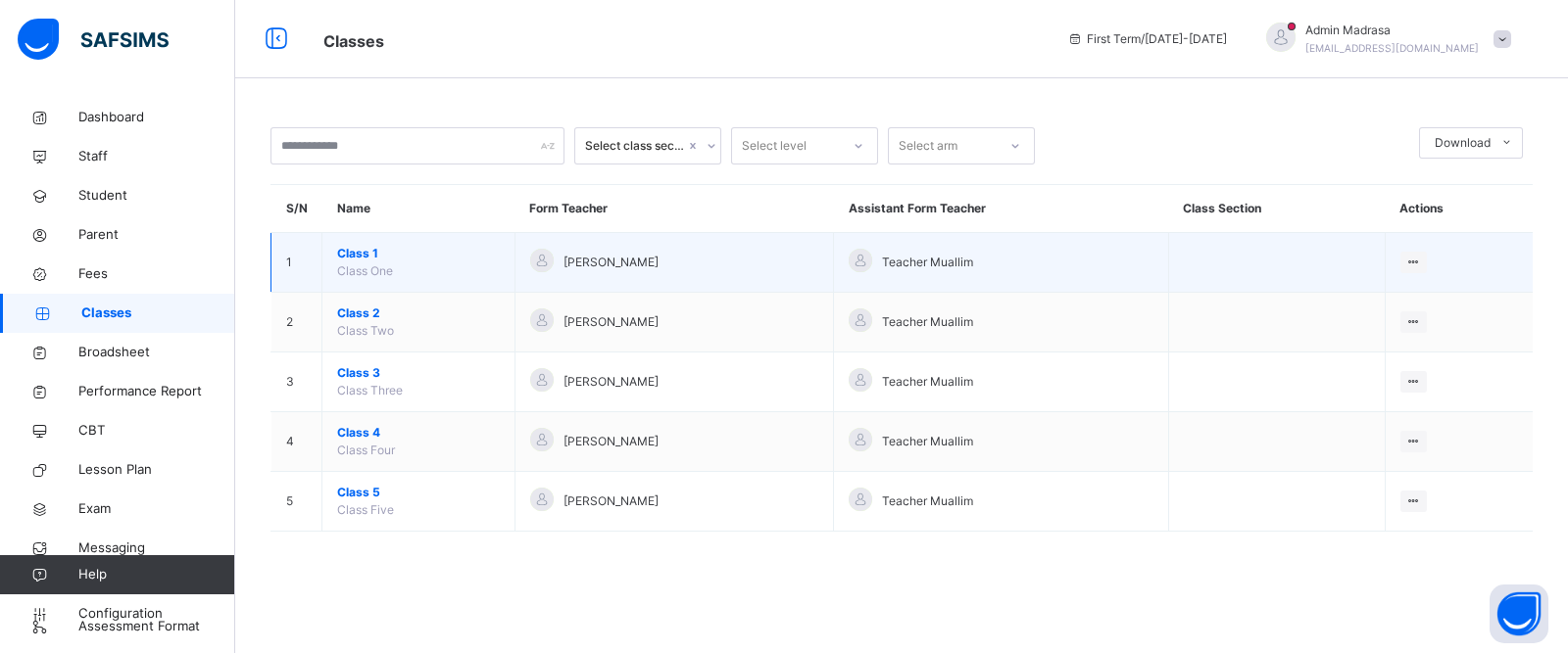
click at [355, 251] on span "Class 1" at bounding box center [418, 254] width 163 height 18
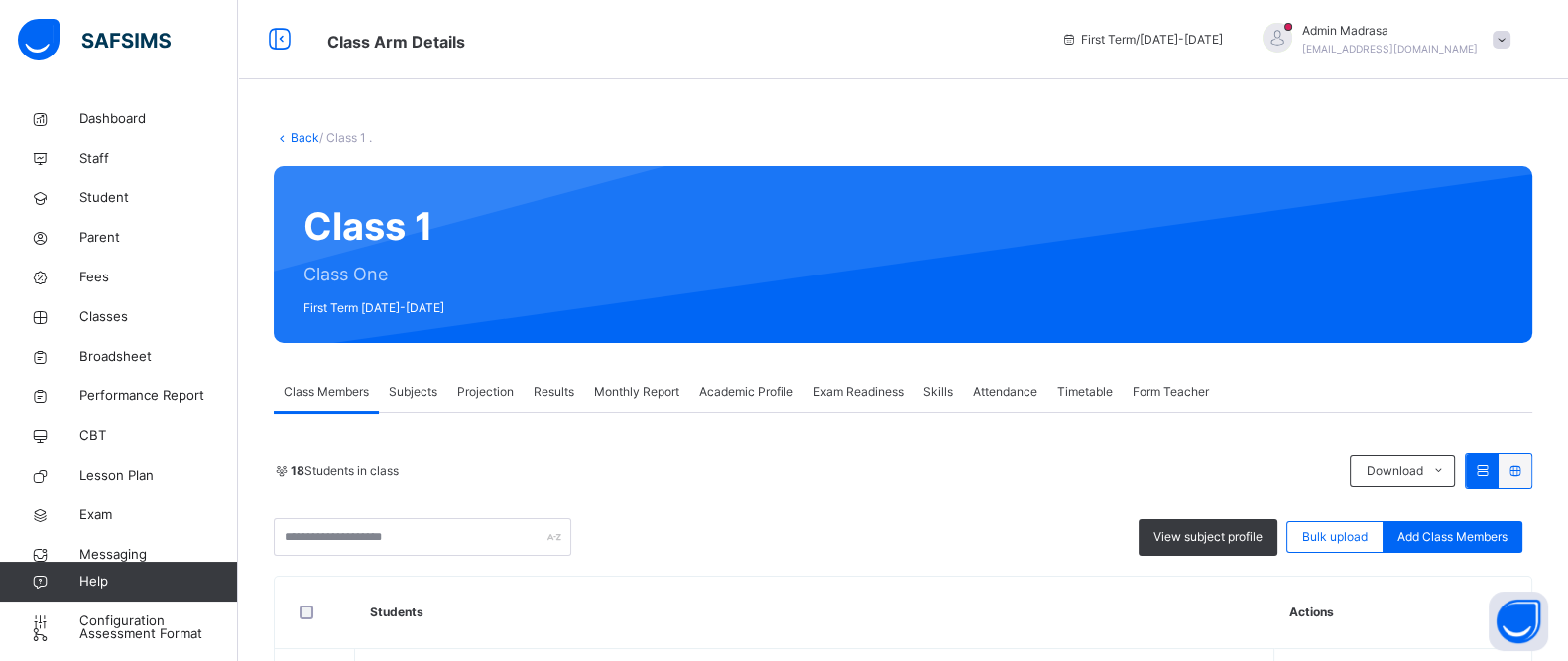
click at [1010, 394] on span "Attendance" at bounding box center [1005, 392] width 65 height 18
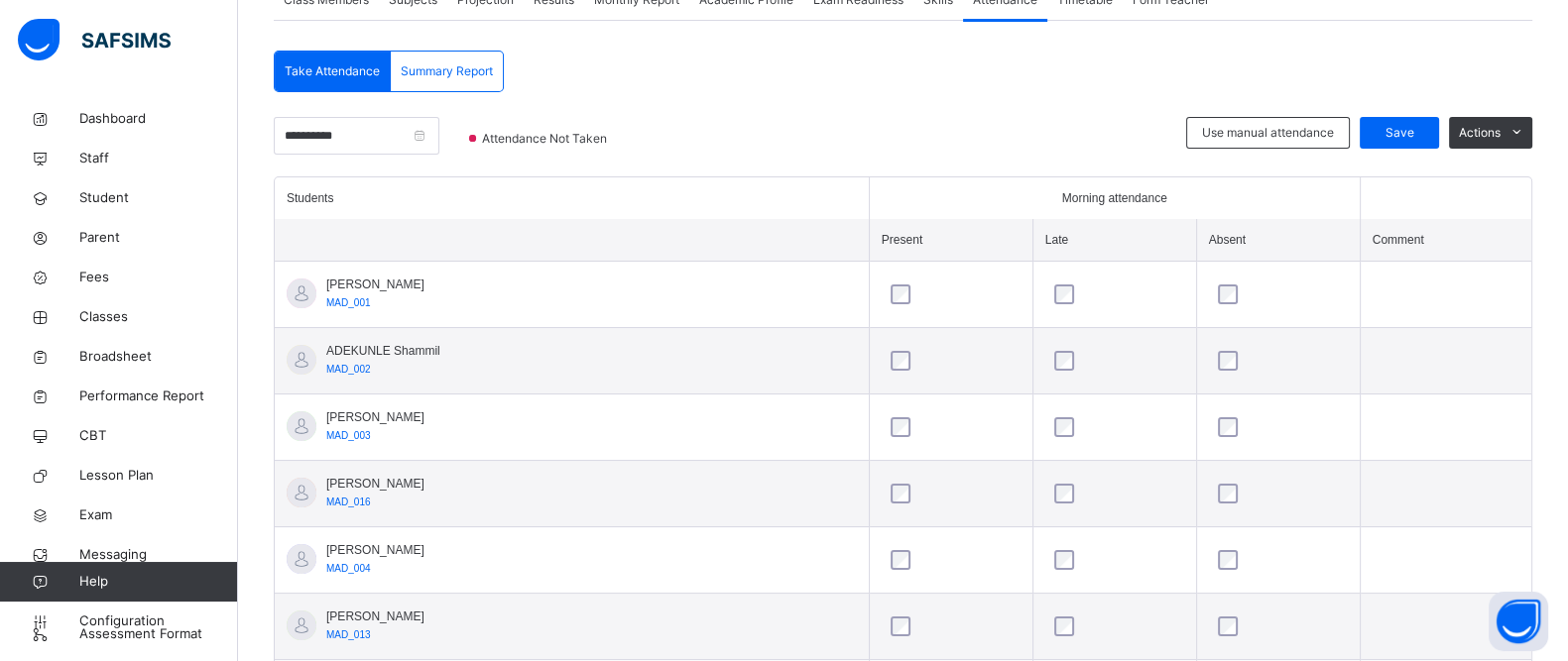
scroll to position [395, 0]
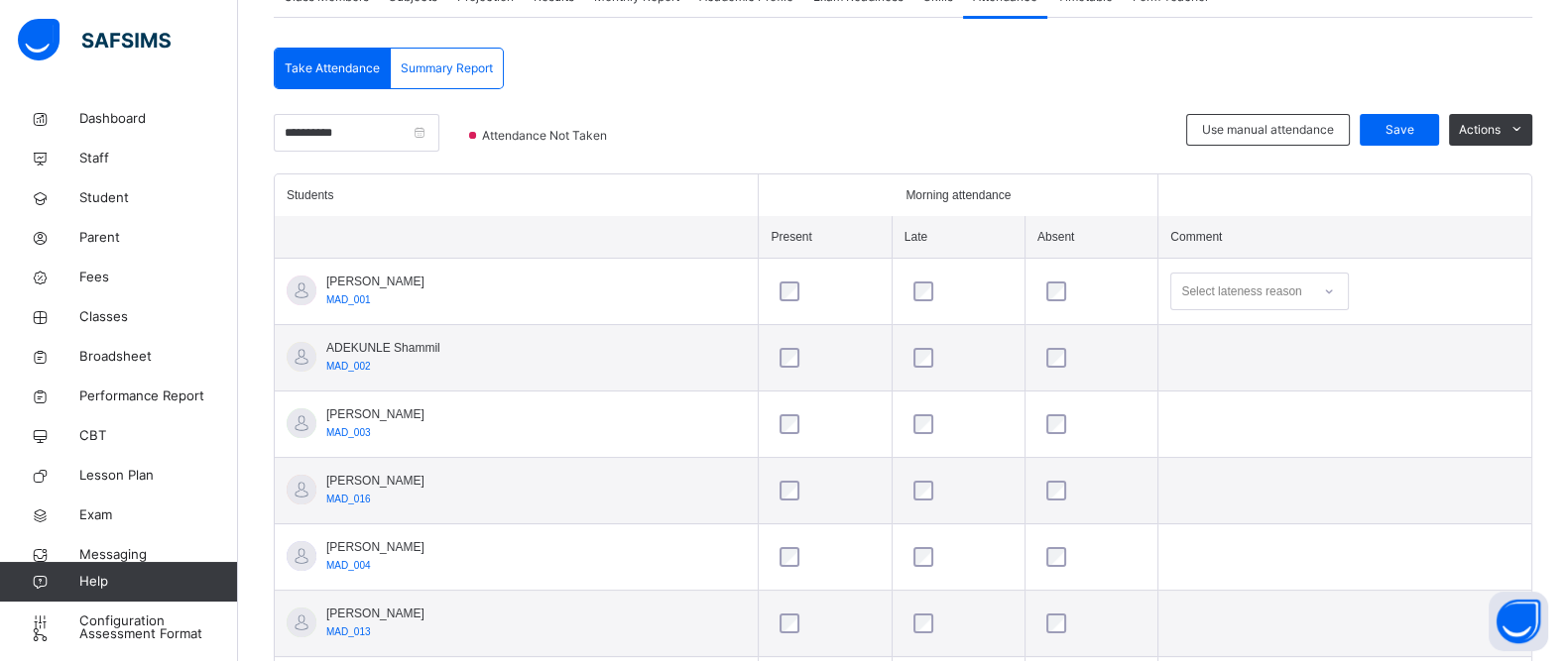
click at [1053, 286] on div at bounding box center [1092, 292] width 98 height 20
drag, startPoint x: 1061, startPoint y: 281, endPoint x: 1048, endPoint y: 410, distance: 129.7
click at [1048, 410] on div at bounding box center [1092, 424] width 108 height 42
click at [1267, 415] on div "Select absence reason" at bounding box center [1241, 424] width 121 height 38
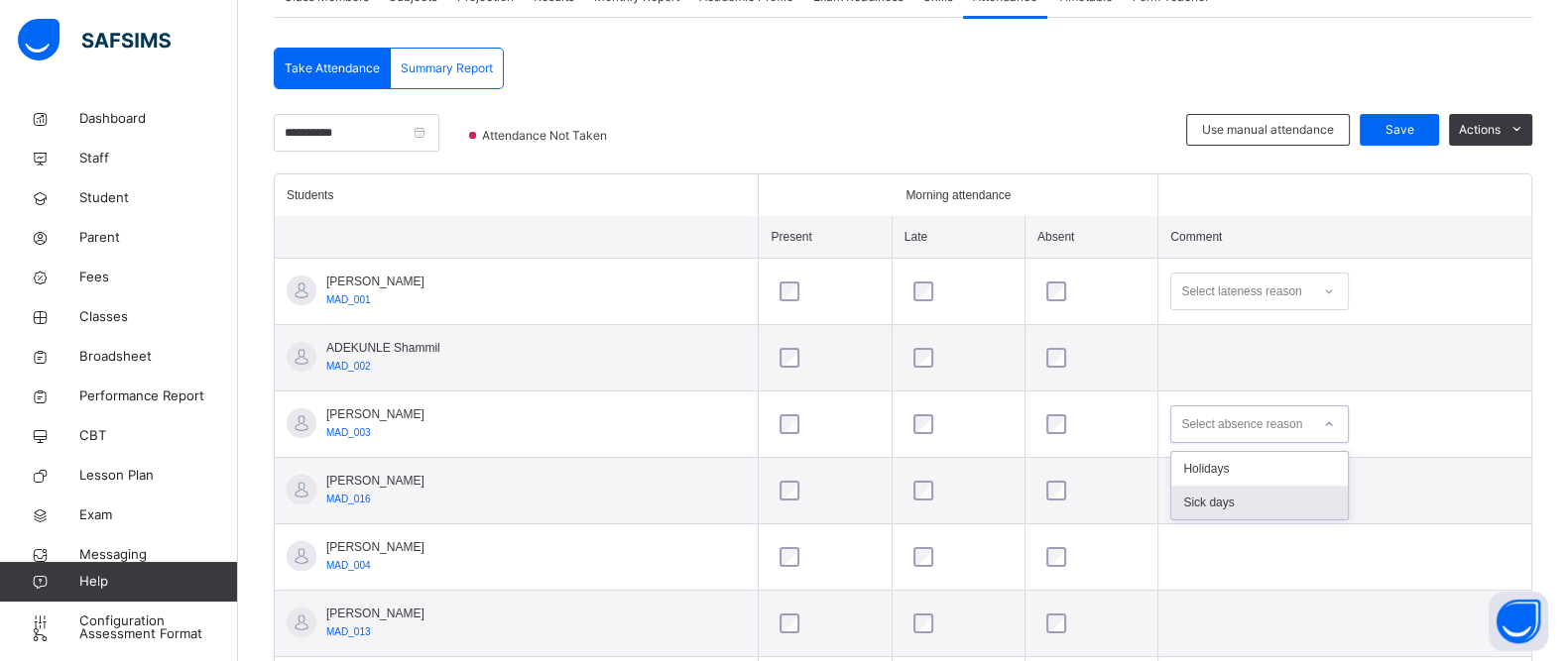
click at [1210, 502] on div "Sick days" at bounding box center [1259, 503] width 177 height 34
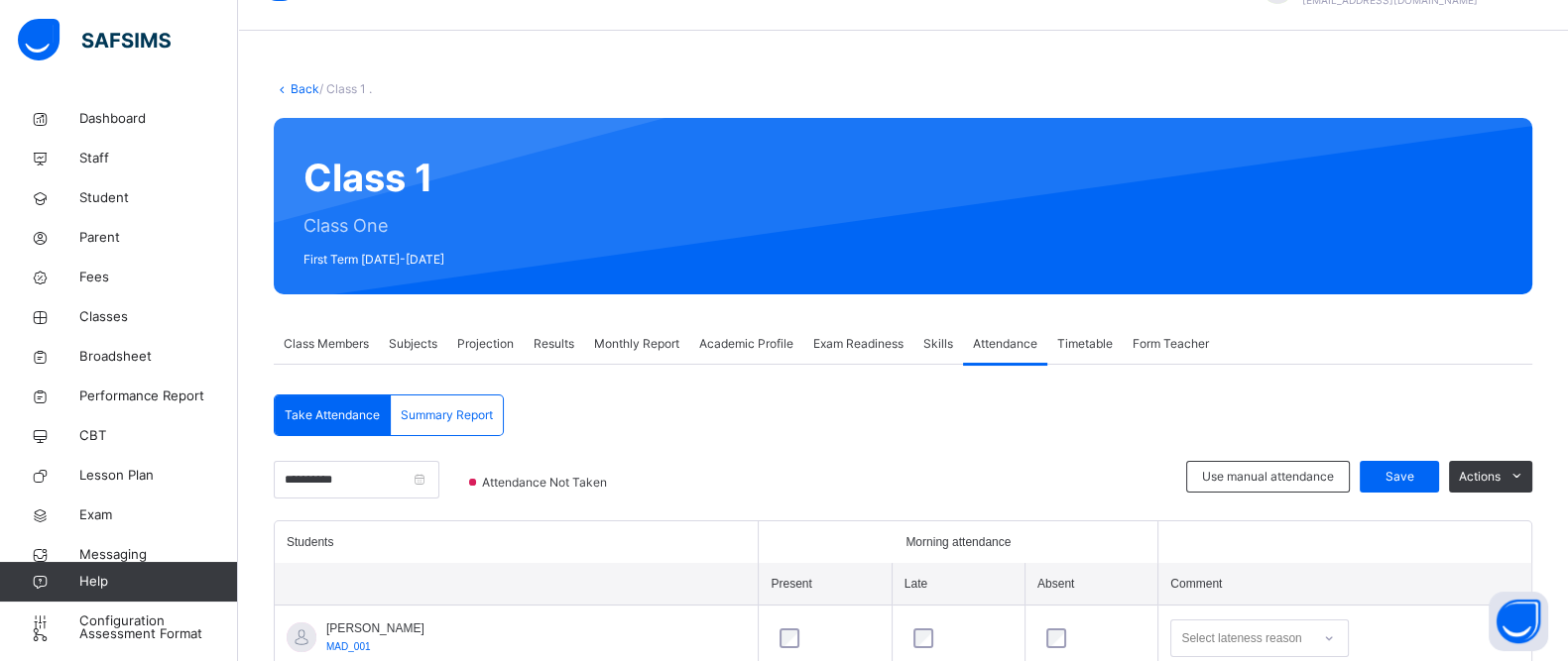
scroll to position [45, 0]
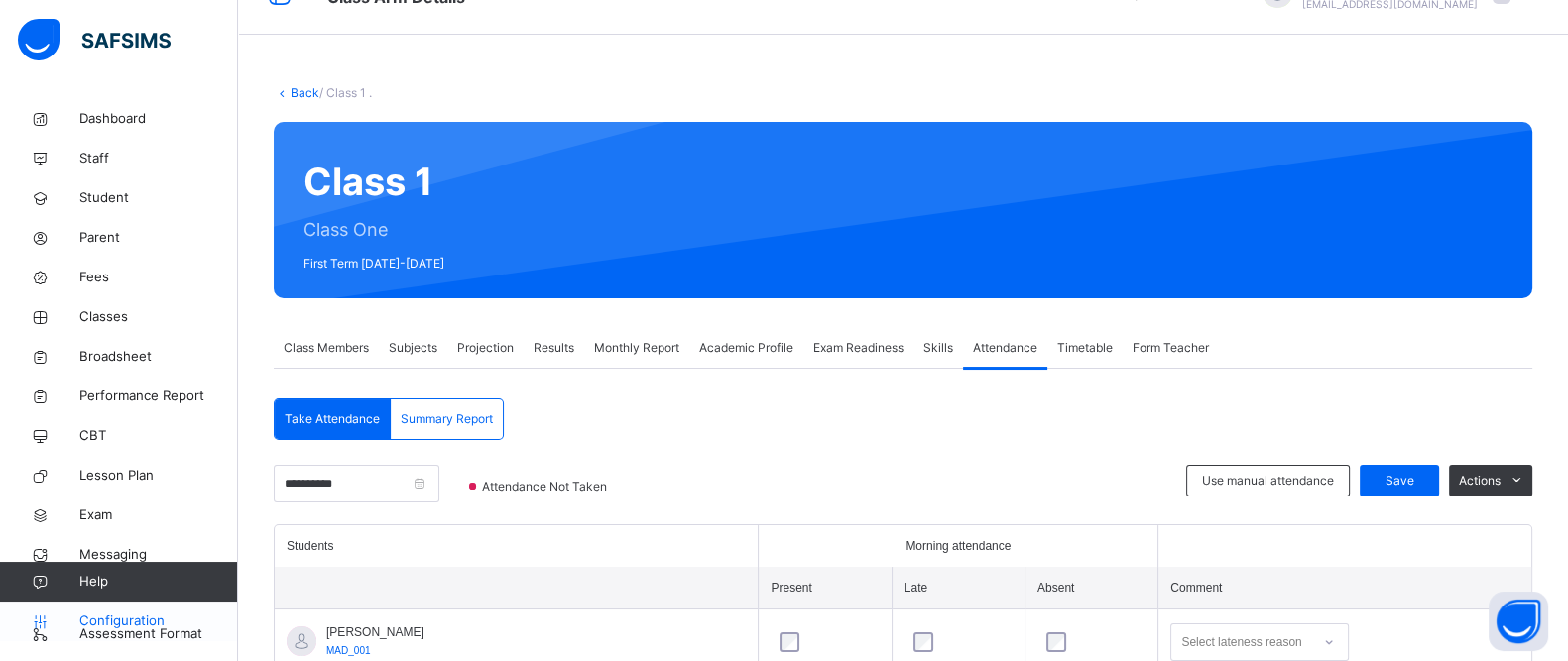
click at [87, 605] on link "Configuration" at bounding box center [118, 622] width 237 height 40
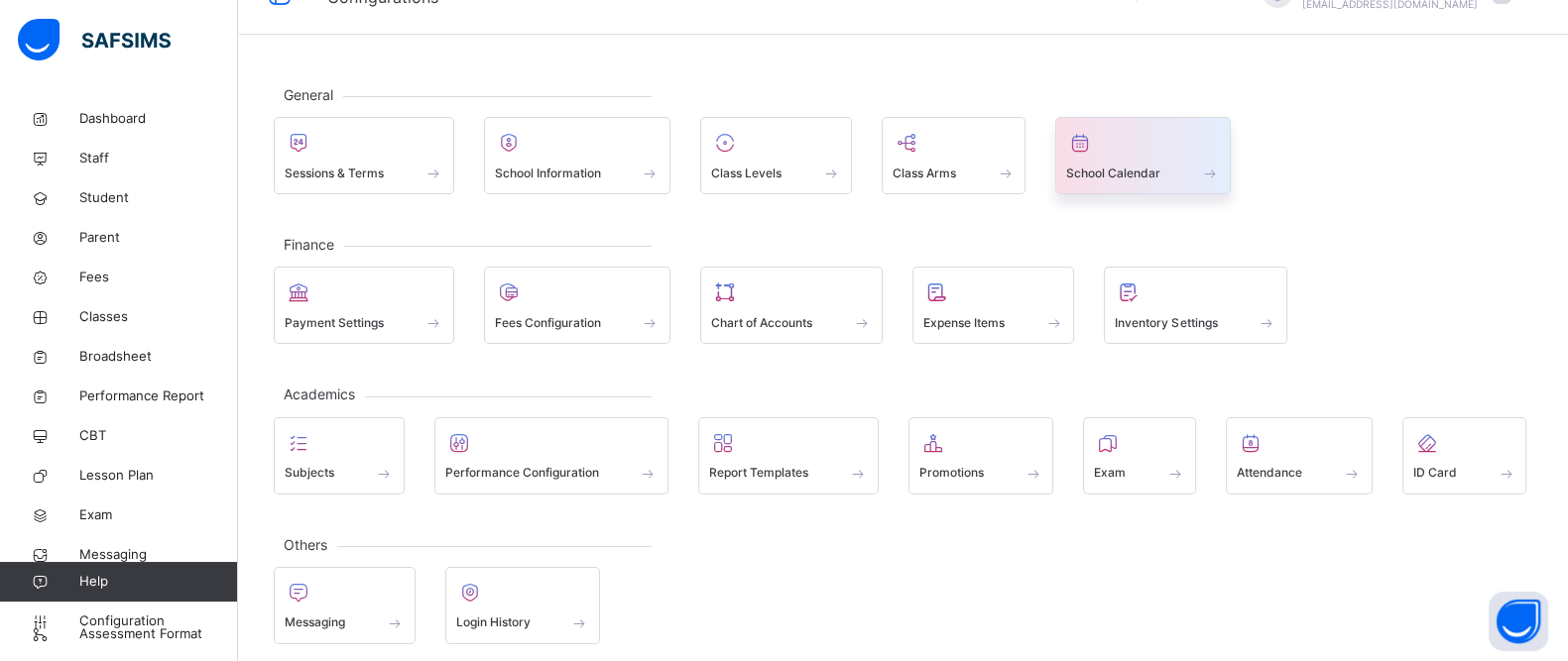
click at [1119, 151] on div at bounding box center [1143, 143] width 154 height 30
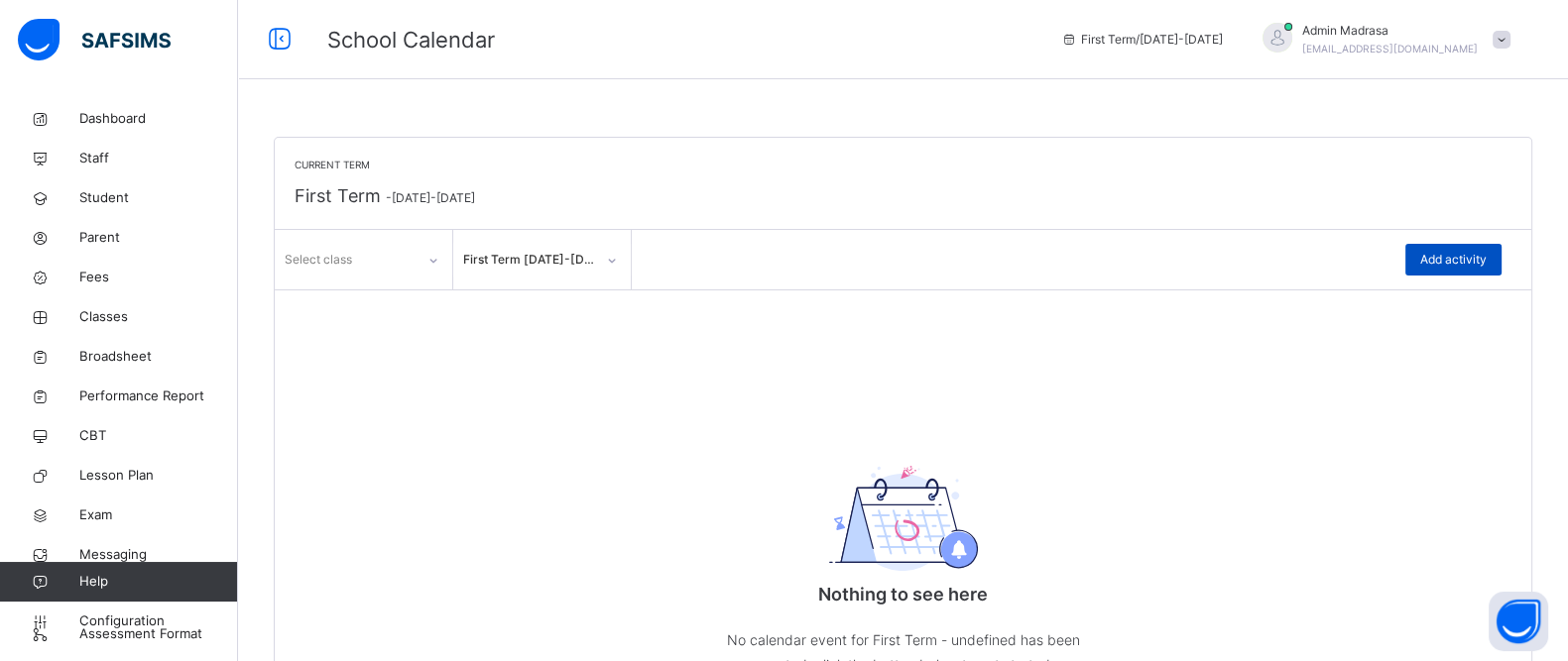
click at [1461, 260] on span "Add activity" at bounding box center [1453, 260] width 67 height 18
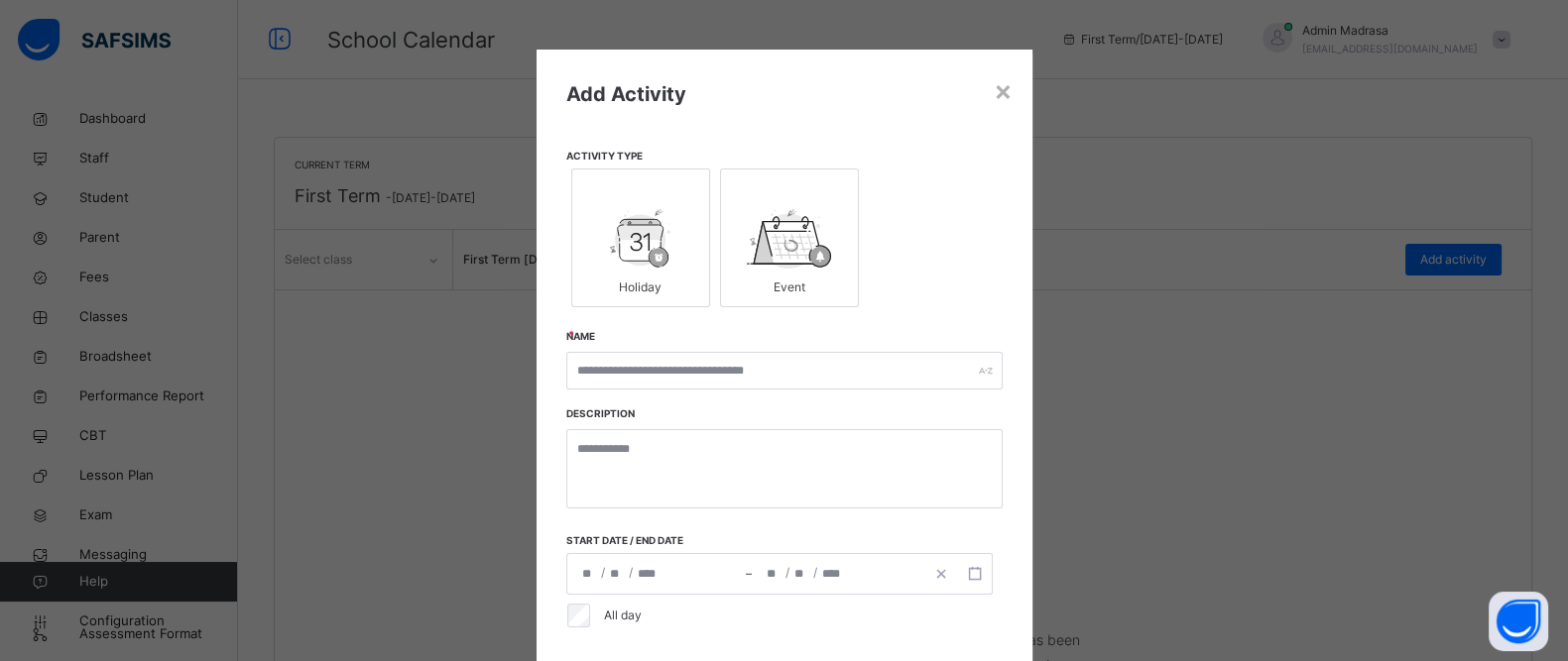
click at [780, 273] on div "Event" at bounding box center [789, 288] width 117 height 38
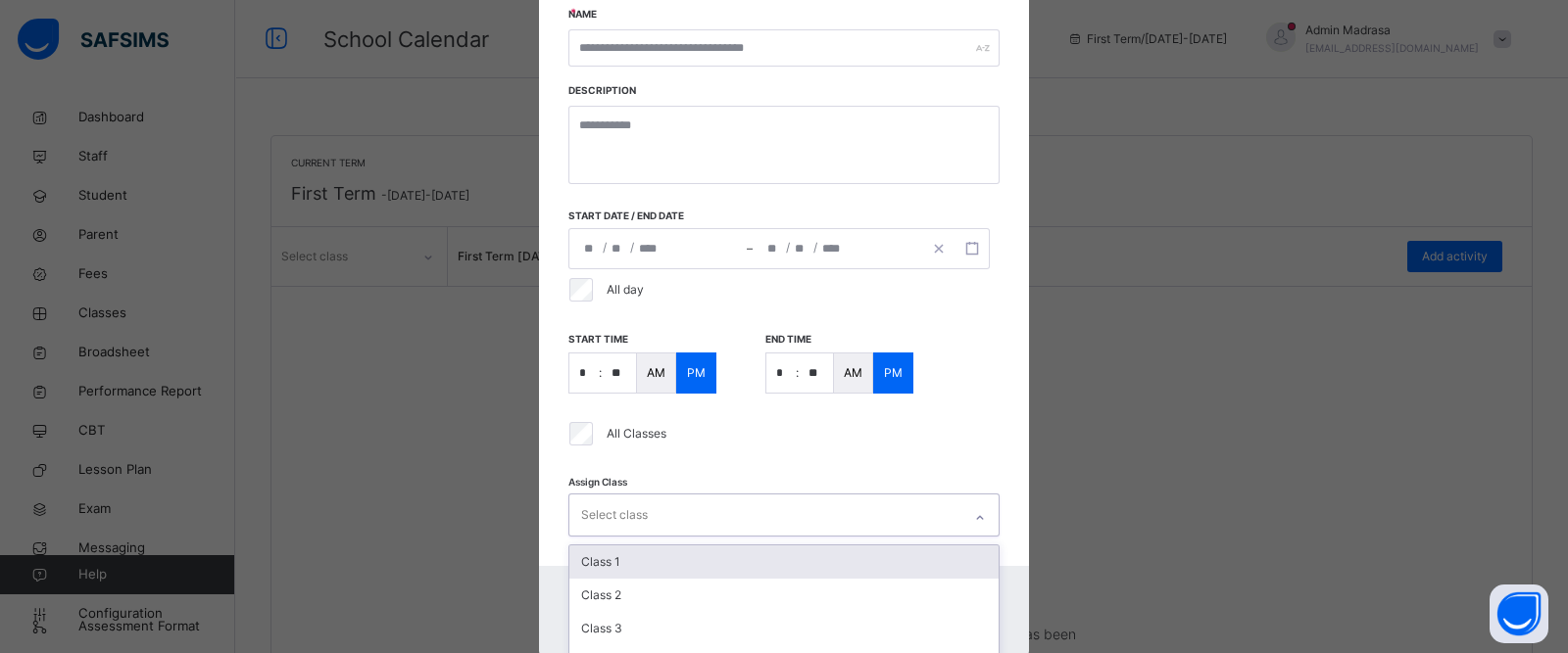
scroll to position [376, 0]
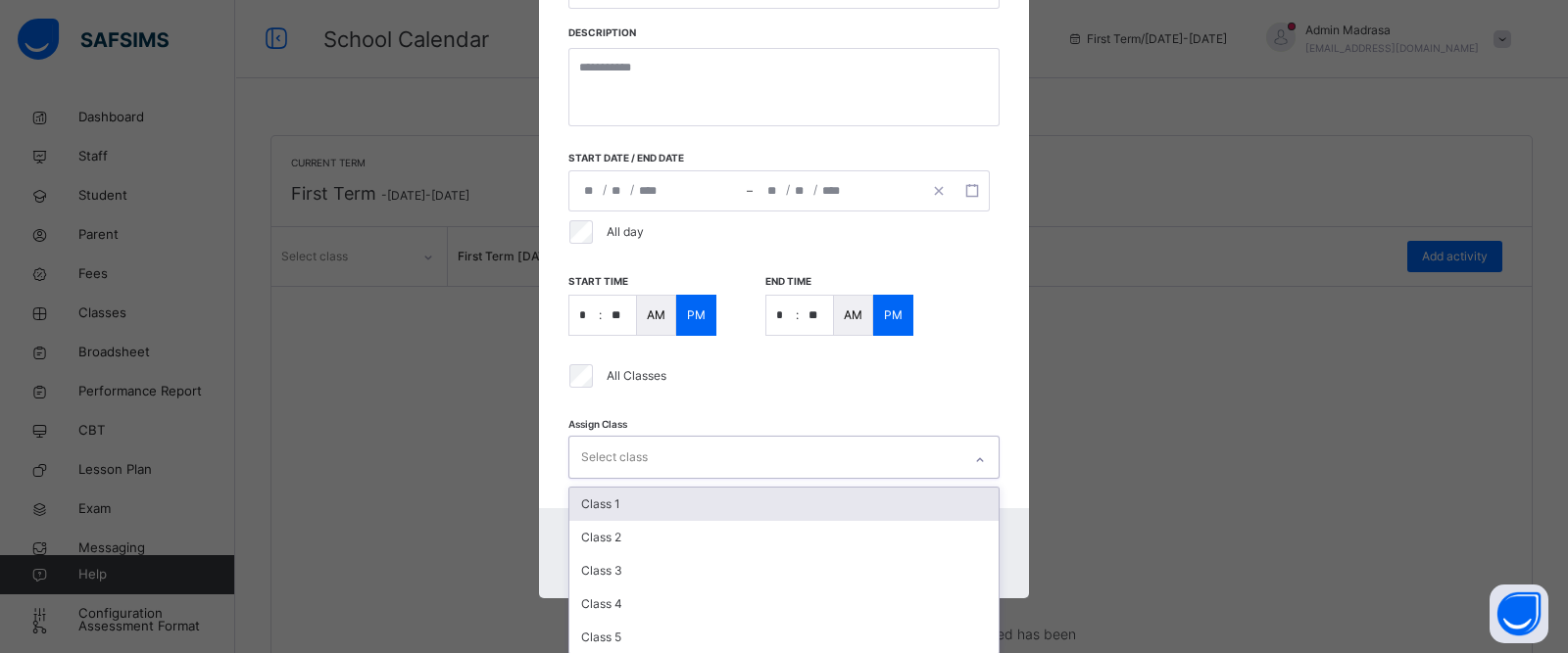
click at [594, 479] on div "option Class 1 focused, 1 of 5. 5 results available. Use Up and Down to choose …" at bounding box center [784, 458] width 431 height 43
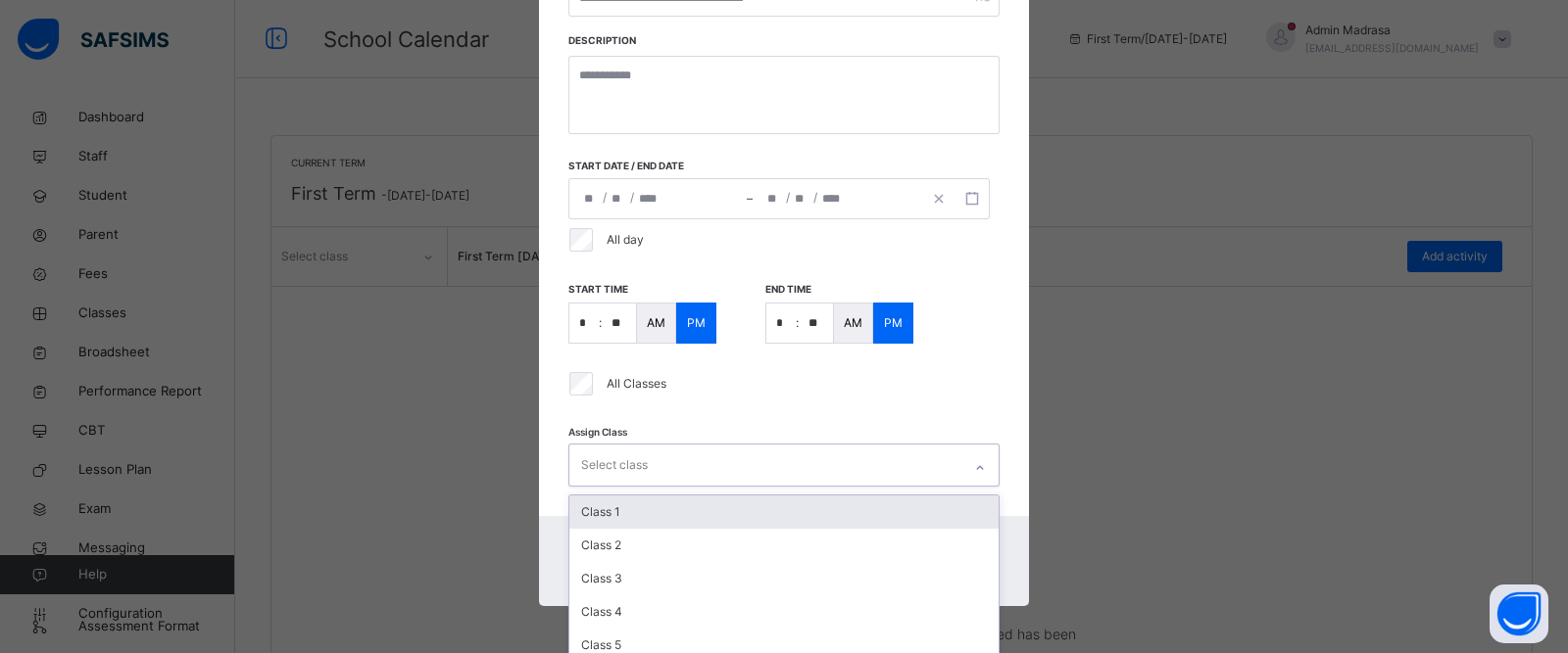
click at [751, 393] on div "All Classes" at bounding box center [780, 384] width 439 height 41
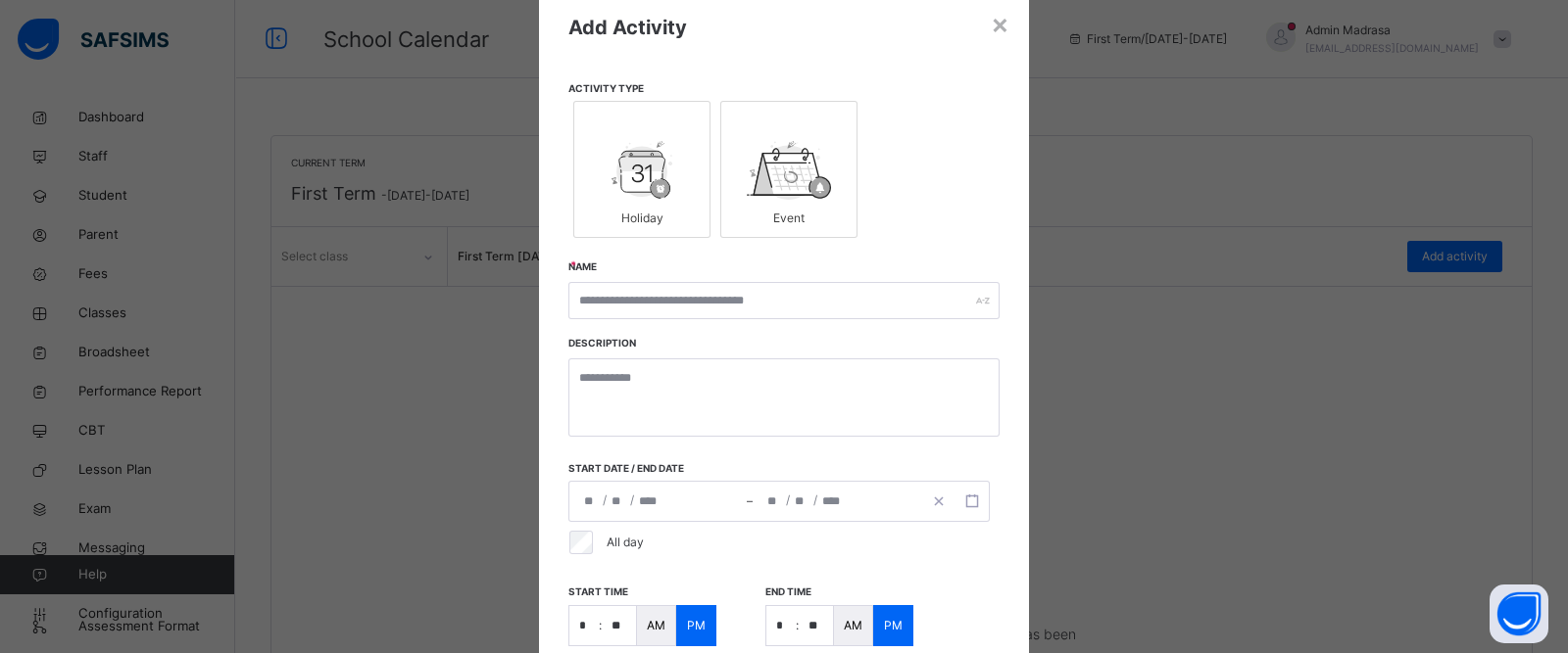
scroll to position [64, 0]
click at [584, 173] on div at bounding box center [641, 173] width 115 height 59
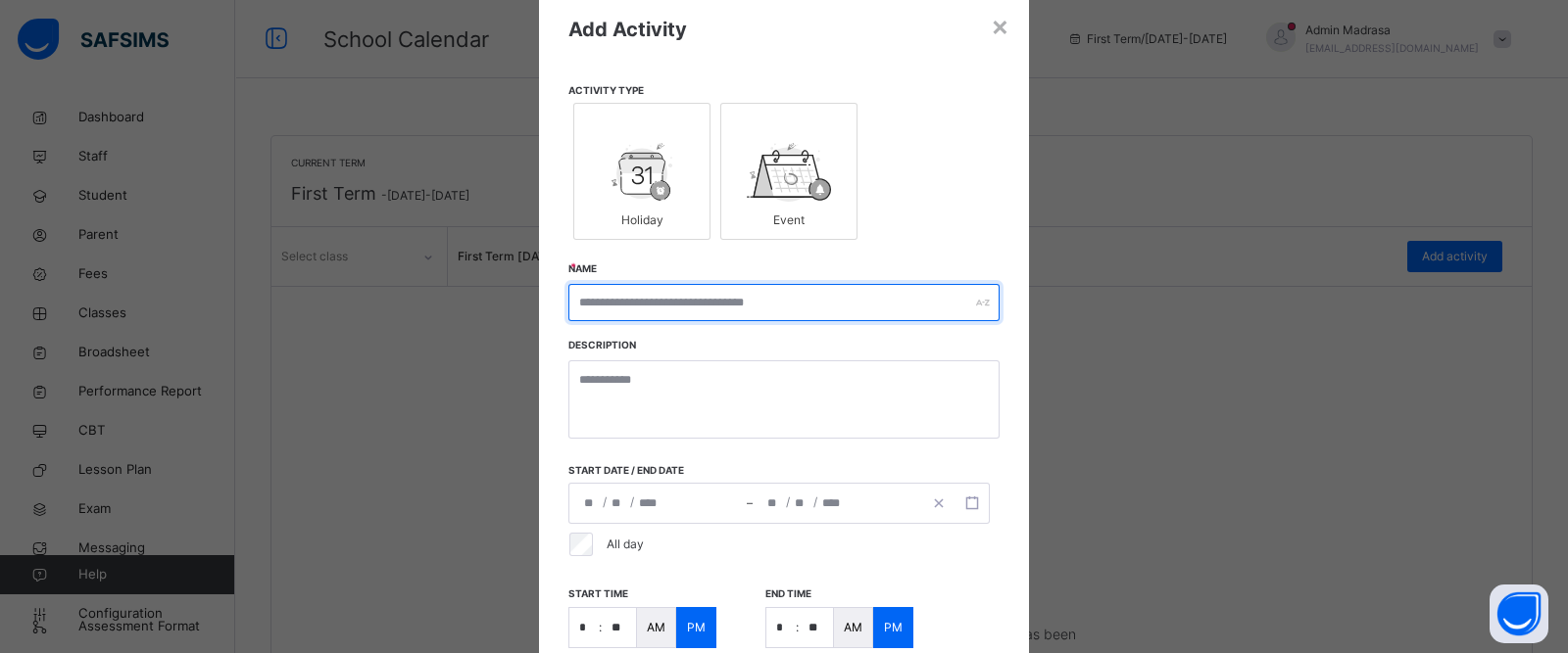
click at [661, 285] on input "text" at bounding box center [784, 303] width 431 height 37
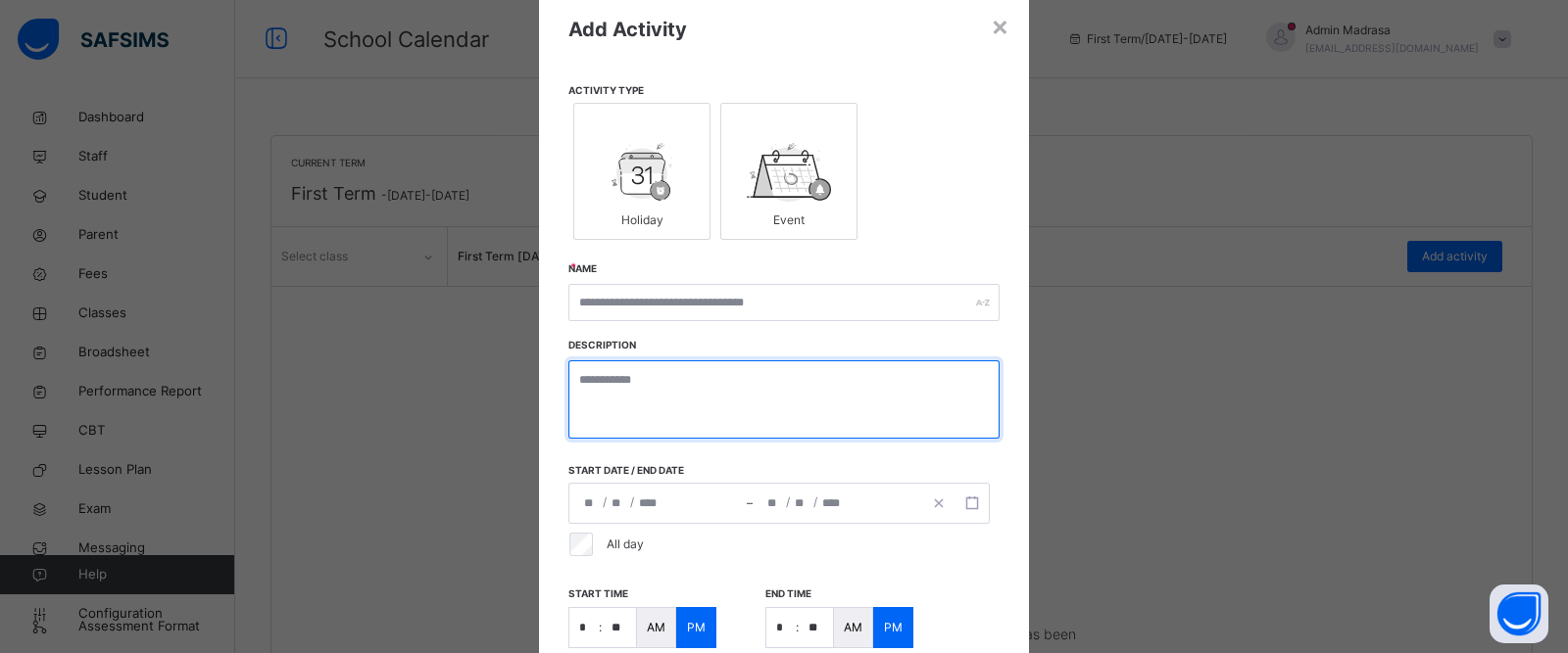
click at [614, 396] on textarea at bounding box center [784, 399] width 431 height 78
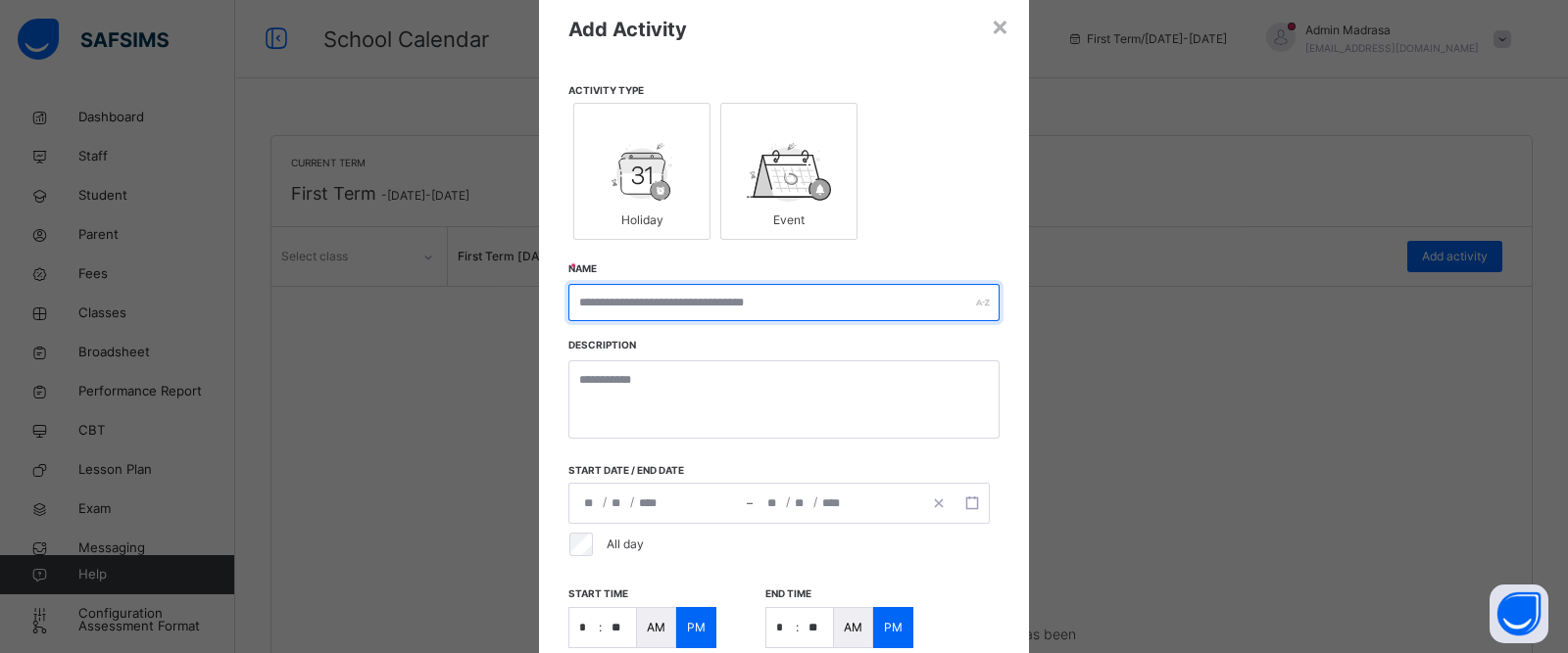
click at [687, 312] on input "text" at bounding box center [784, 303] width 431 height 37
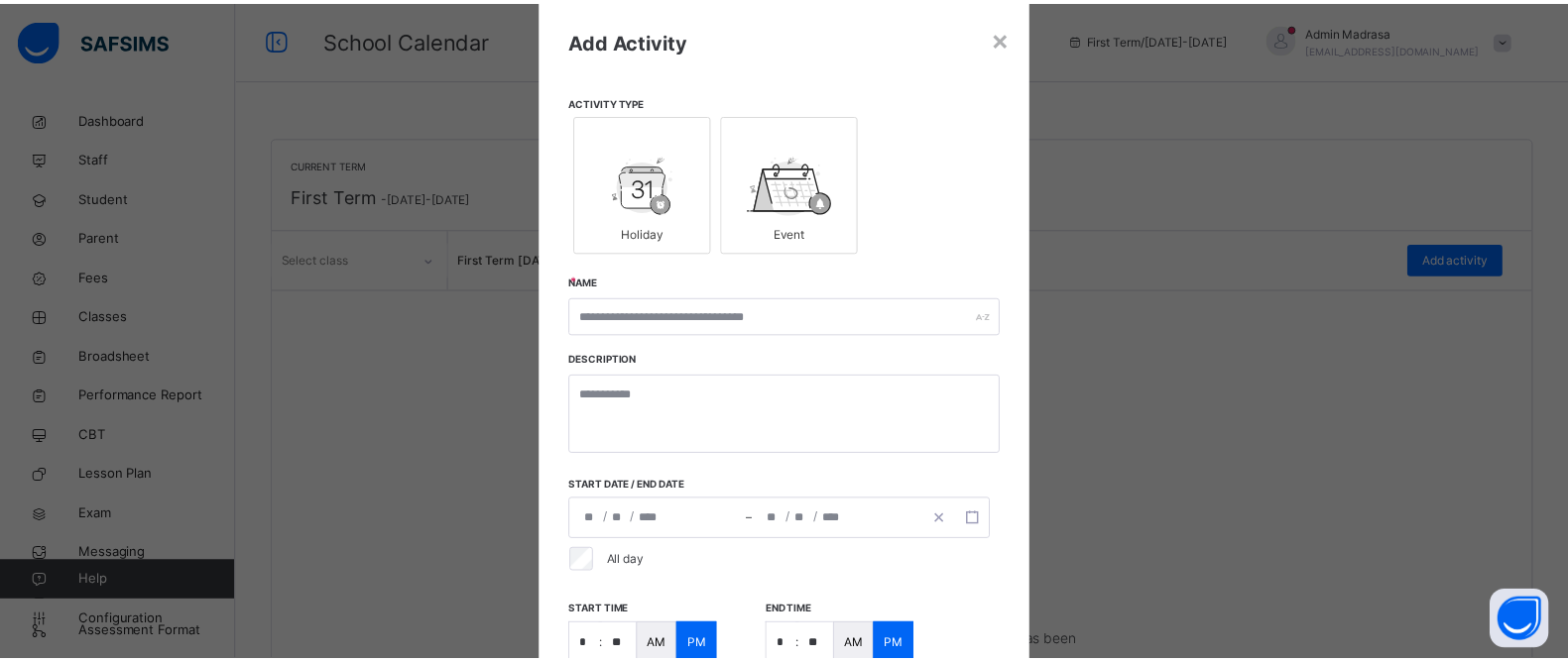
scroll to position [45, 0]
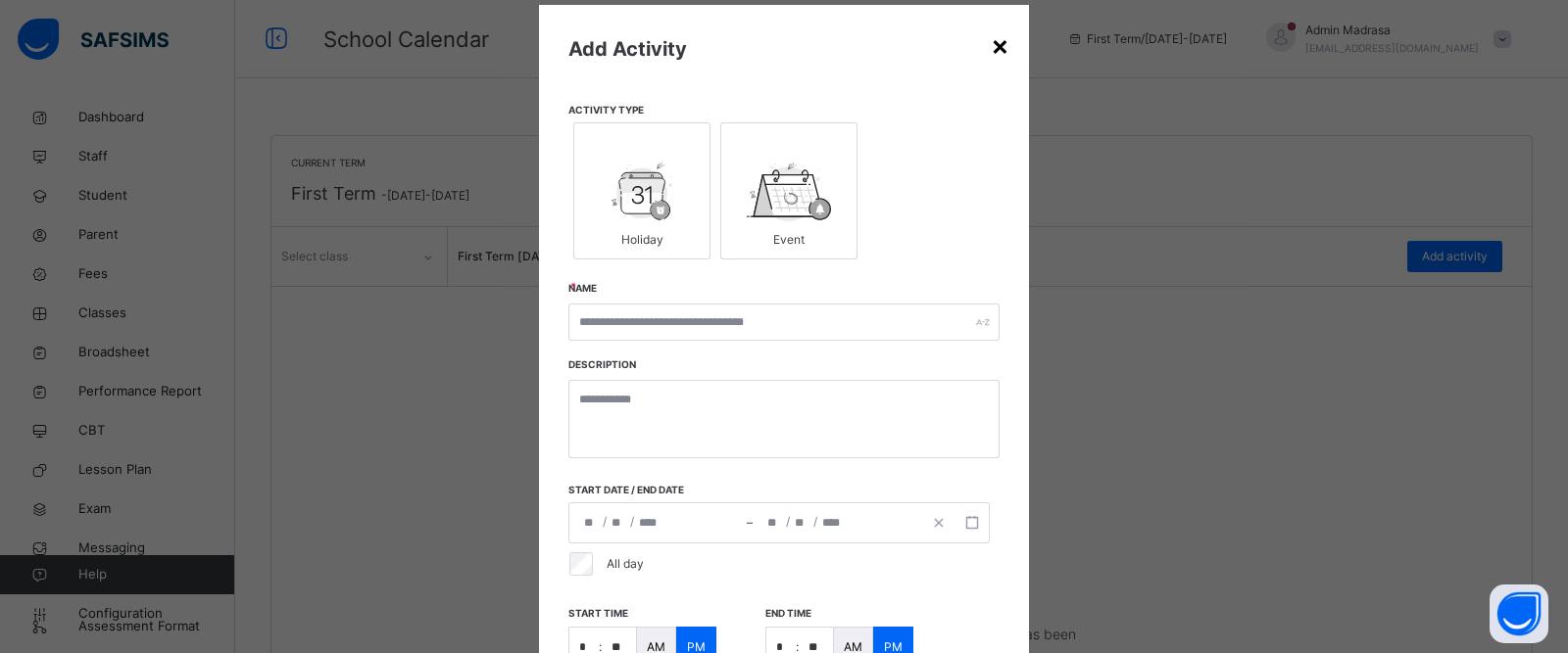
click at [1002, 46] on div "×" at bounding box center [1000, 45] width 19 height 41
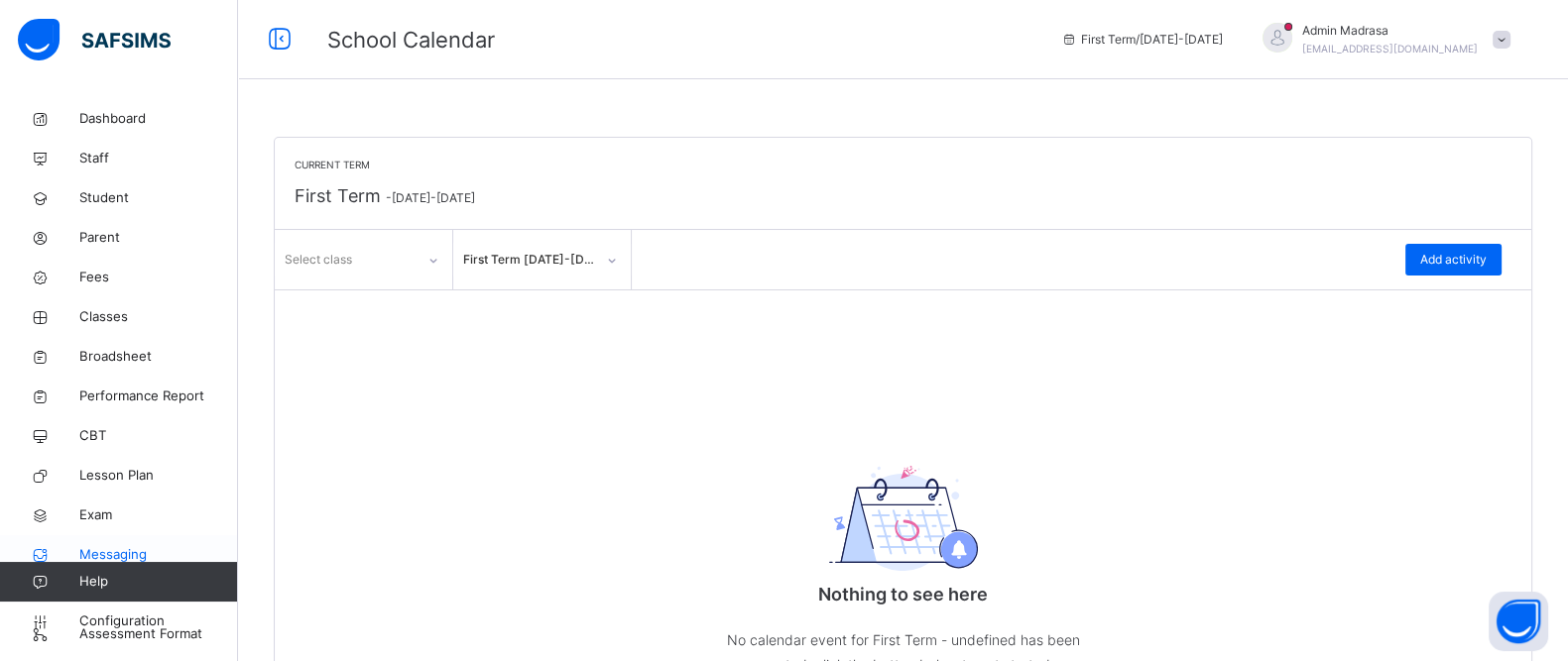
click at [114, 546] on span "Messaging" at bounding box center [158, 555] width 159 height 20
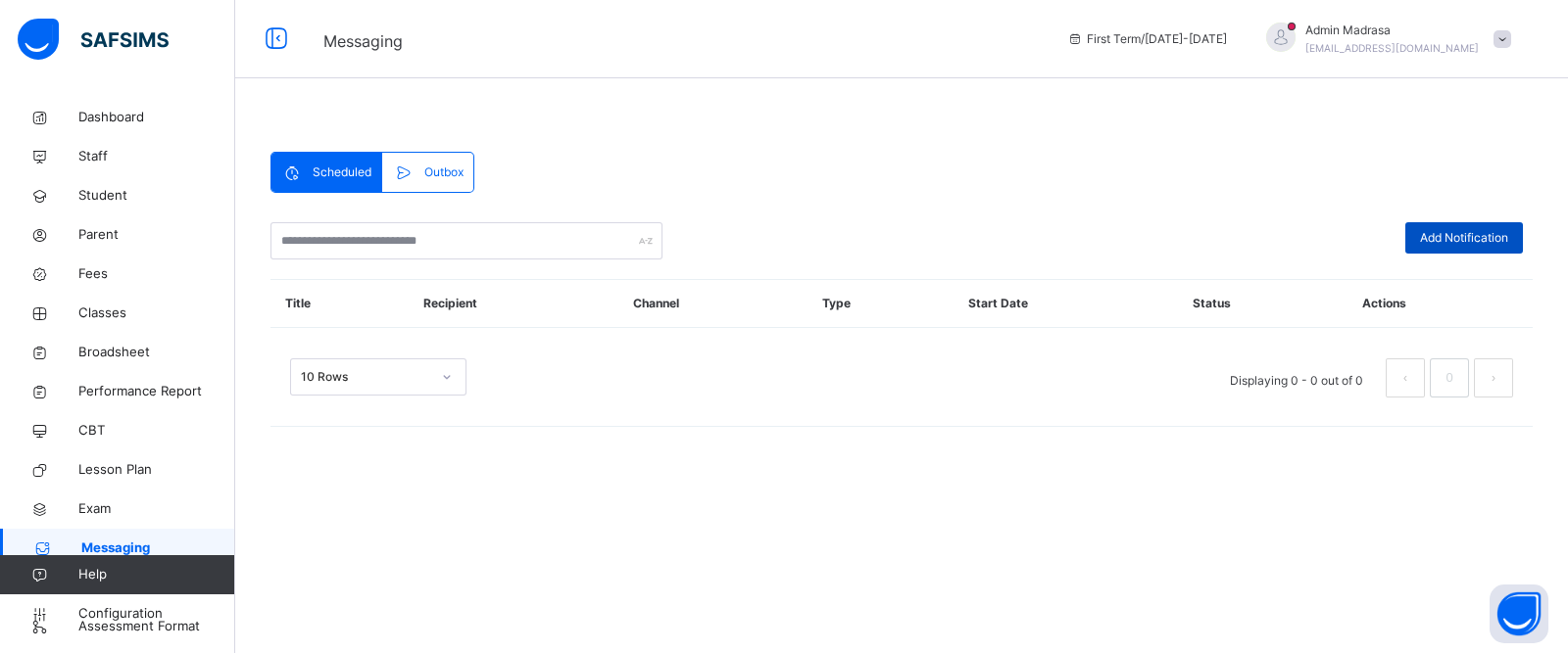
click at [1420, 239] on span "Add Notification" at bounding box center [1463, 238] width 88 height 18
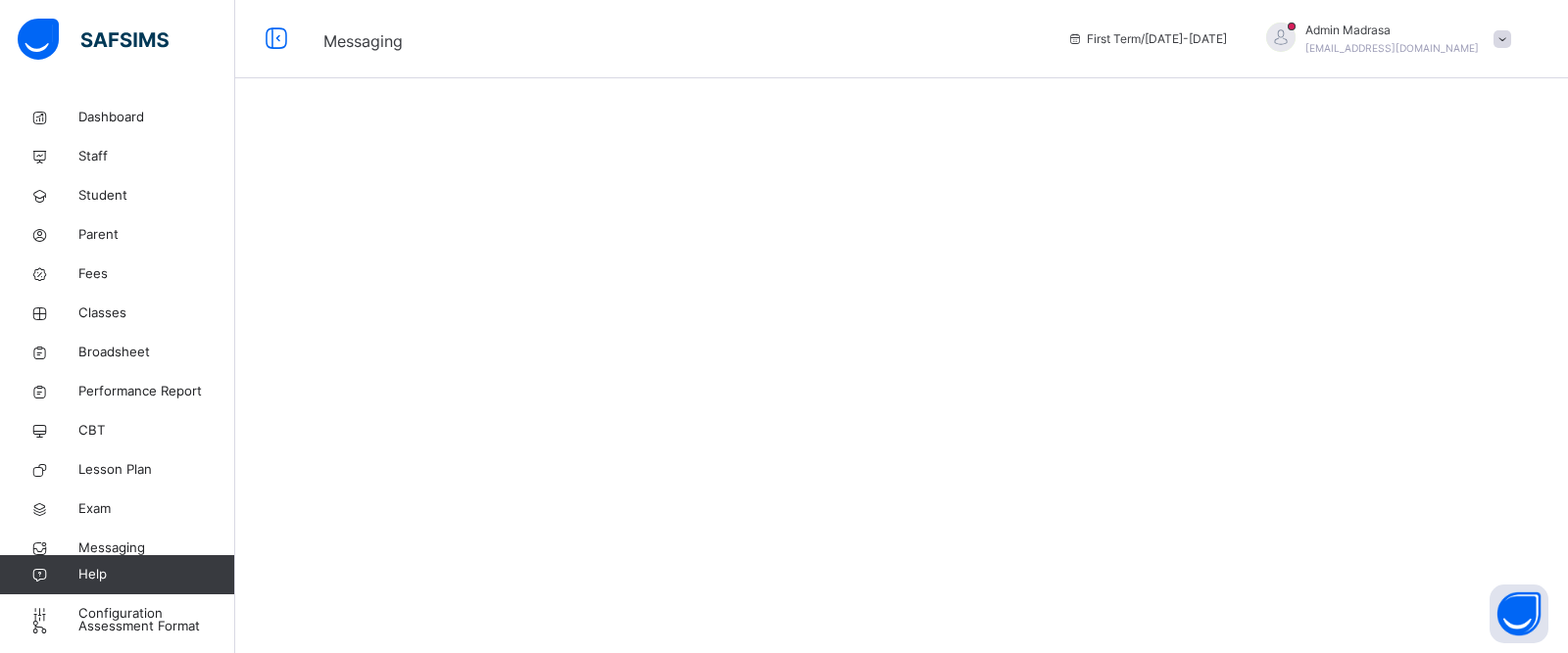
select select "**"
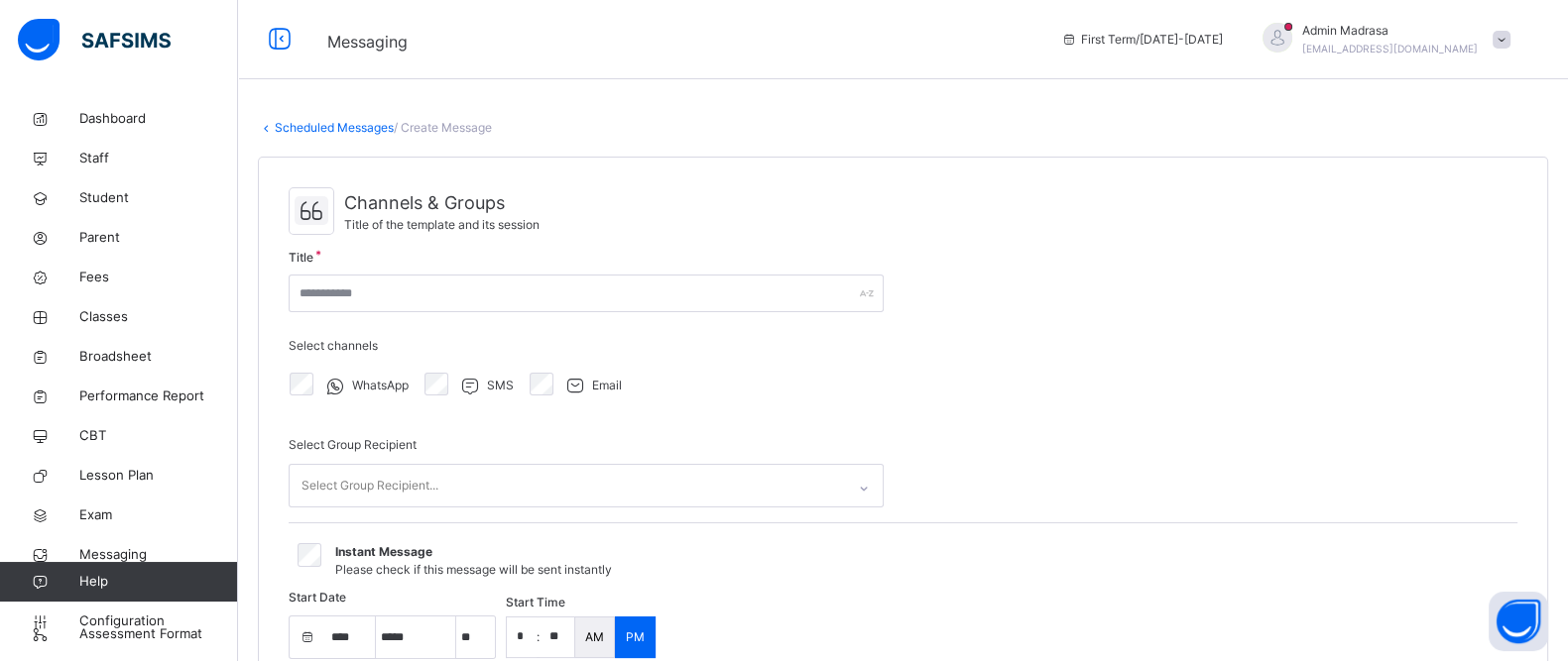
select select "****"
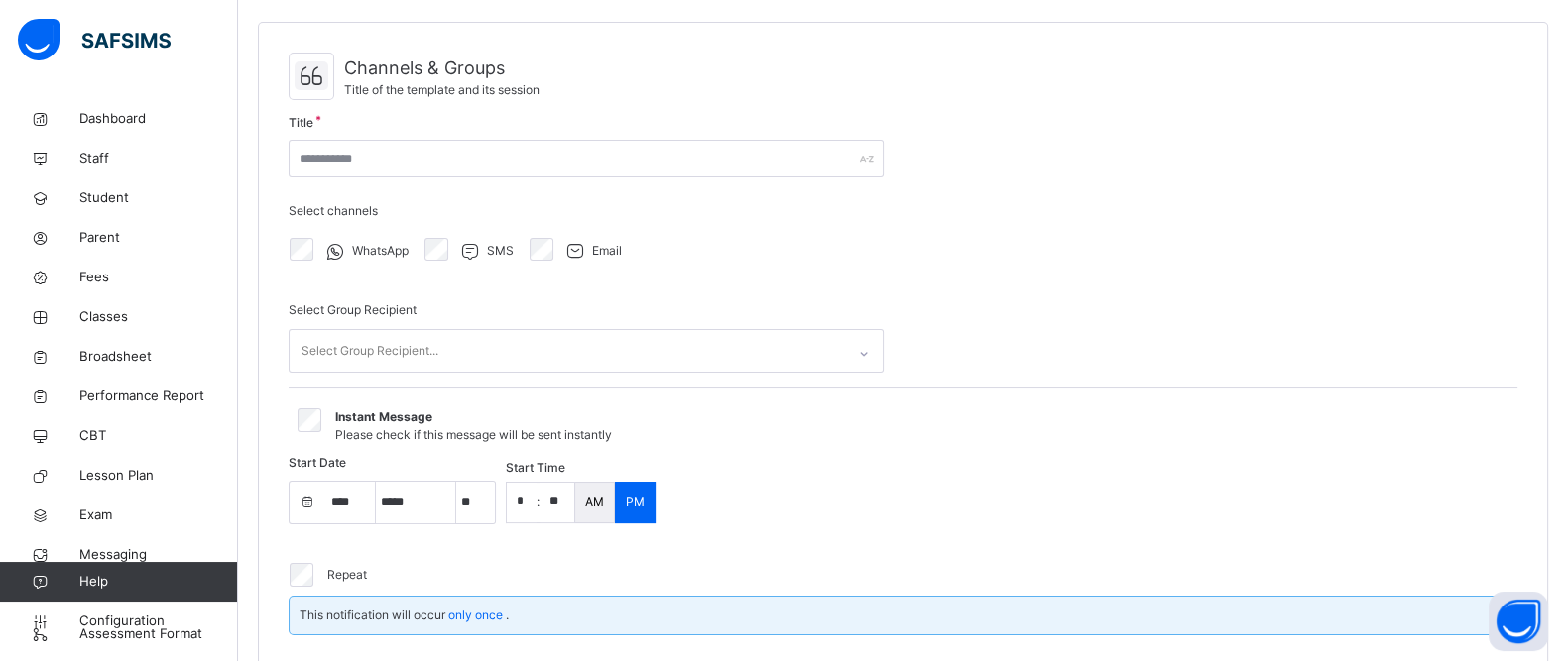
scroll to position [177, 0]
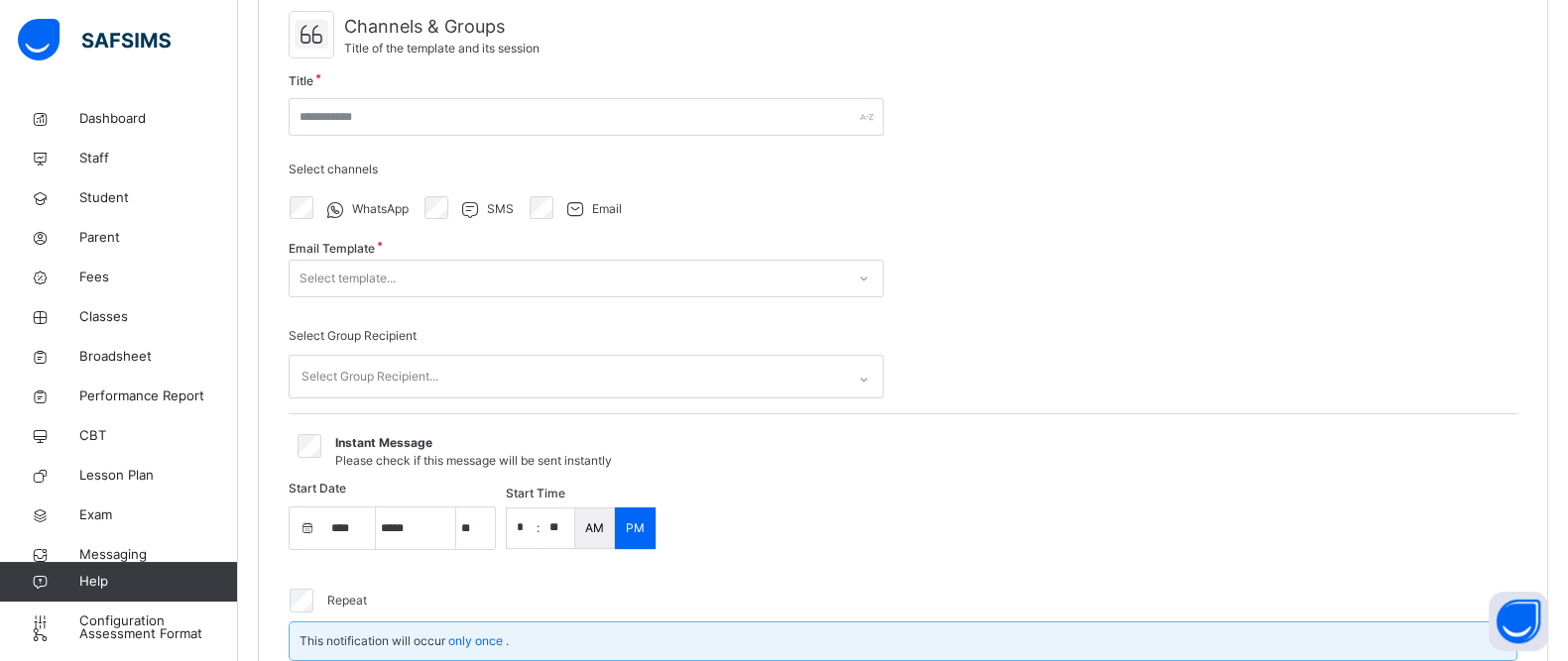
select select "**"
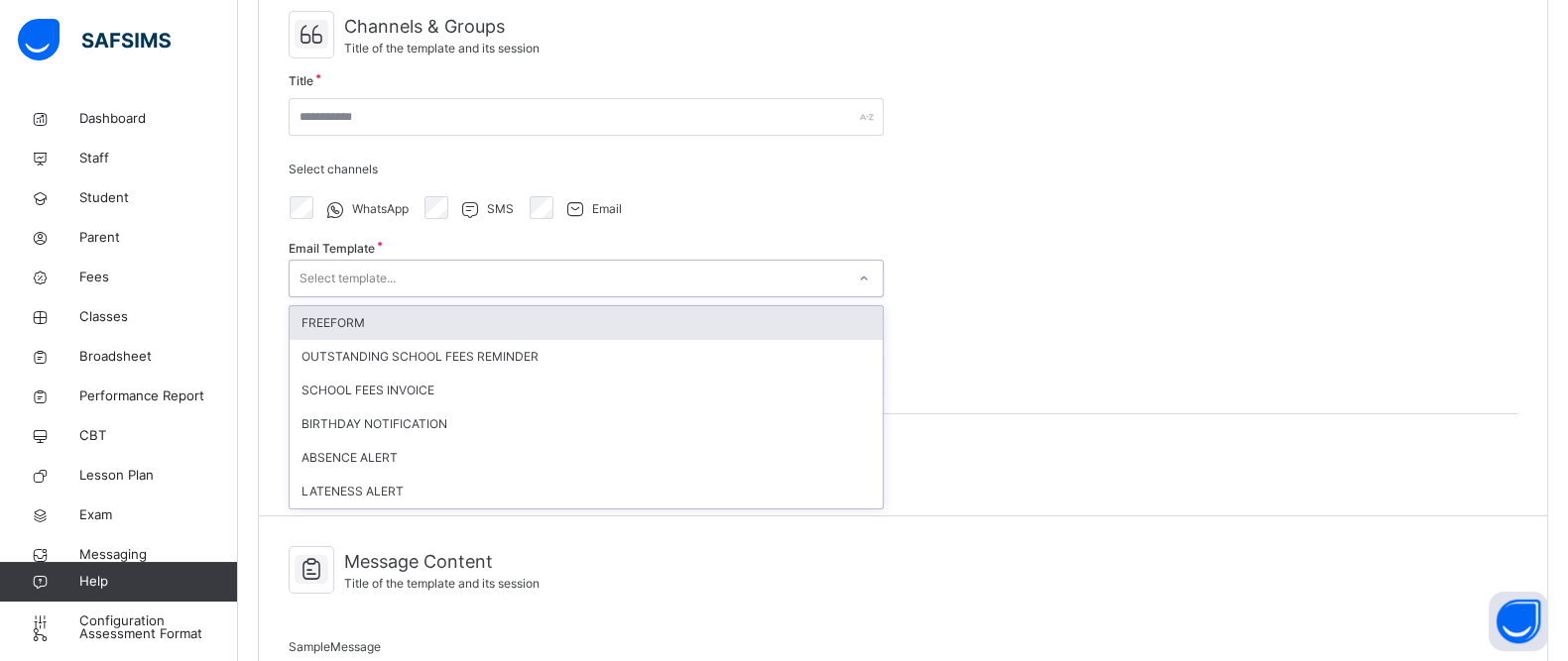
click at [461, 270] on div "Select template..." at bounding box center [567, 279] width 555 height 31
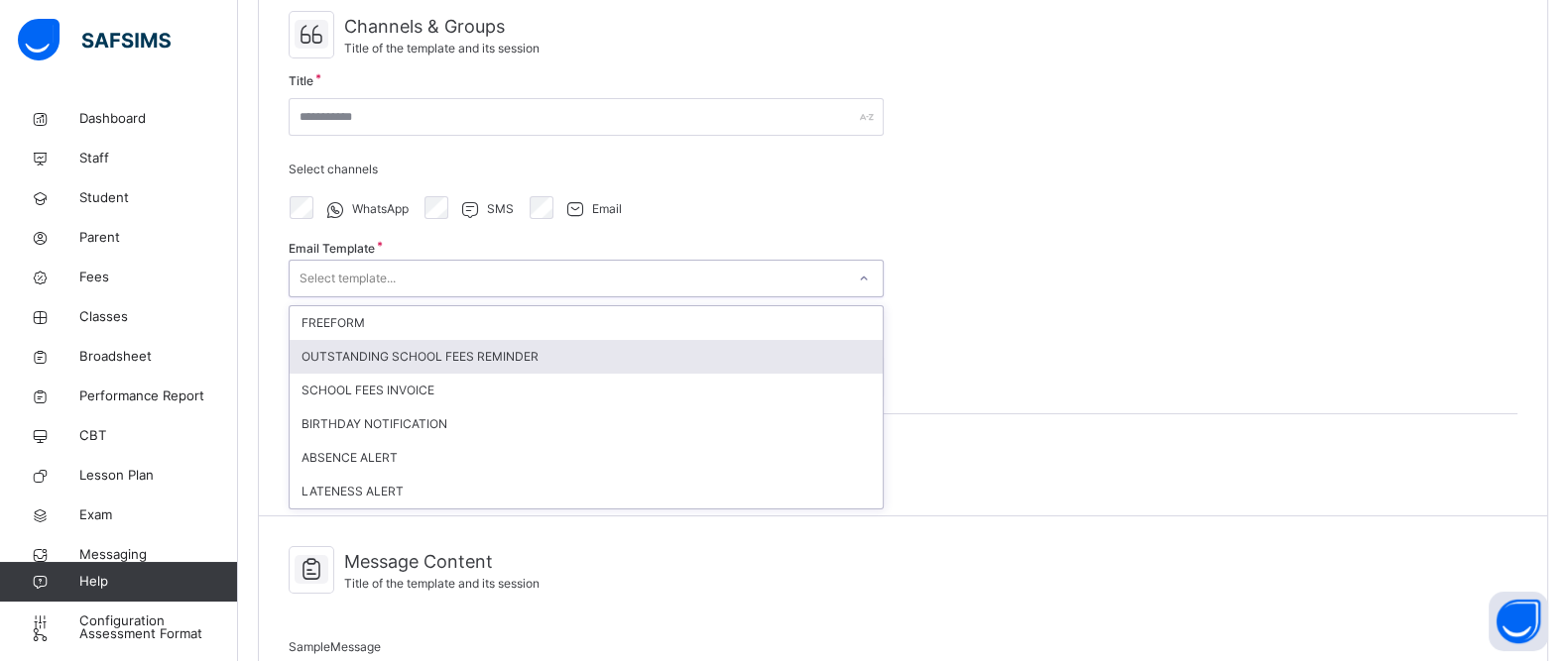
click at [396, 350] on div "OUTSTANDING SCHOOL FEES REMINDER" at bounding box center [586, 357] width 593 height 34
type input "**********"
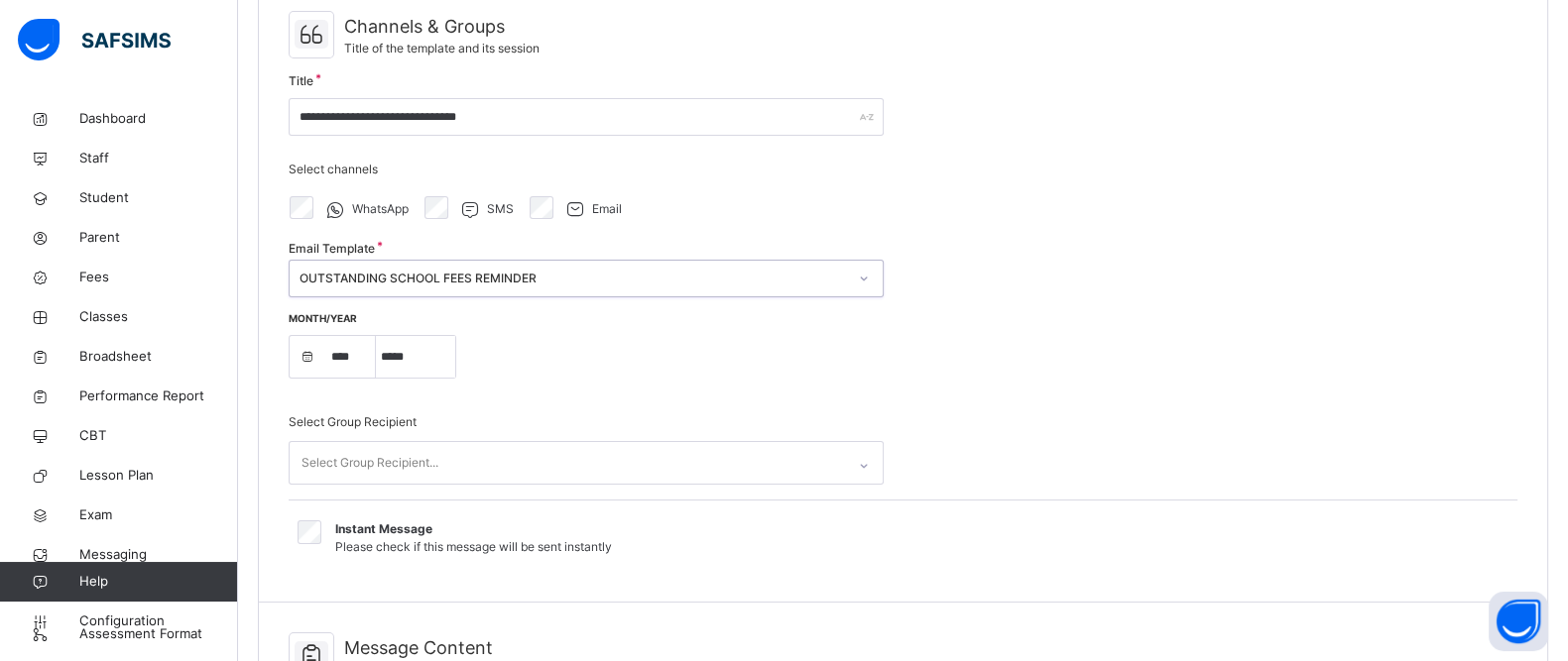
select select "****"
select select "*"
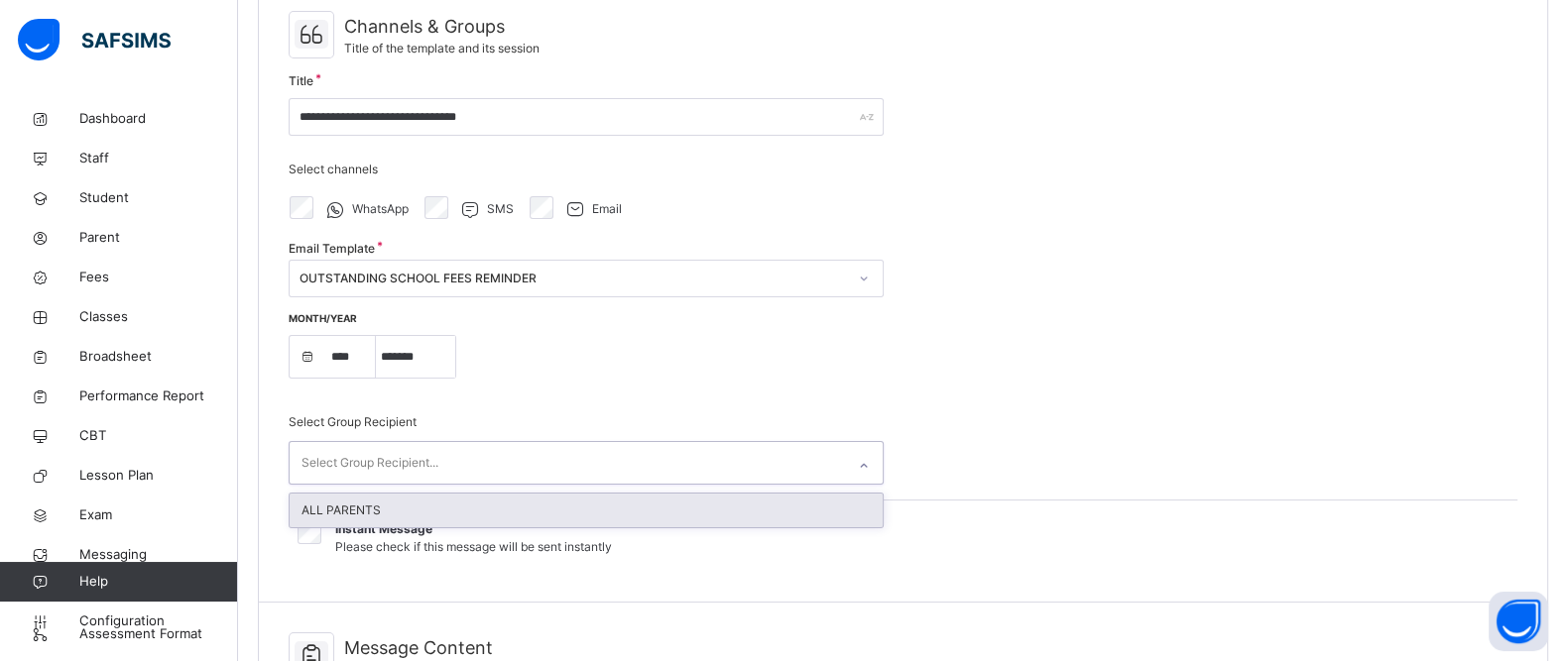
click at [422, 453] on div "Select Group Recipient..." at bounding box center [370, 463] width 137 height 38
click at [375, 502] on div "ALL PARENTS" at bounding box center [586, 510] width 593 height 34
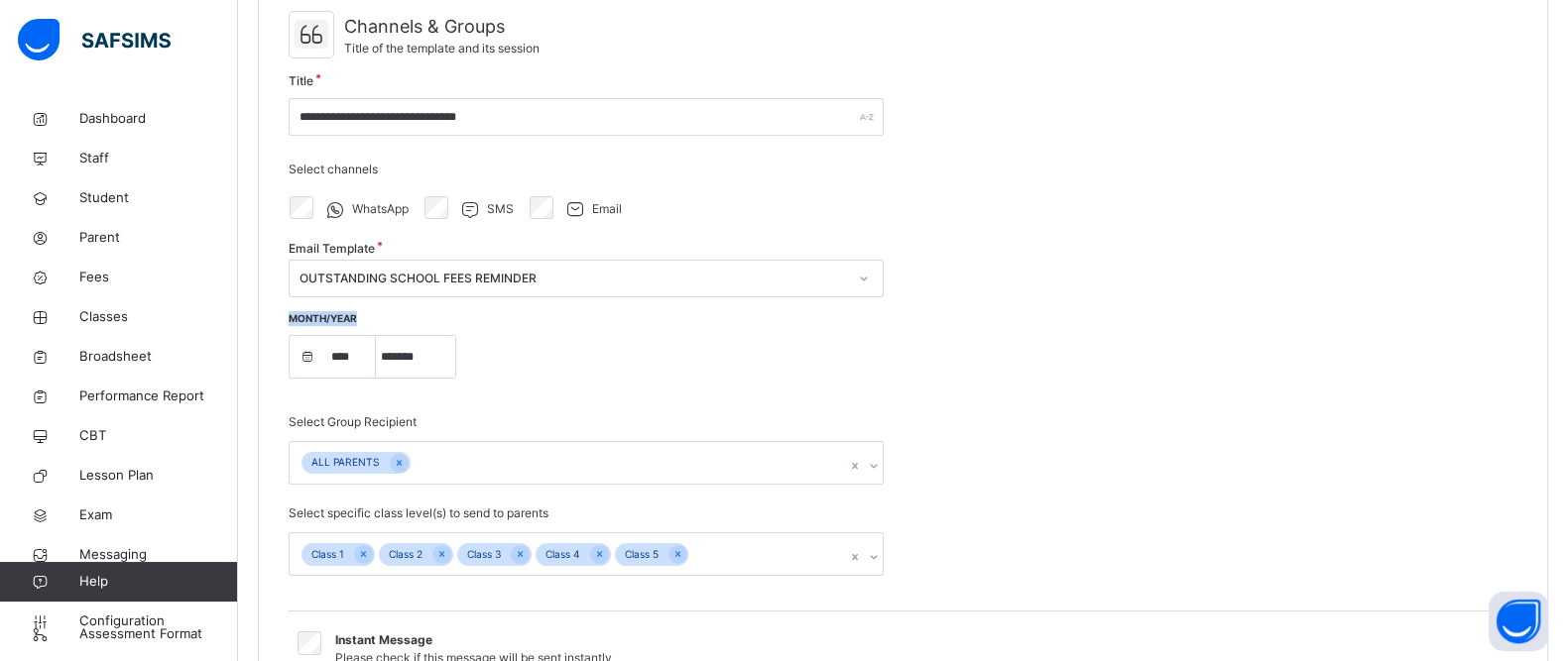
drag, startPoint x: 554, startPoint y: 374, endPoint x: 1373, endPoint y: 263, distance: 826.5
click at [1373, 263] on div "**********" at bounding box center [903, 347] width 1288 height 733
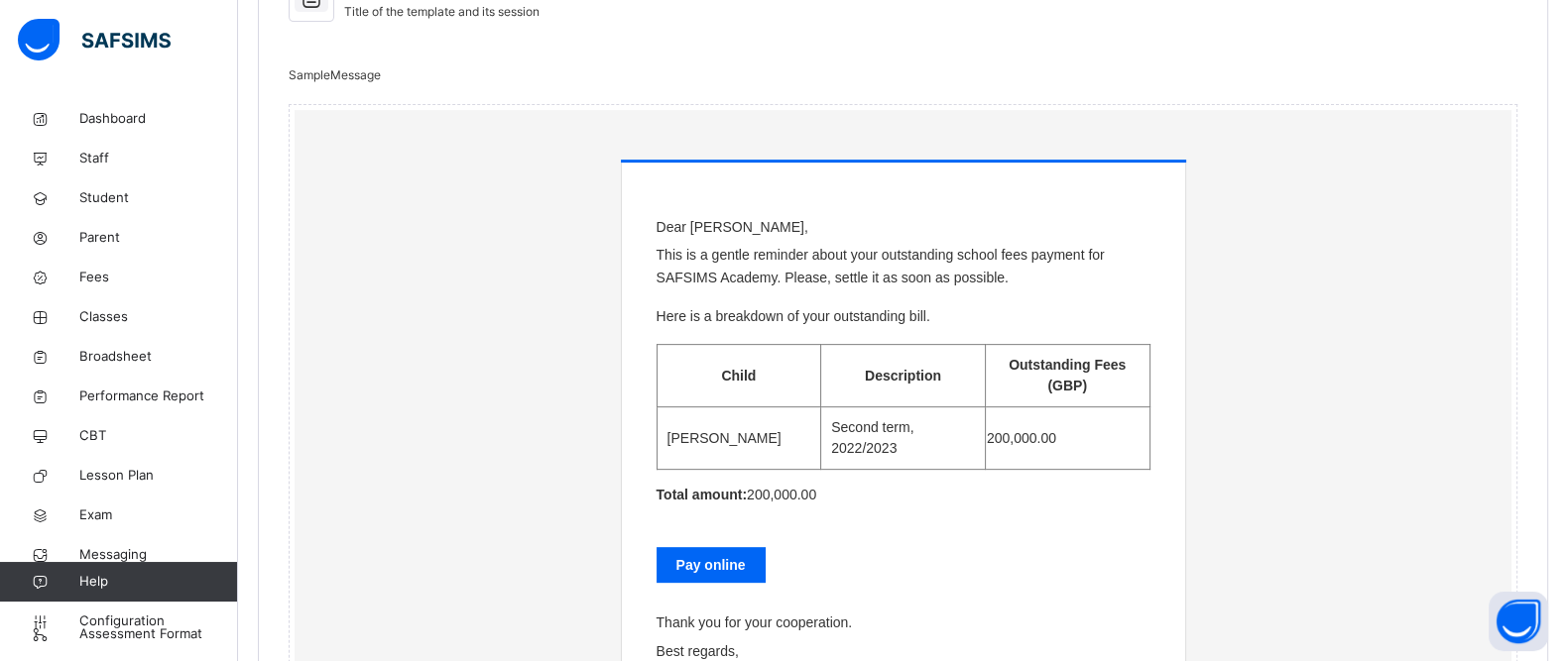
scroll to position [943, 0]
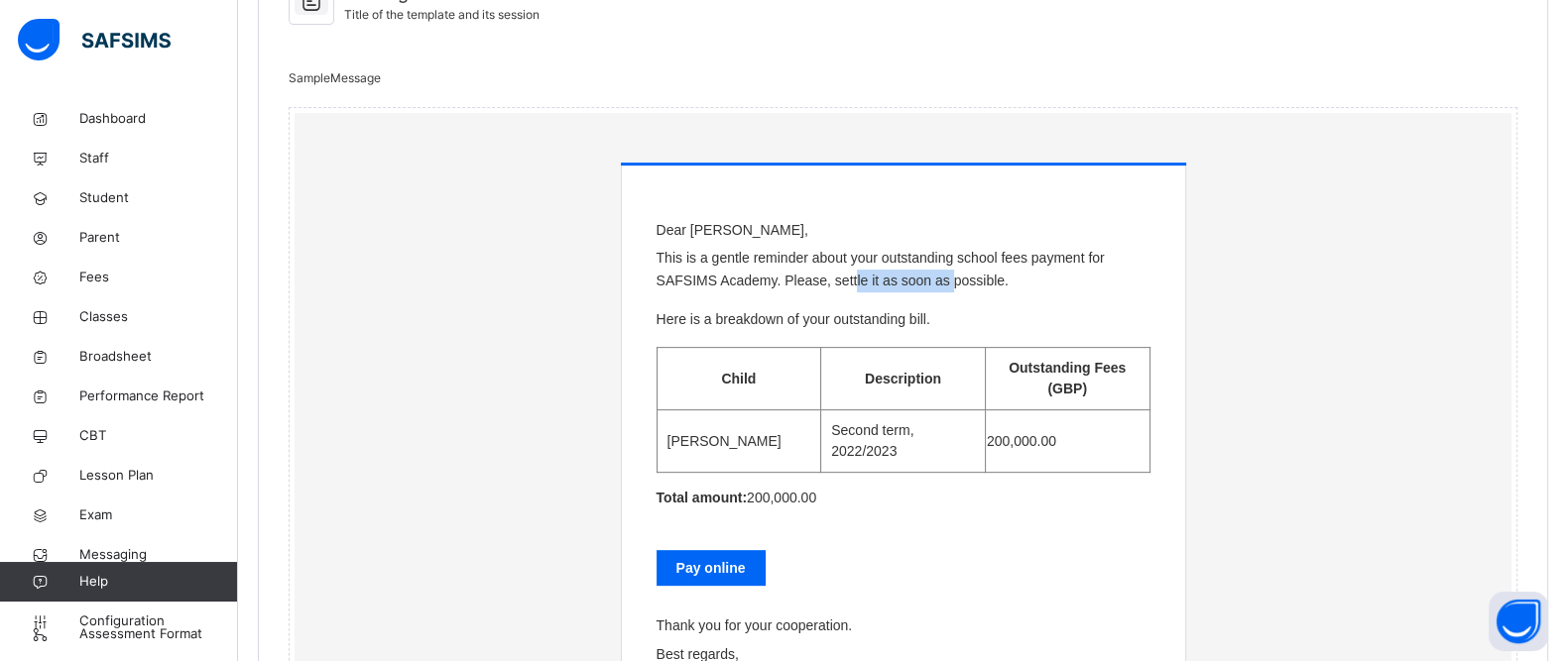
drag, startPoint x: 657, startPoint y: 282, endPoint x: 792, endPoint y: 279, distance: 135.0
click at [792, 279] on div "Dear [PERSON_NAME], This is a gentle reminder about your outstanding school fee…" at bounding box center [904, 426] width 563 height 522
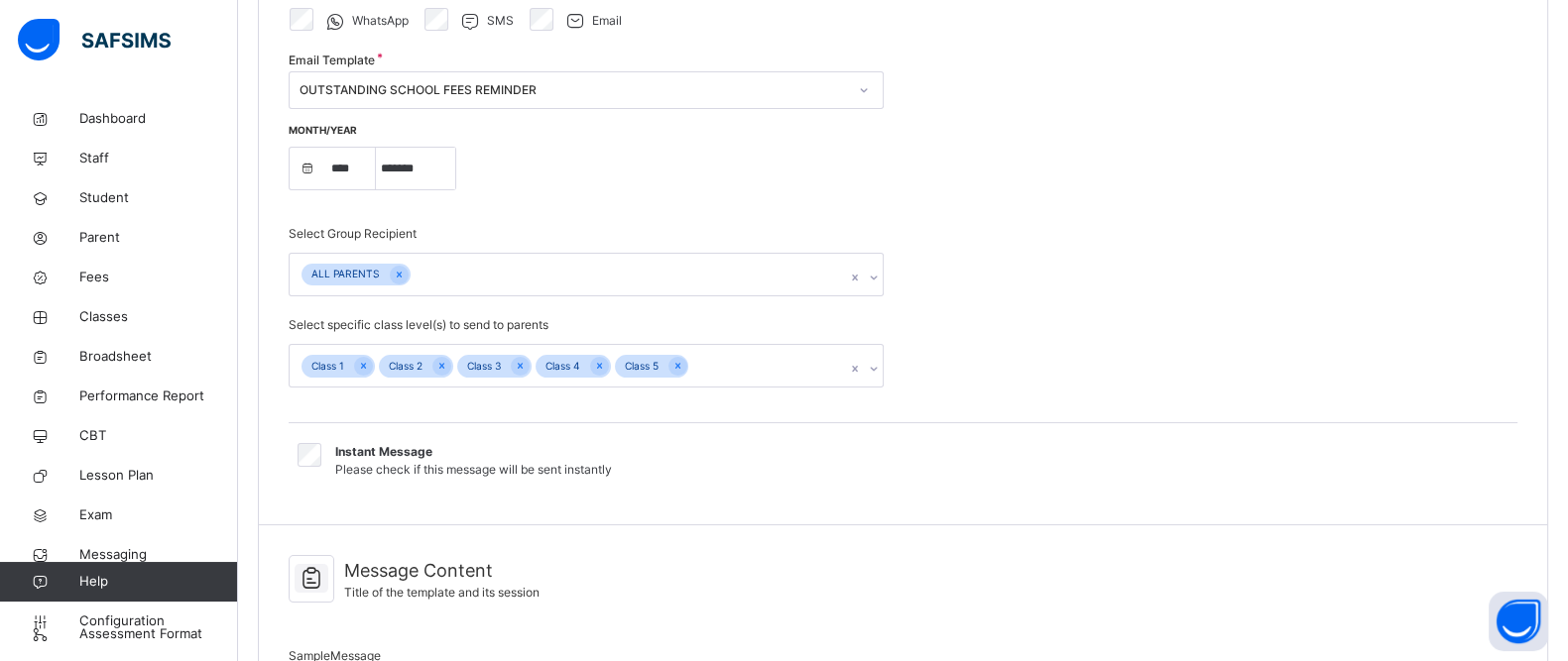
click at [566, 76] on div "OUTSTANDING SCHOOL FEES REMINDER" at bounding box center [567, 90] width 555 height 31
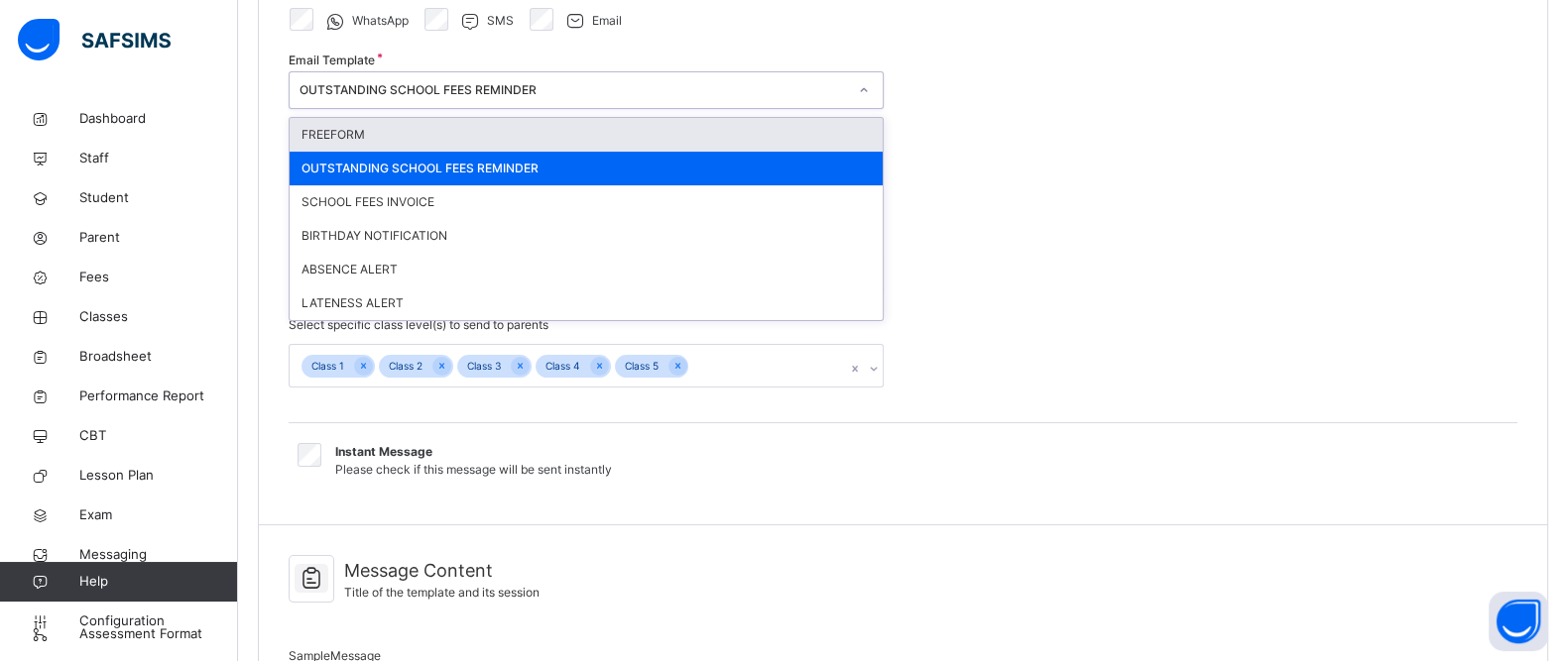
click at [566, 76] on div "OUTSTANDING SCHOOL FEES REMINDER" at bounding box center [567, 90] width 555 height 31
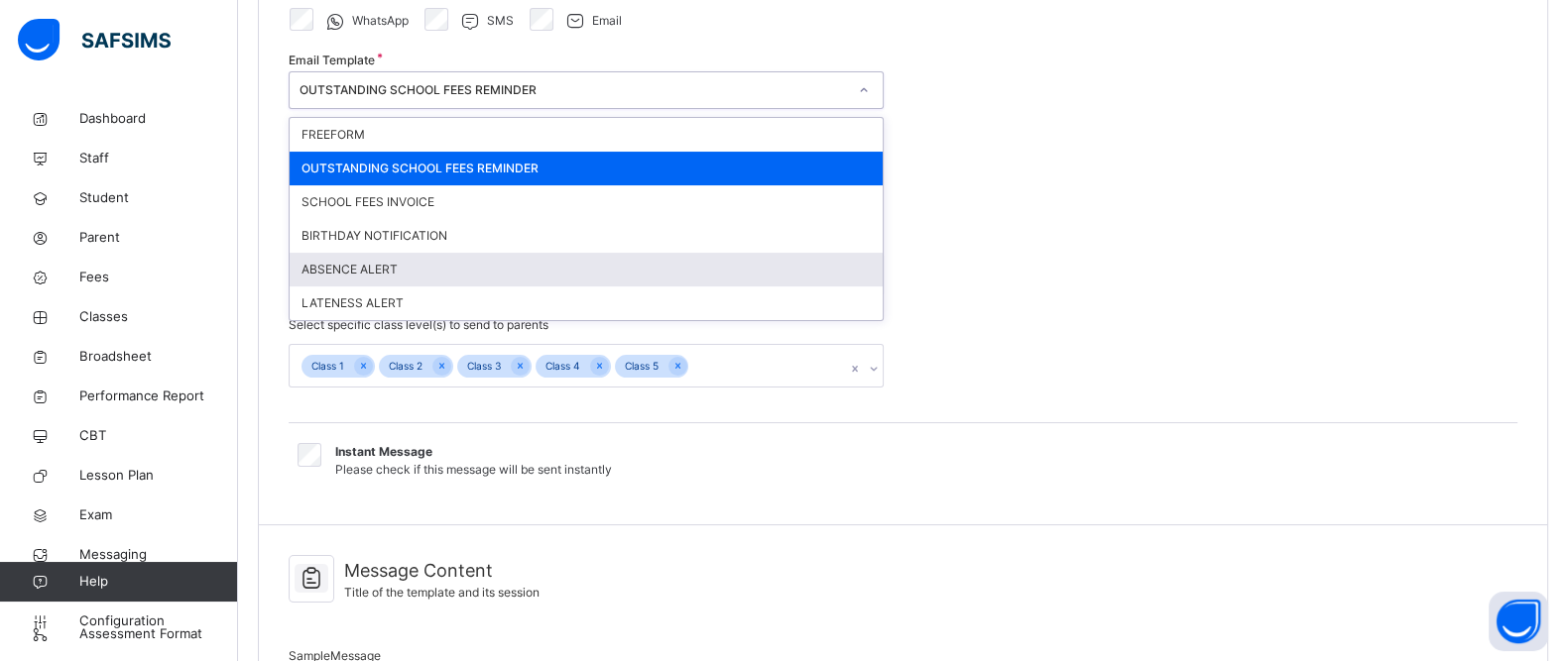
click at [390, 277] on div "ABSENCE ALERT" at bounding box center [586, 270] width 593 height 34
type input "**********"
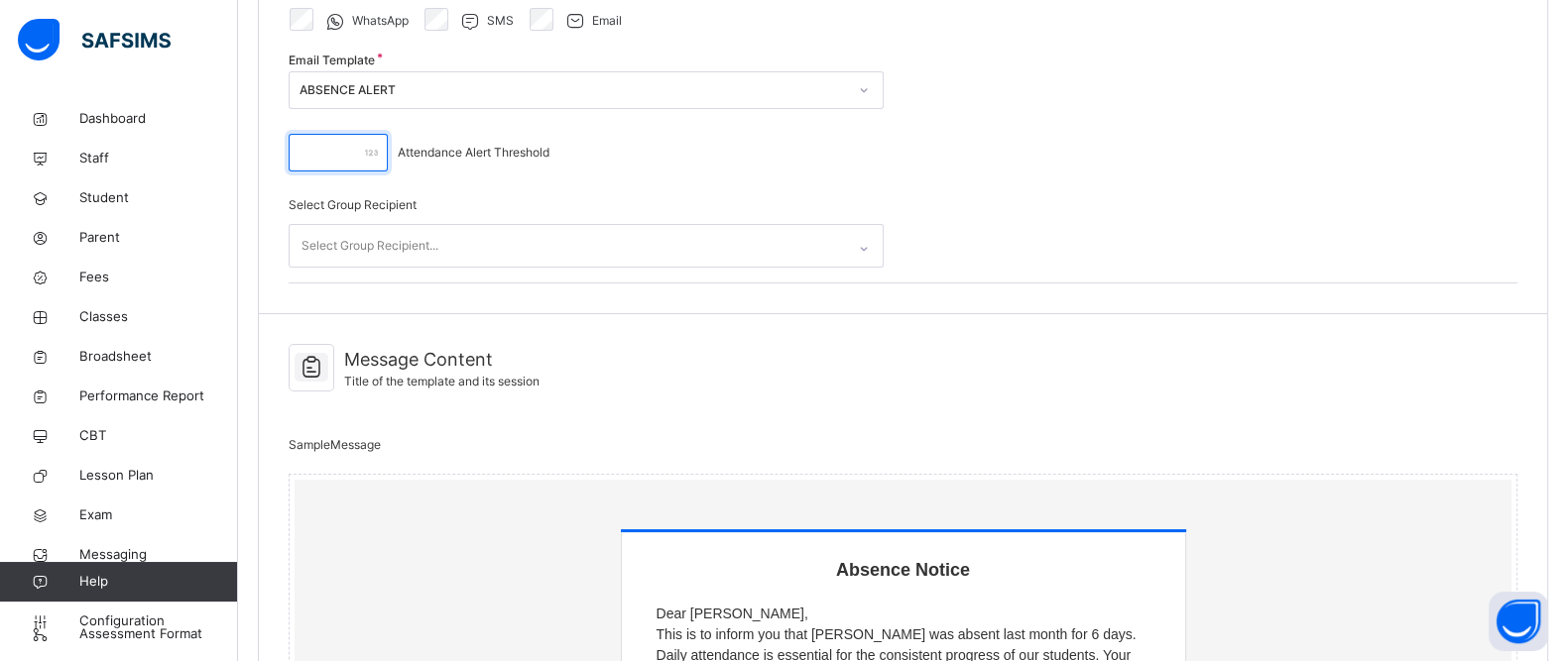
click at [331, 149] on input "*" at bounding box center [338, 153] width 99 height 38
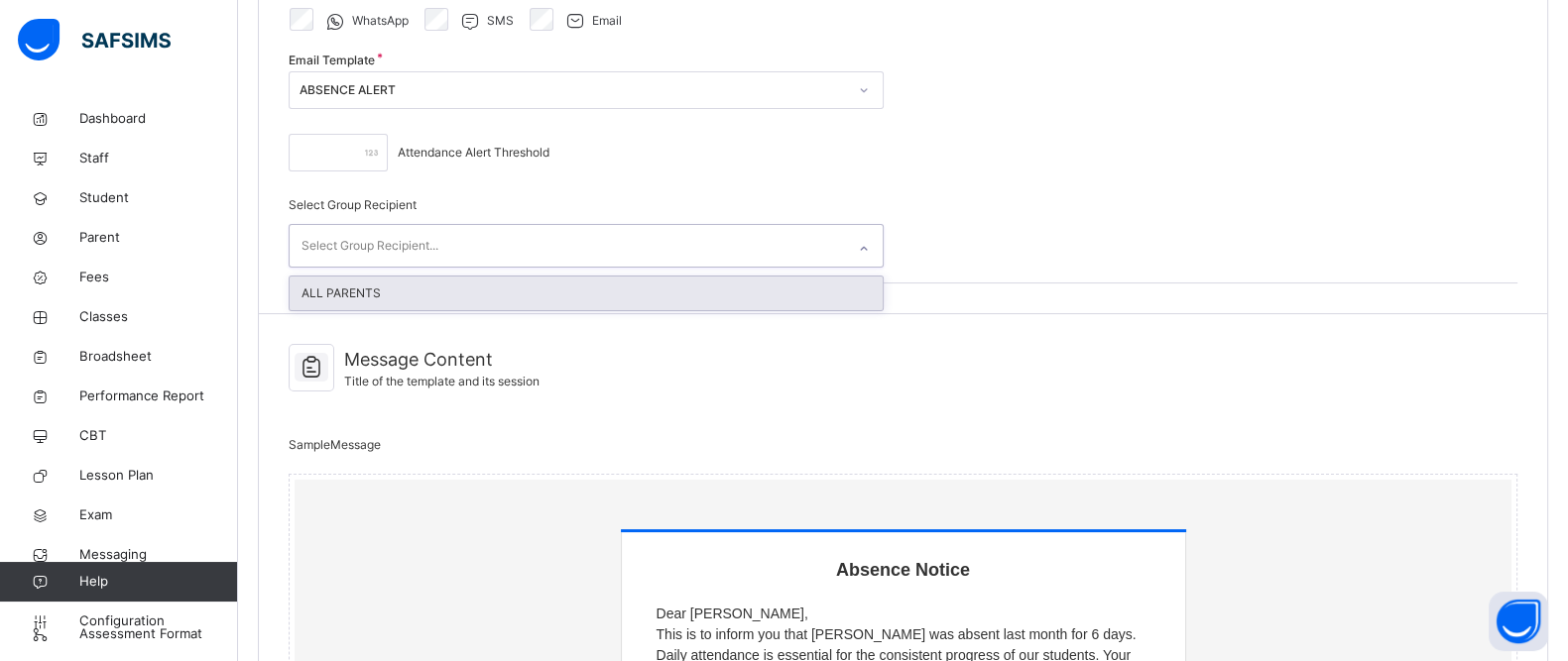
click at [490, 229] on div "Select Group Recipient..." at bounding box center [567, 246] width 555 height 42
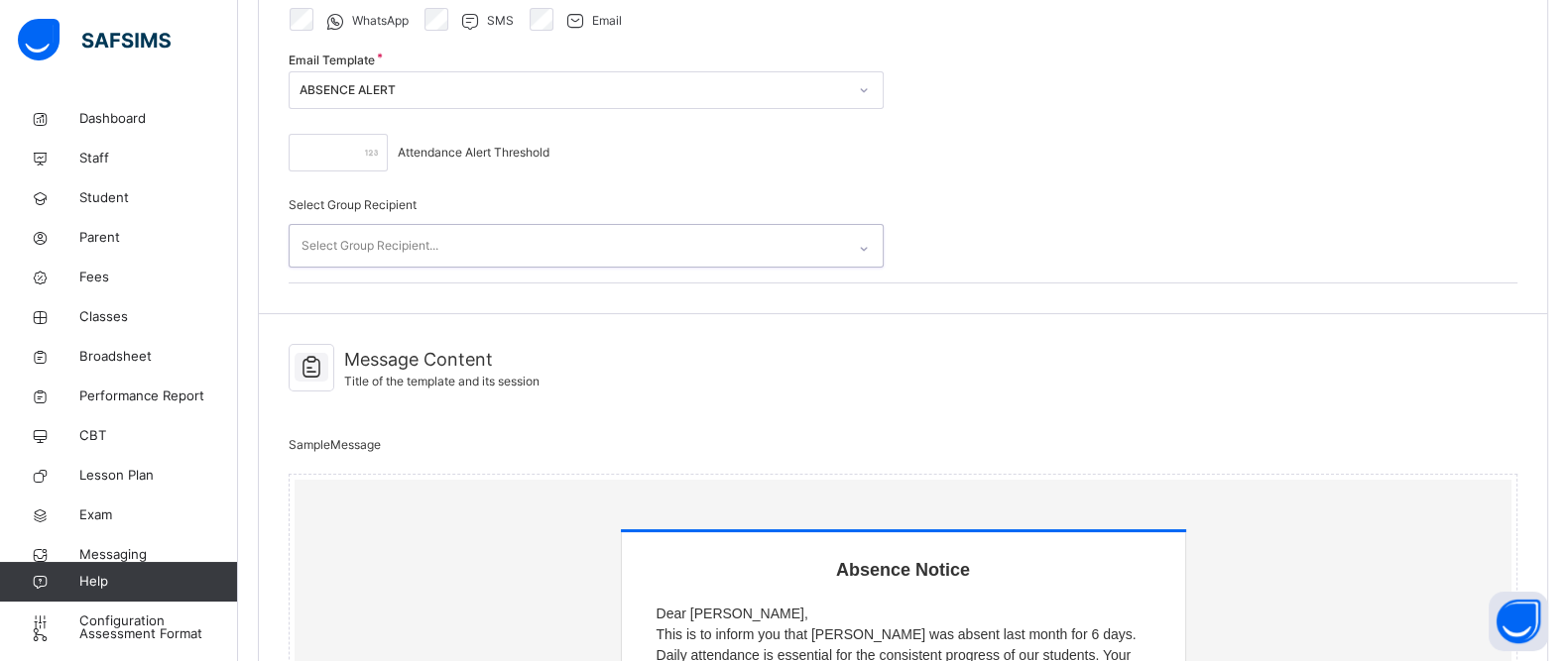
click at [490, 229] on div "Select Group Recipient..." at bounding box center [567, 246] width 555 height 42
click at [324, 159] on input "*" at bounding box center [338, 153] width 99 height 38
type input "*"
click at [703, 153] on div "* Attendance Alert Threshold" at bounding box center [586, 153] width 595 height 58
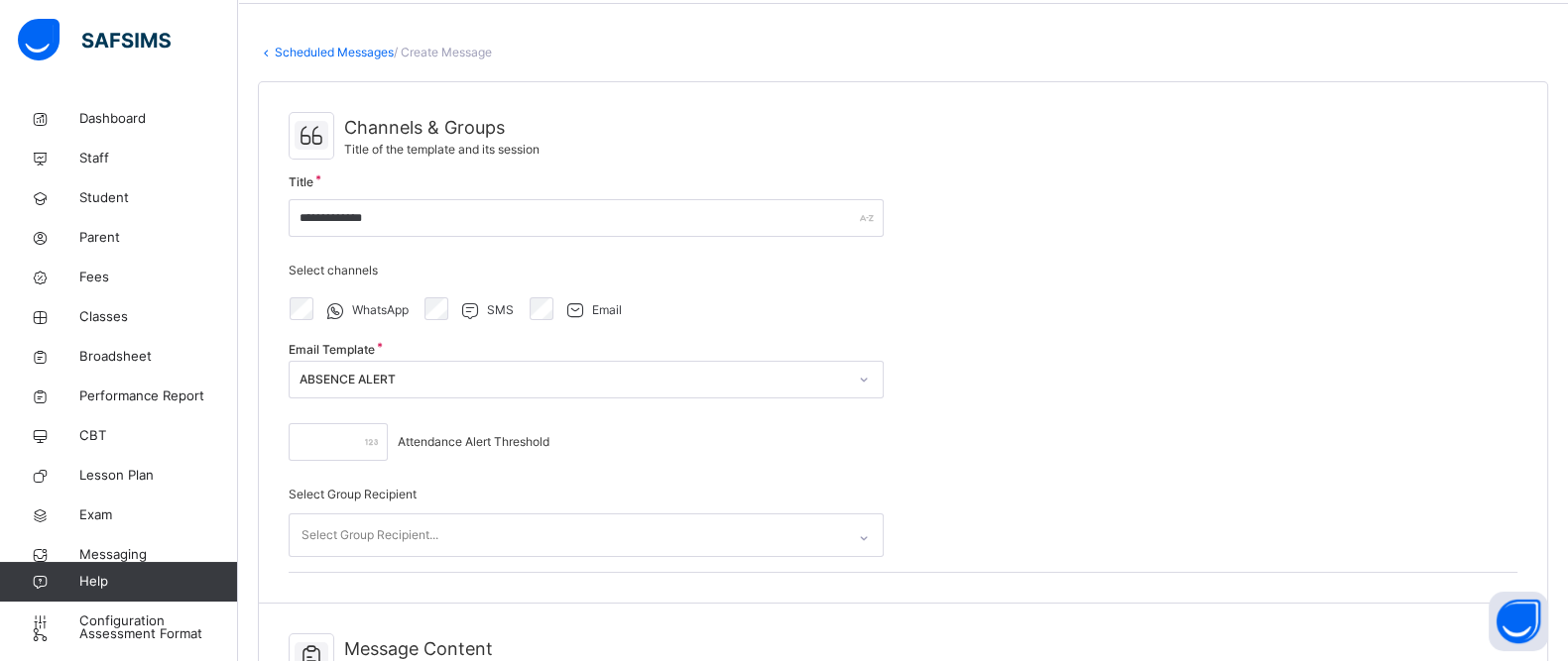
scroll to position [0, 0]
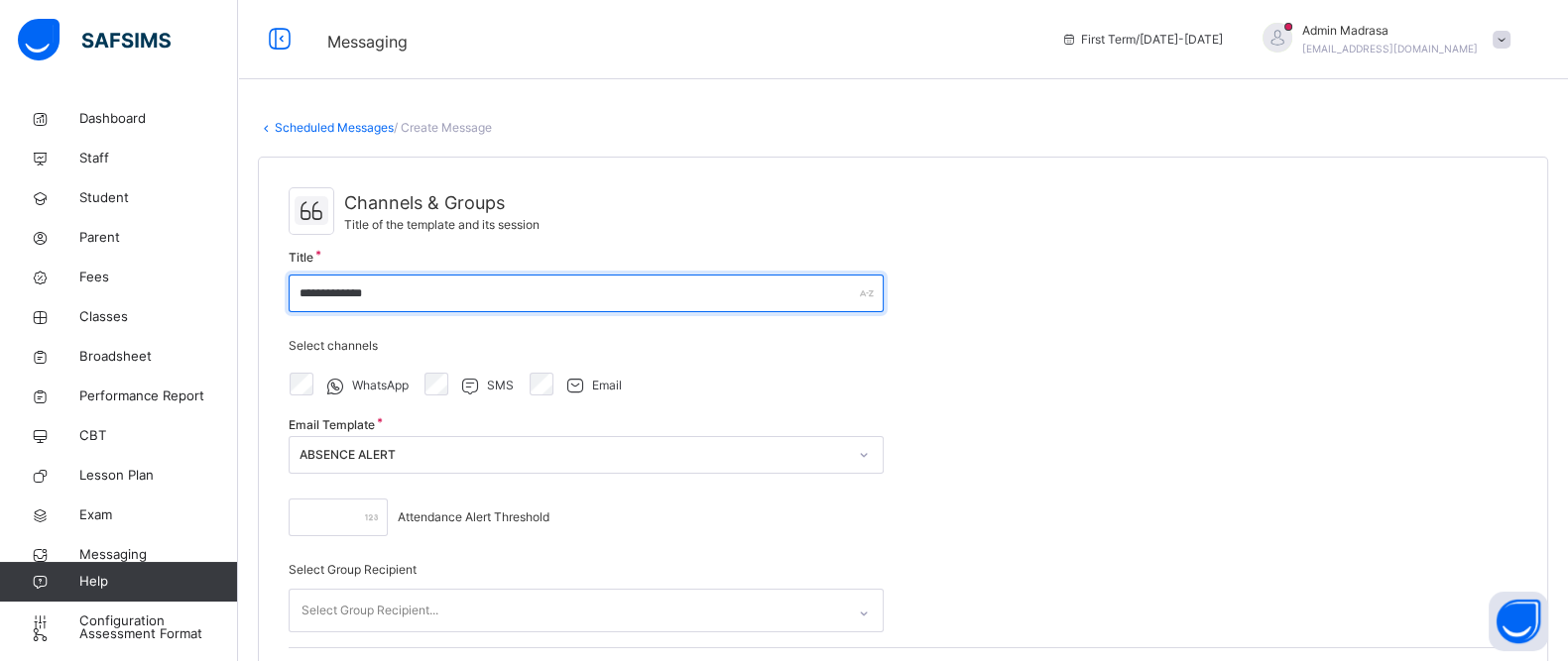
click at [466, 295] on input "**********" at bounding box center [586, 294] width 595 height 38
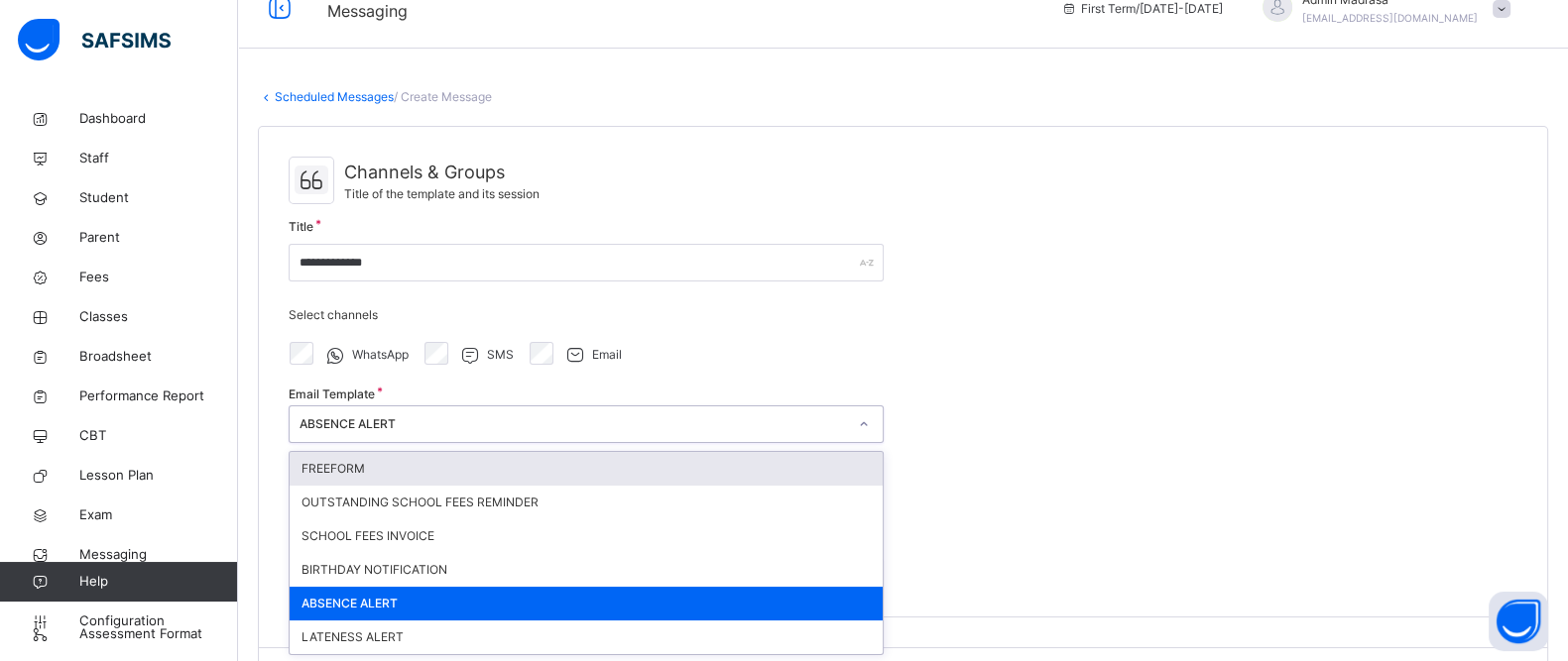
click at [404, 443] on div "option ABSENCE ALERT, selected. option FREEFORM focused, 1 of 6. 6 results avai…" at bounding box center [586, 424] width 595 height 38
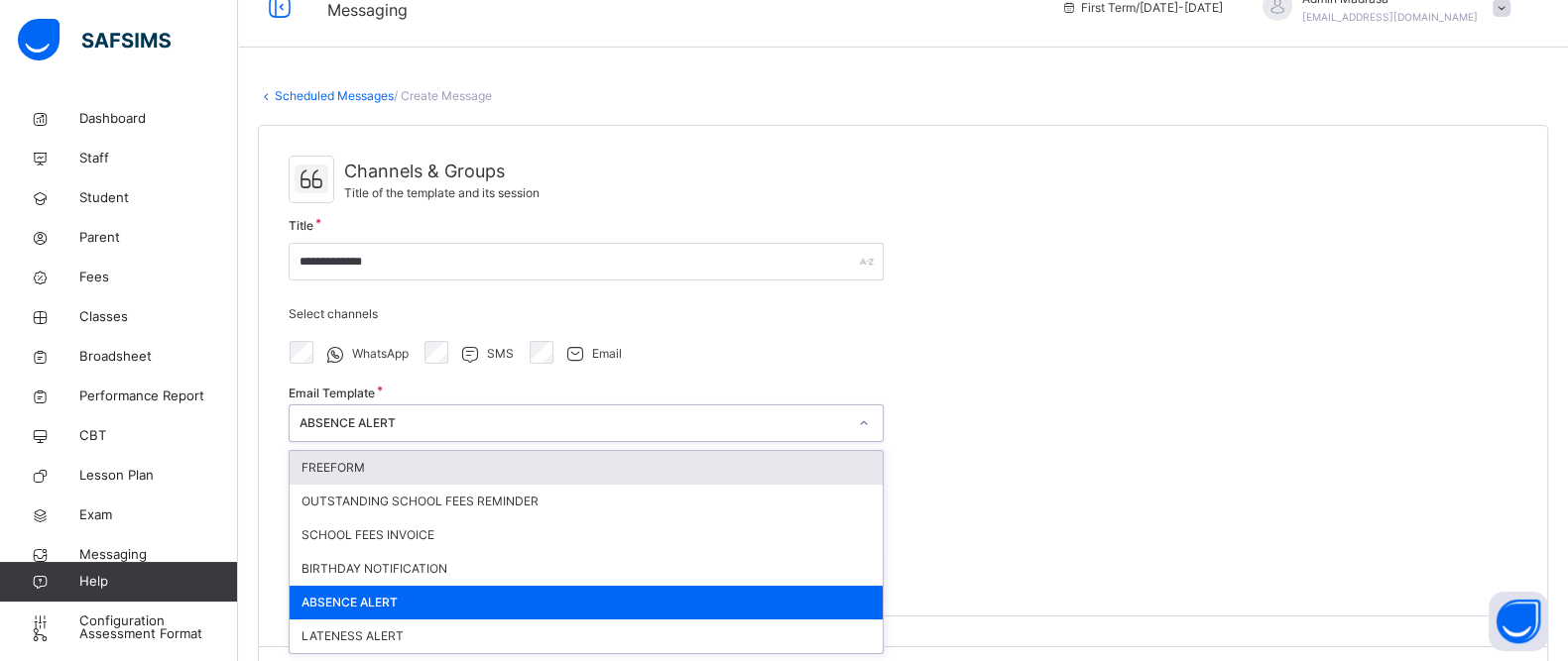
click at [350, 463] on div "FREEFORM" at bounding box center [586, 468] width 593 height 34
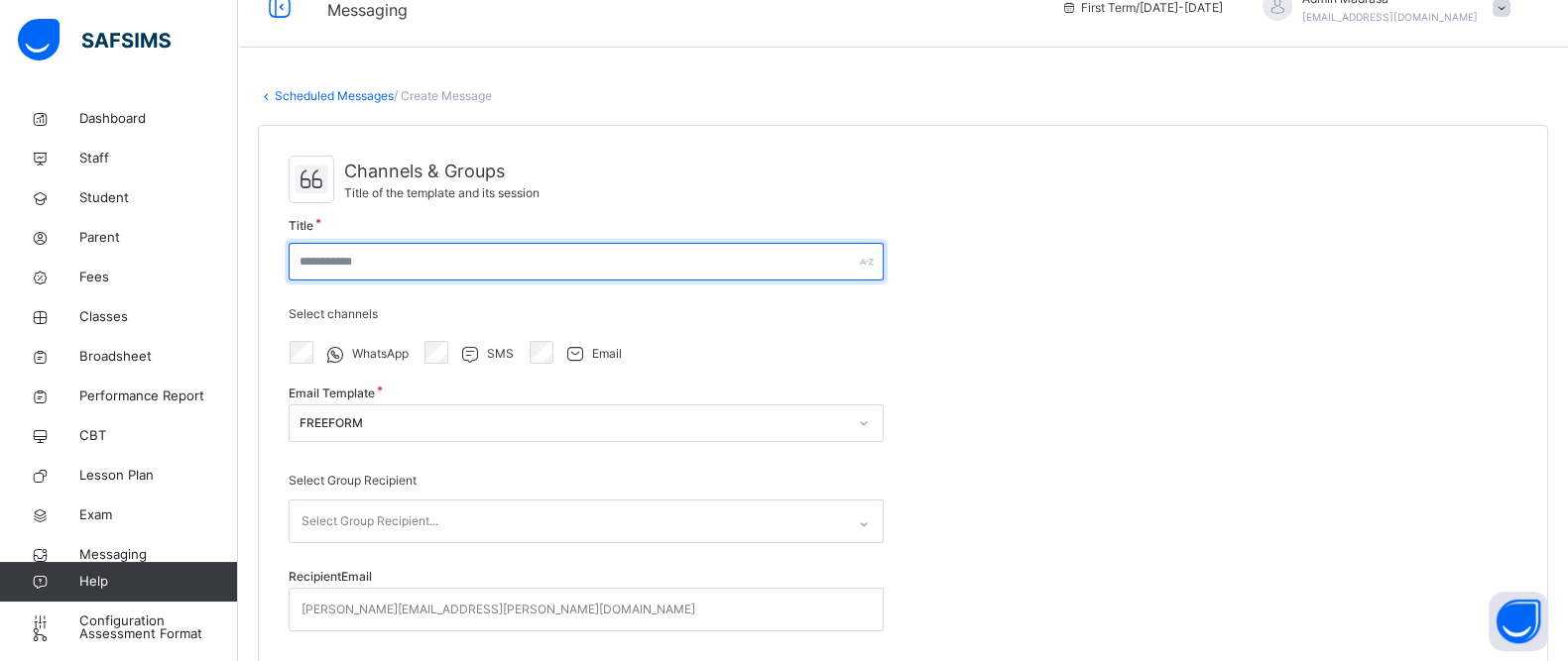
click at [425, 260] on input "text" at bounding box center [586, 262] width 595 height 38
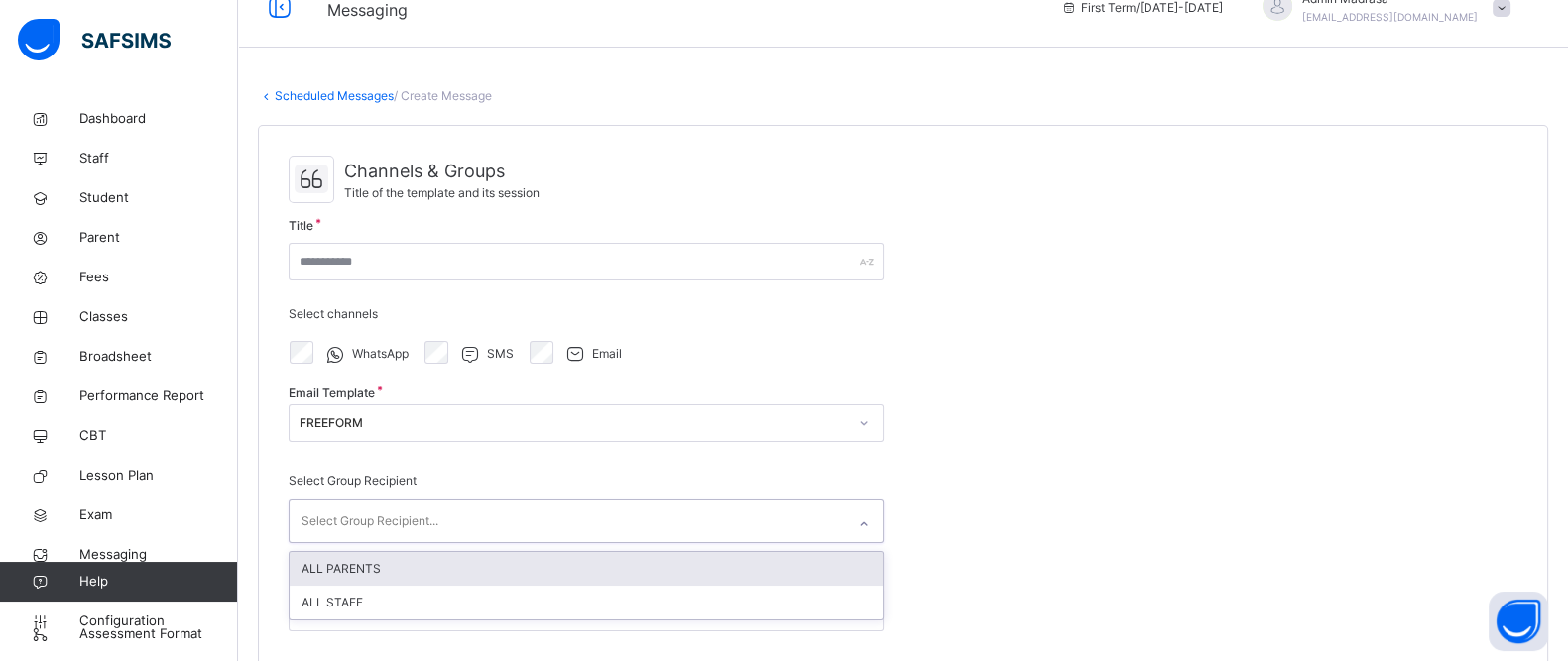
click at [434, 516] on div "Select Group Recipient..." at bounding box center [370, 521] width 137 height 38
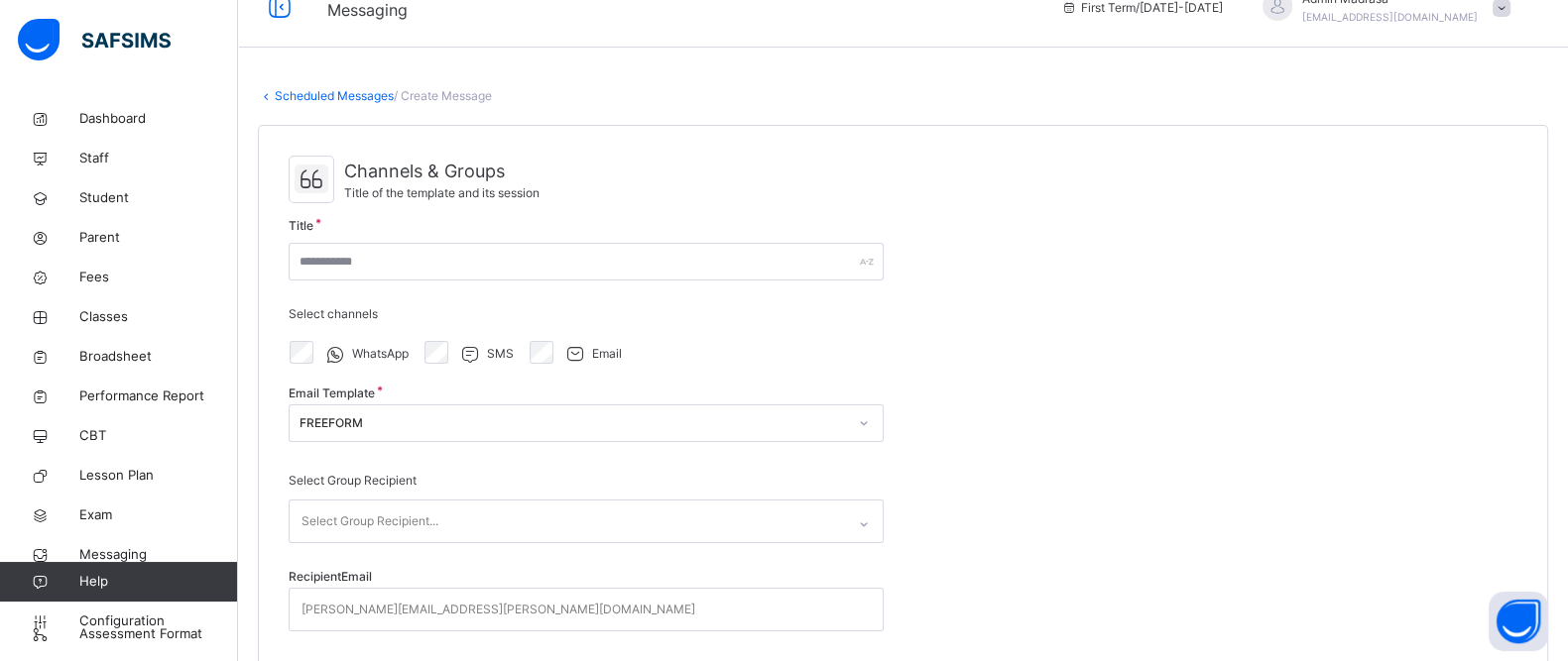
click at [1005, 473] on div "Channels & Groups Title of the template and its session Title Select channels W…" at bounding box center [903, 444] width 1288 height 638
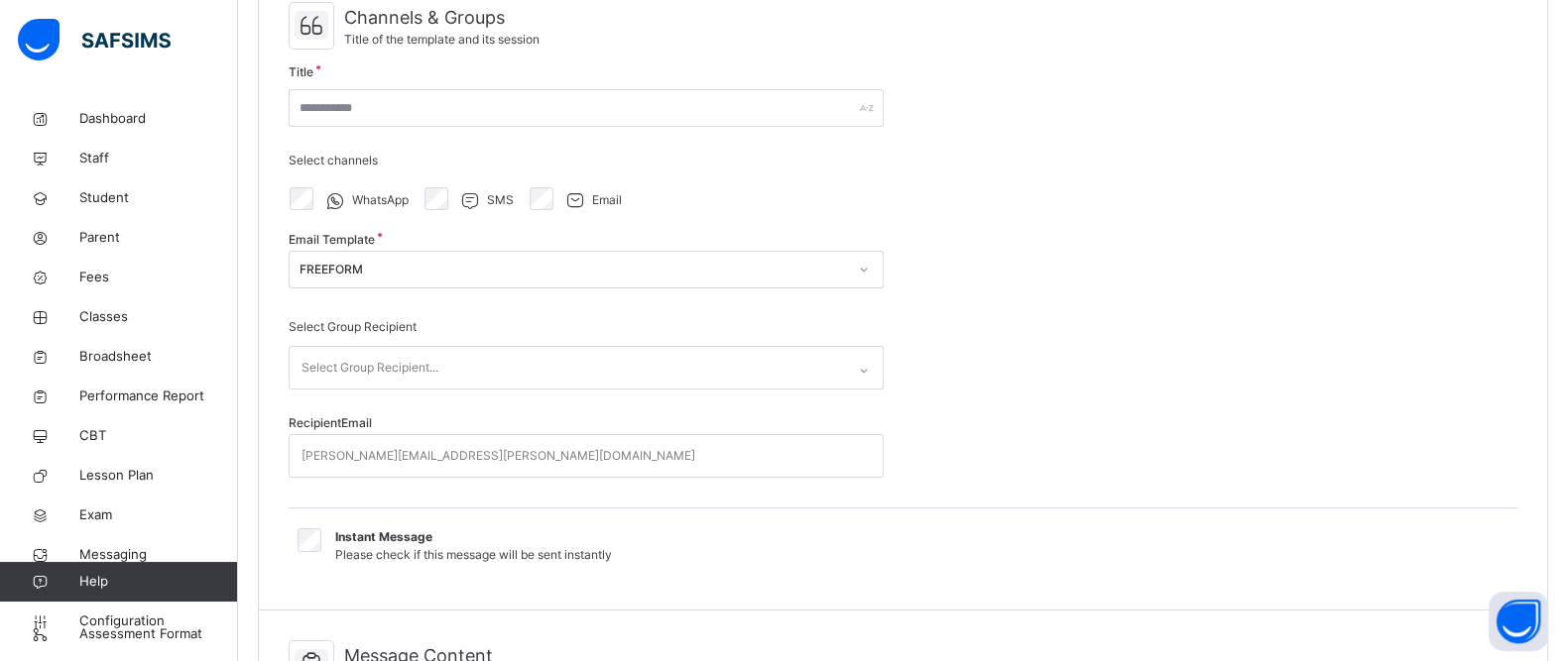
scroll to position [202, 0]
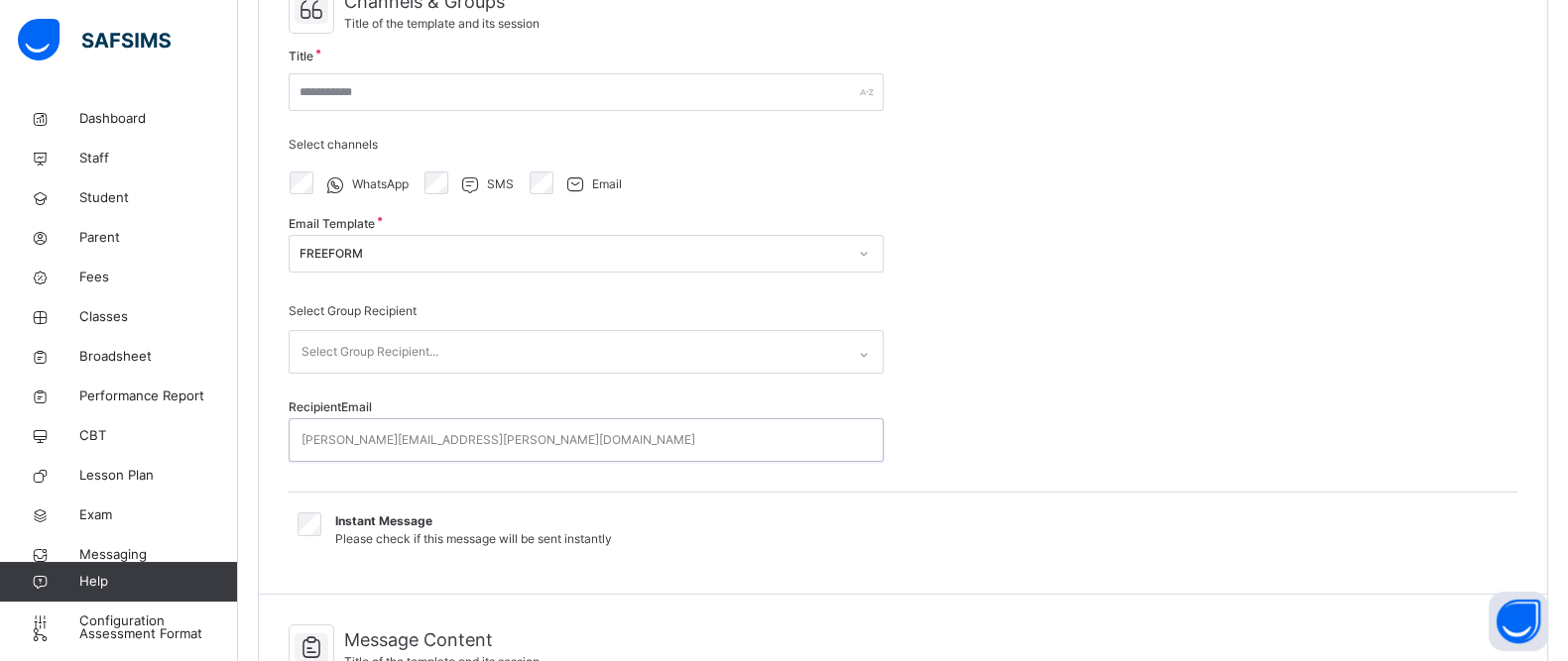
click at [349, 441] on div "[PERSON_NAME][EMAIL_ADDRESS][PERSON_NAME][DOMAIN_NAME]" at bounding box center [498, 440] width 393 height 38
click at [333, 439] on div "[PERSON_NAME][EMAIL_ADDRESS][PERSON_NAME][DOMAIN_NAME]" at bounding box center [498, 440] width 393 height 38
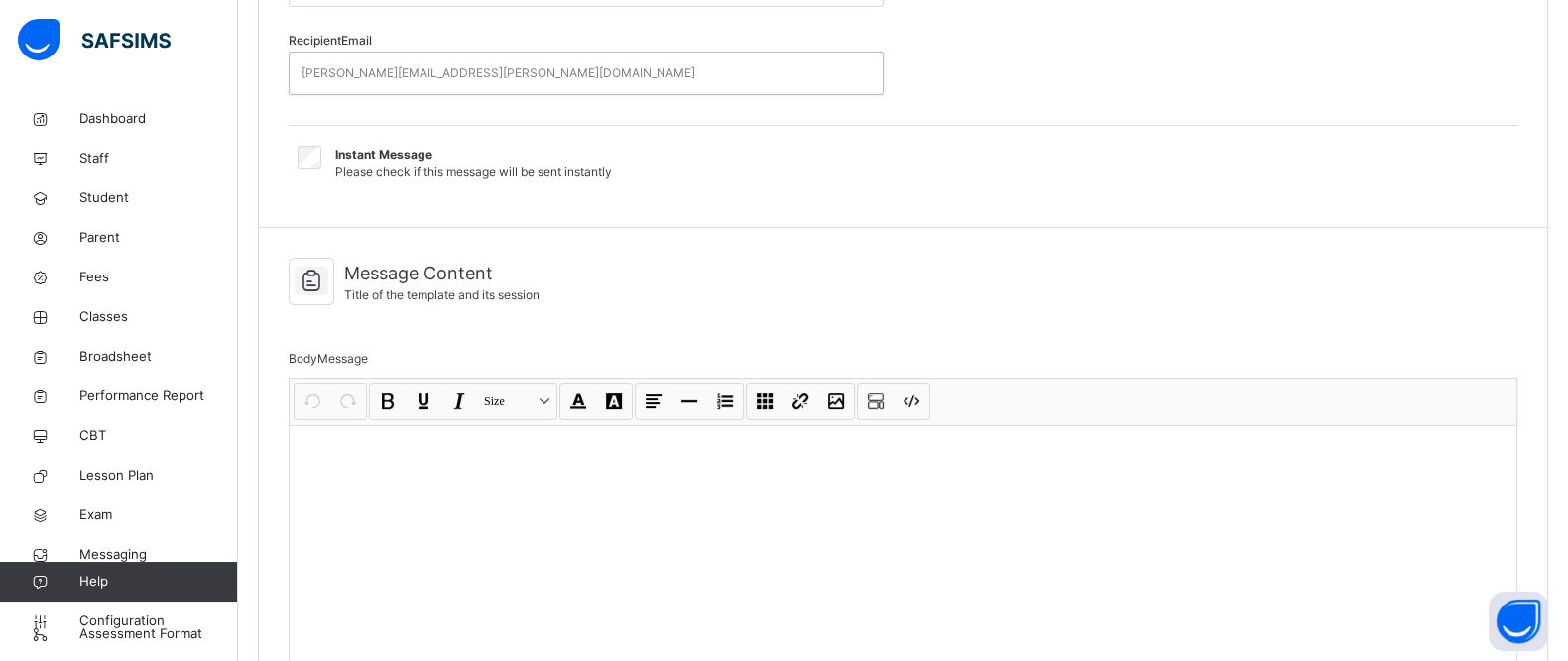
scroll to position [625, 0]
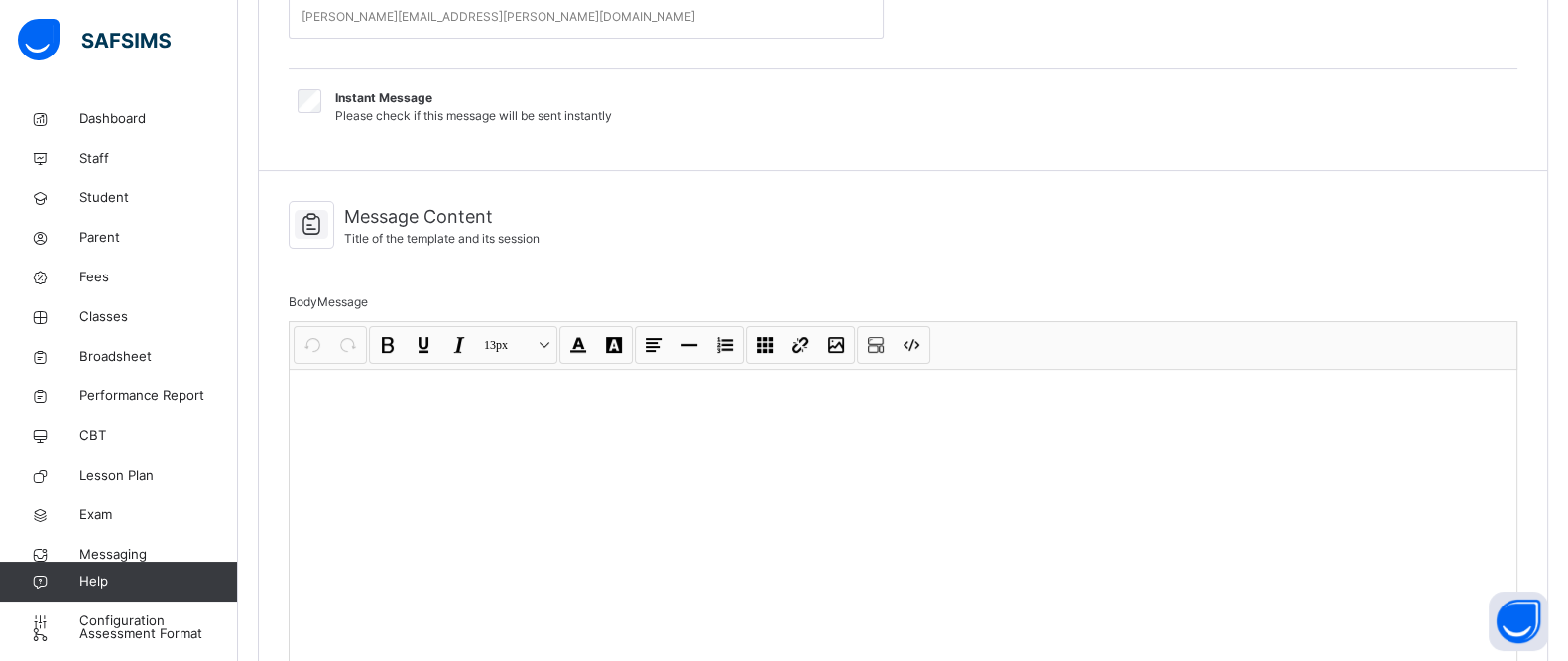
click at [490, 433] on div at bounding box center [903, 517] width 1226 height 298
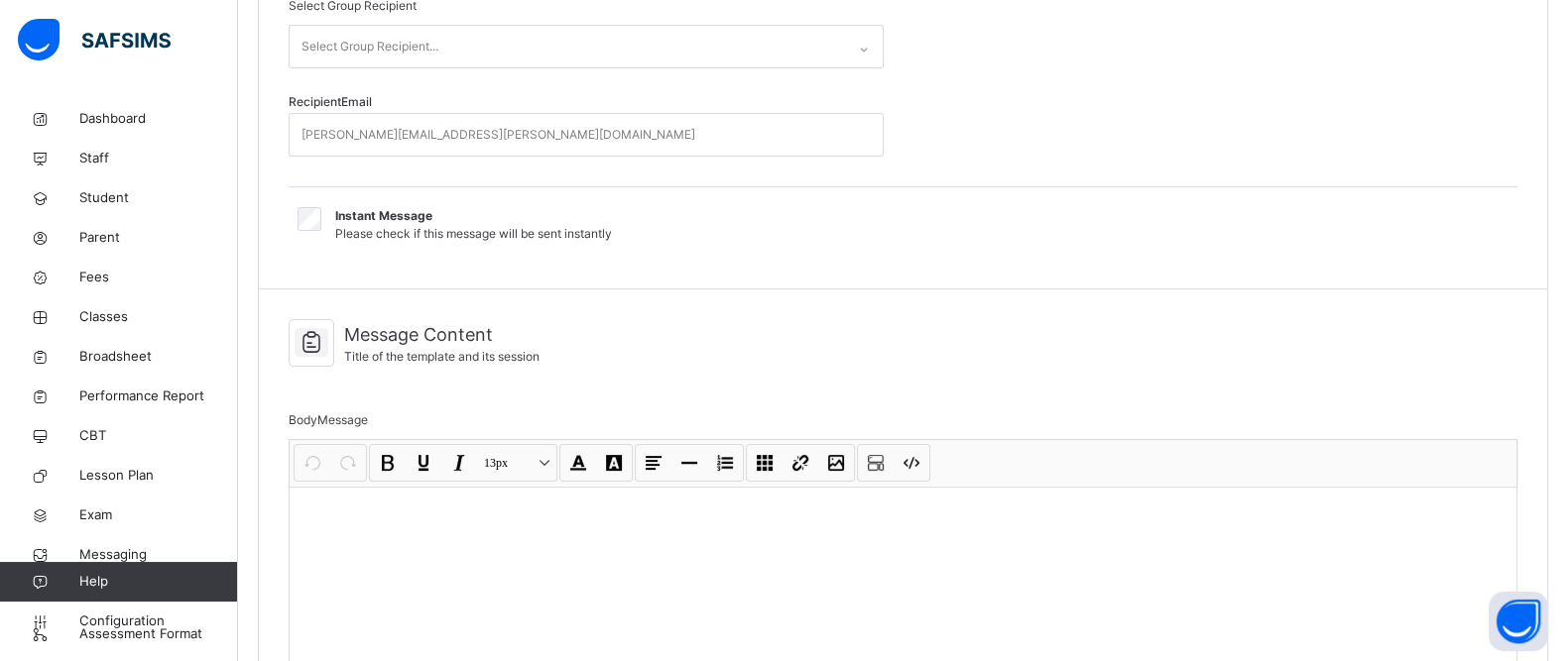
scroll to position [499, 0]
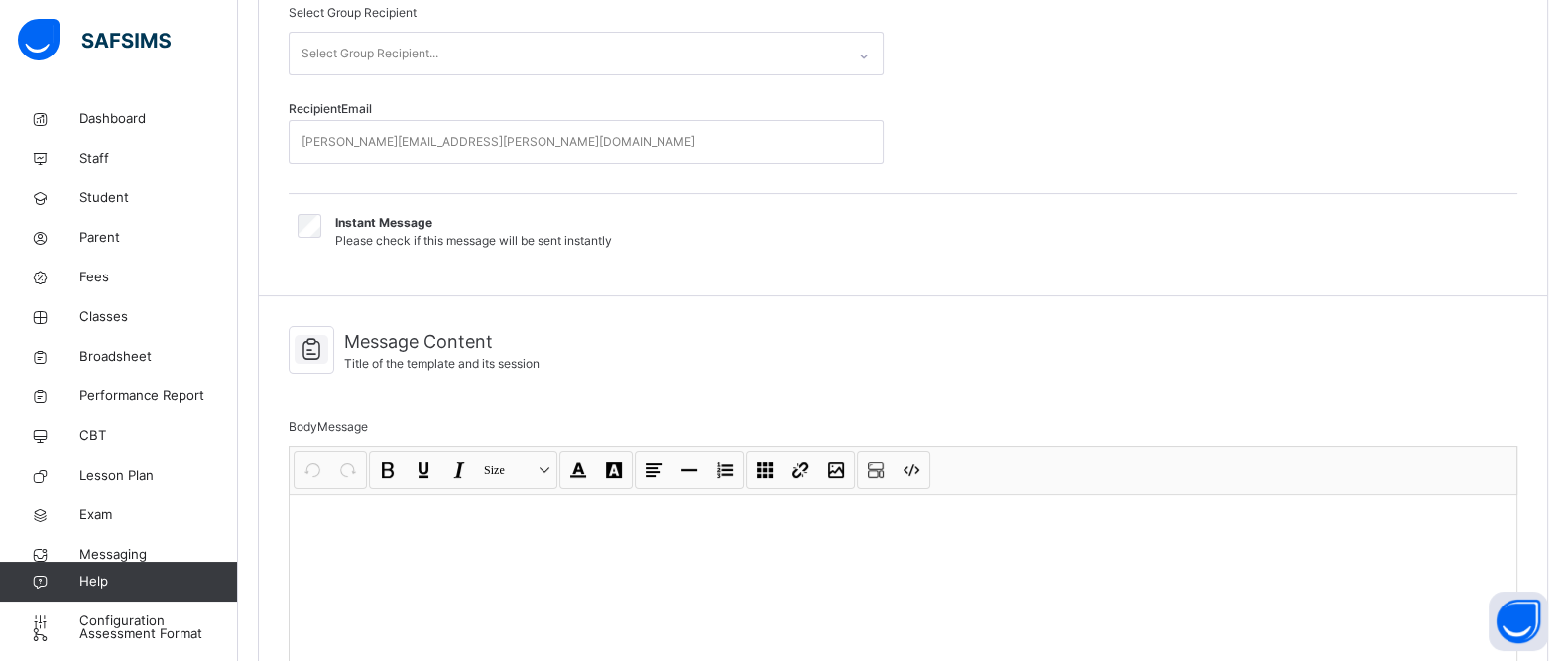
drag, startPoint x: 1545, startPoint y: 307, endPoint x: 1586, endPoint y: 309, distance: 41.0
click at [1568, 309] on html "Messaging First Term / [DATE]-[DATE] Admin Madrasa [EMAIL_ADDRESS][DOMAIN_NAME]…" at bounding box center [784, 316] width 1568 height 1631
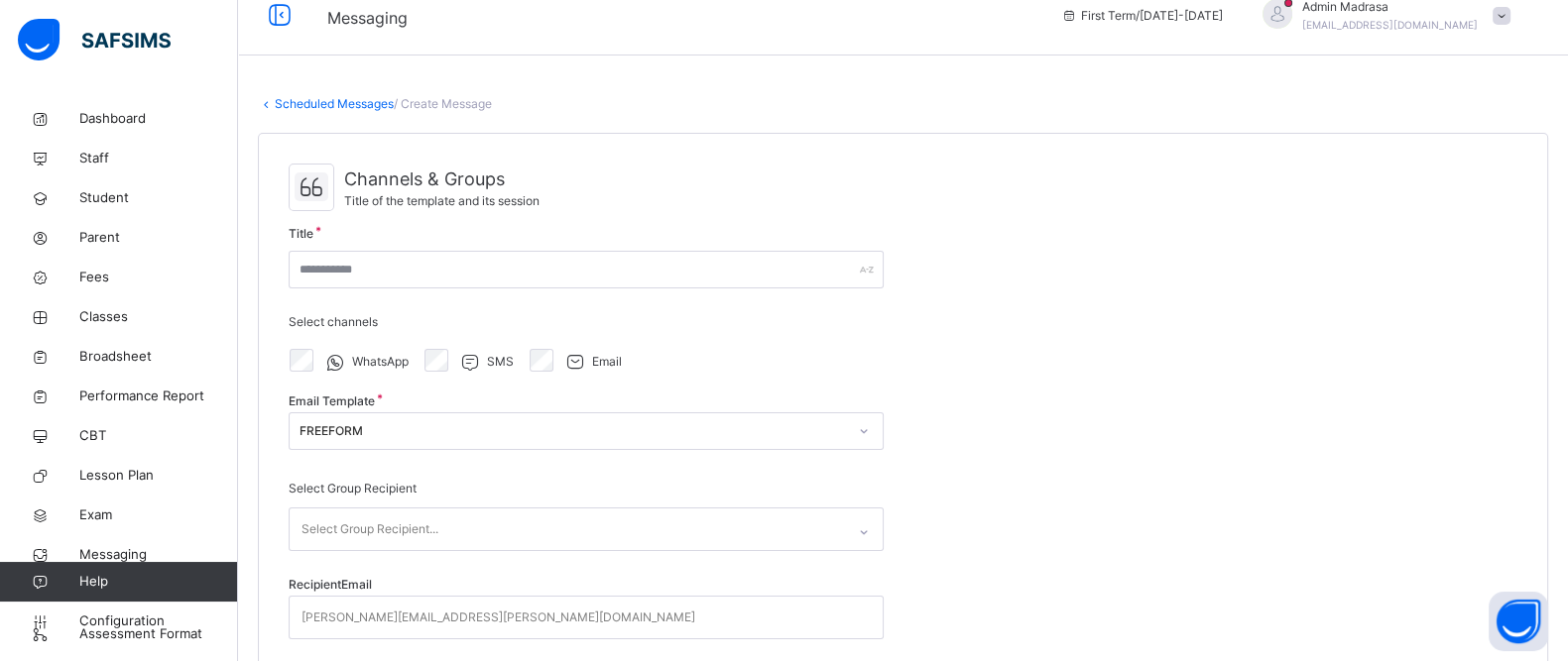
scroll to position [0, 0]
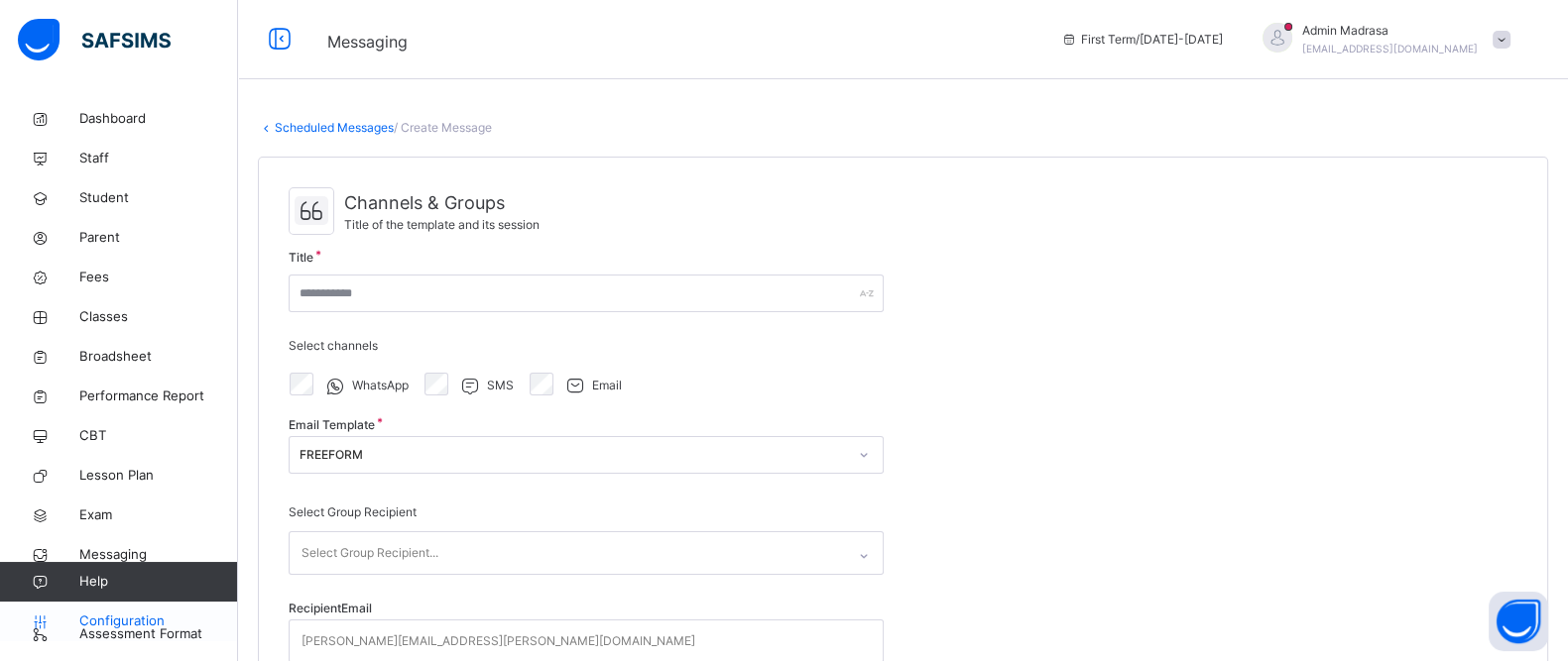
click at [118, 609] on link "Configuration" at bounding box center [118, 622] width 237 height 40
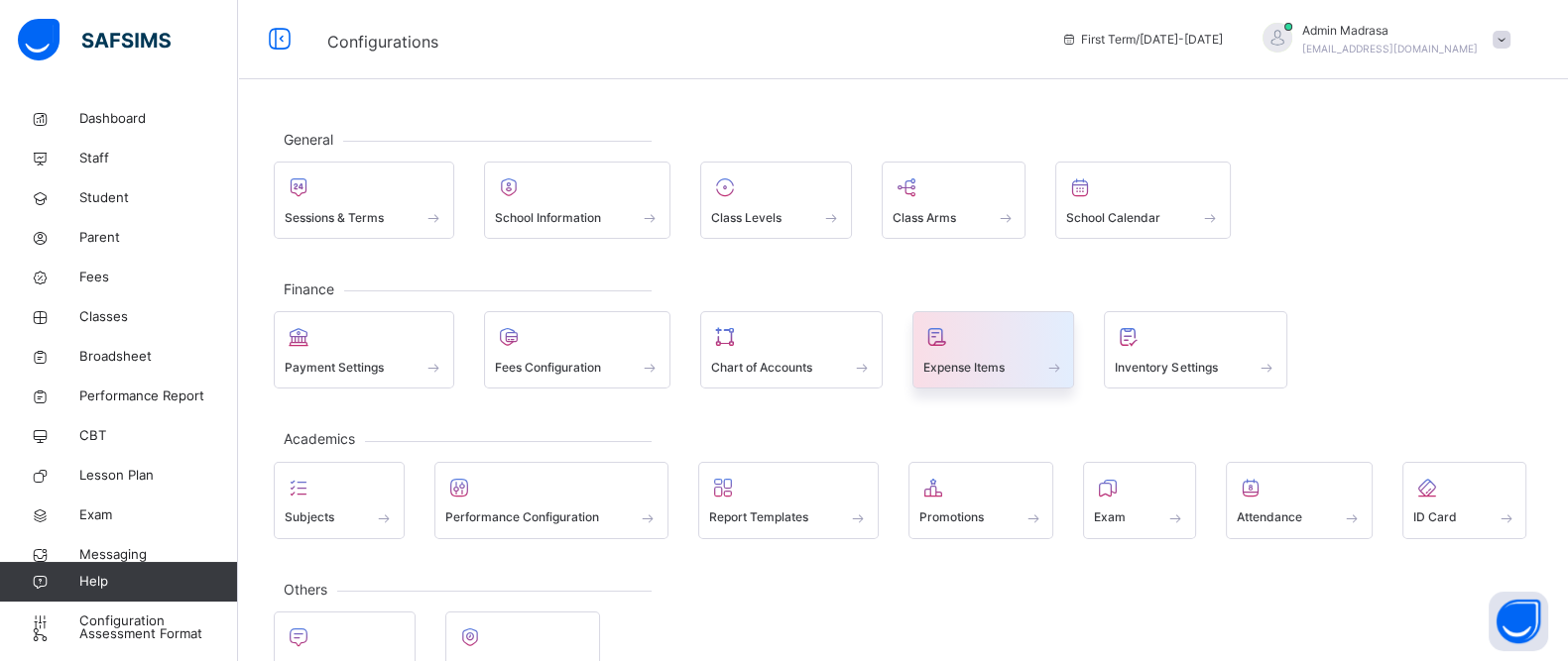
click at [929, 358] on span "Expense Items" at bounding box center [963, 367] width 81 height 18
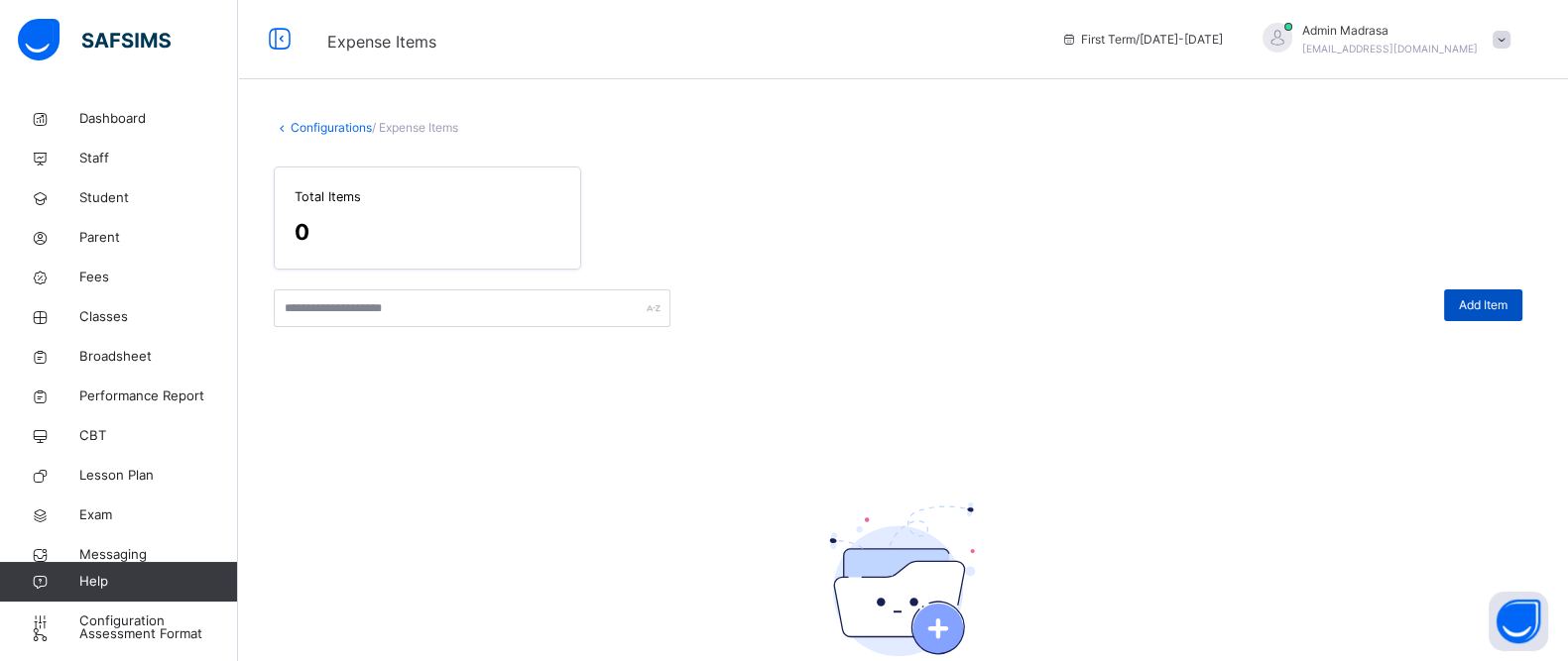
click at [1495, 304] on span "Add Item" at bounding box center [1483, 306] width 49 height 18
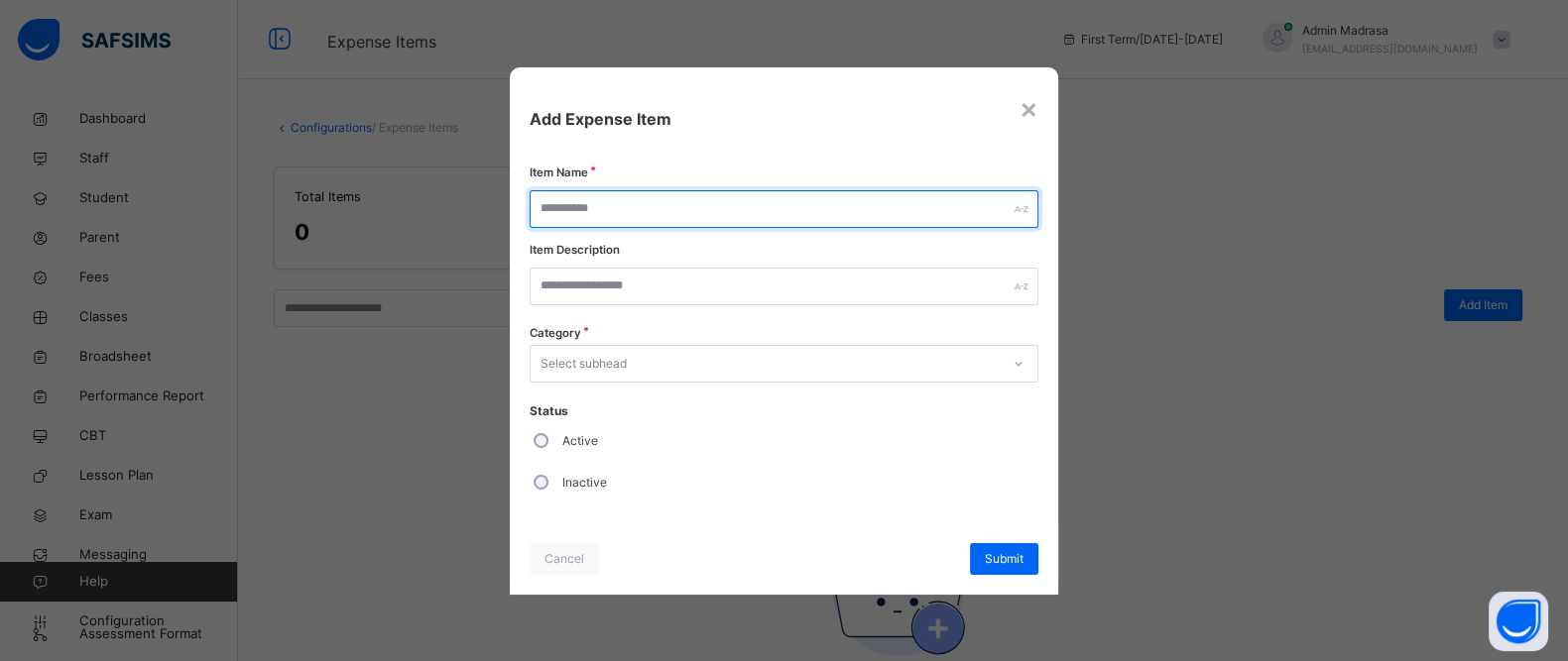
click at [631, 223] on input "text" at bounding box center [783, 210] width 508 height 38
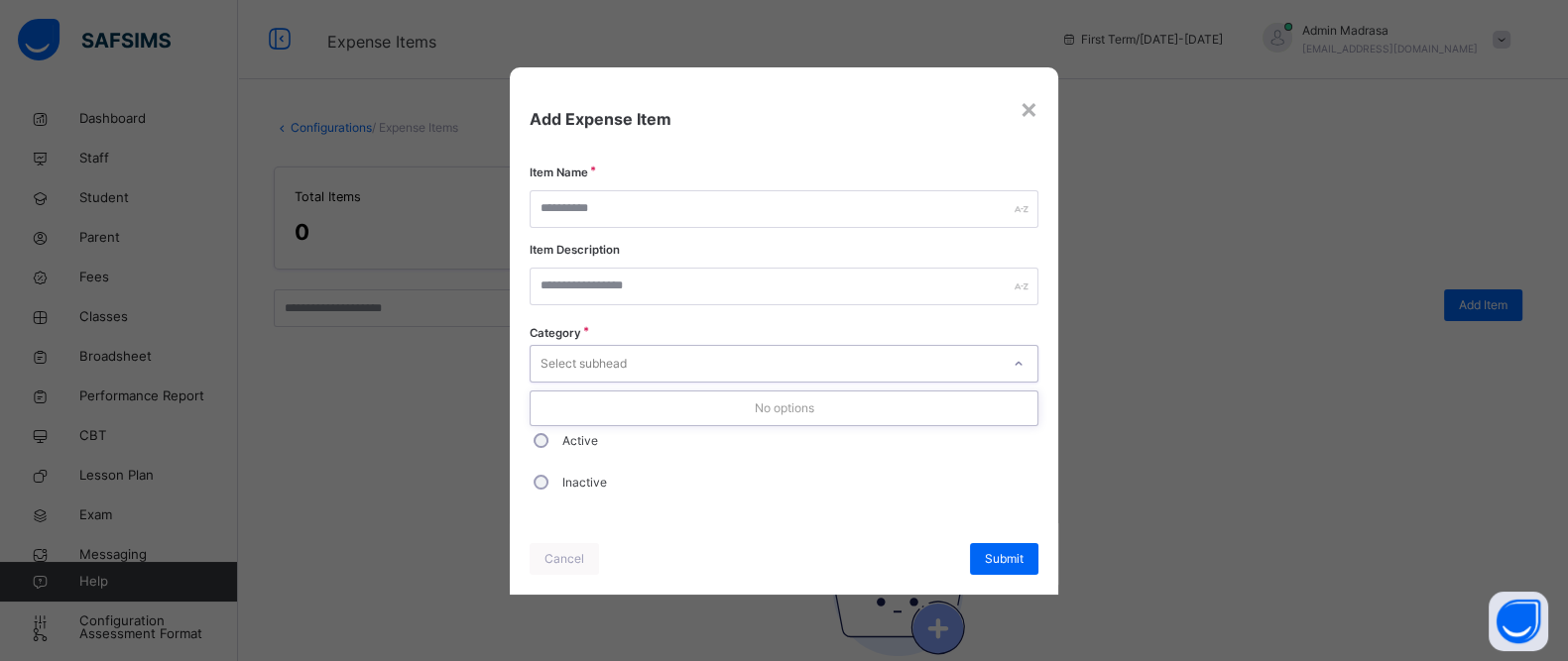
click at [600, 357] on div "Select subhead" at bounding box center [583, 364] width 86 height 38
click at [1037, 103] on div "×" at bounding box center [1029, 108] width 19 height 42
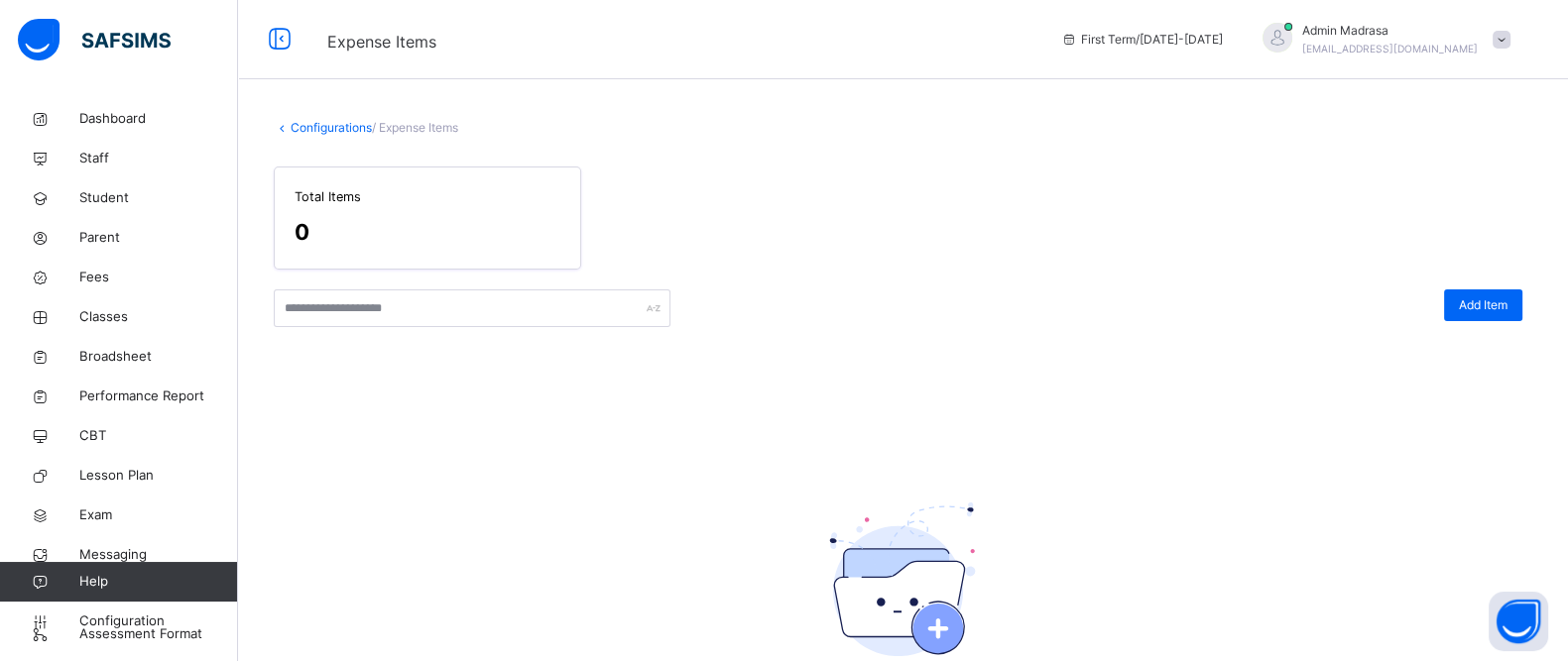
click at [339, 131] on link "Configurations" at bounding box center [331, 127] width 81 height 15
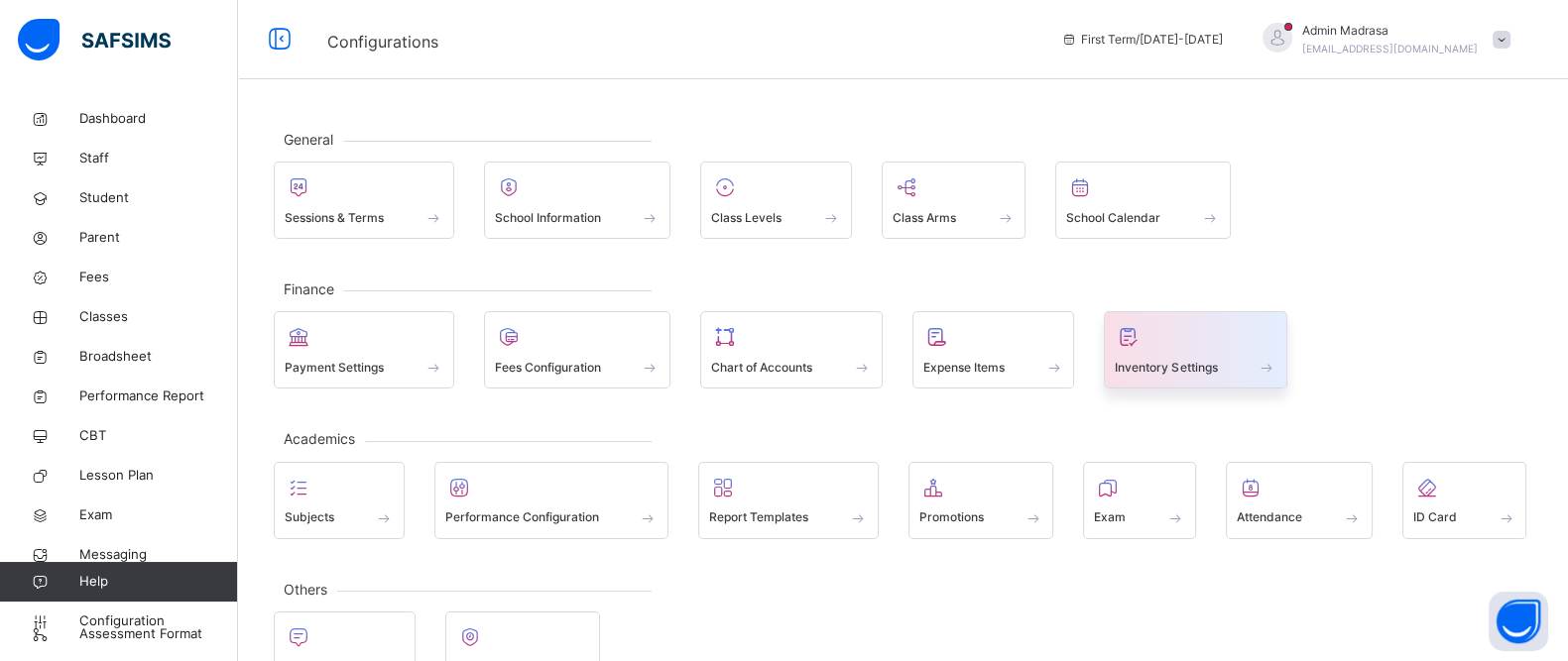
click at [1193, 326] on div at bounding box center [1195, 337] width 162 height 30
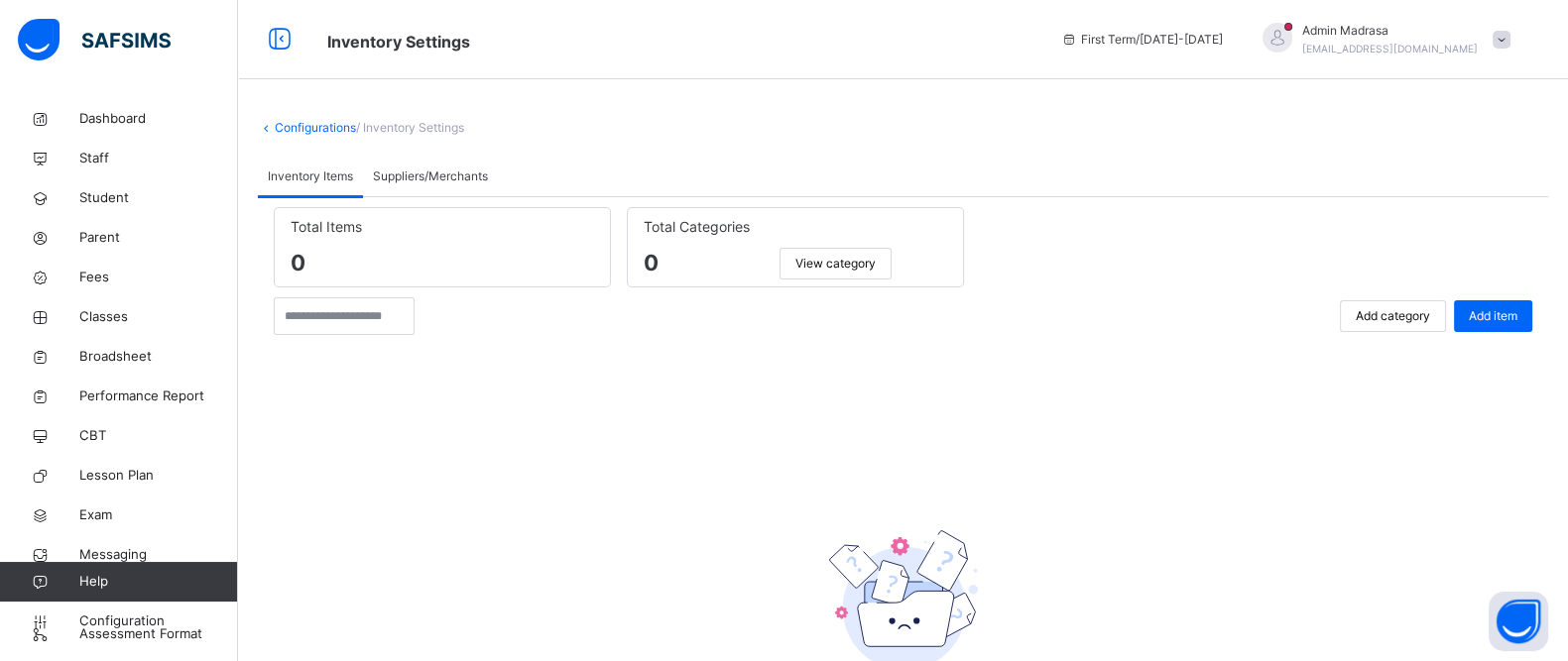
click at [322, 125] on link "Configurations" at bounding box center [315, 127] width 81 height 15
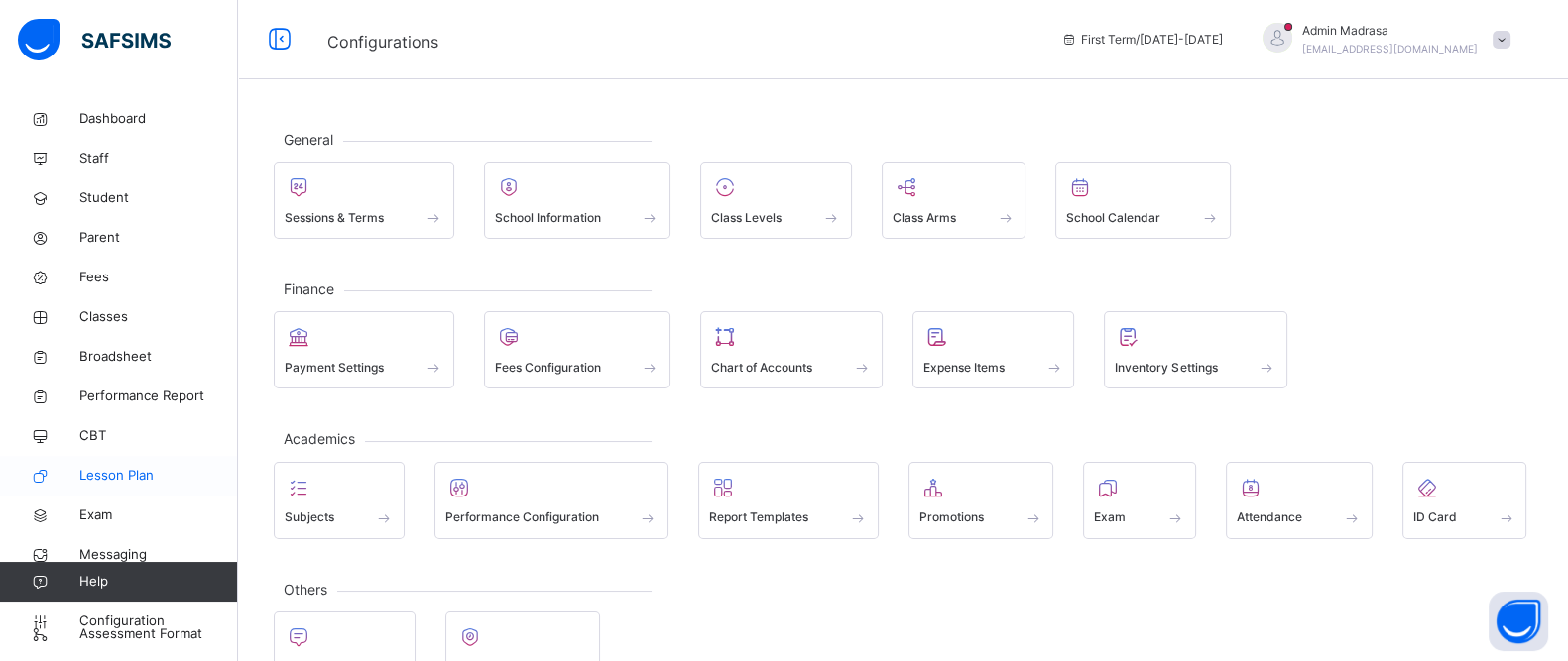
click at [117, 457] on link "Lesson Plan" at bounding box center [119, 476] width 238 height 40
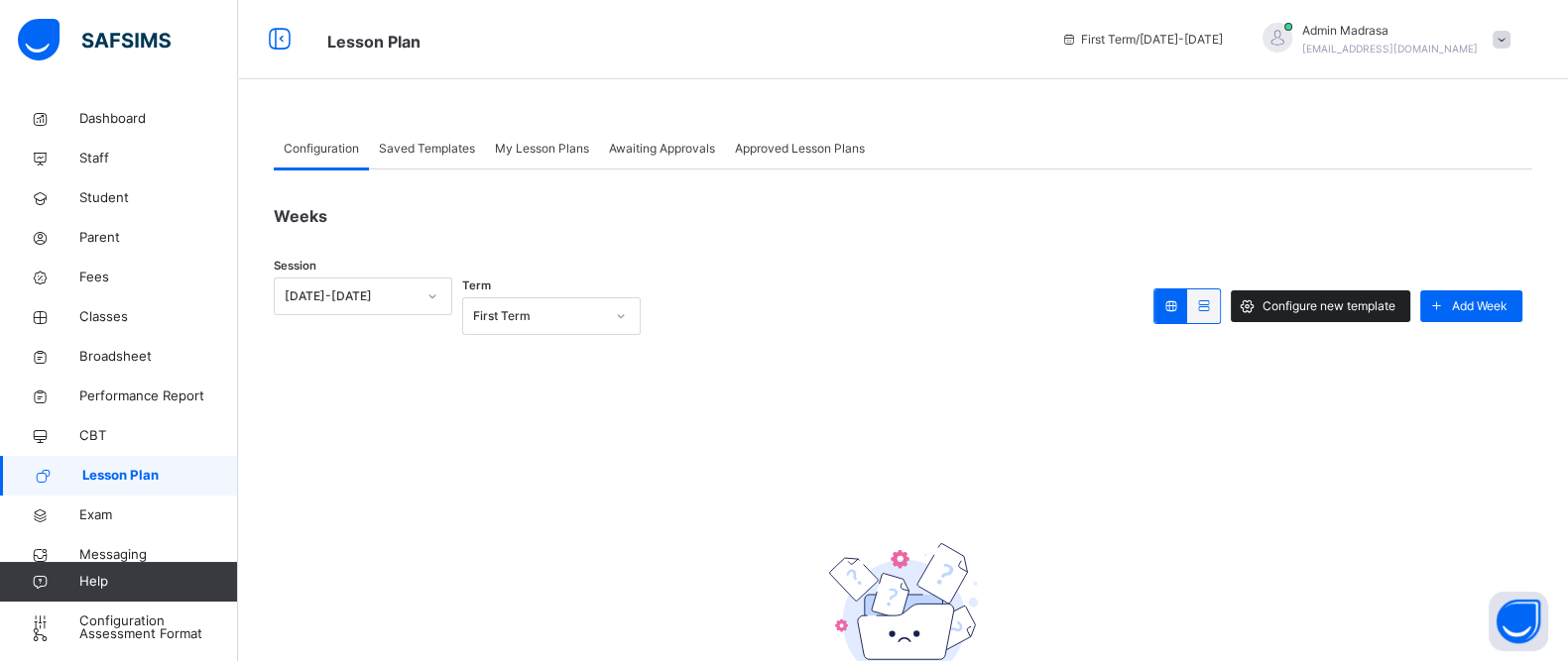
click at [1395, 305] on span "Configure new template" at bounding box center [1328, 307] width 133 height 18
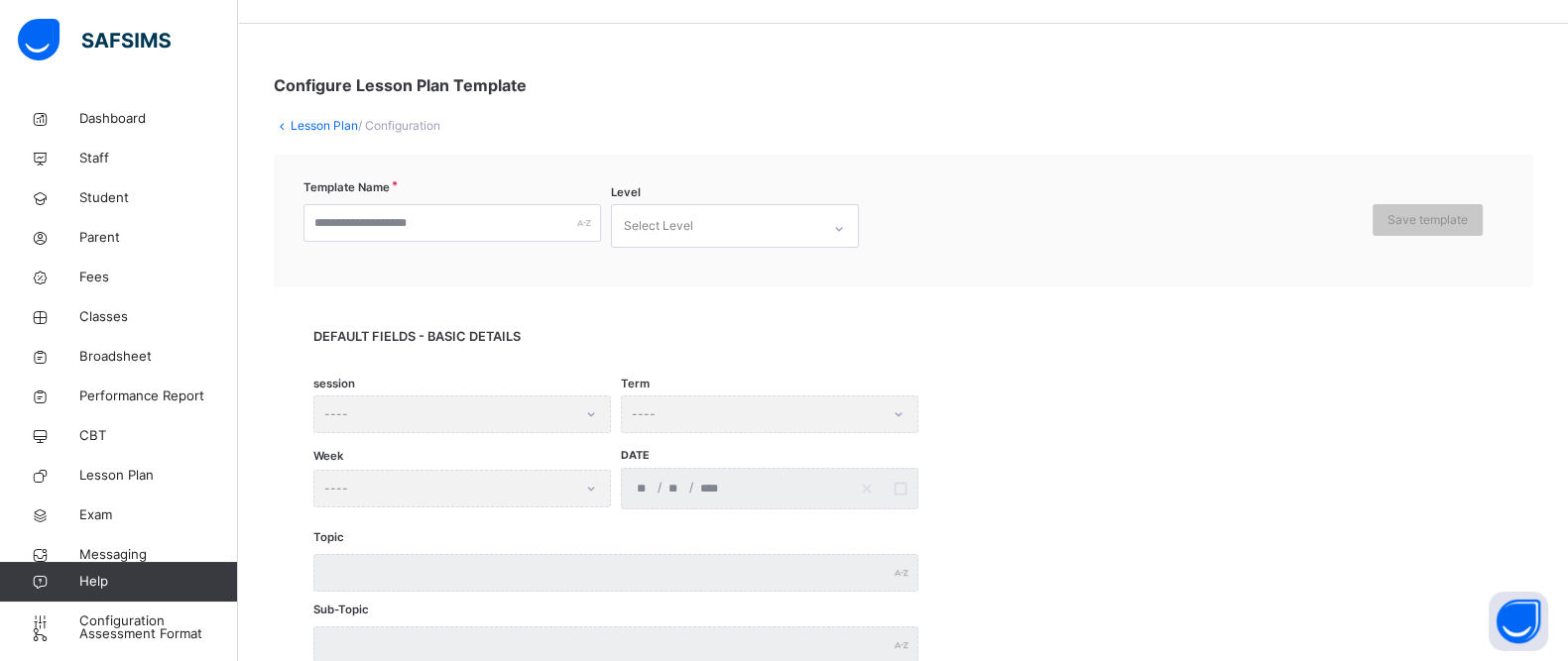
scroll to position [54, 0]
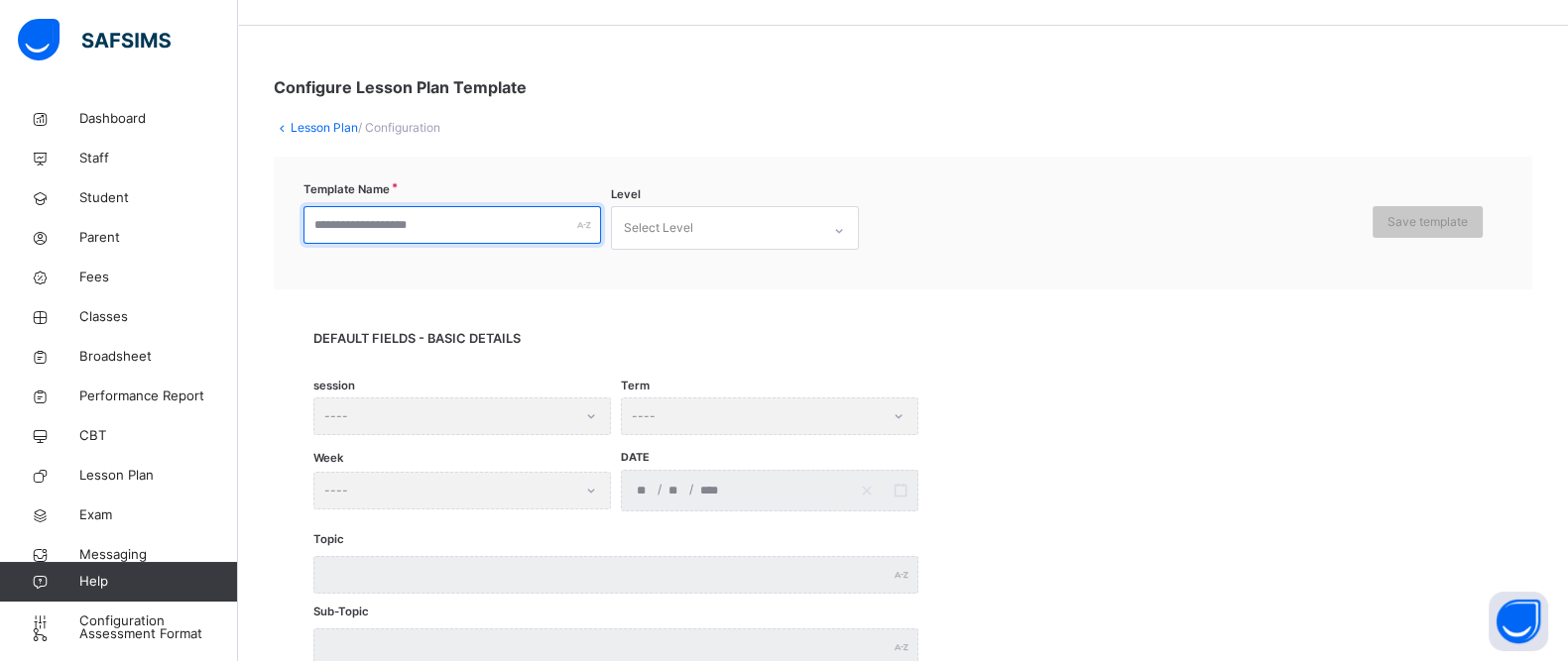
click at [444, 225] on input "text" at bounding box center [452, 226] width 298 height 38
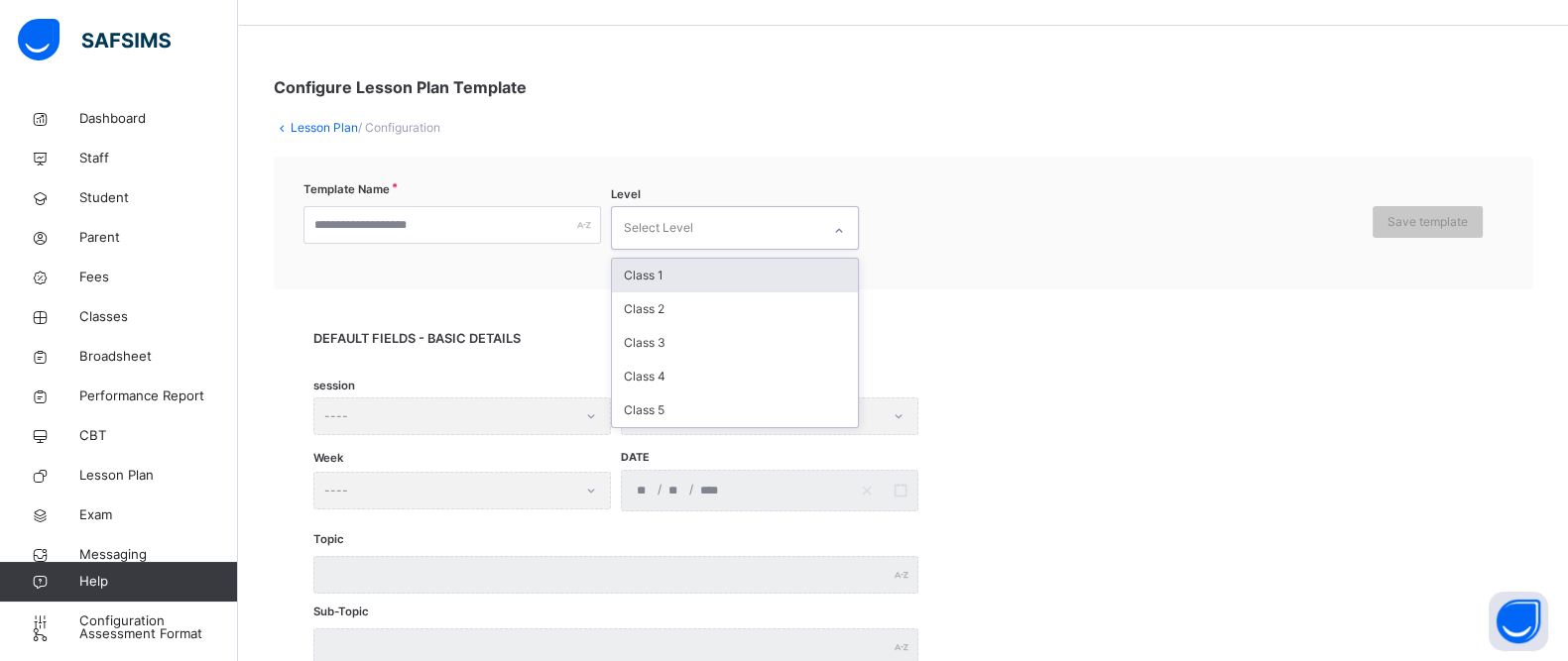
click at [677, 230] on div "Select Level" at bounding box center [659, 229] width 70 height 38
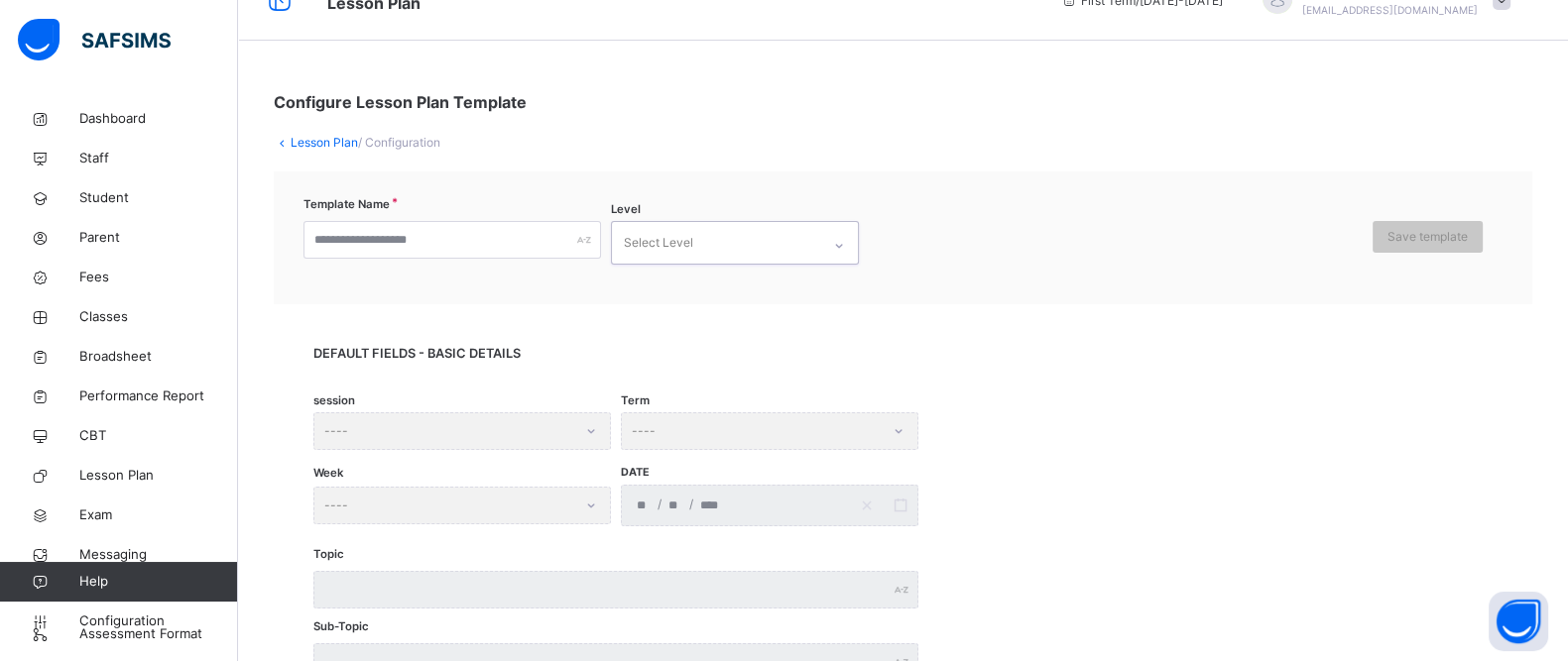
scroll to position [0, 0]
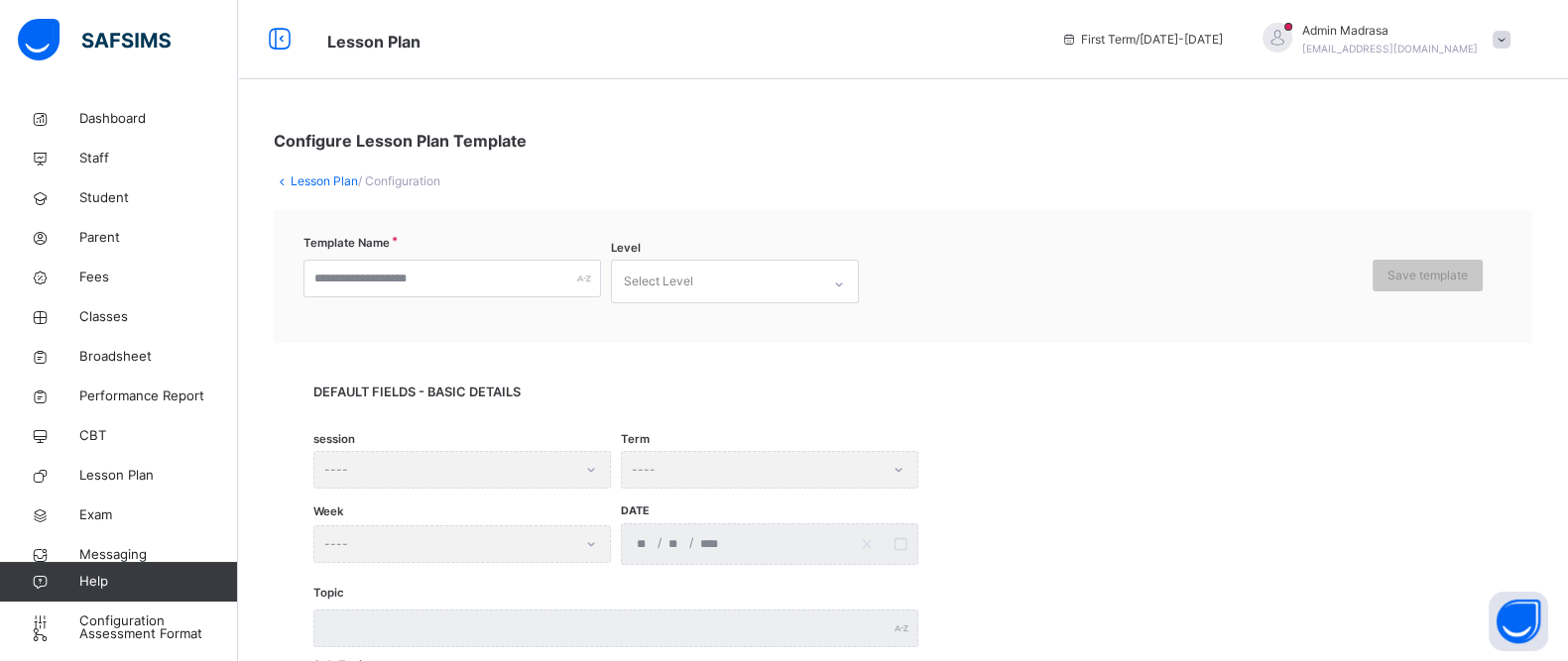
click at [303, 181] on link "Lesson Plan" at bounding box center [325, 181] width 68 height 15
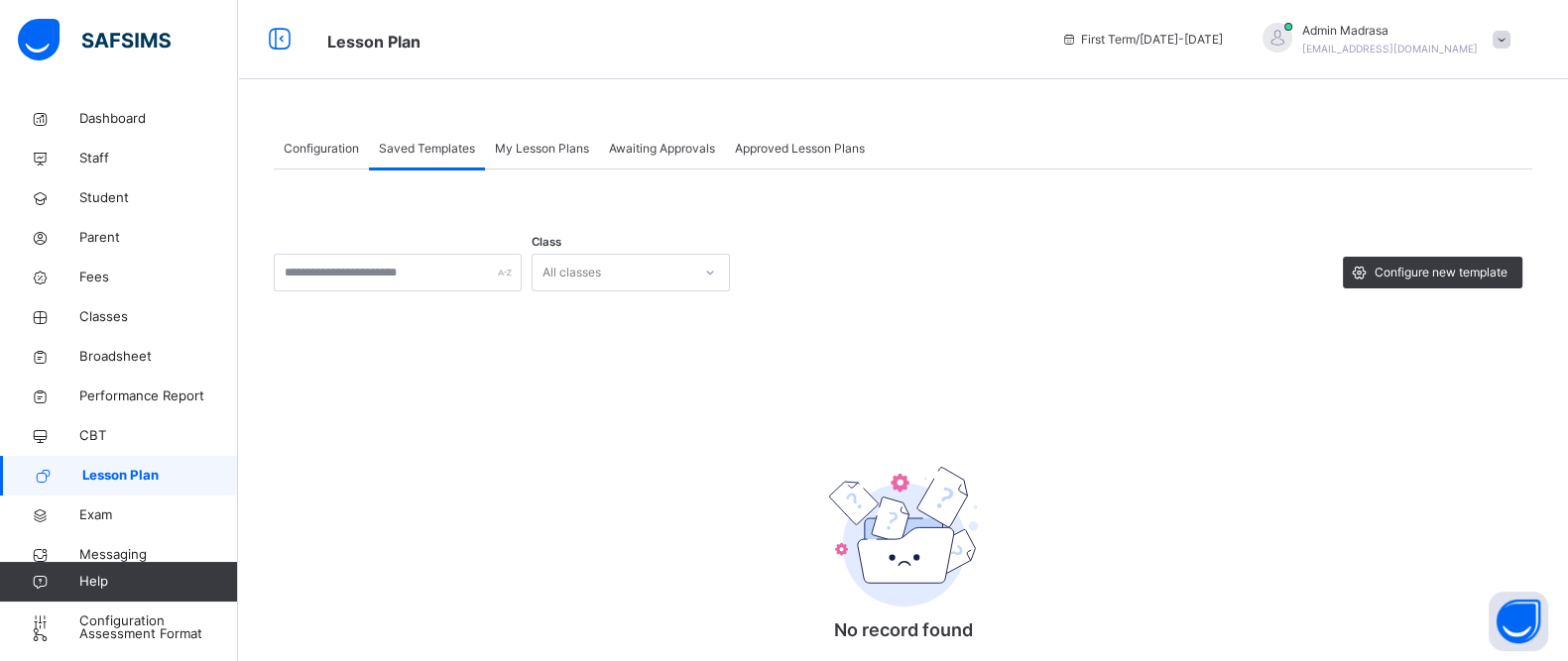
click at [519, 218] on div "Class All classes Configure new template No record found There are currently no…" at bounding box center [903, 477] width 1258 height 615
click at [333, 153] on span "Configuration" at bounding box center [321, 149] width 75 height 18
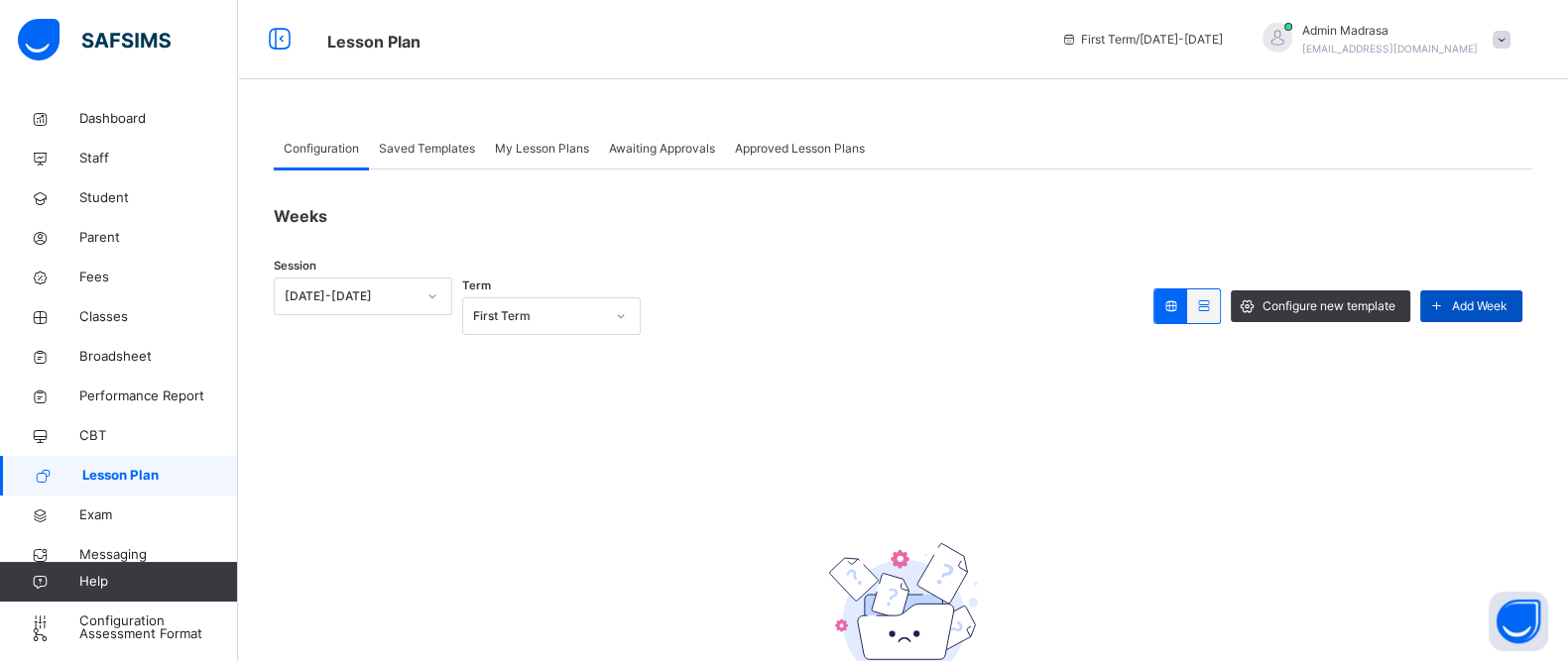
click at [1452, 319] on span at bounding box center [1436, 307] width 32 height 32
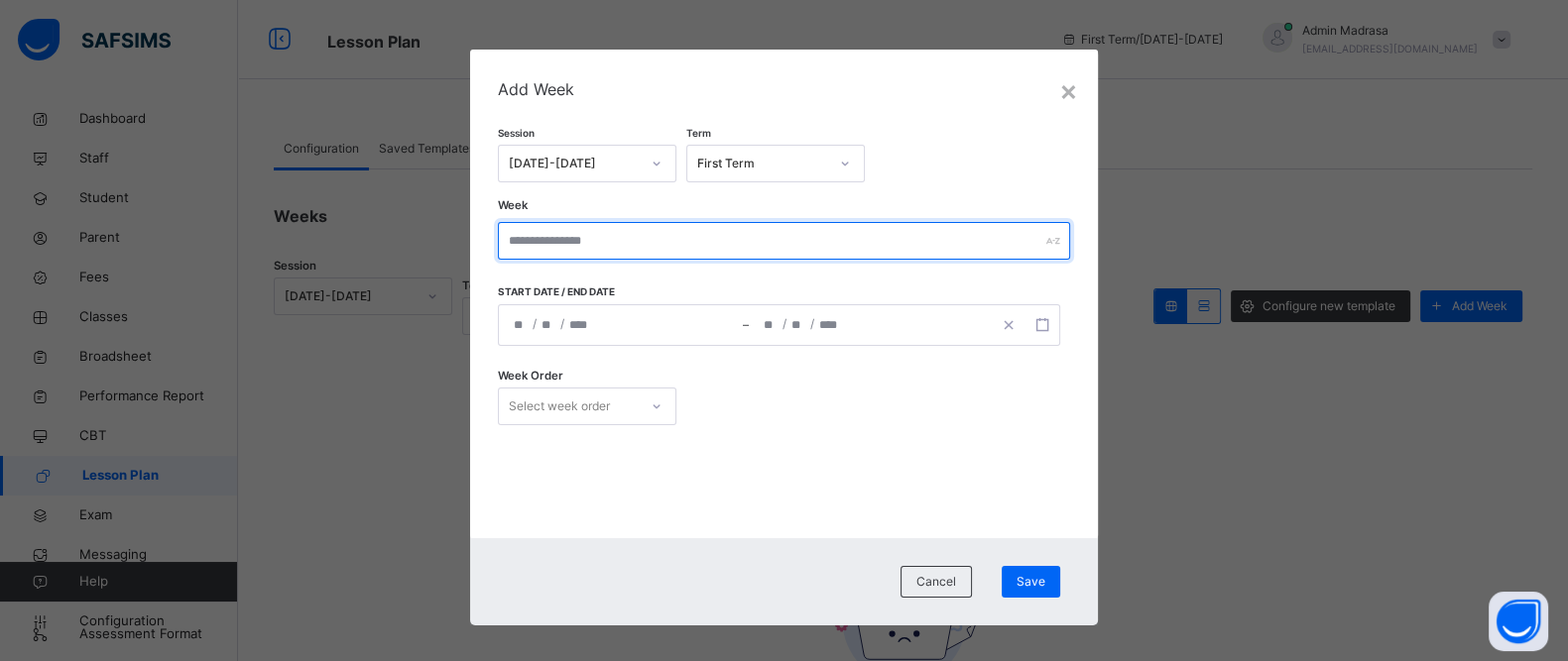
click at [552, 246] on input "text" at bounding box center [783, 241] width 571 height 38
type input "******"
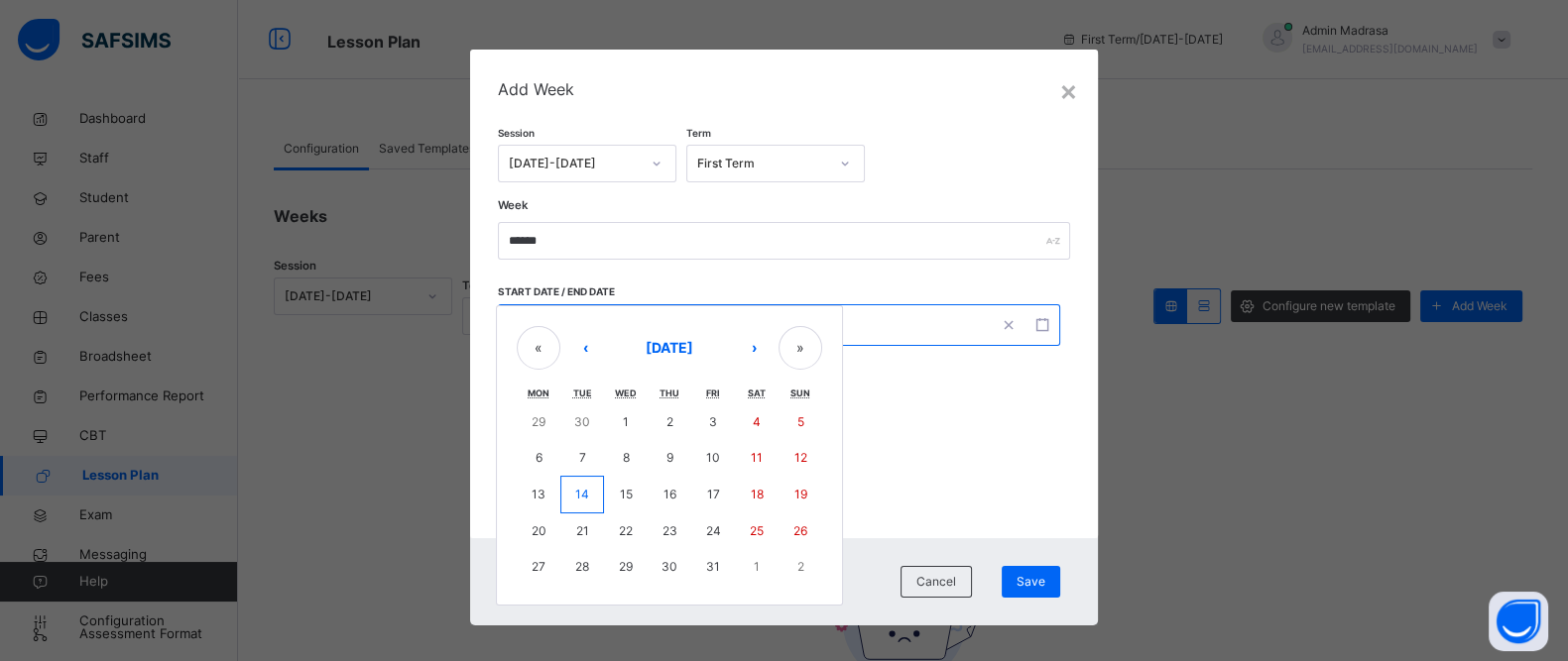
click at [517, 318] on div "/ / – / / « ‹ [DATE] › » Mon Tue Wed Thu Fri Sat Sun 29 30 1 2 3 4 5 6 7 8 9 10…" at bounding box center [778, 326] width 561 height 42
click at [575, 491] on abbr "14" at bounding box center [582, 494] width 14 height 15
click at [707, 497] on abbr "17" at bounding box center [713, 494] width 13 height 15
type input "**********"
type input "**"
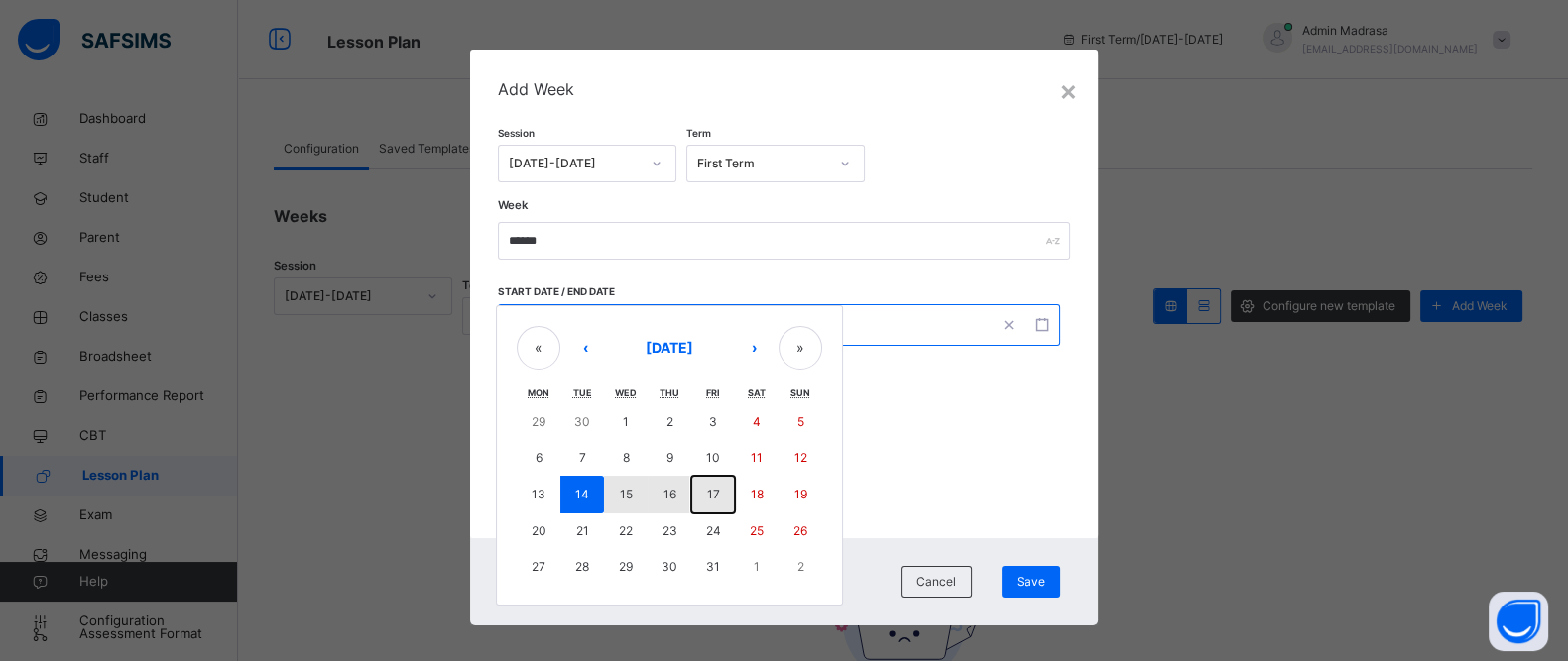
type input "**"
type input "****"
type input "**********"
type input "**"
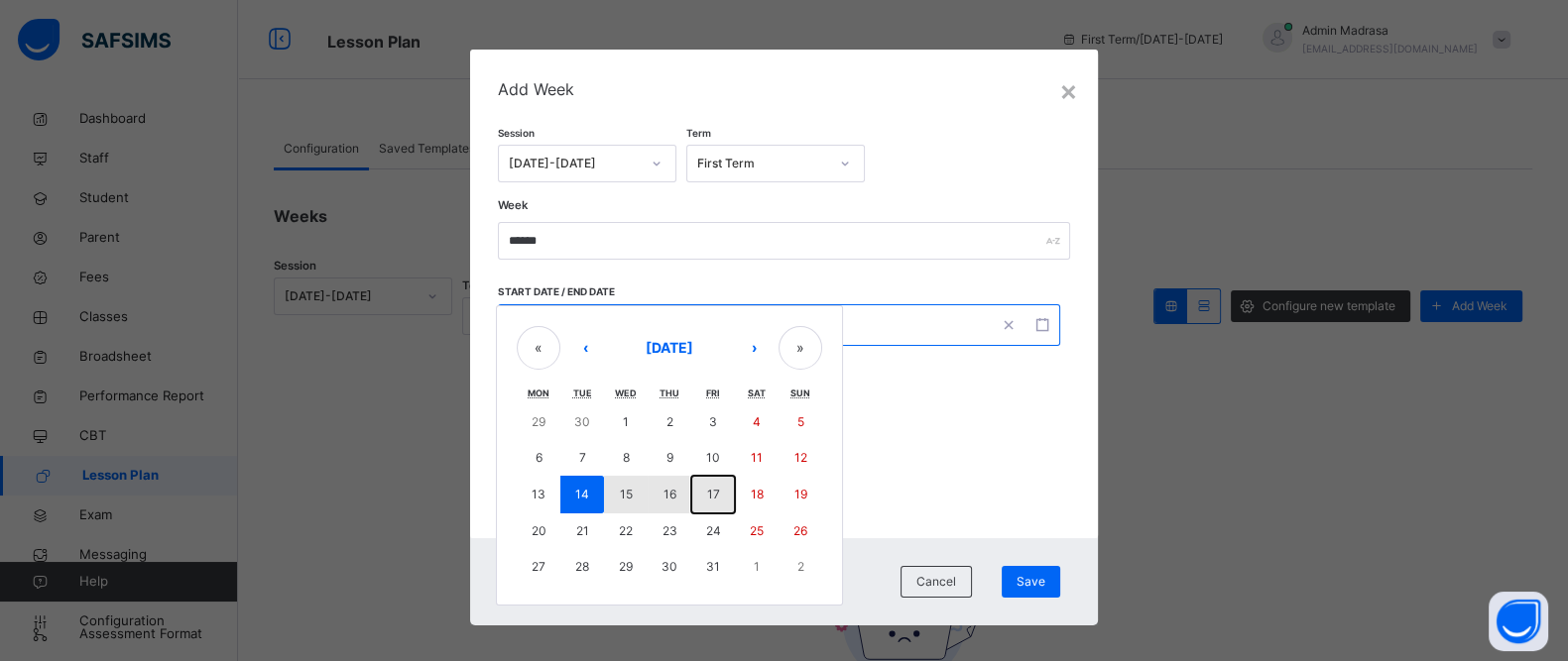
type input "****"
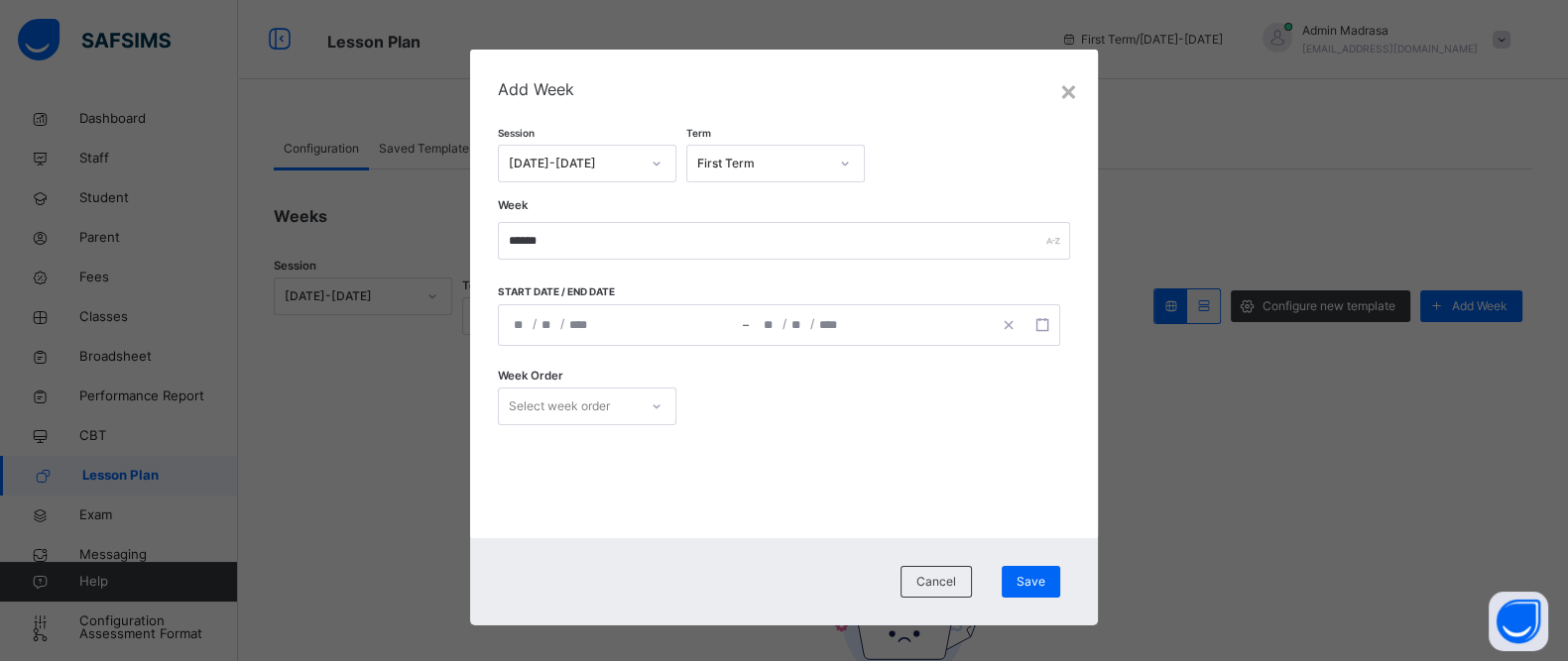
scroll to position [14, 0]
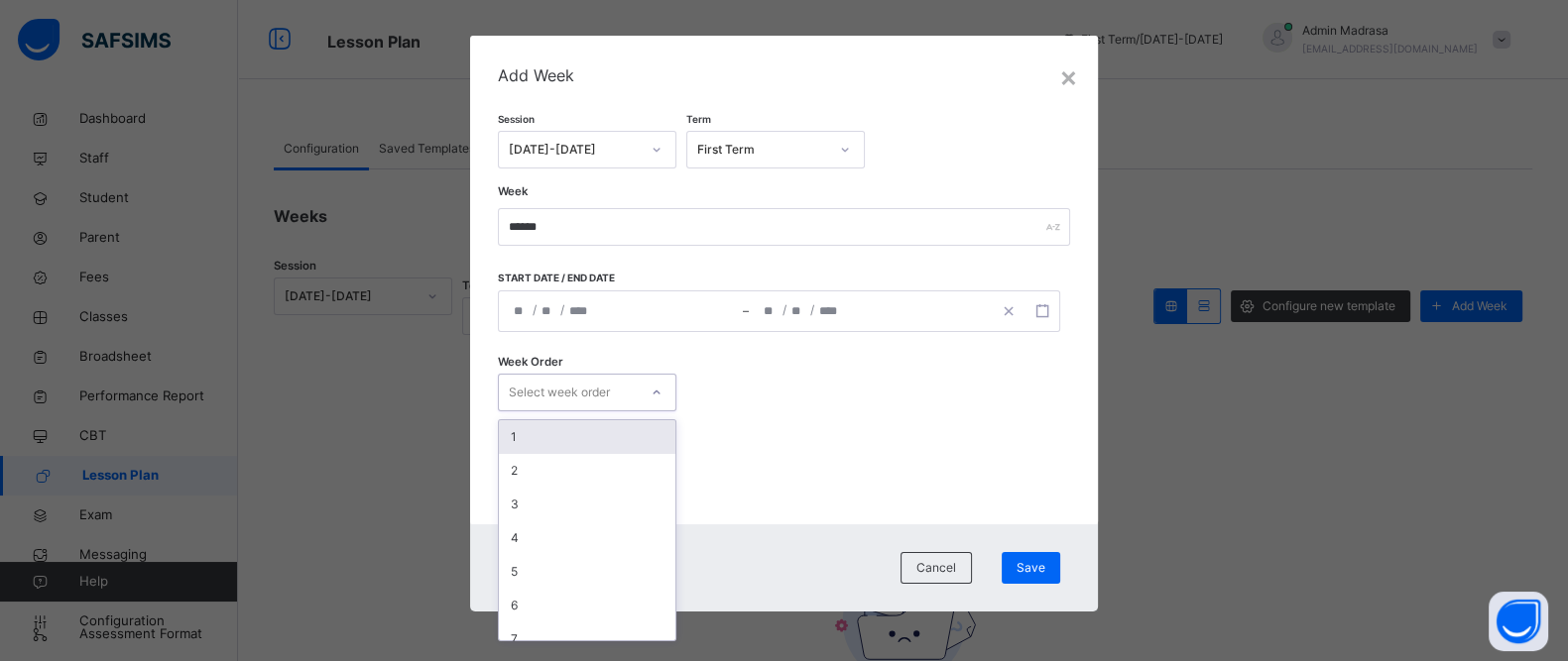
click at [639, 398] on div at bounding box center [656, 392] width 34 height 32
click at [541, 430] on div "1" at bounding box center [586, 437] width 177 height 34
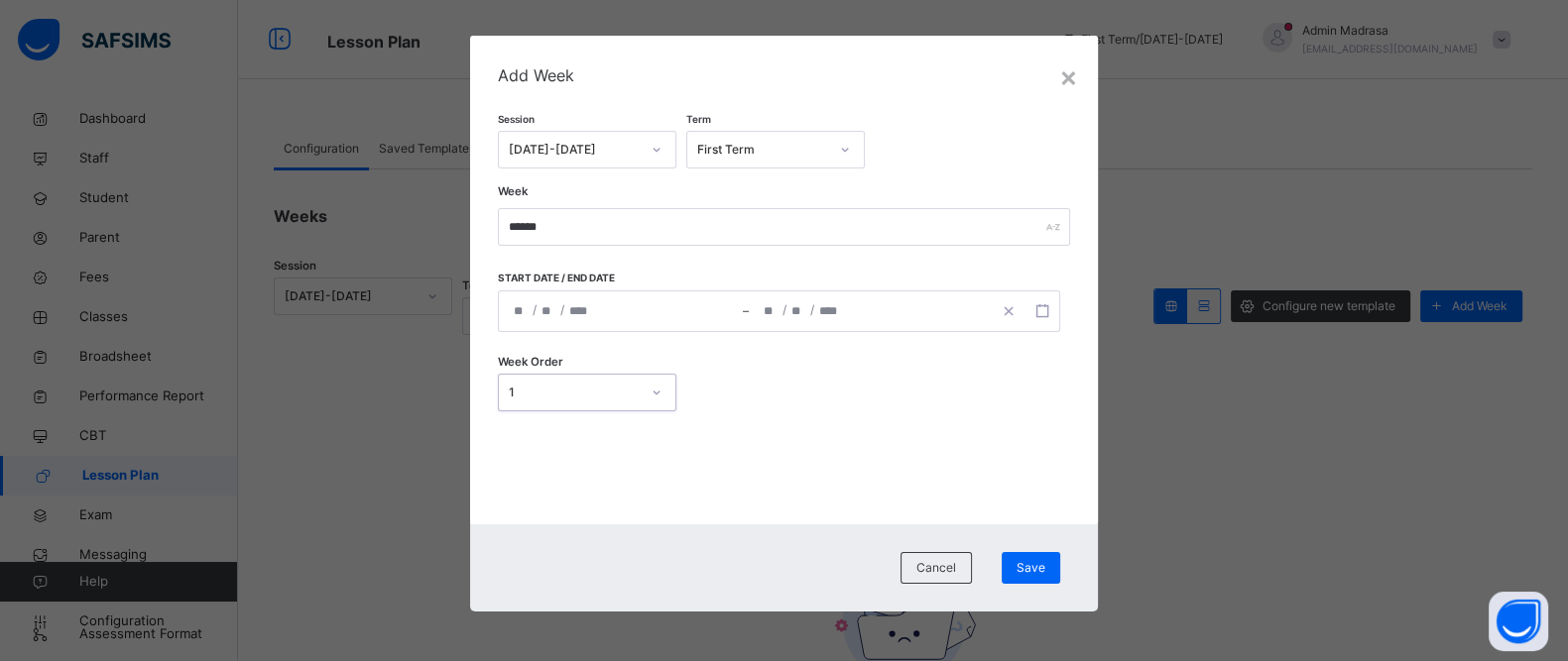
click at [571, 310] on div "**********" at bounding box center [778, 312] width 561 height 42
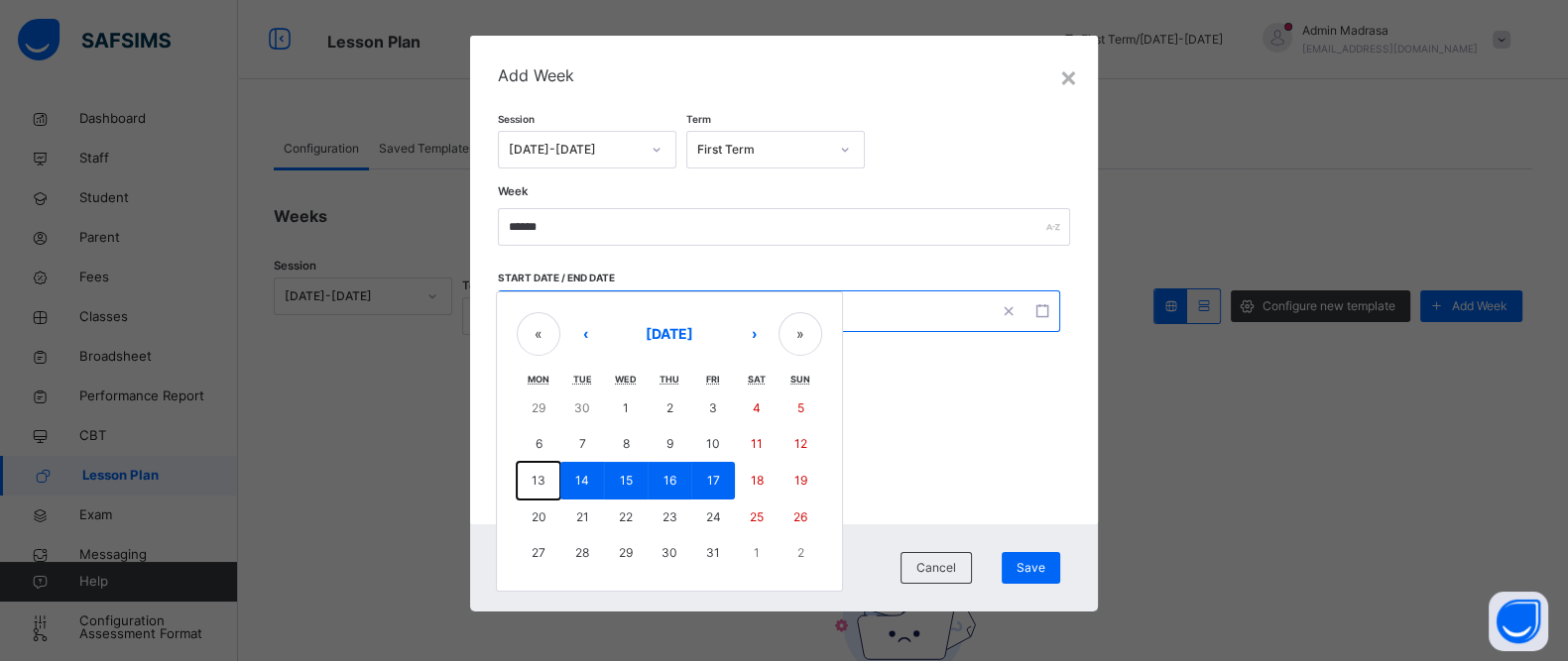
click at [531, 476] on abbr "13" at bounding box center [538, 480] width 14 height 15
click at [709, 488] on button "17" at bounding box center [713, 481] width 44 height 38
type input "**********"
type input "**"
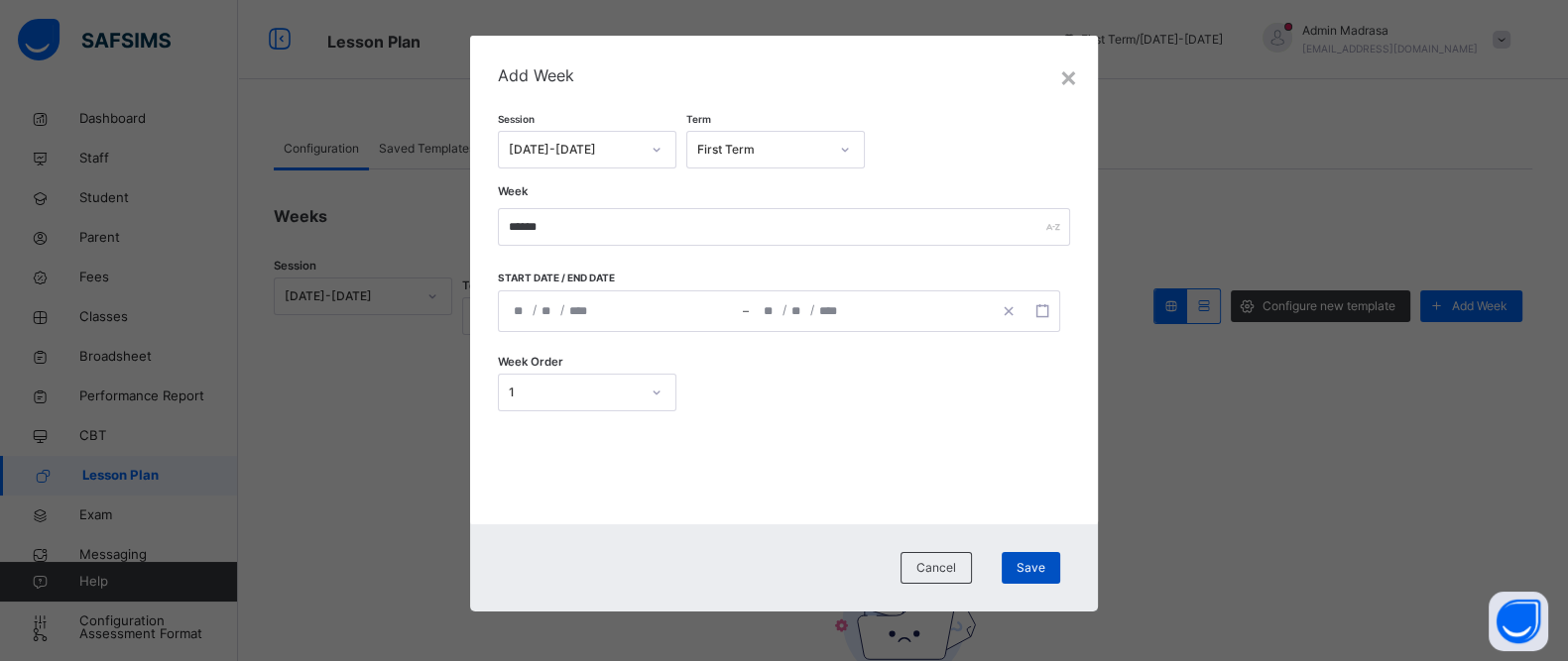
click at [1037, 577] on div "Save" at bounding box center [1031, 568] width 59 height 32
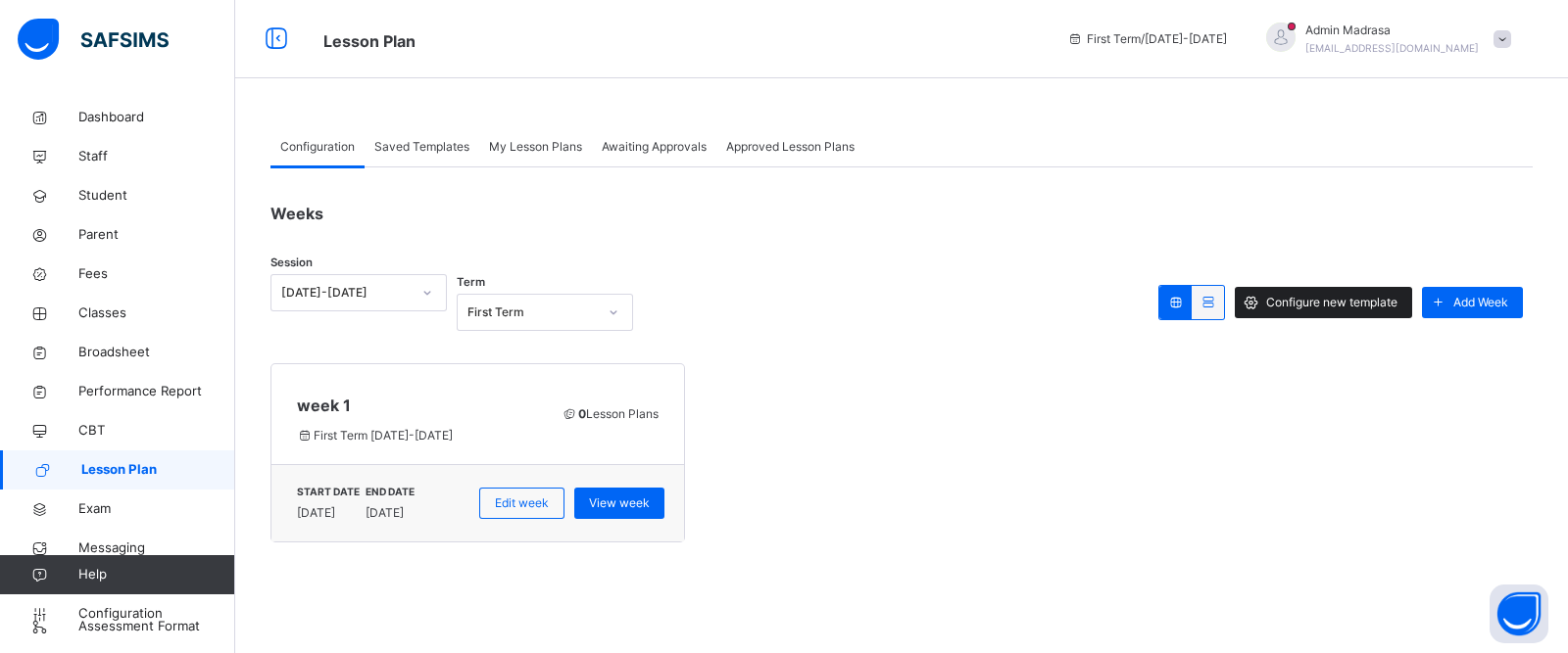
click at [1336, 296] on span "Configure new template" at bounding box center [1331, 303] width 131 height 18
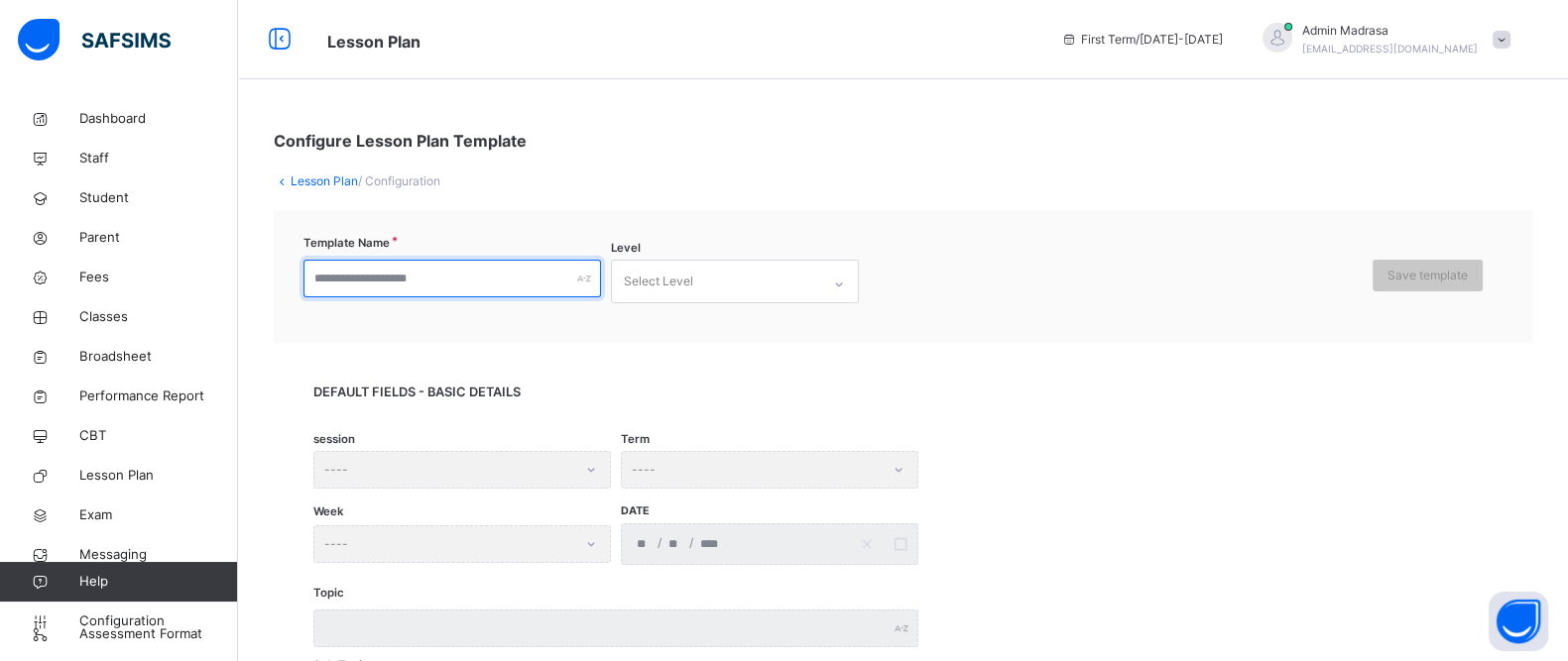
click at [430, 268] on input "text" at bounding box center [452, 279] width 298 height 38
click at [660, 285] on div "Select Level" at bounding box center [659, 282] width 70 height 38
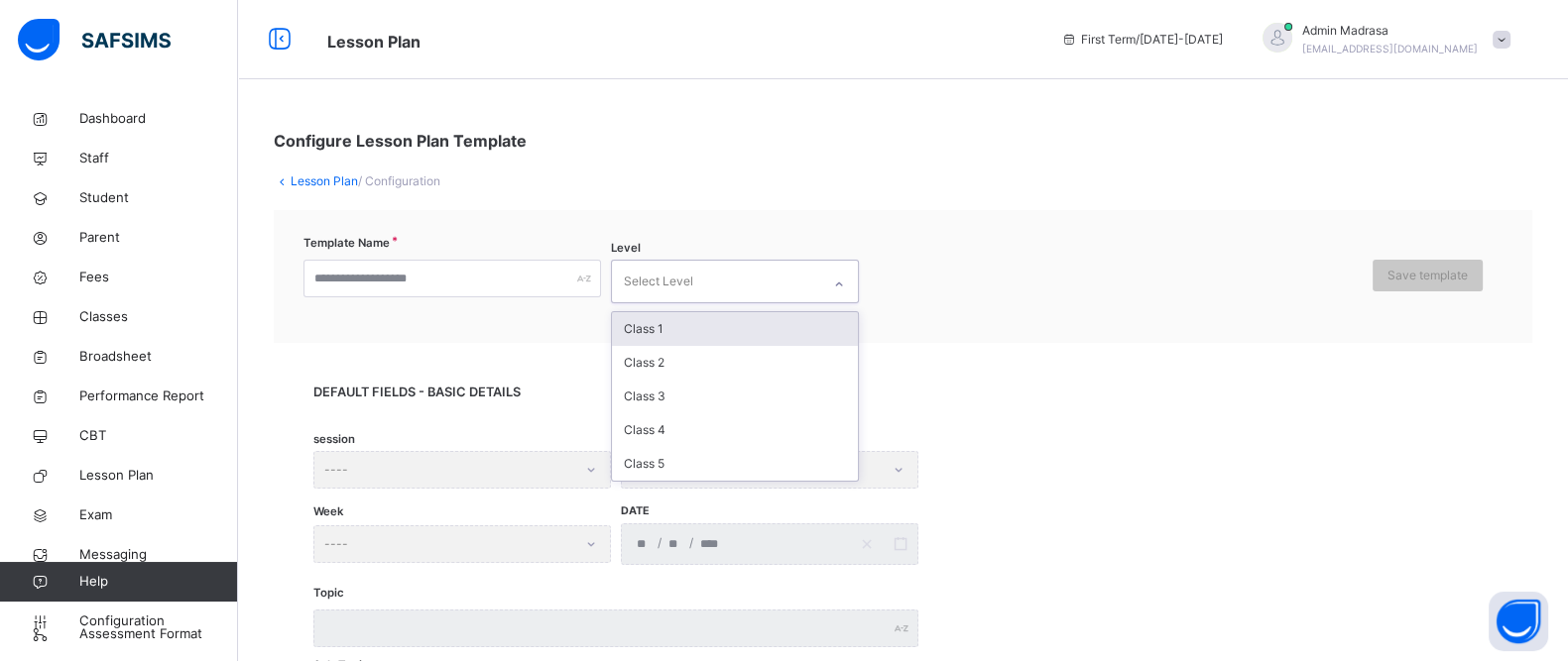
click at [708, 333] on div "Class 1" at bounding box center [735, 330] width 246 height 34
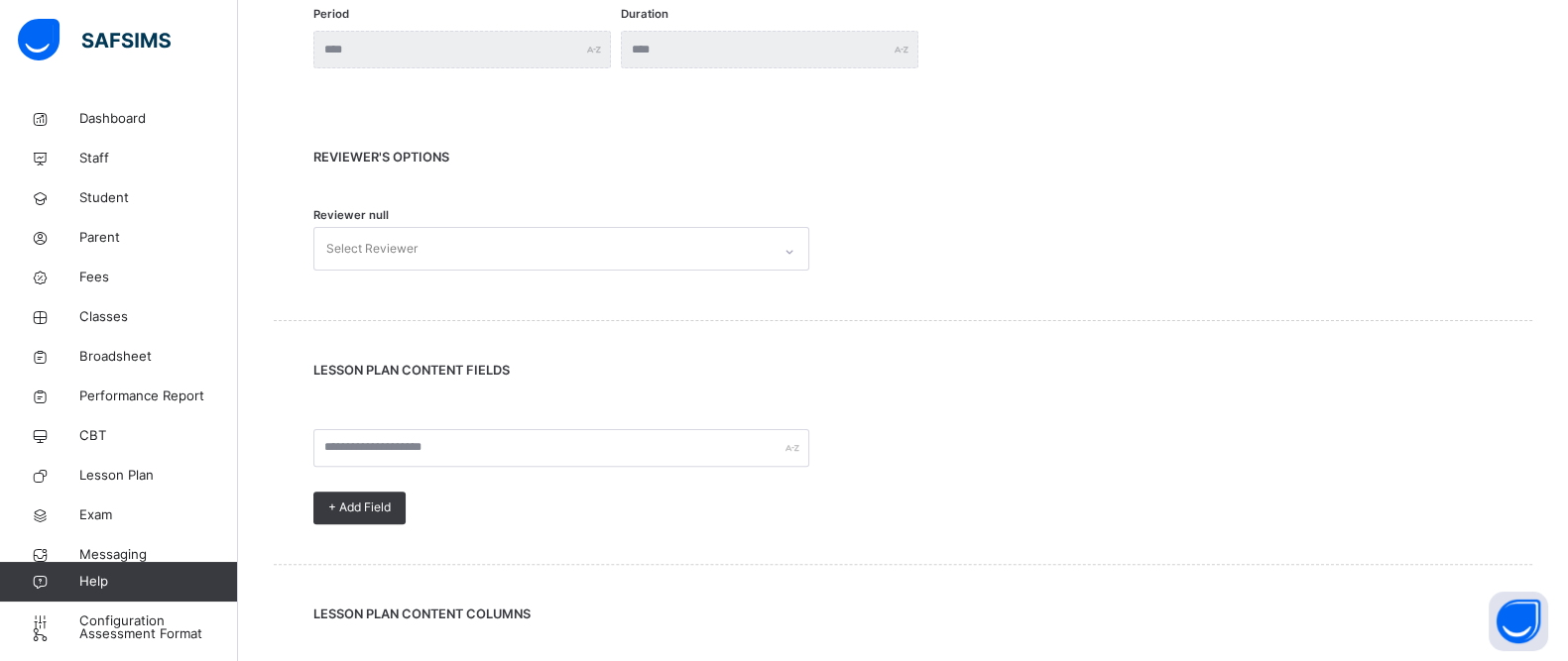
scroll to position [731, 0]
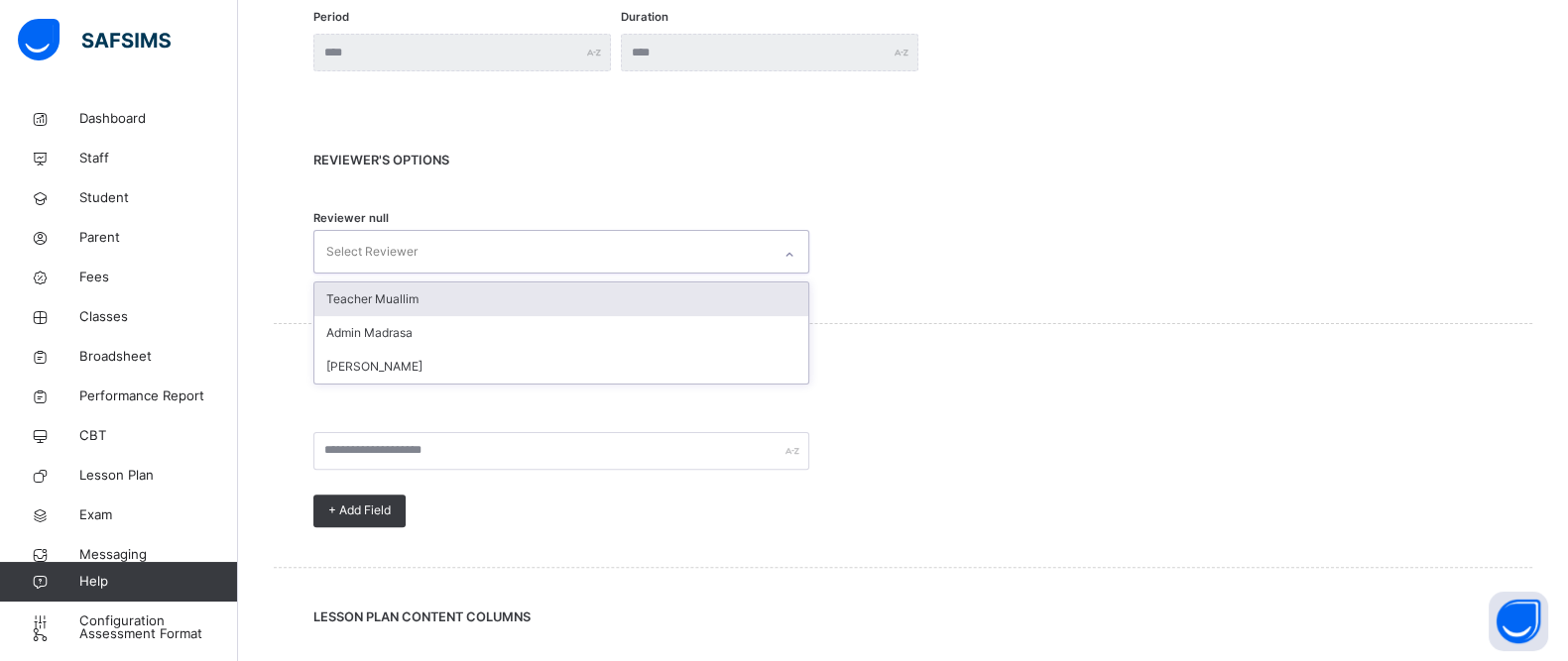
click at [580, 245] on div "Select Reviewer" at bounding box center [542, 252] width 456 height 42
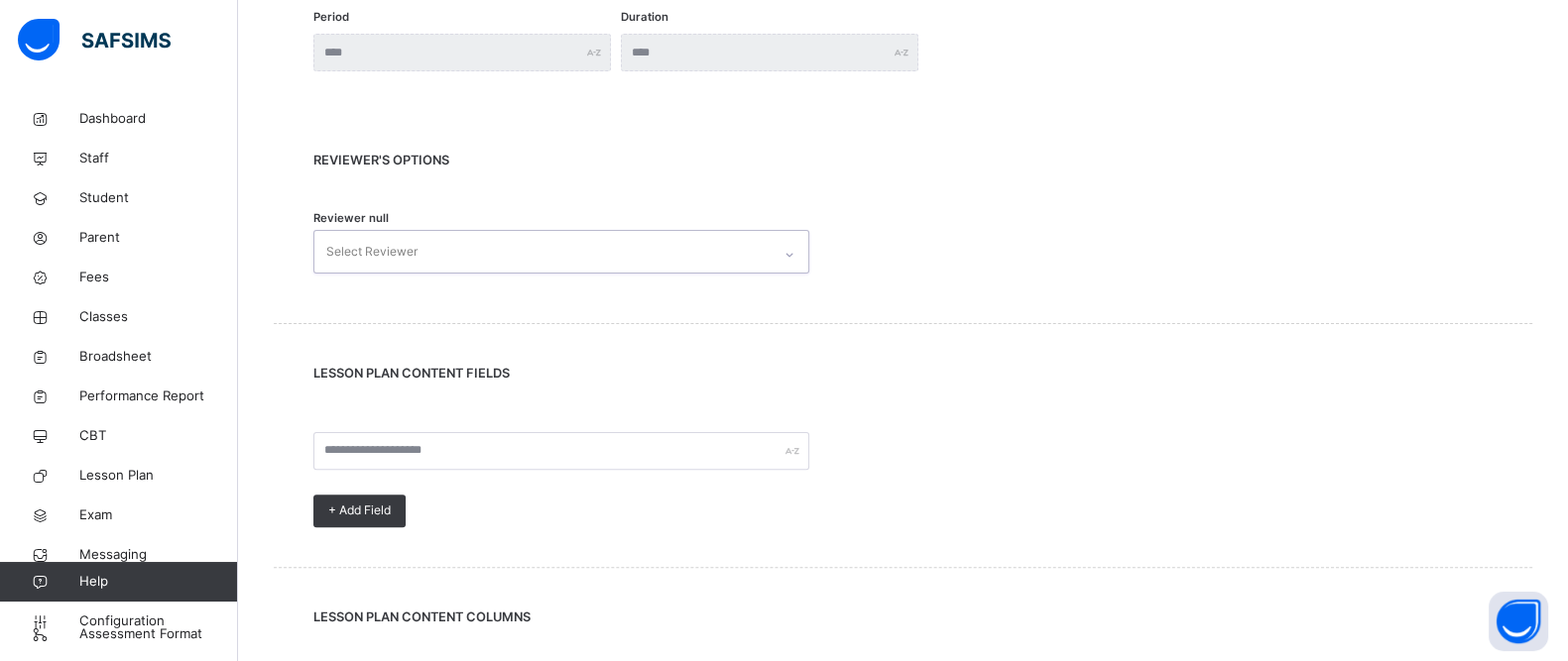
click at [486, 241] on div "Select Reviewer" at bounding box center [542, 252] width 456 height 42
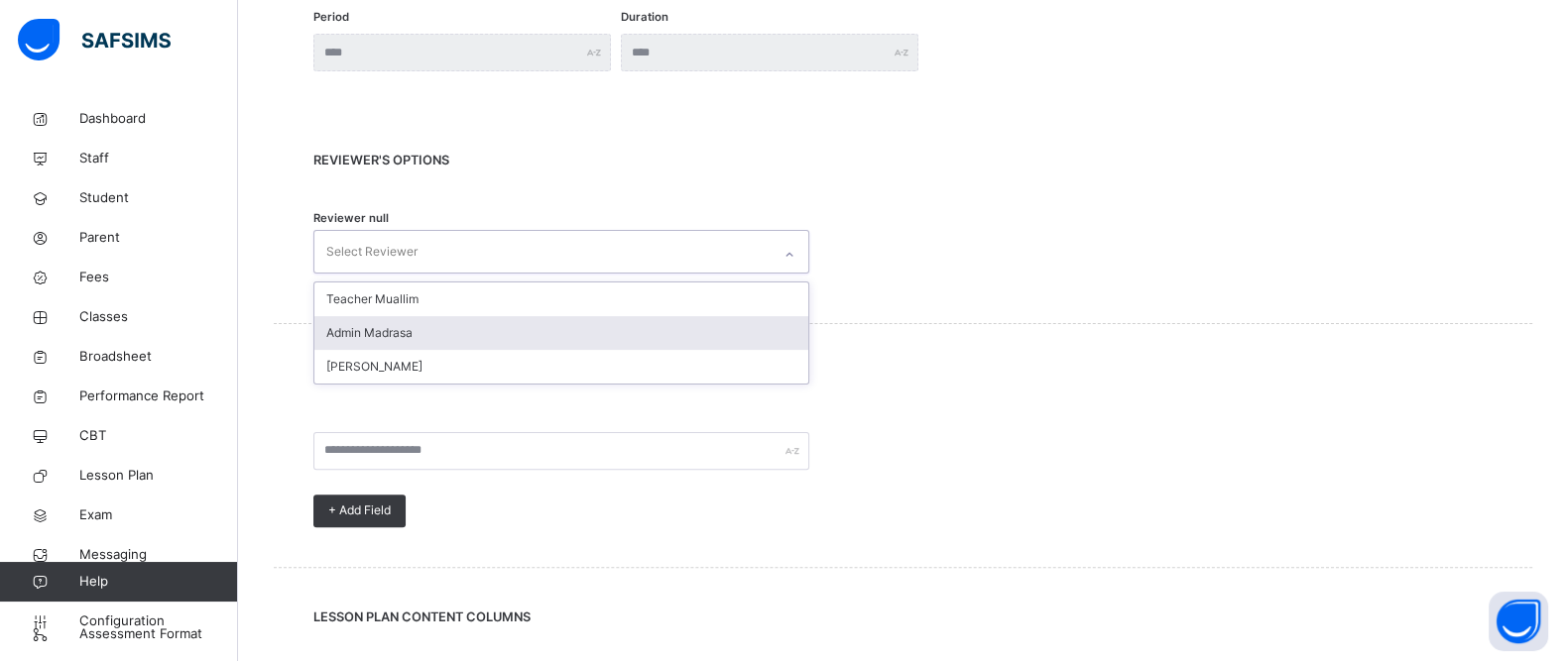
click at [998, 368] on span "LESSON PLAN CONTENT FIELDS" at bounding box center [903, 372] width 1179 height 19
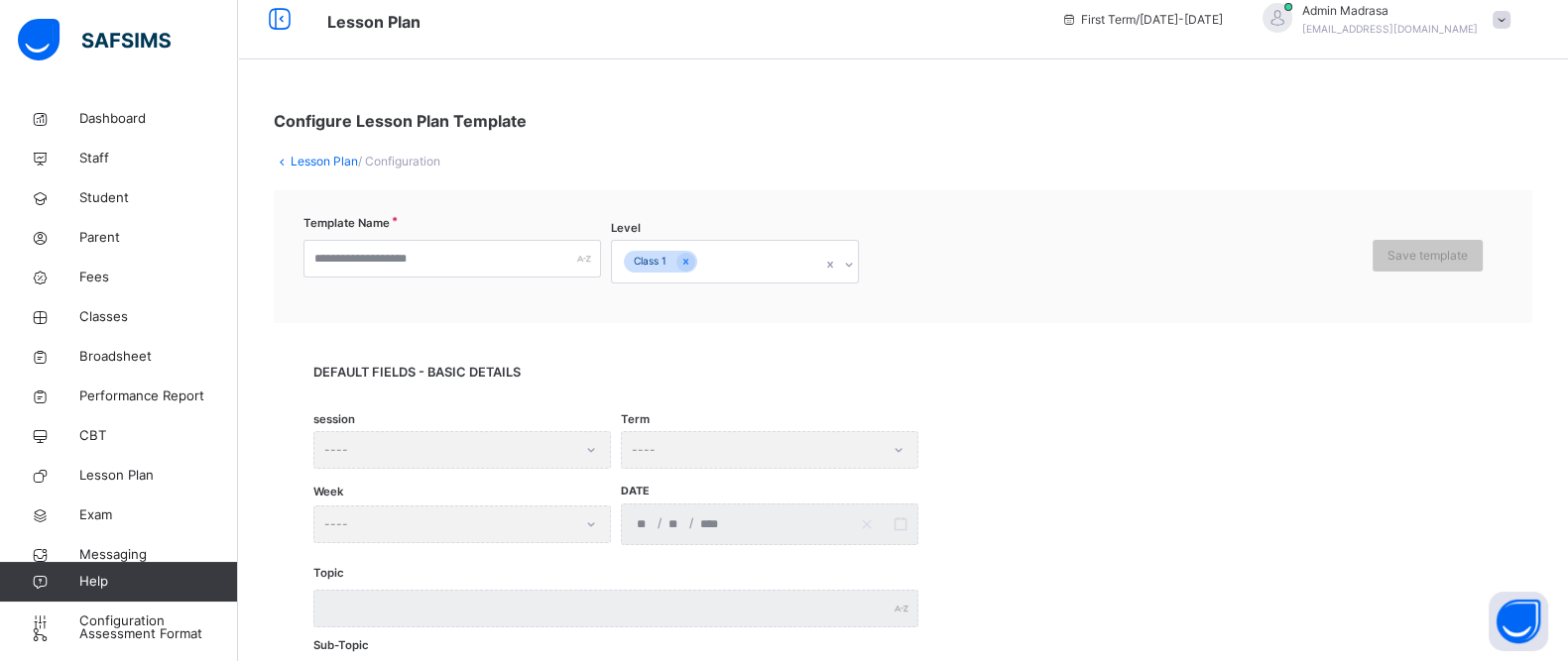
scroll to position [0, 0]
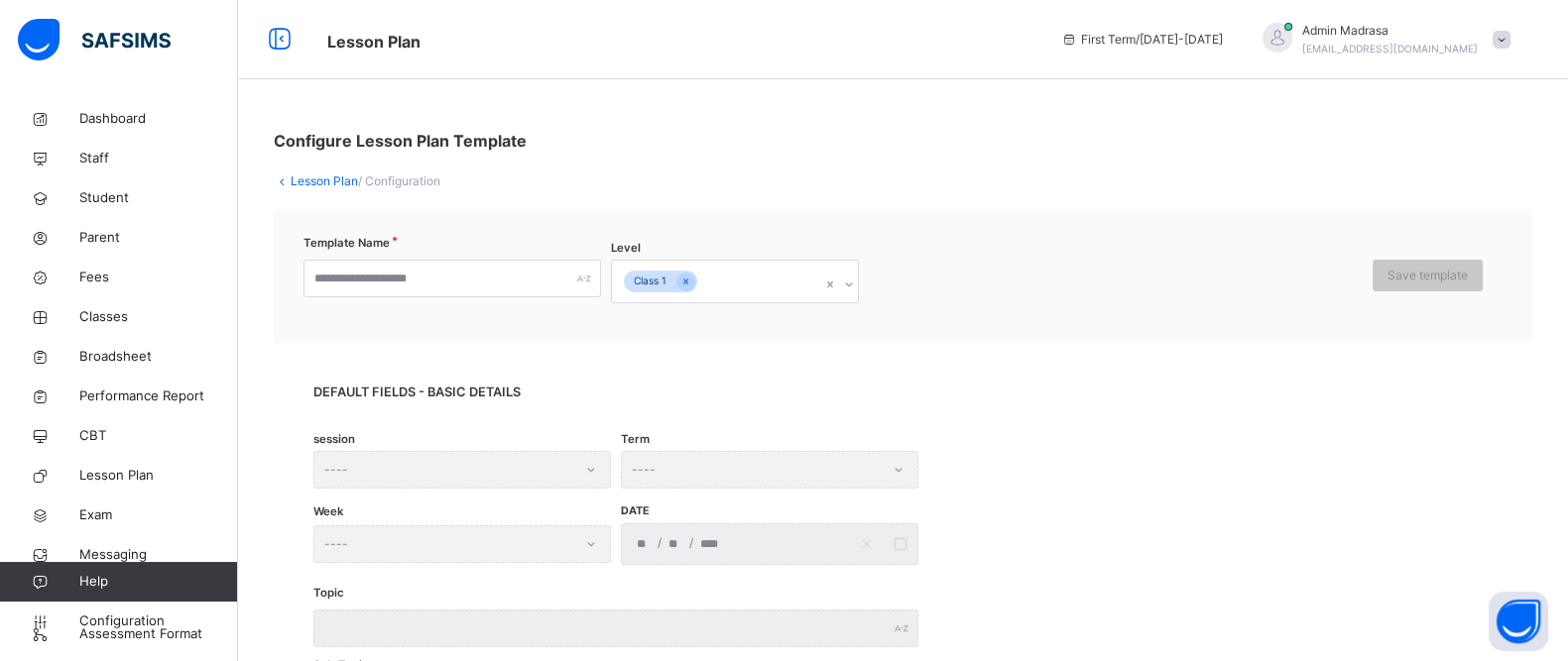
click at [323, 181] on link "Lesson Plan" at bounding box center [325, 181] width 68 height 15
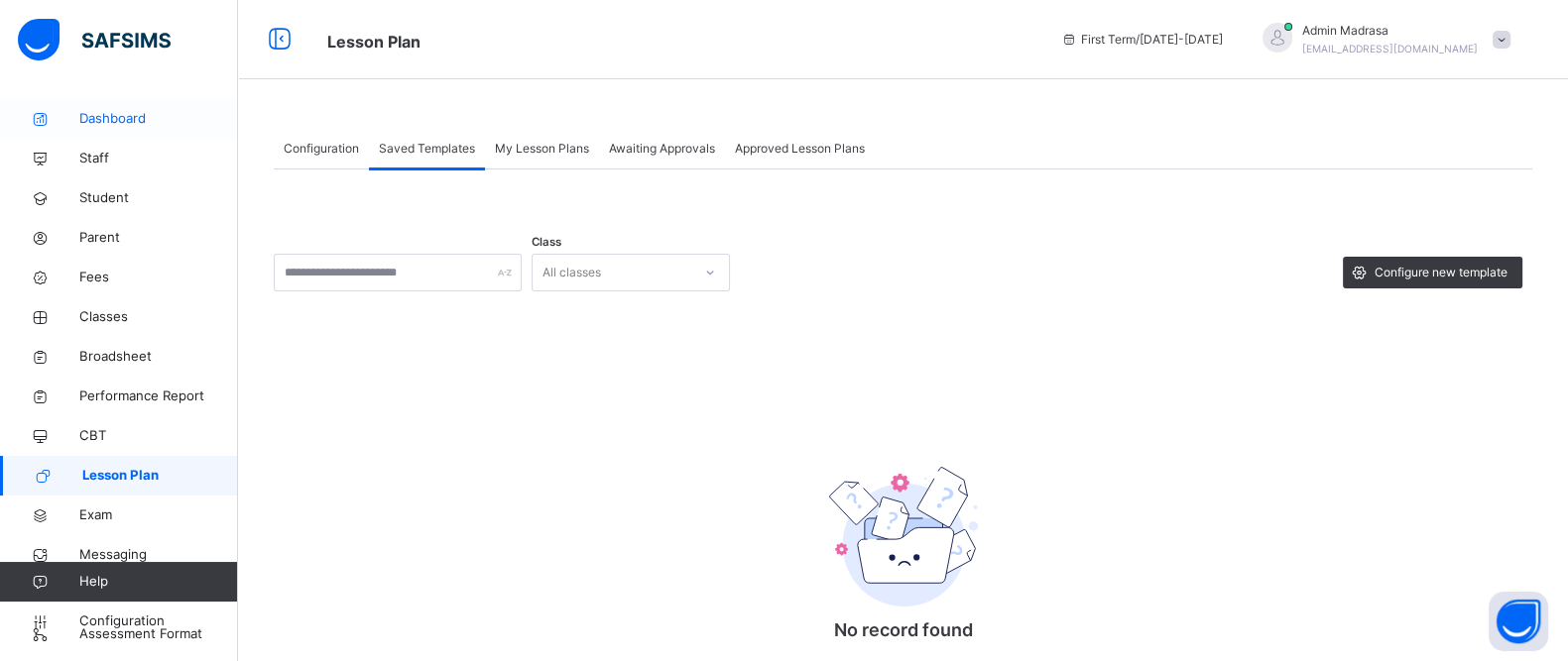
click at [115, 121] on span "Dashboard" at bounding box center [158, 119] width 159 height 20
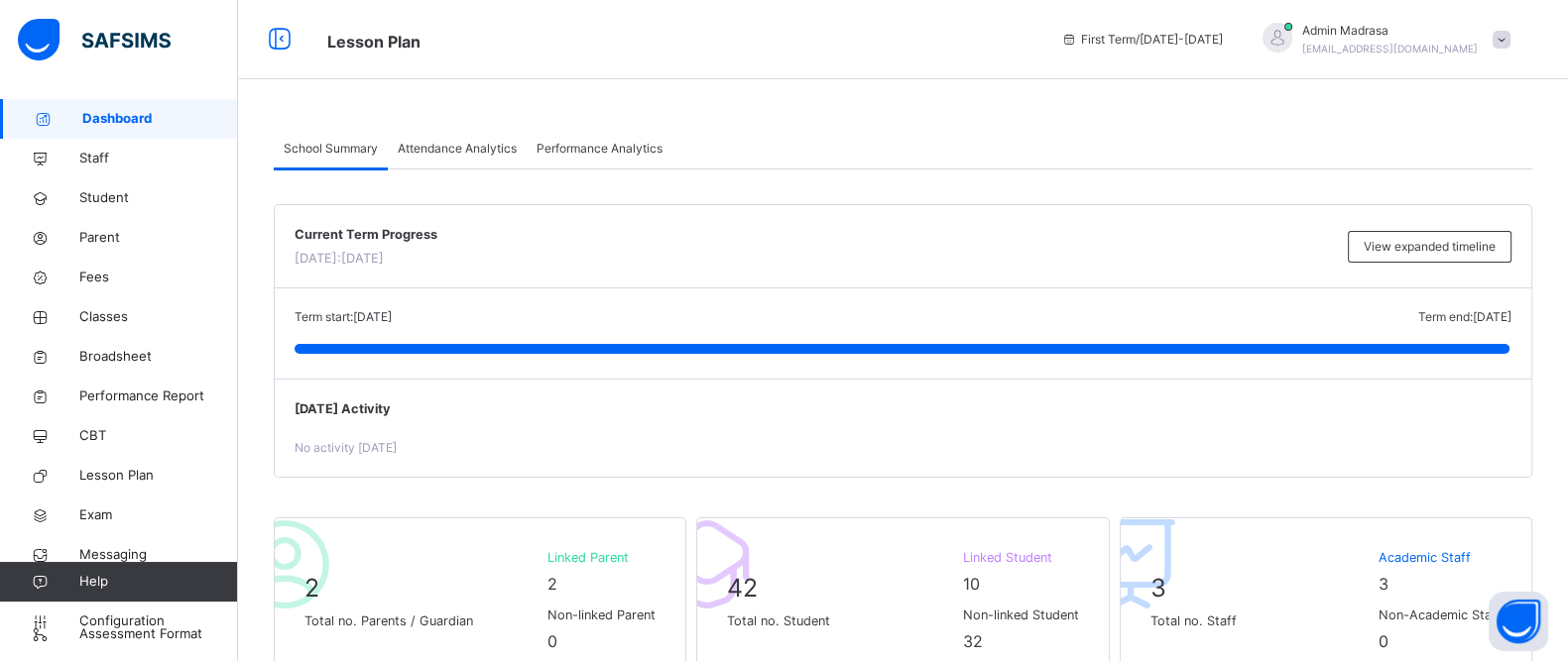
click at [1510, 33] on span at bounding box center [1501, 40] width 18 height 18
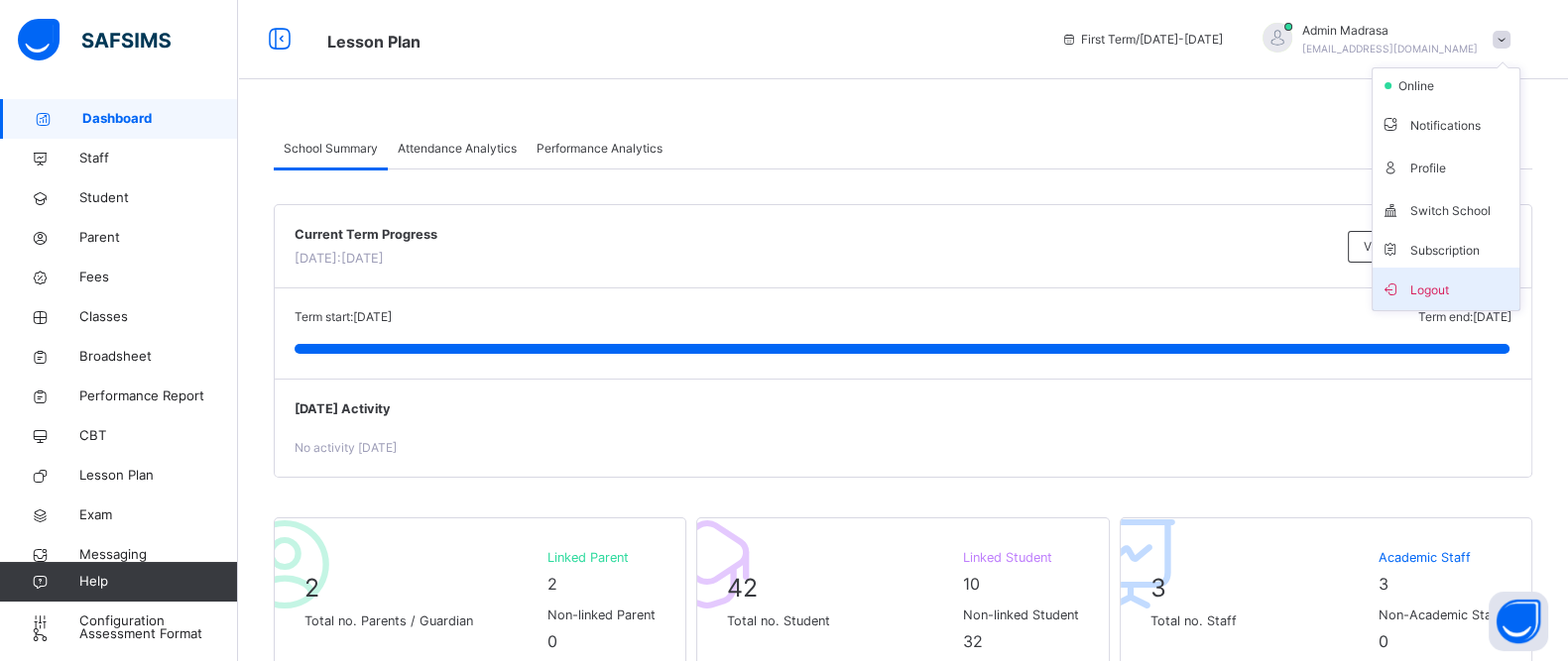
click at [1435, 290] on span "Logout" at bounding box center [1445, 289] width 131 height 27
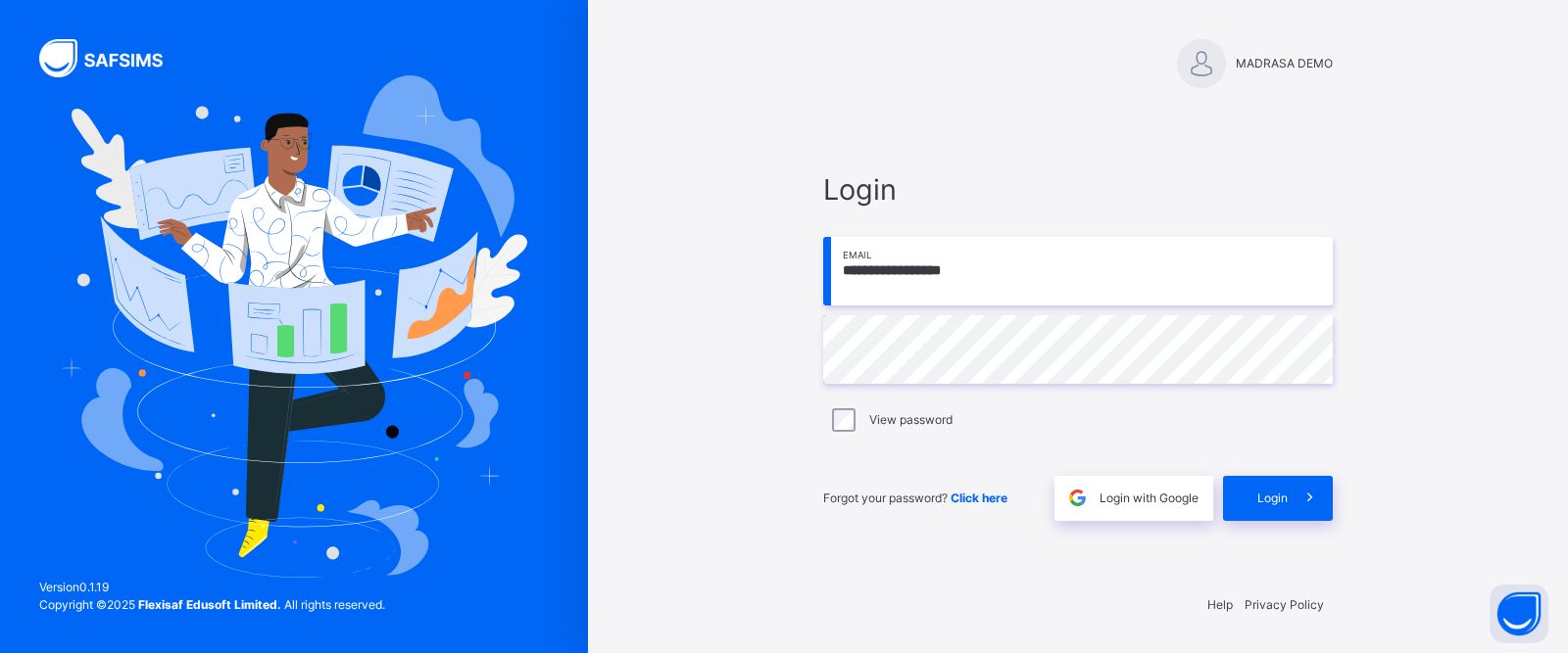
click at [1033, 261] on input "**********" at bounding box center [1078, 271] width 509 height 69
type input "**********"
click at [1245, 491] on div "Login" at bounding box center [1277, 499] width 110 height 45
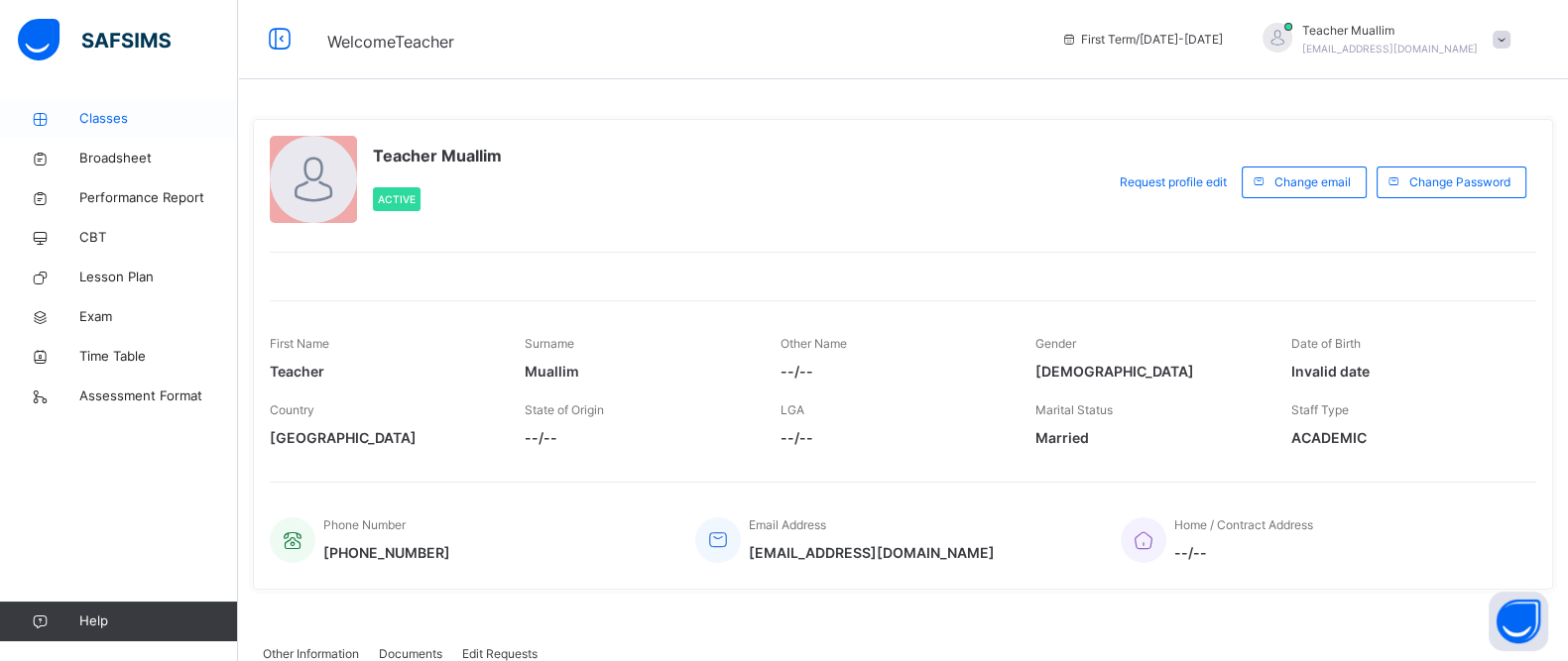
click at [109, 117] on span "Classes" at bounding box center [158, 119] width 159 height 20
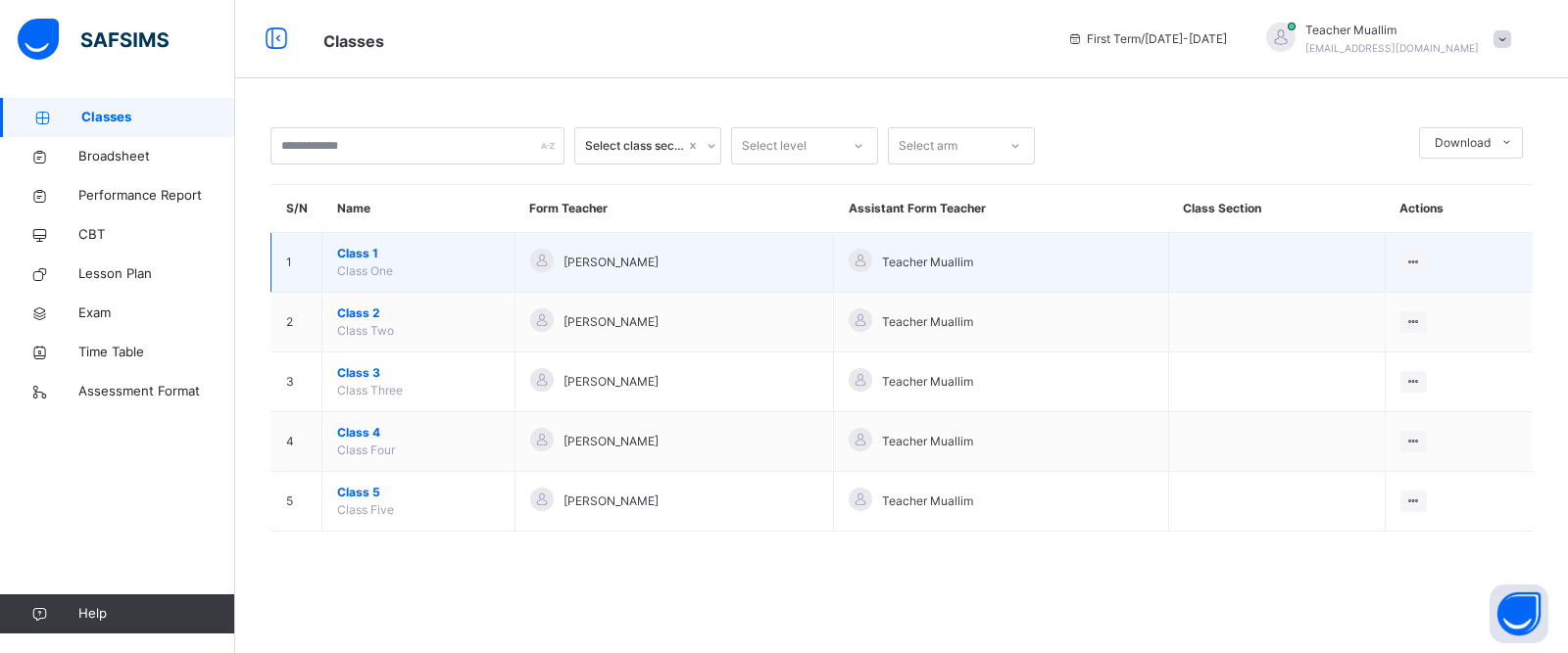
click at [356, 253] on span "Class 1" at bounding box center [418, 254] width 163 height 18
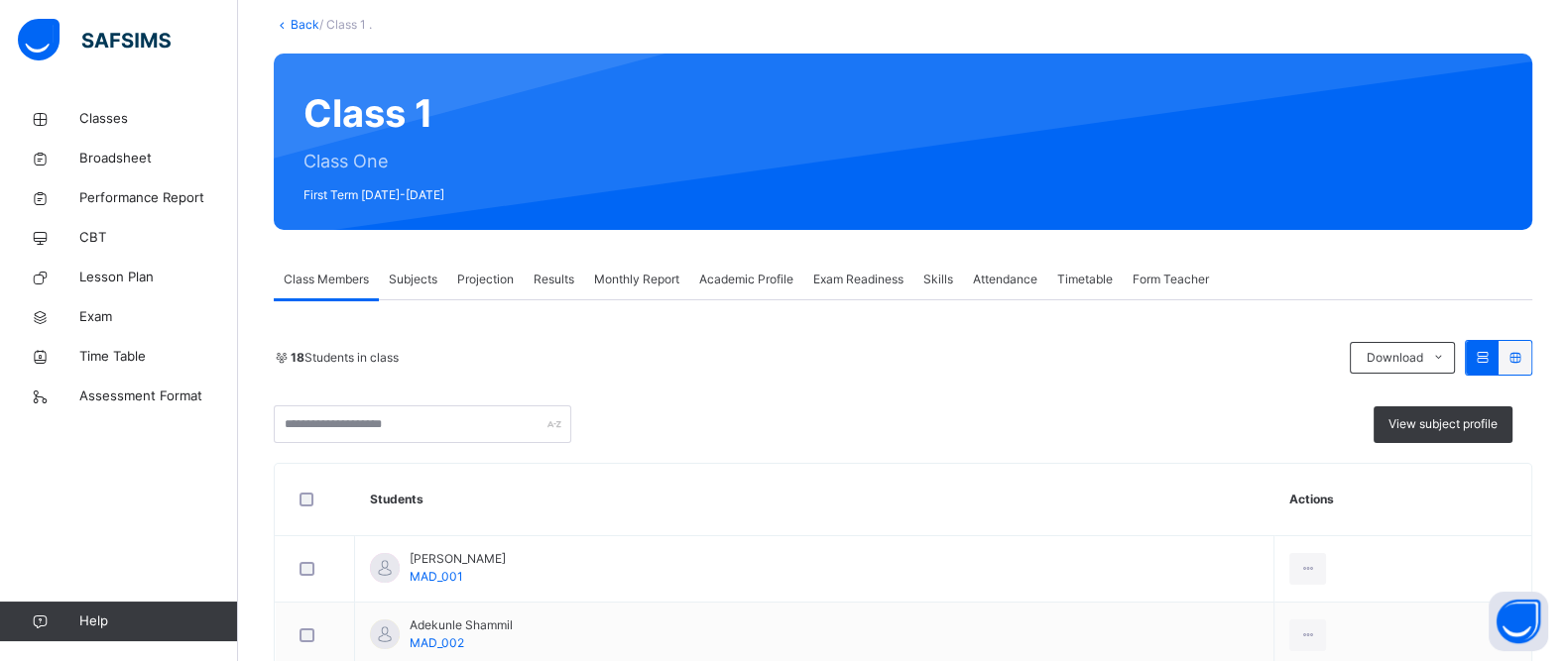
scroll to position [121, 0]
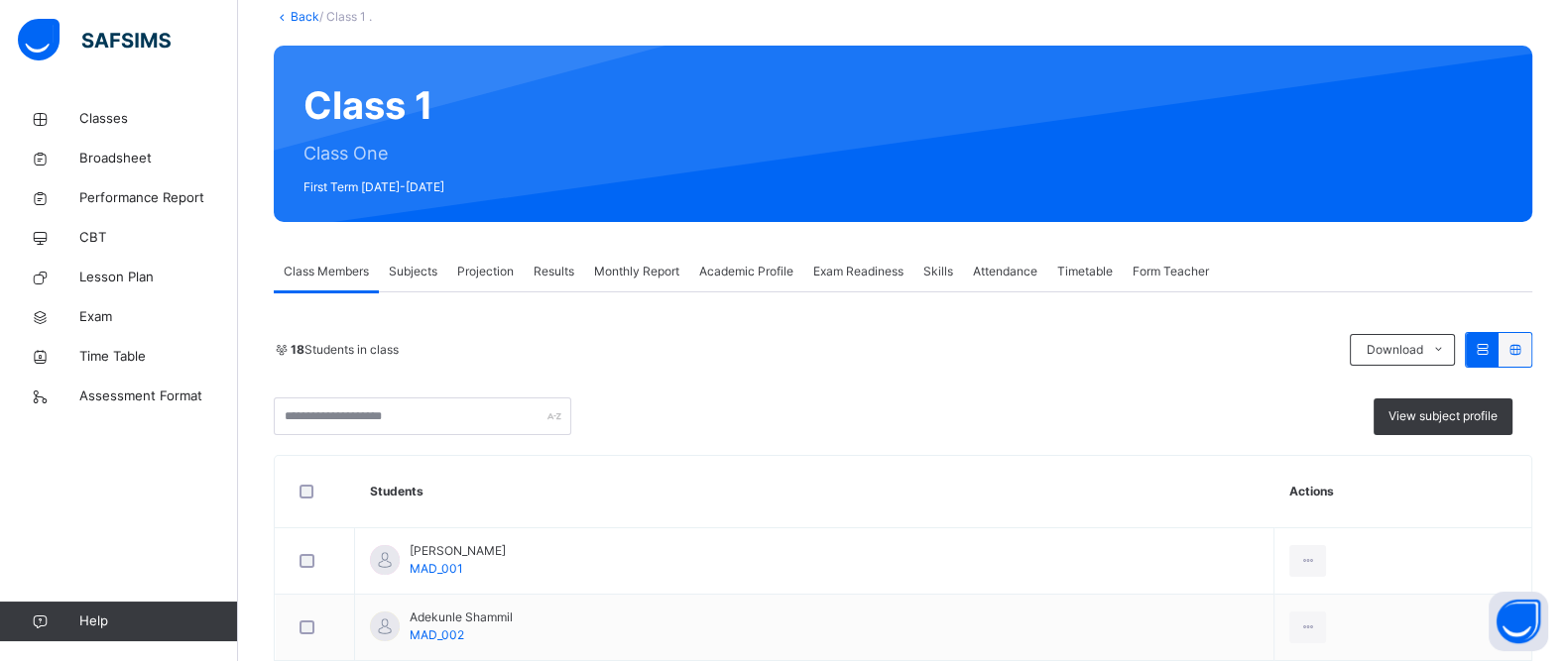
click at [421, 275] on span "Subjects" at bounding box center [412, 272] width 49 height 18
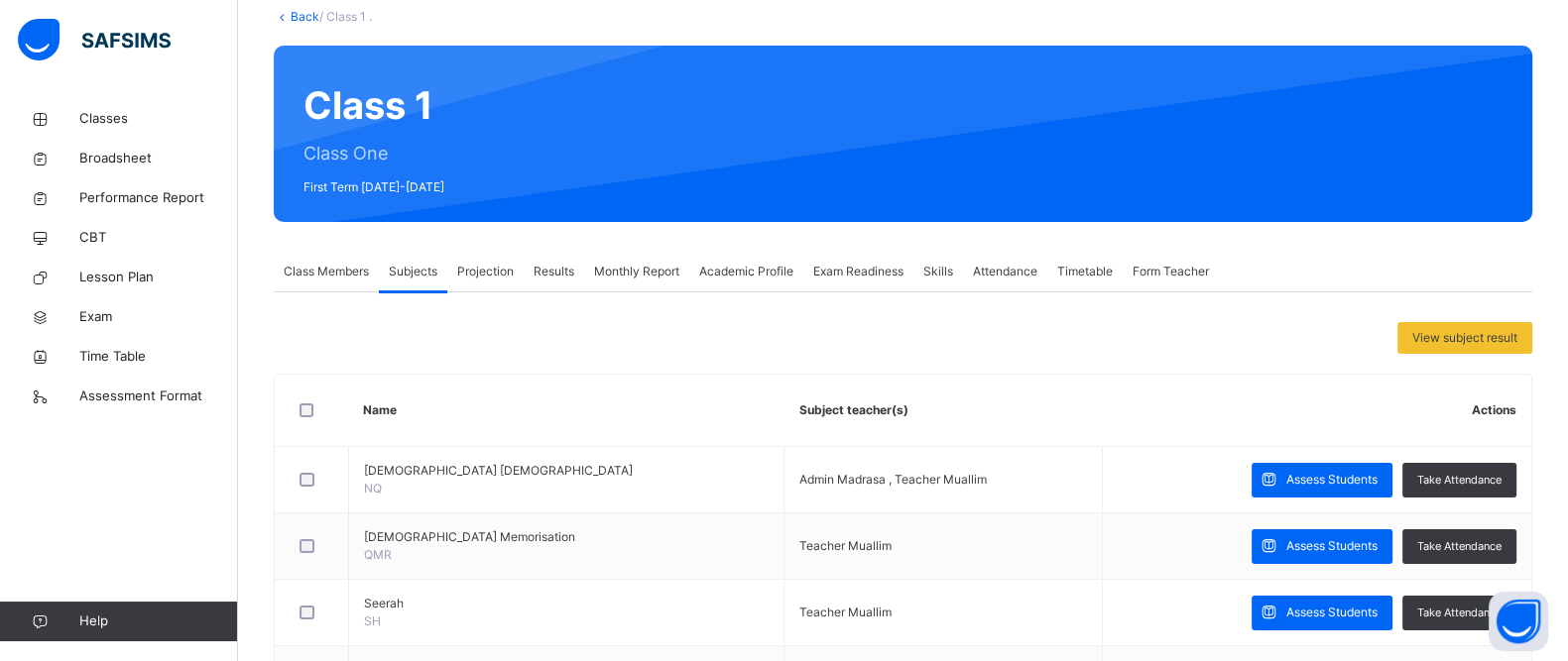
click at [483, 273] on span "Projection" at bounding box center [485, 272] width 57 height 18
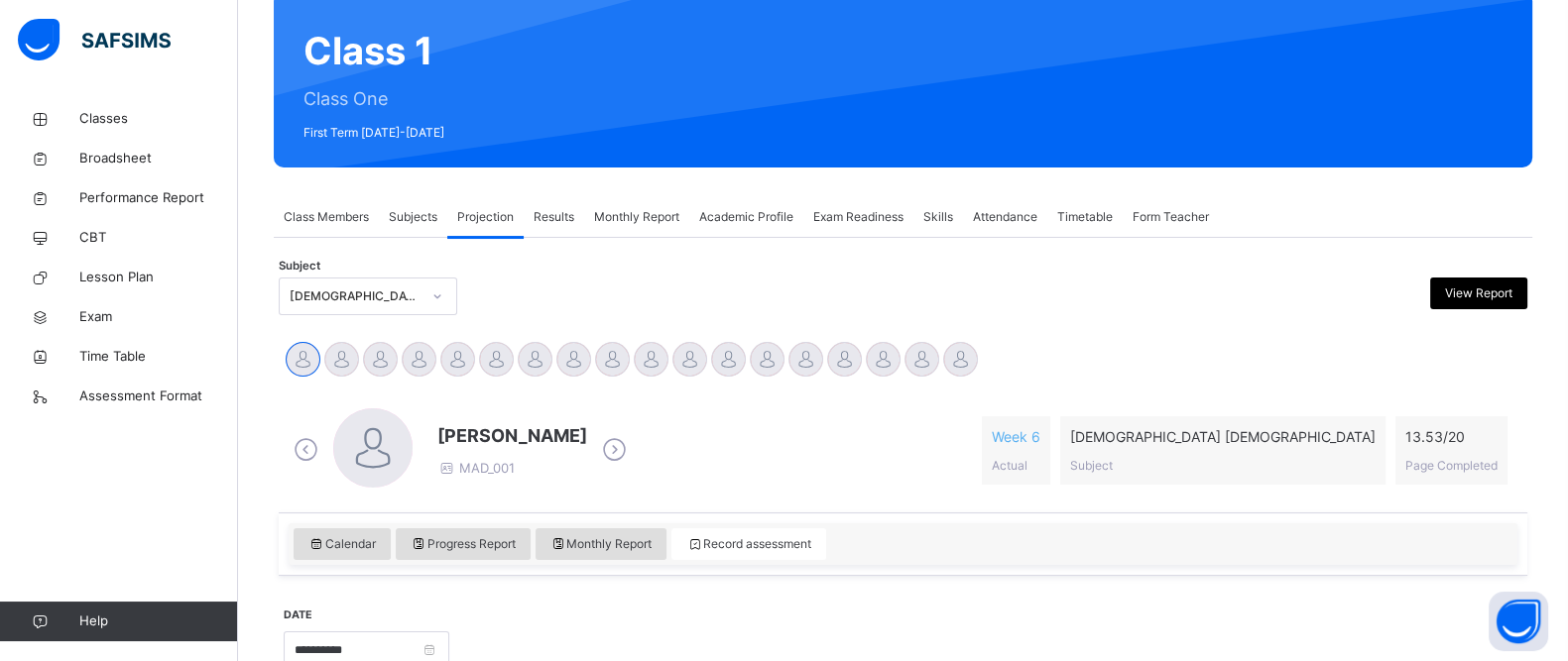
scroll to position [171, 0]
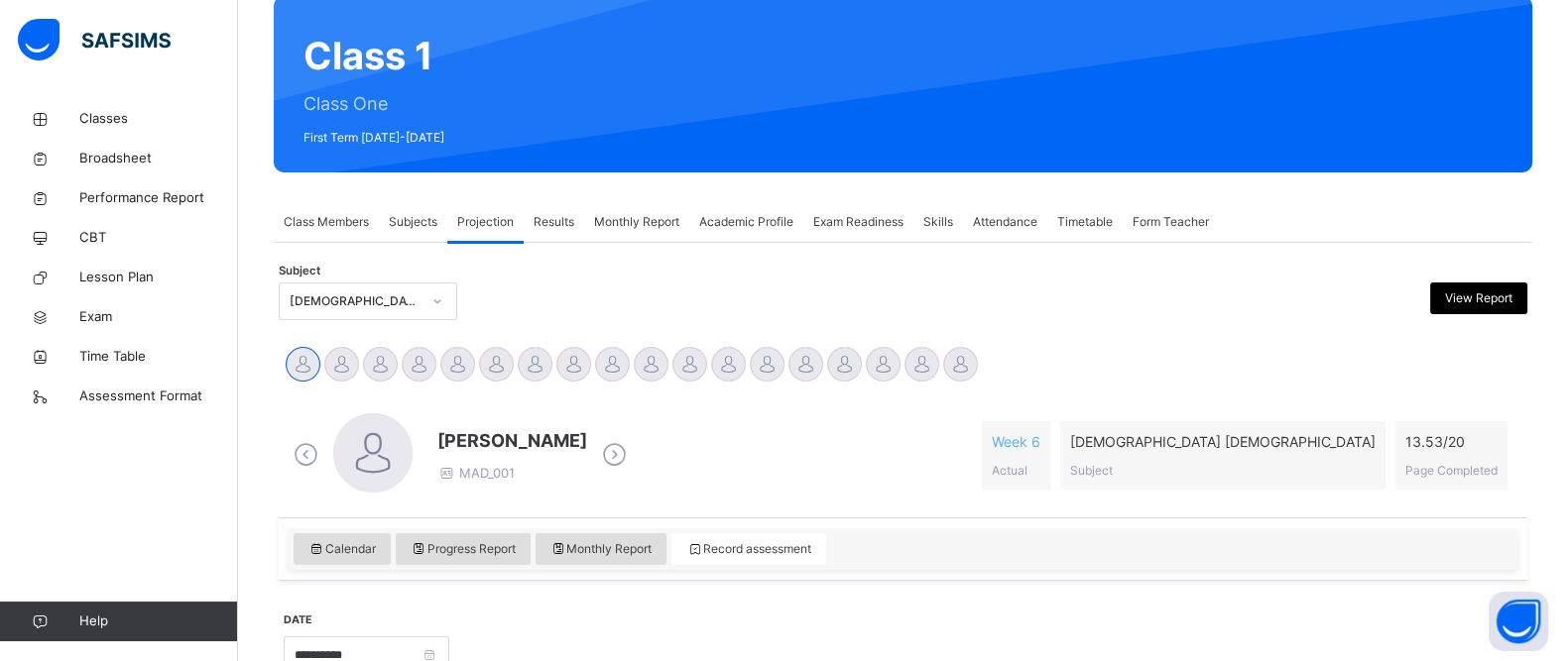
click at [1007, 238] on div "Attendance" at bounding box center [1005, 223] width 84 height 40
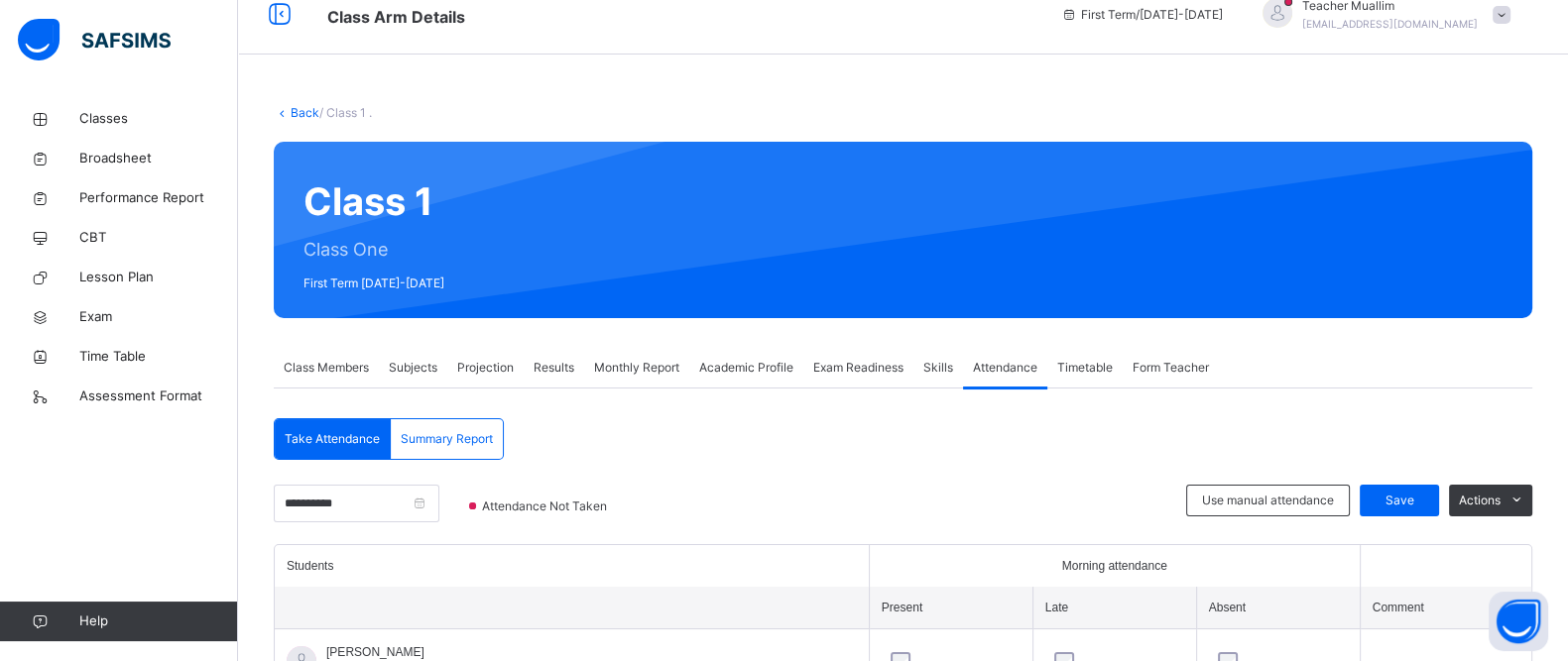
scroll to position [0, 0]
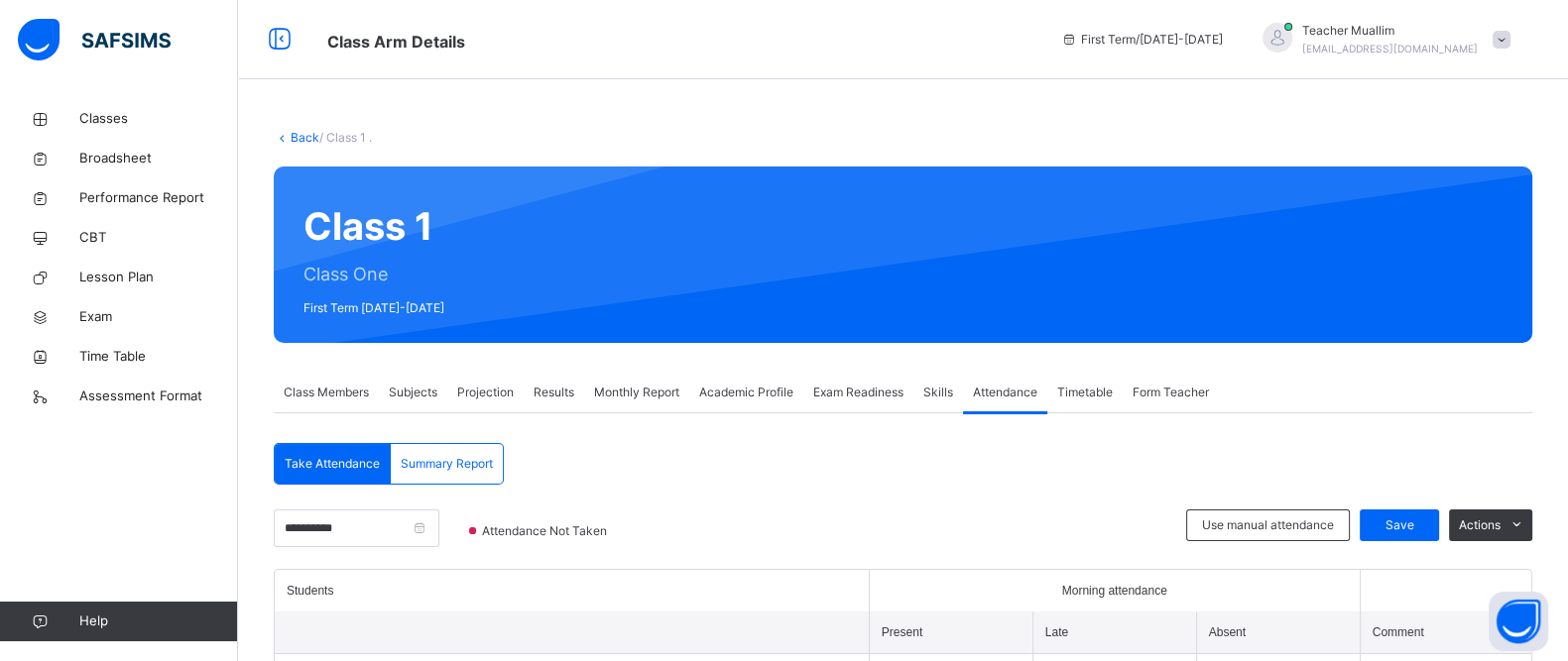
click at [1518, 52] on div "Teacher Muallim [EMAIL_ADDRESS][DOMAIN_NAME]" at bounding box center [1381, 40] width 278 height 36
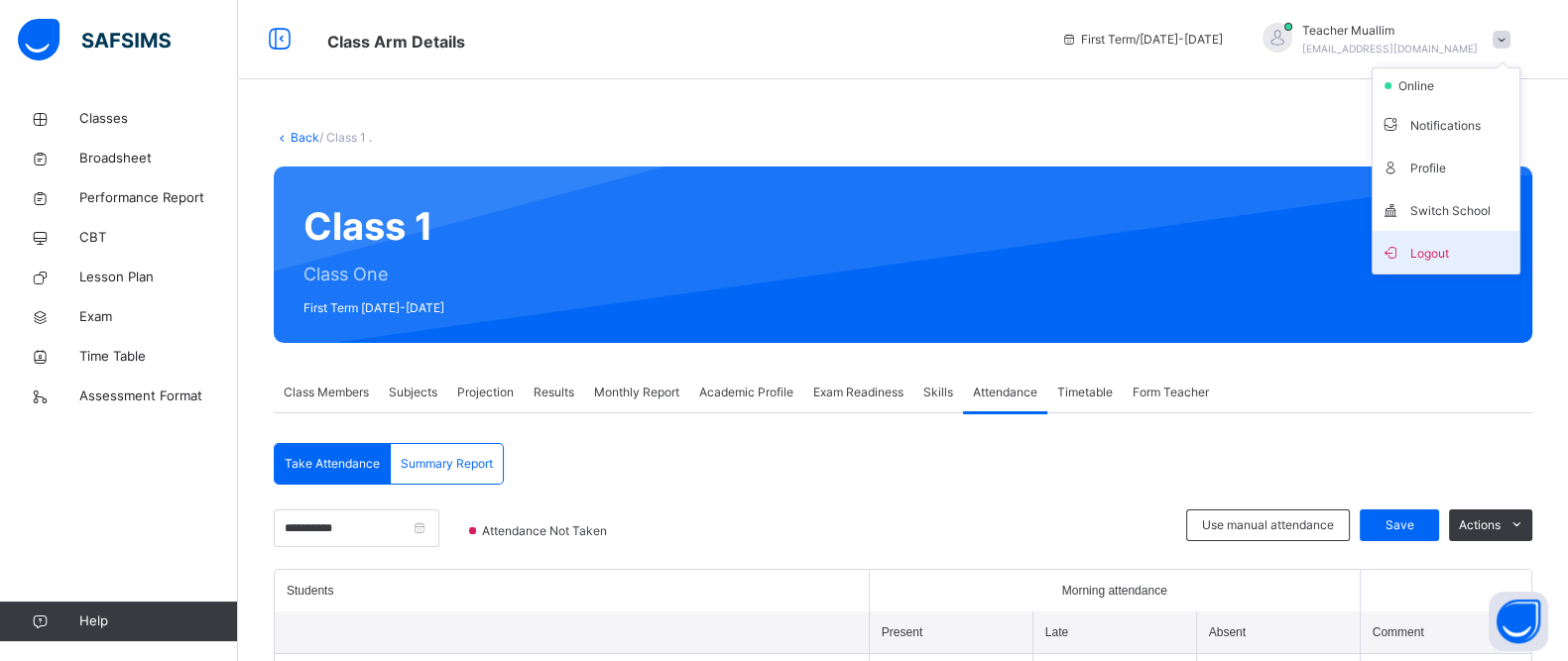
click at [1428, 244] on span "Logout" at bounding box center [1445, 252] width 131 height 27
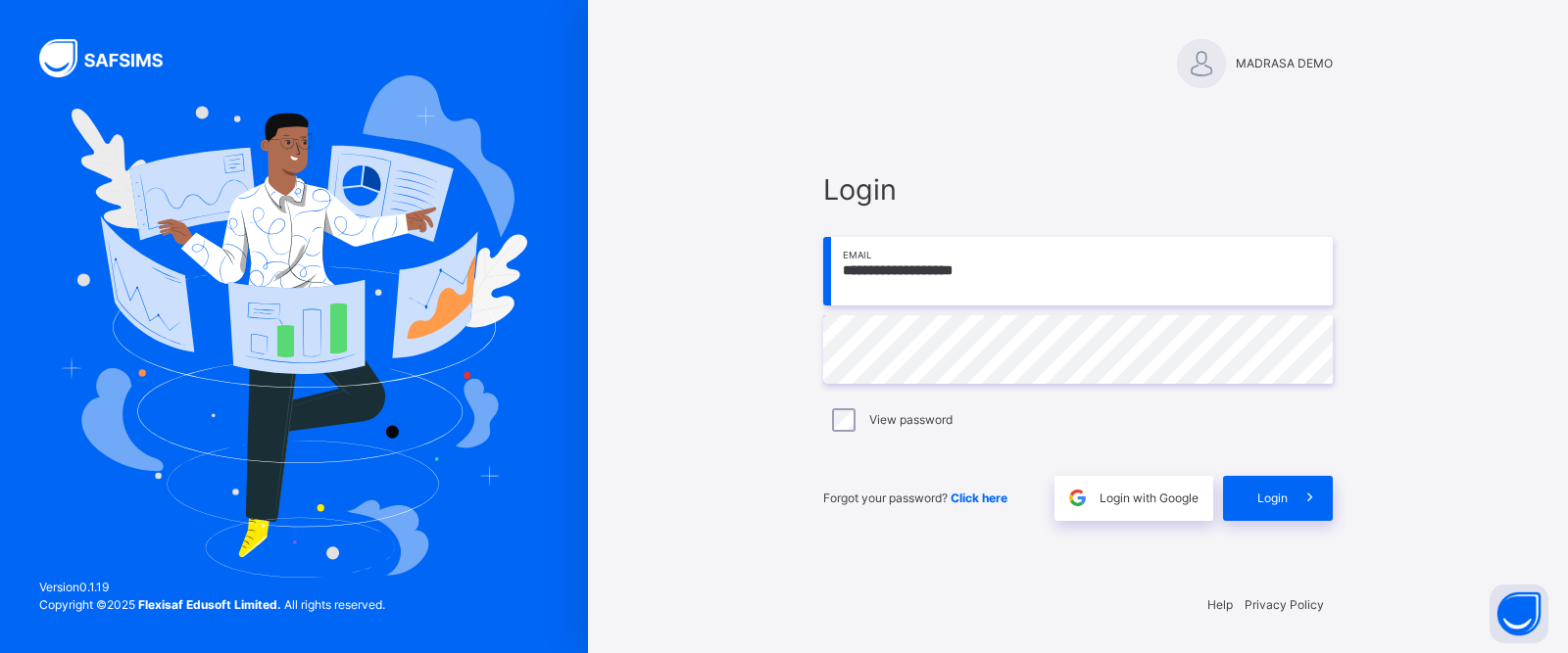
click at [1164, 253] on input "**********" at bounding box center [1078, 271] width 509 height 69
type input "**********"
click at [1272, 484] on div "Login" at bounding box center [1277, 499] width 110 height 45
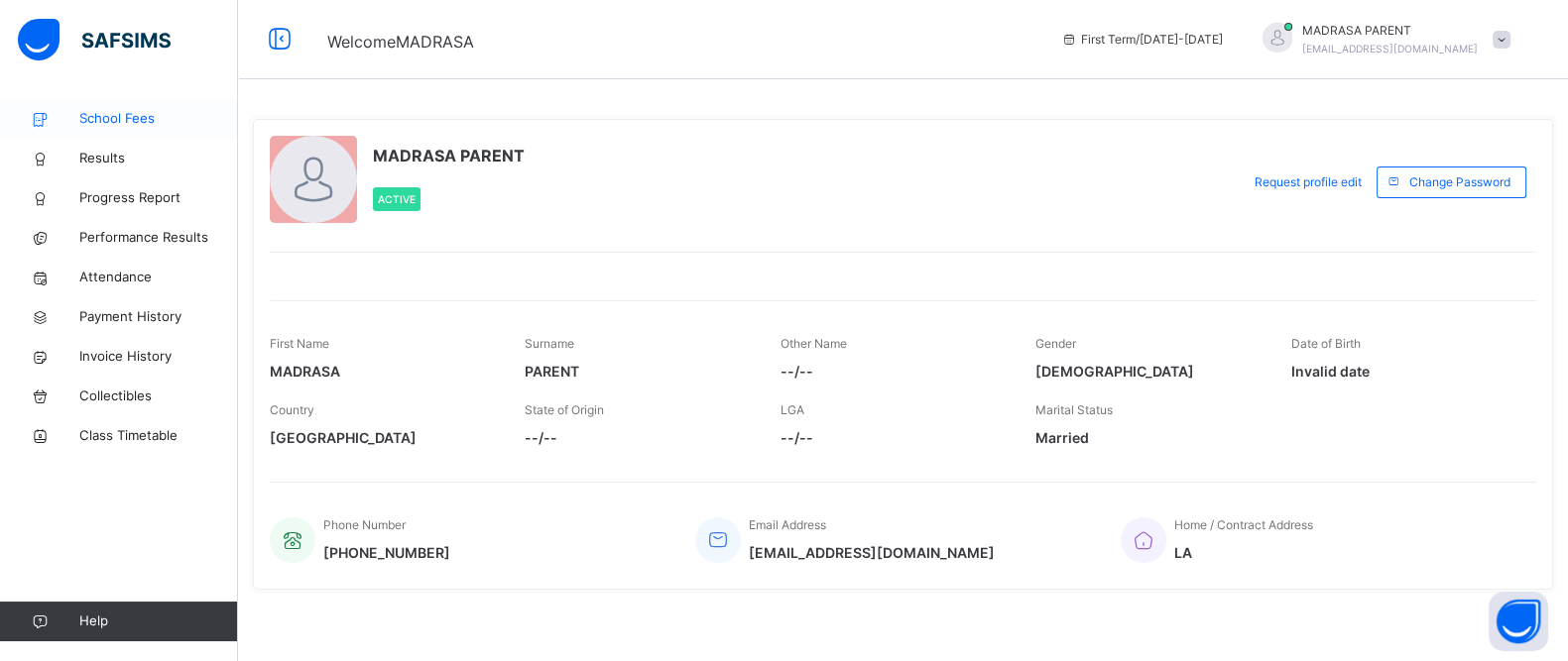
click at [112, 121] on span "School Fees" at bounding box center [158, 119] width 159 height 20
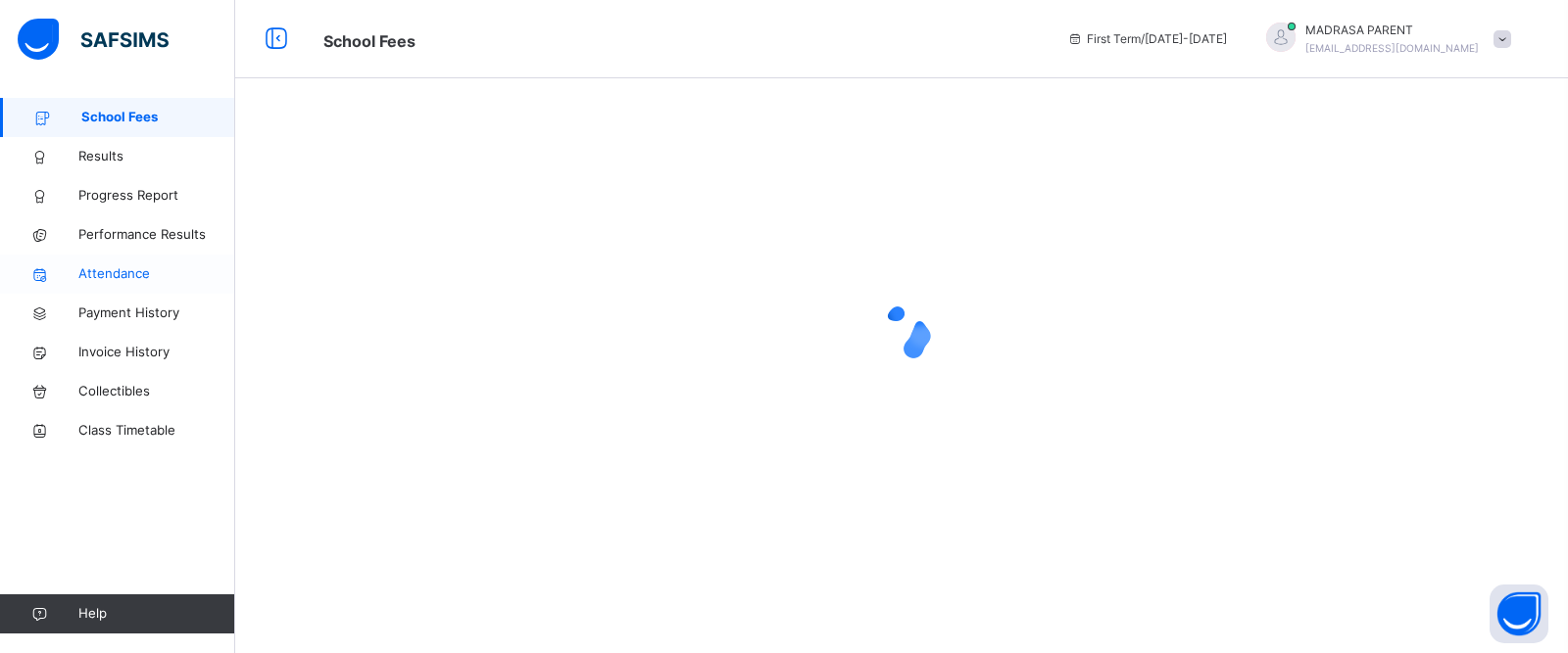
click at [116, 276] on span "Attendance" at bounding box center [156, 274] width 157 height 20
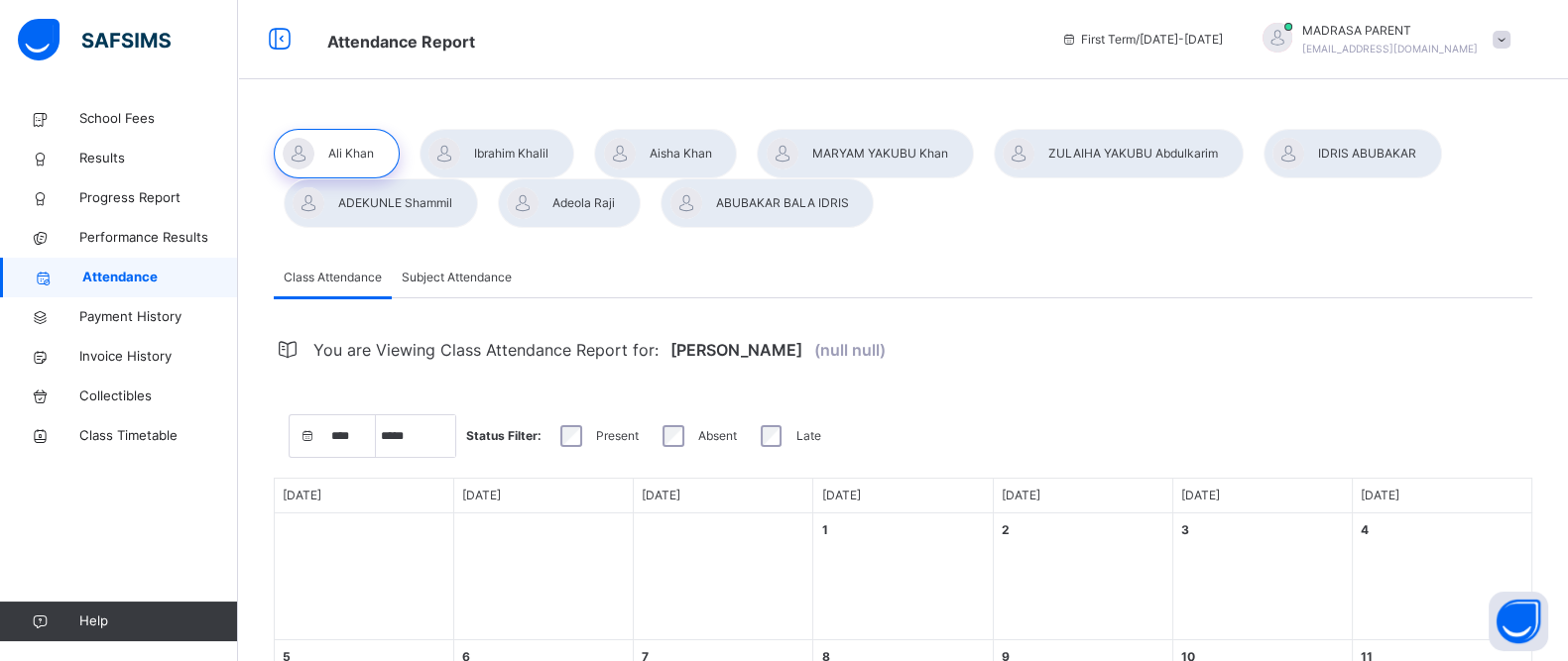
select select "****"
select select "*"
click at [350, 448] on select "**** **** ****" at bounding box center [352, 436] width 50 height 42
select select "****"
click at [327, 415] on select "**** **** ****" at bounding box center [352, 436] width 50 height 42
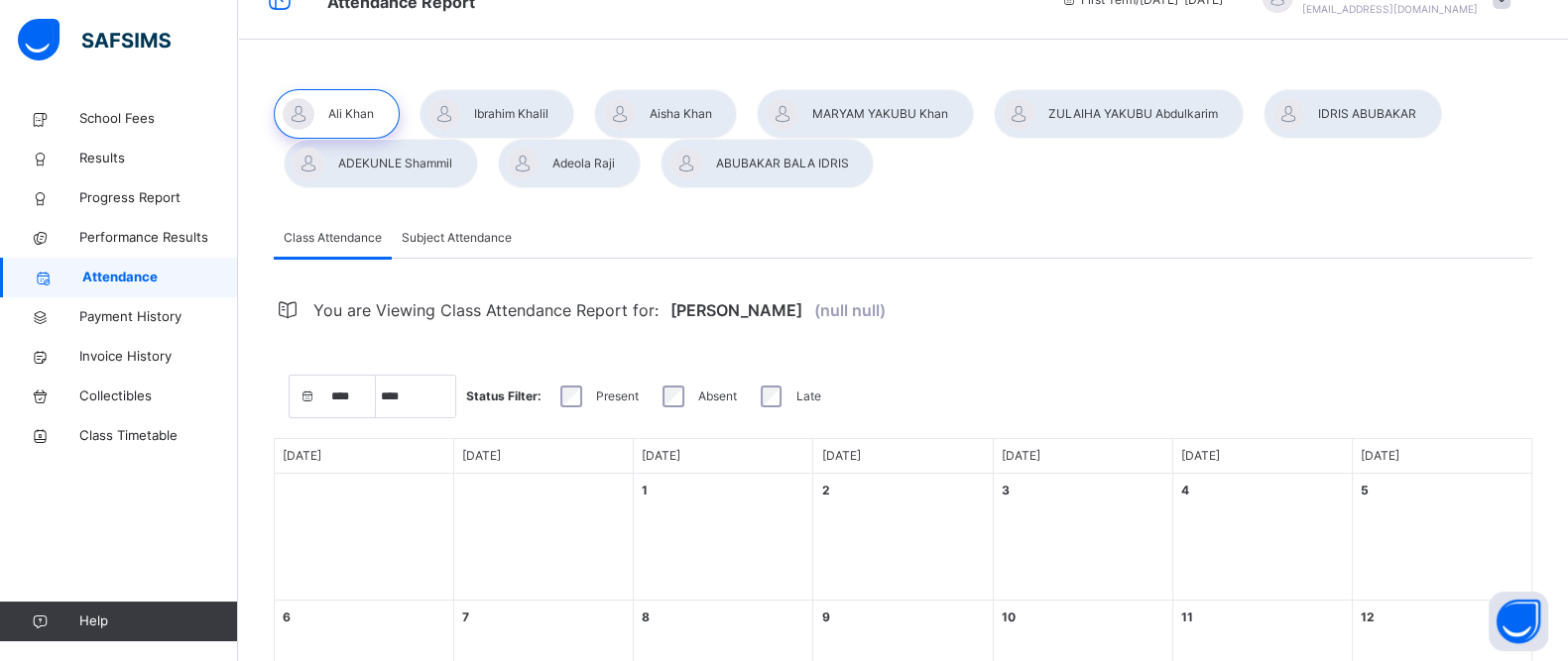
scroll to position [10, 0]
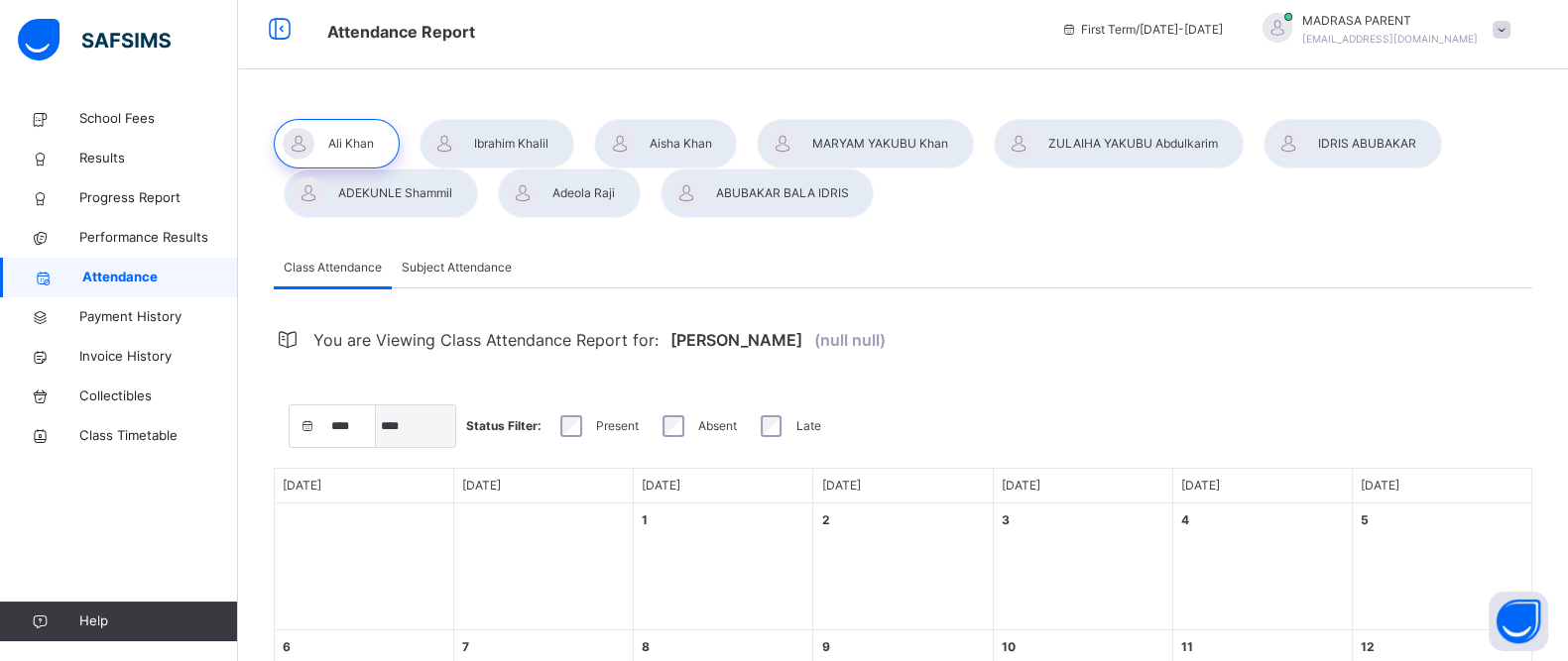
click at [407, 430] on select "***** **** **** ****** ********* ******* ******** ********" at bounding box center [414, 426] width 79 height 42
click at [376, 405] on select "***** **** **** ****** ********* ******* ******** ********" at bounding box center [414, 426] width 79 height 42
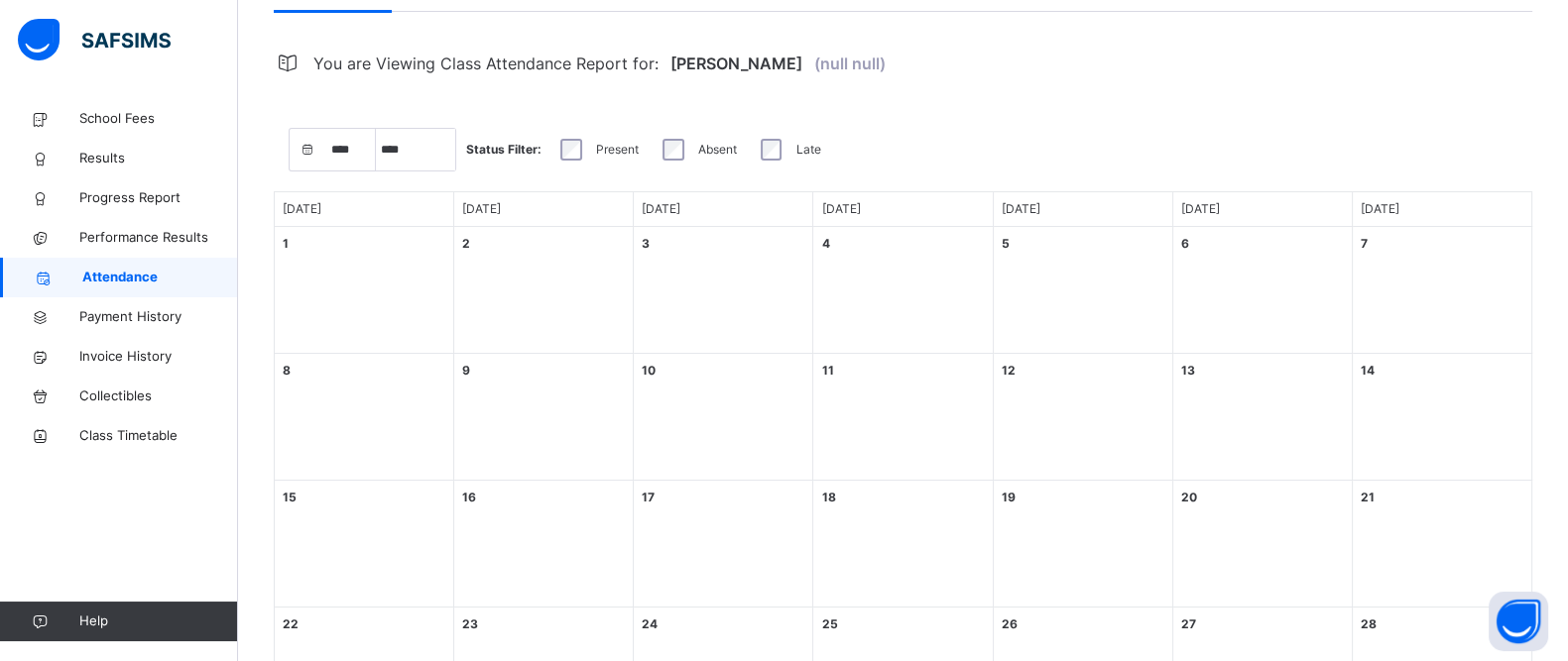
scroll to position [299, 0]
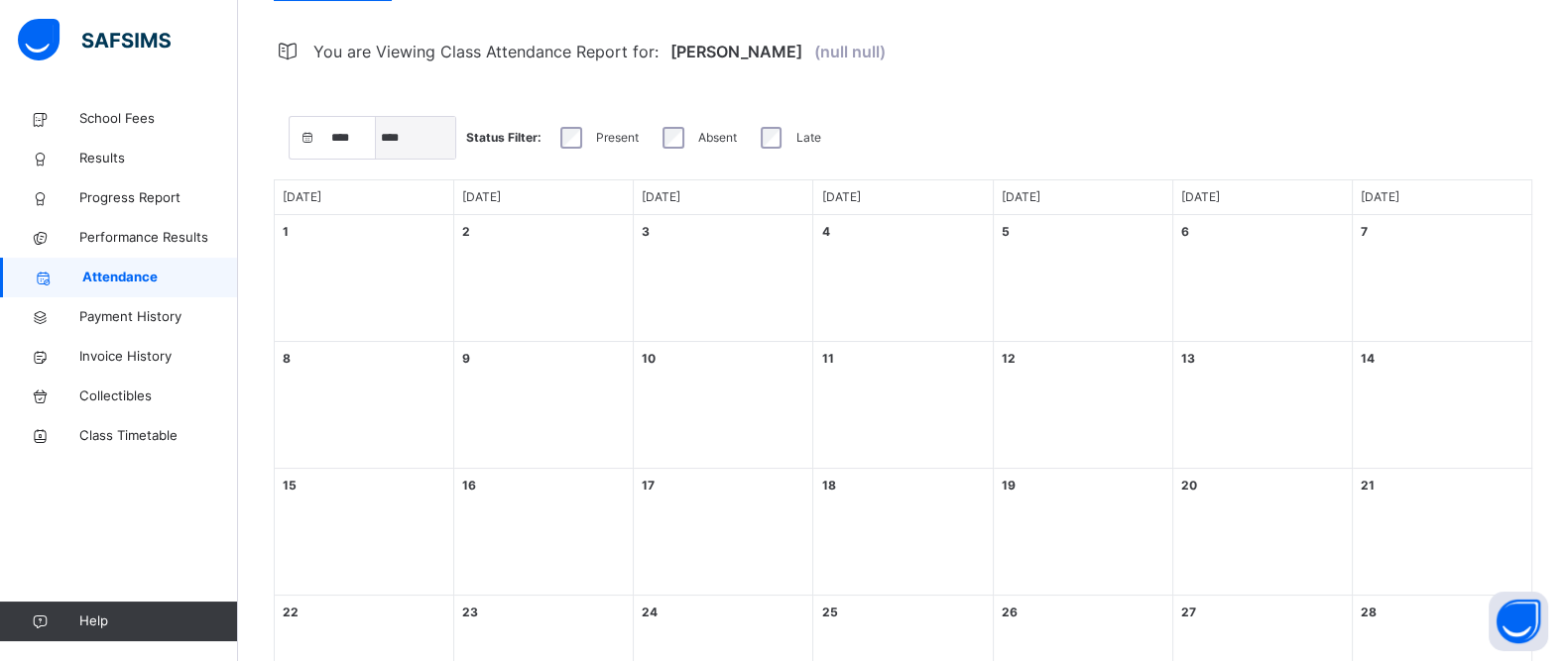
click at [401, 136] on select "***** **** **** ****** ********* ******* ******** ********" at bounding box center [414, 138] width 79 height 42
click at [376, 117] on select "***** **** **** ****** ********* ******* ******** ********" at bounding box center [414, 138] width 79 height 42
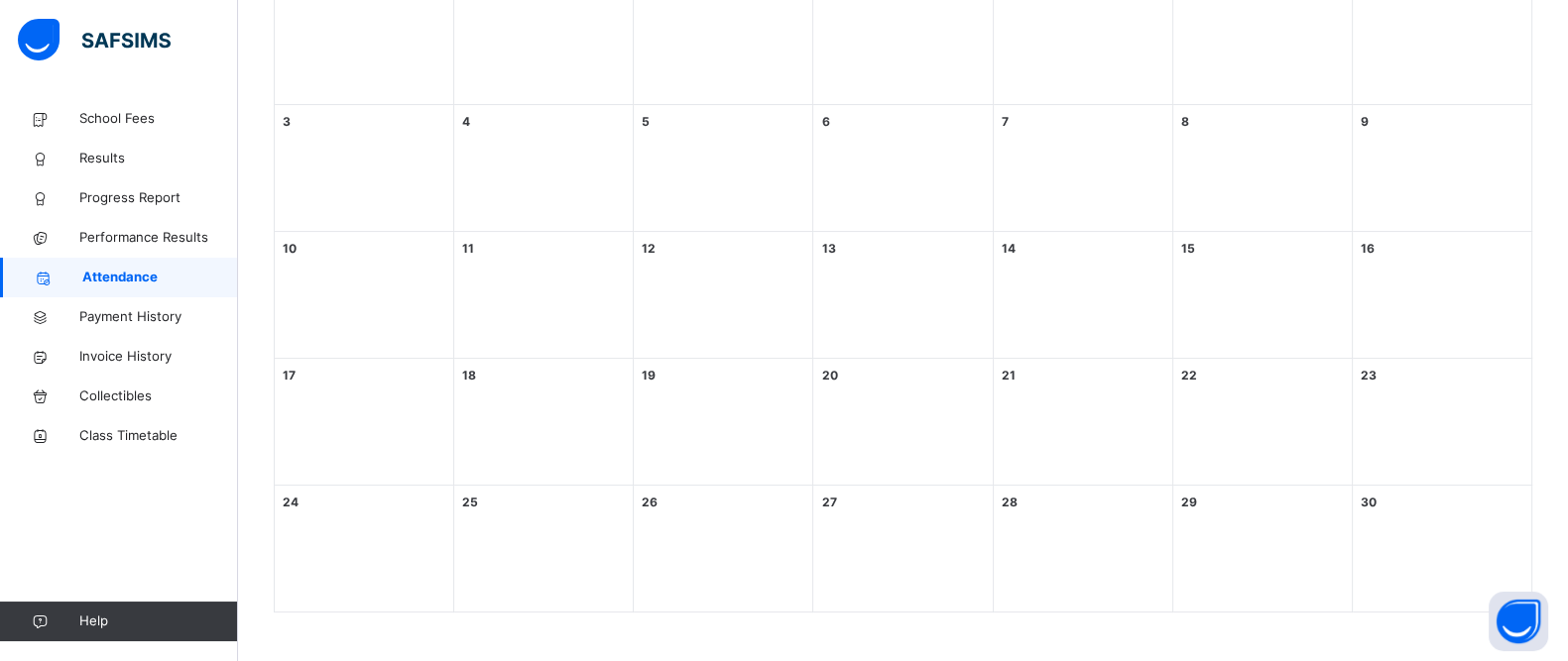
scroll to position [234, 0]
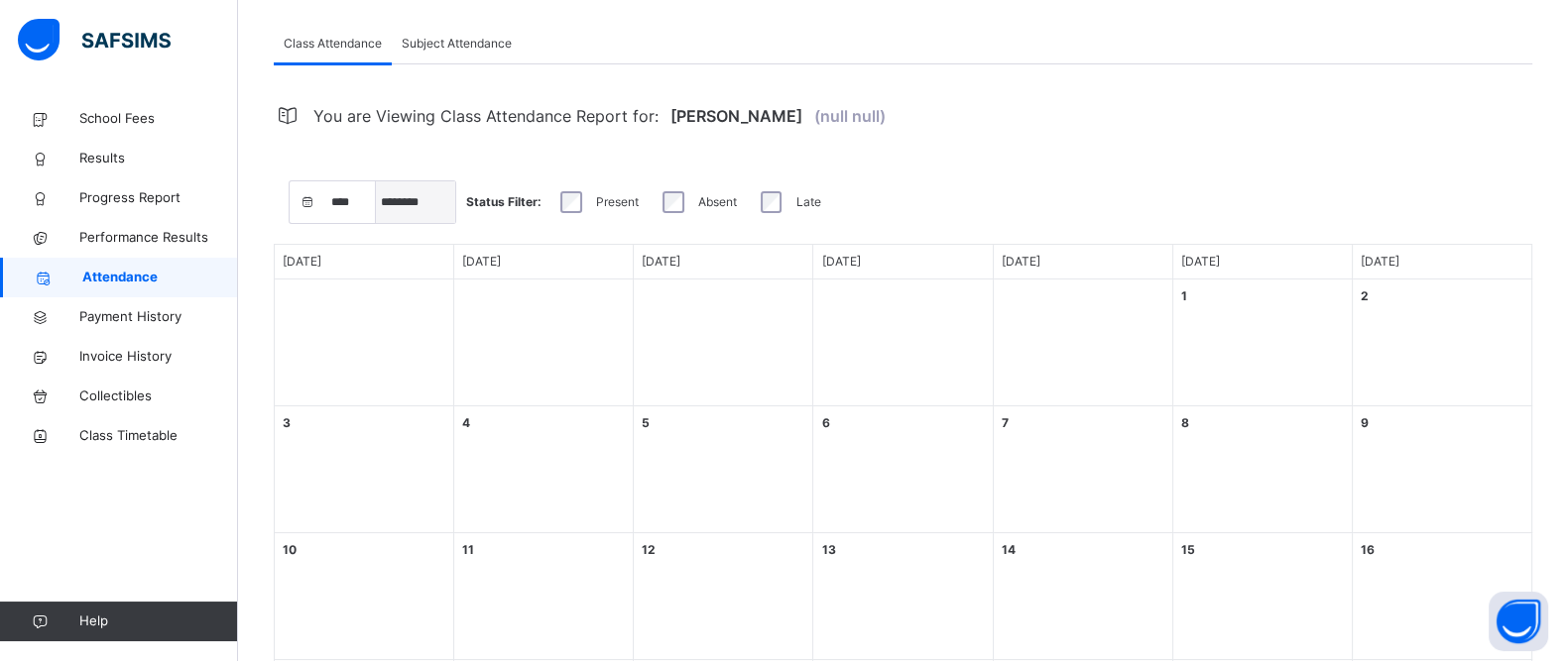
click at [414, 211] on select "***** **** **** ****** ********* ******* ******** ********" at bounding box center [414, 203] width 79 height 42
click at [376, 182] on select "***** **** **** ****** ********* ******* ******** ********" at bounding box center [414, 203] width 79 height 42
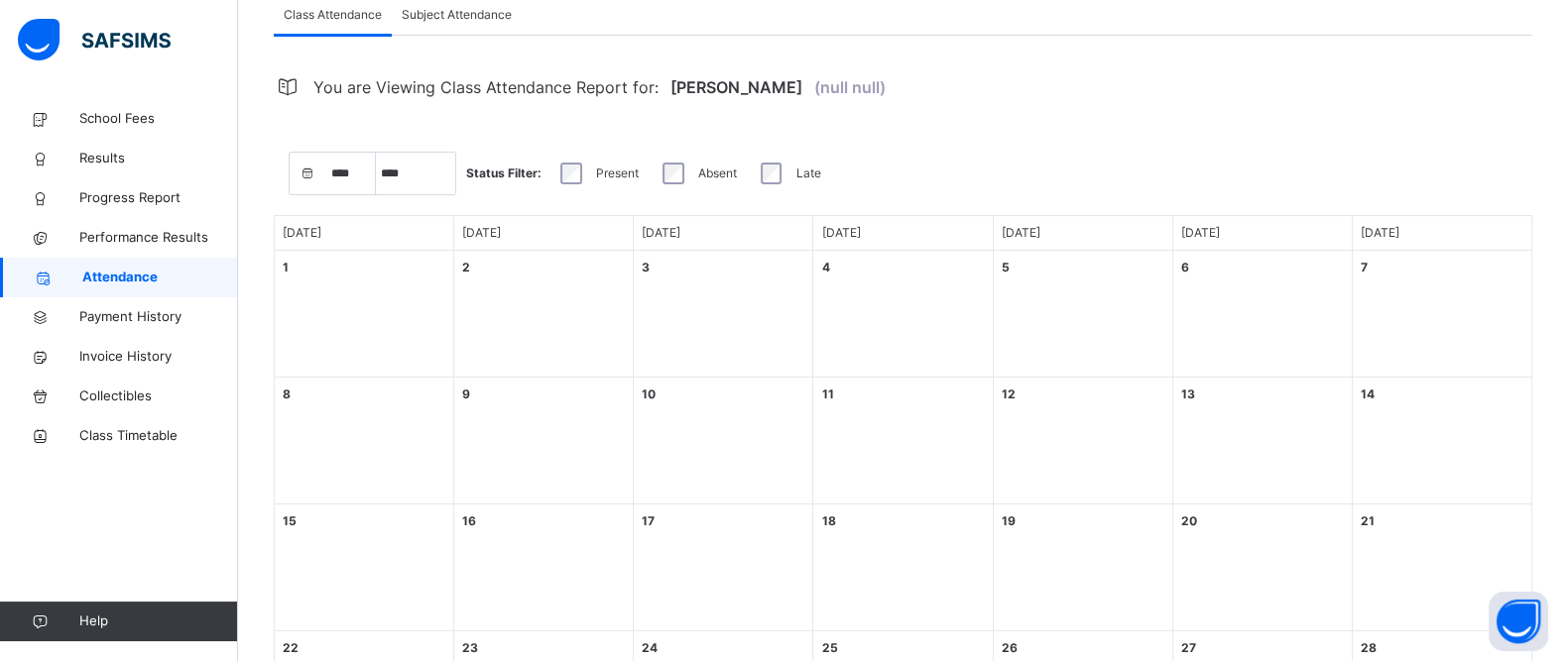
scroll to position [161, 0]
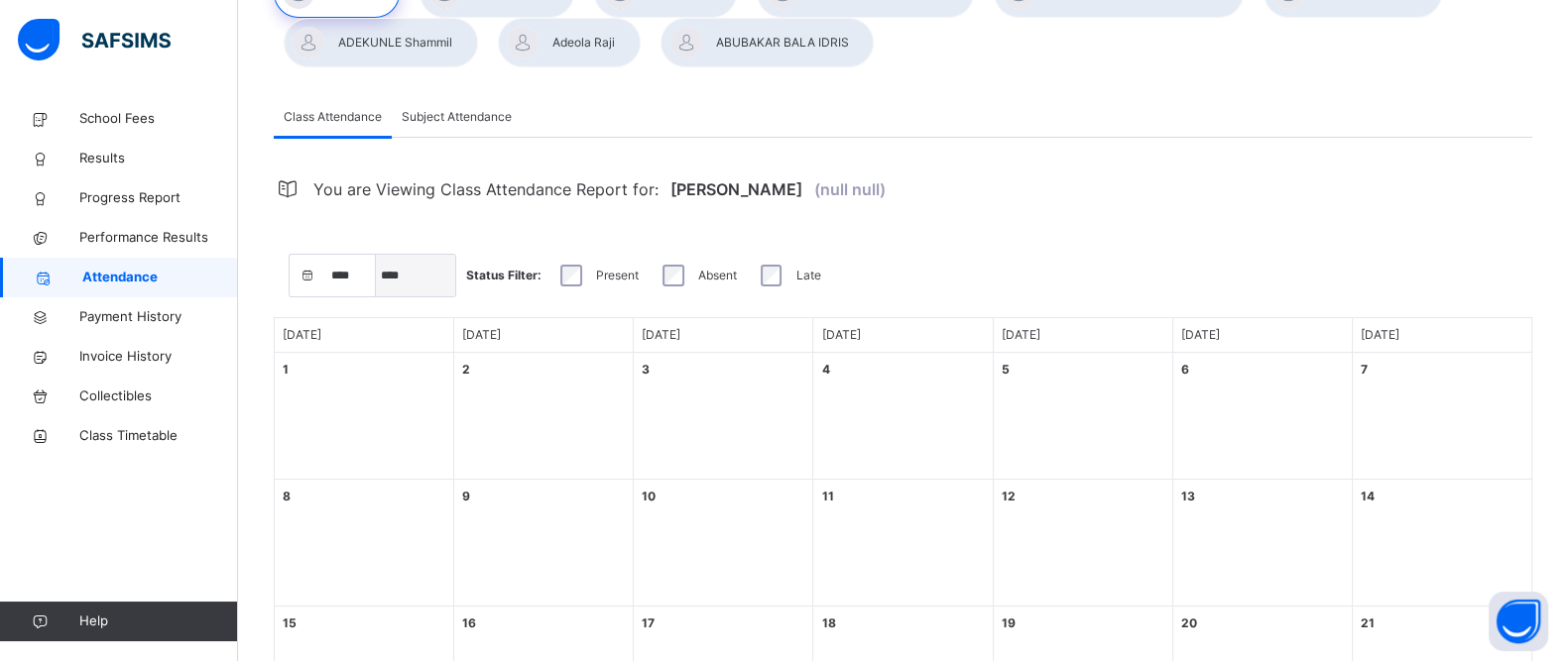
click at [399, 280] on select "***** **** **** ****** ********* ******* ******** ********" at bounding box center [414, 276] width 79 height 42
select select "*"
click at [376, 255] on select "***** **** **** ****** ********* ******* ******** ********" at bounding box center [414, 276] width 79 height 42
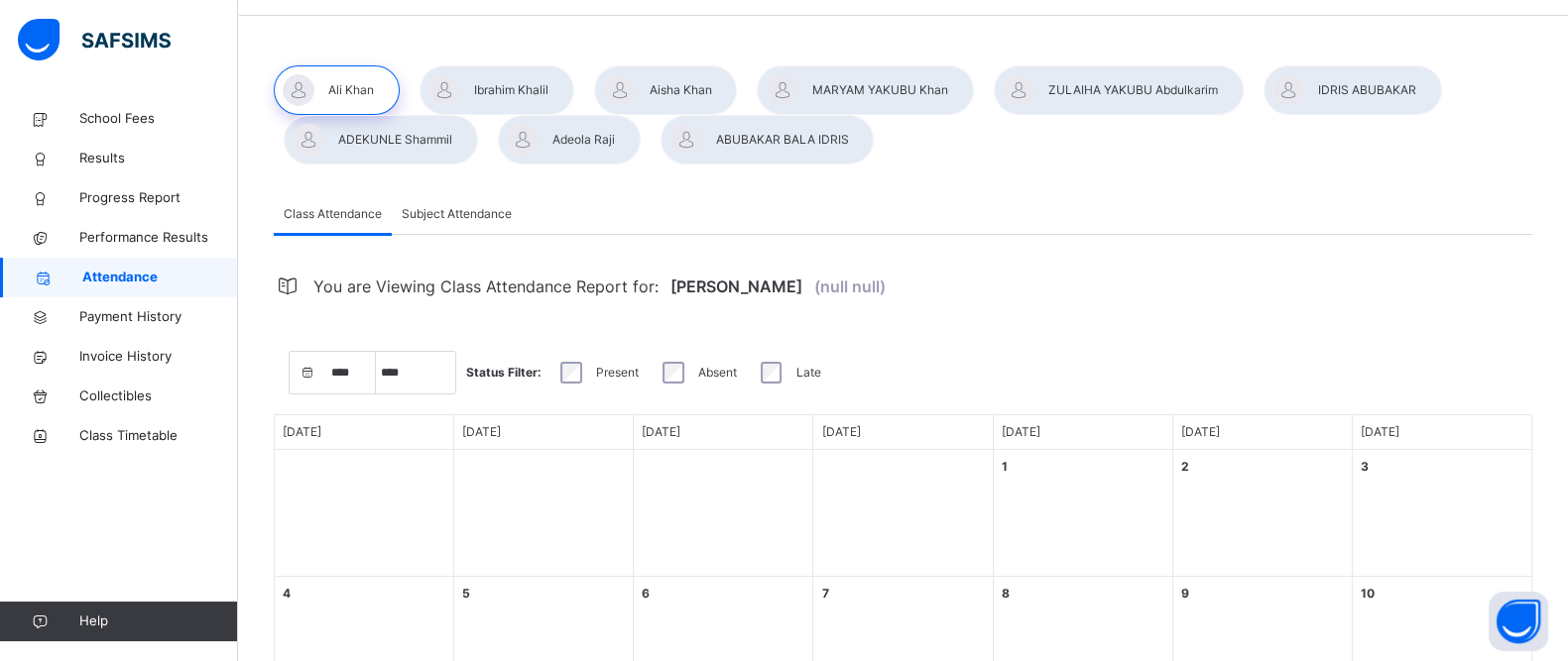
scroll to position [0, 0]
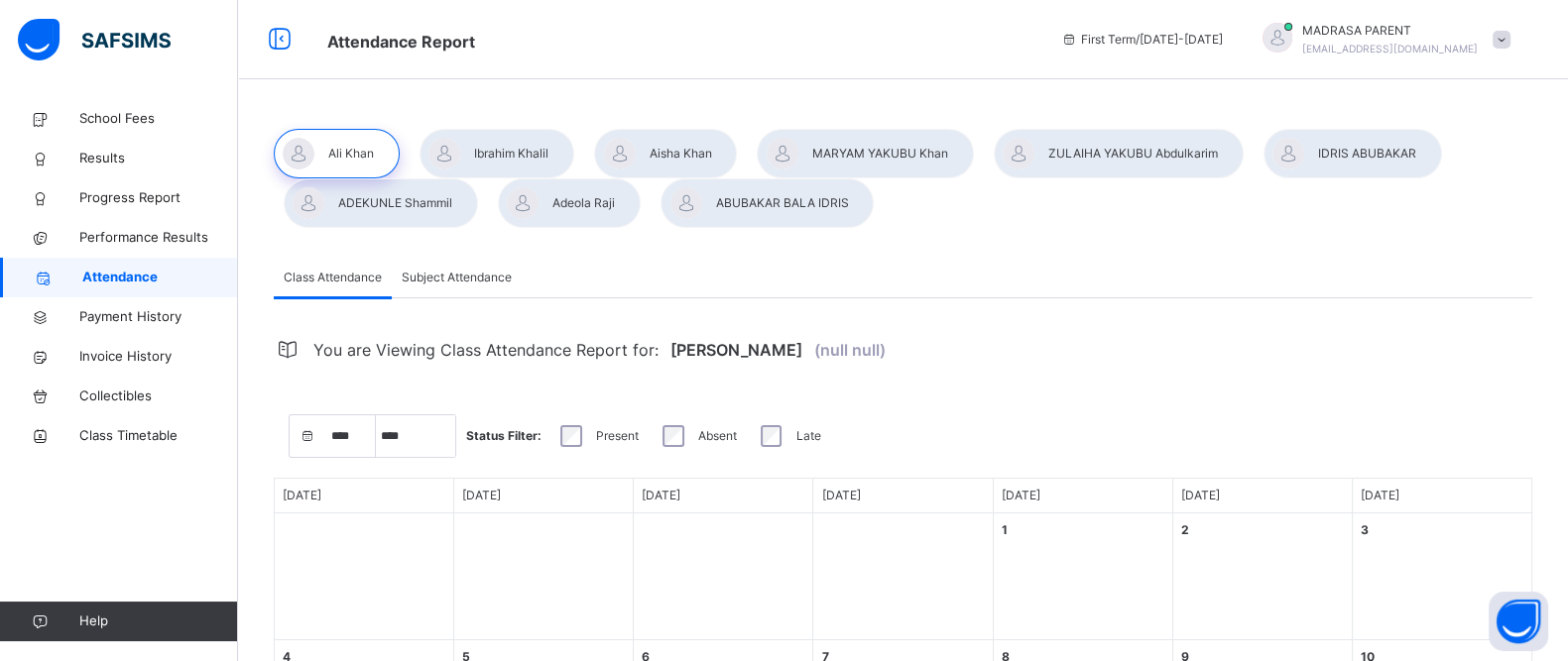
click at [475, 169] on div at bounding box center [496, 154] width 155 height 50
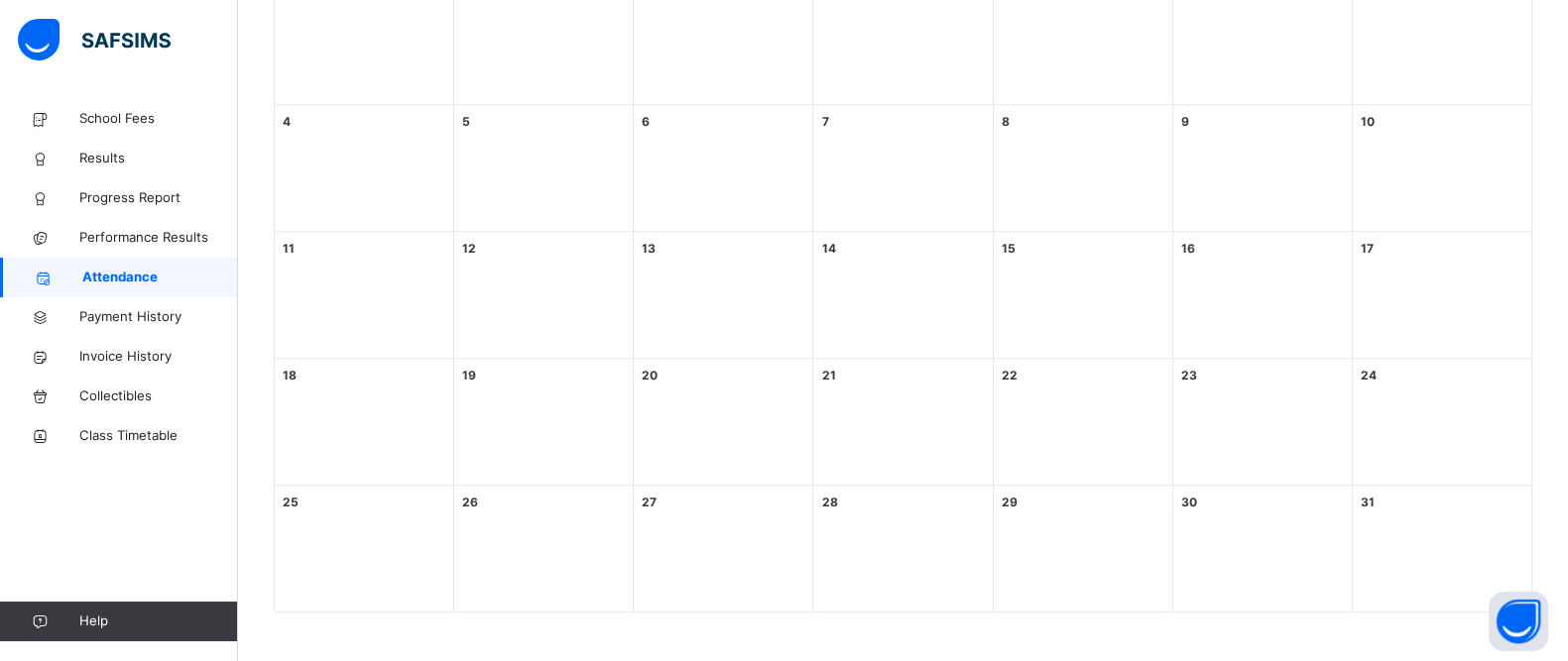
scroll to position [57, 0]
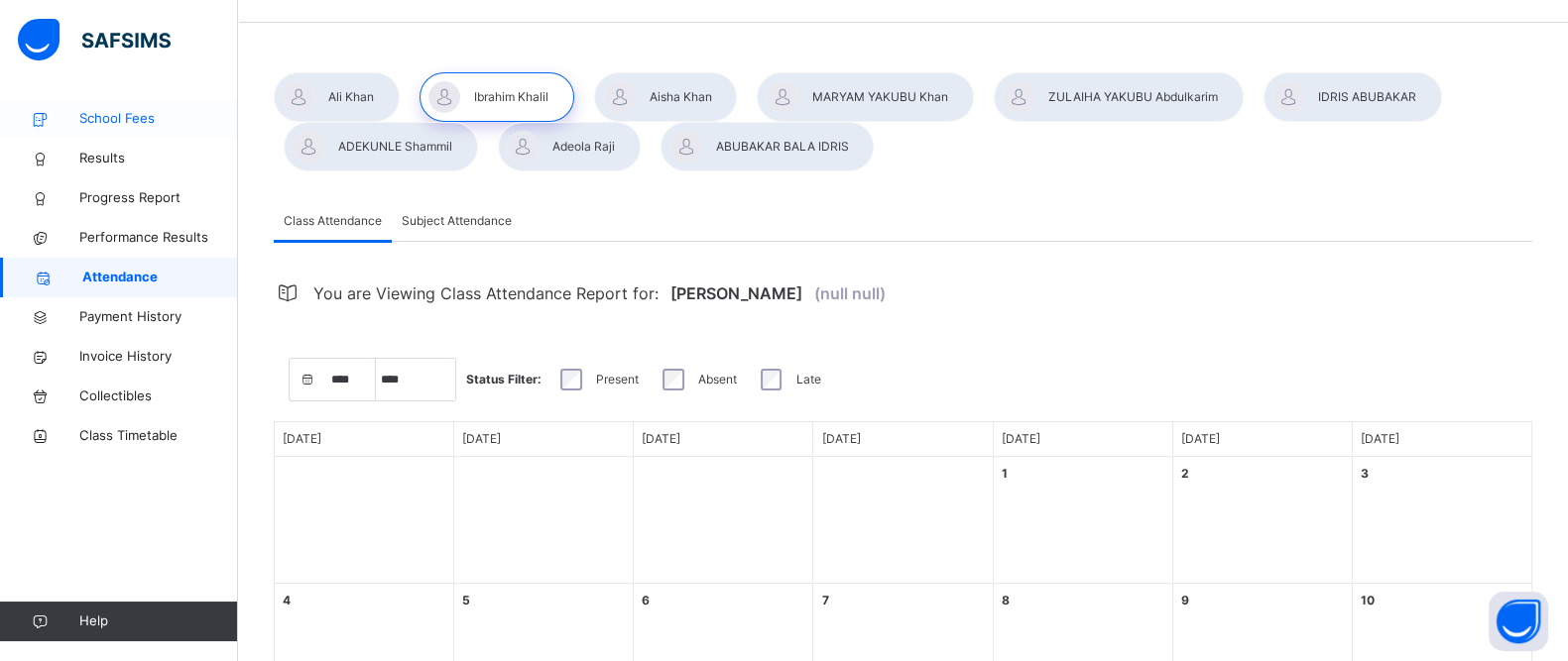
click at [142, 130] on link "School Fees" at bounding box center [119, 119] width 238 height 40
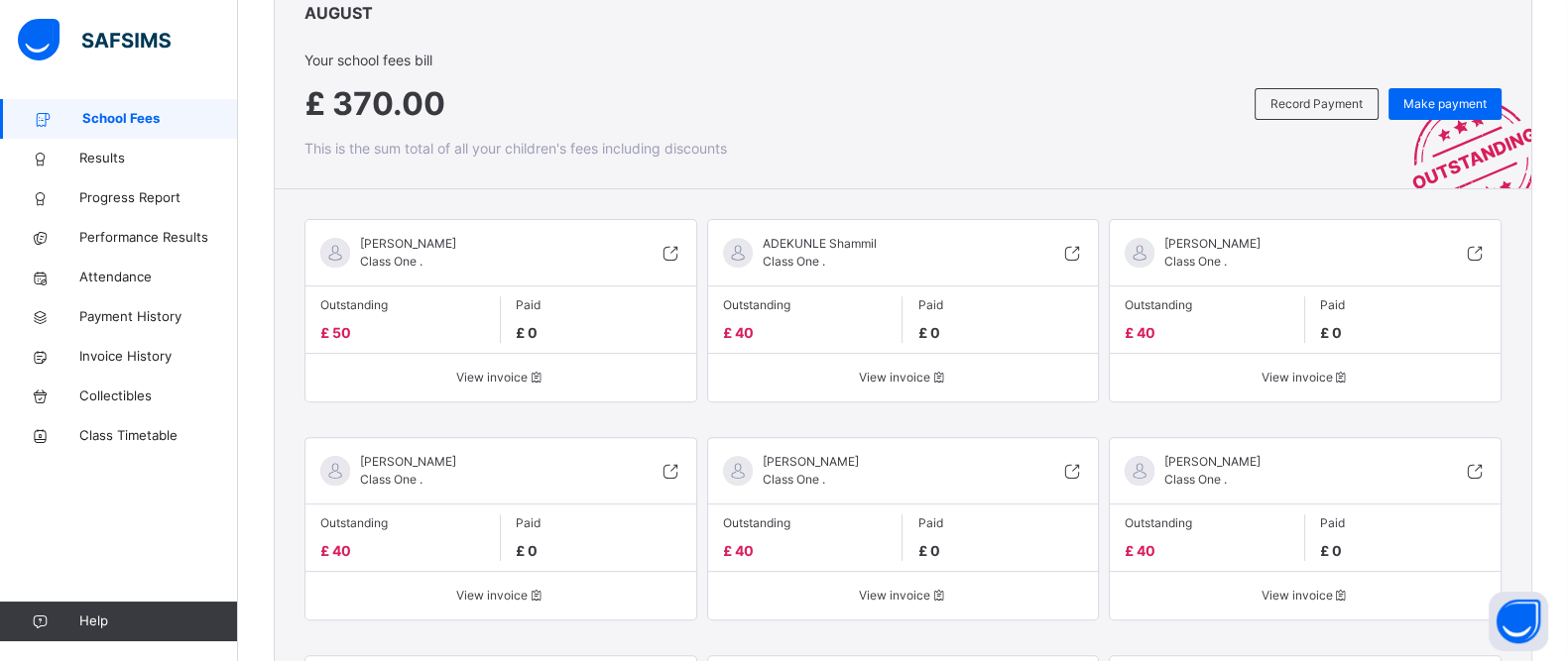
scroll to position [936, 0]
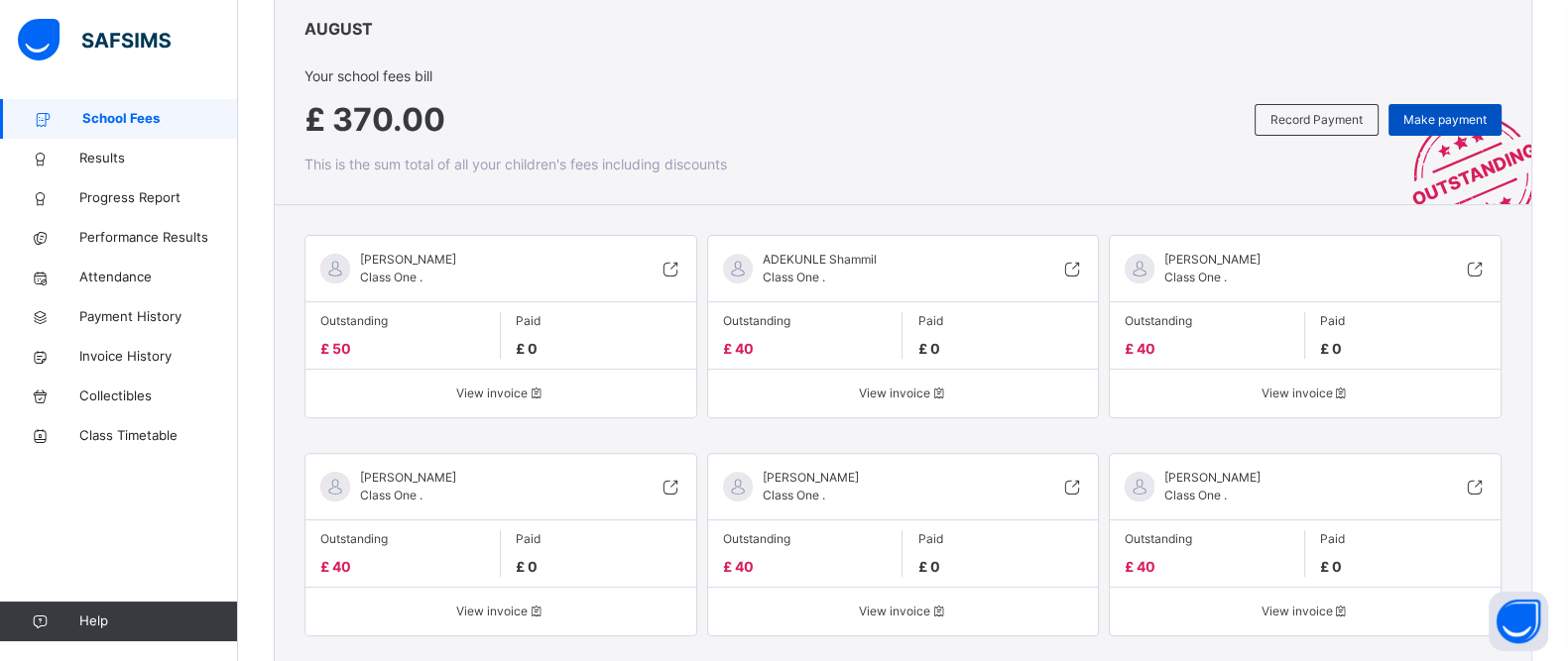
click at [1447, 127] on span "Make payment" at bounding box center [1444, 120] width 83 height 18
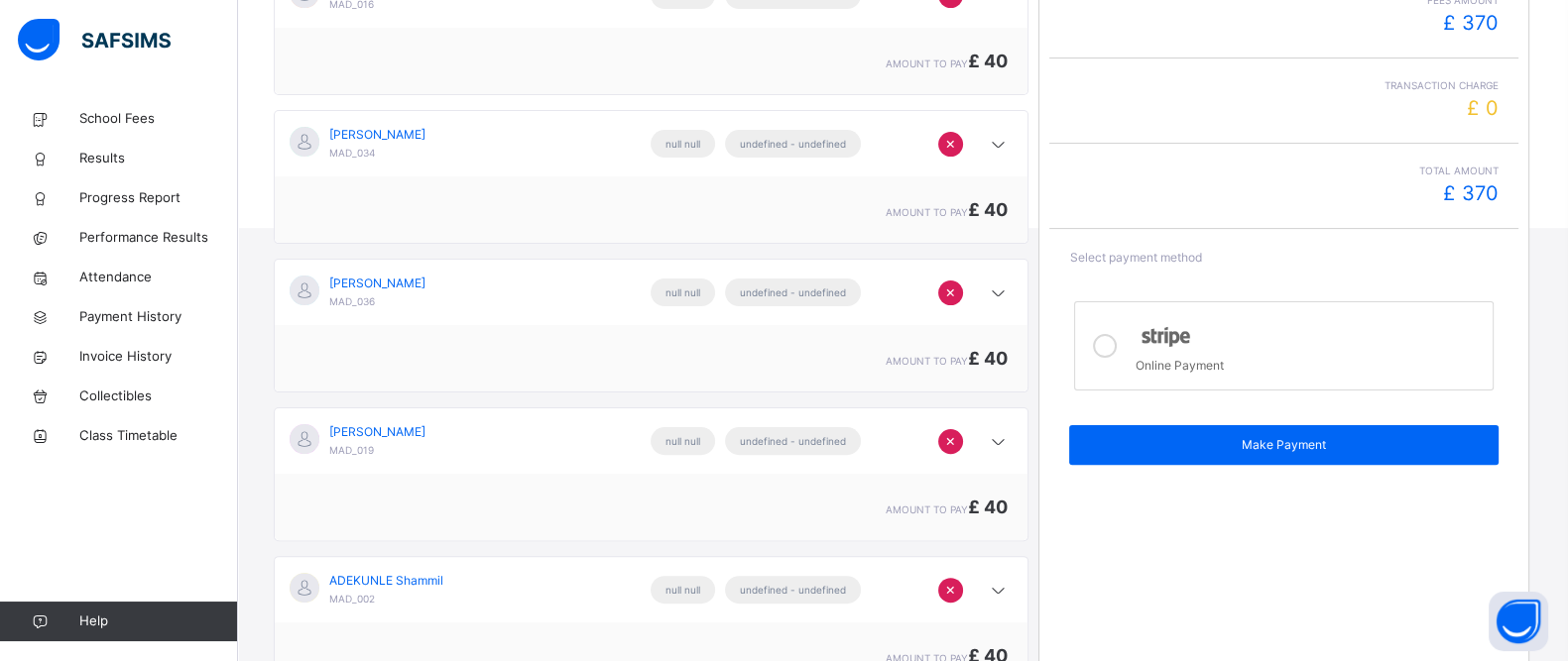
scroll to position [719, 0]
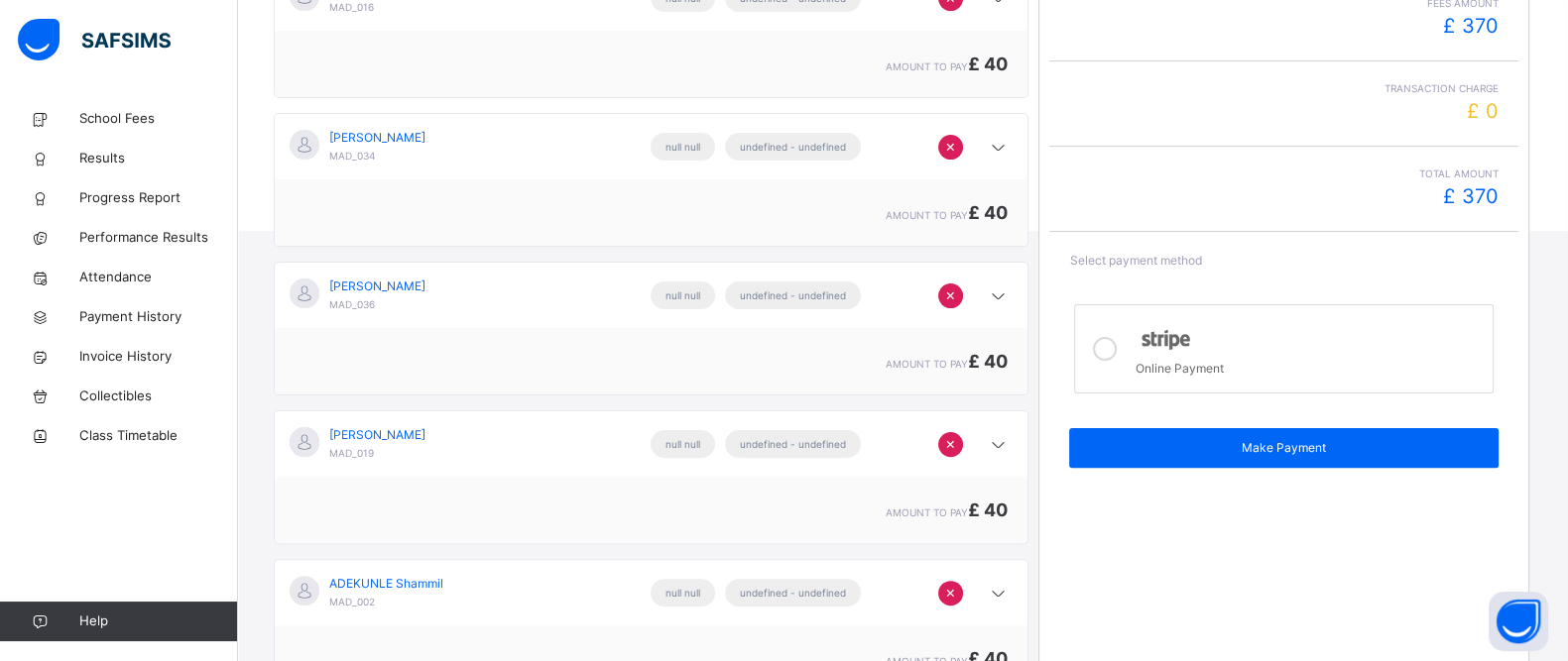
click at [1109, 349] on icon at bounding box center [1105, 349] width 24 height 24
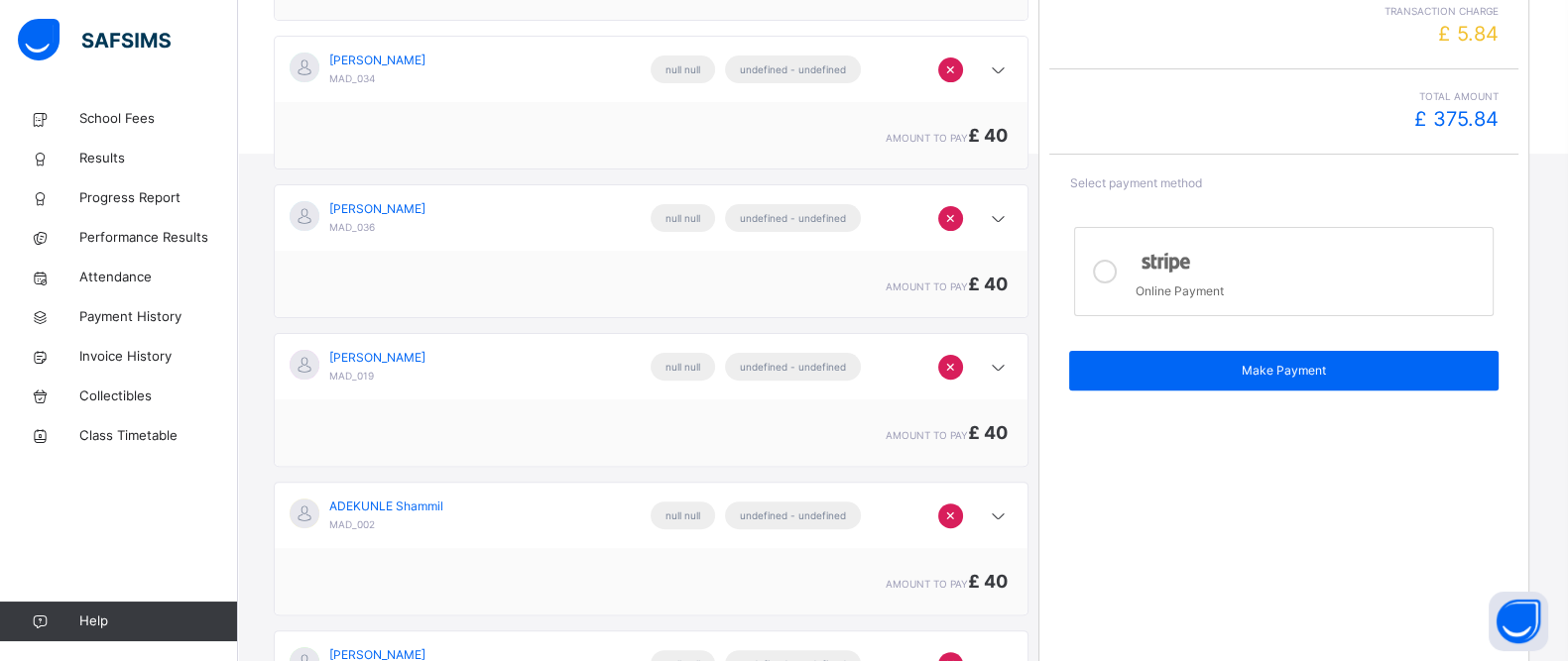
scroll to position [768, 0]
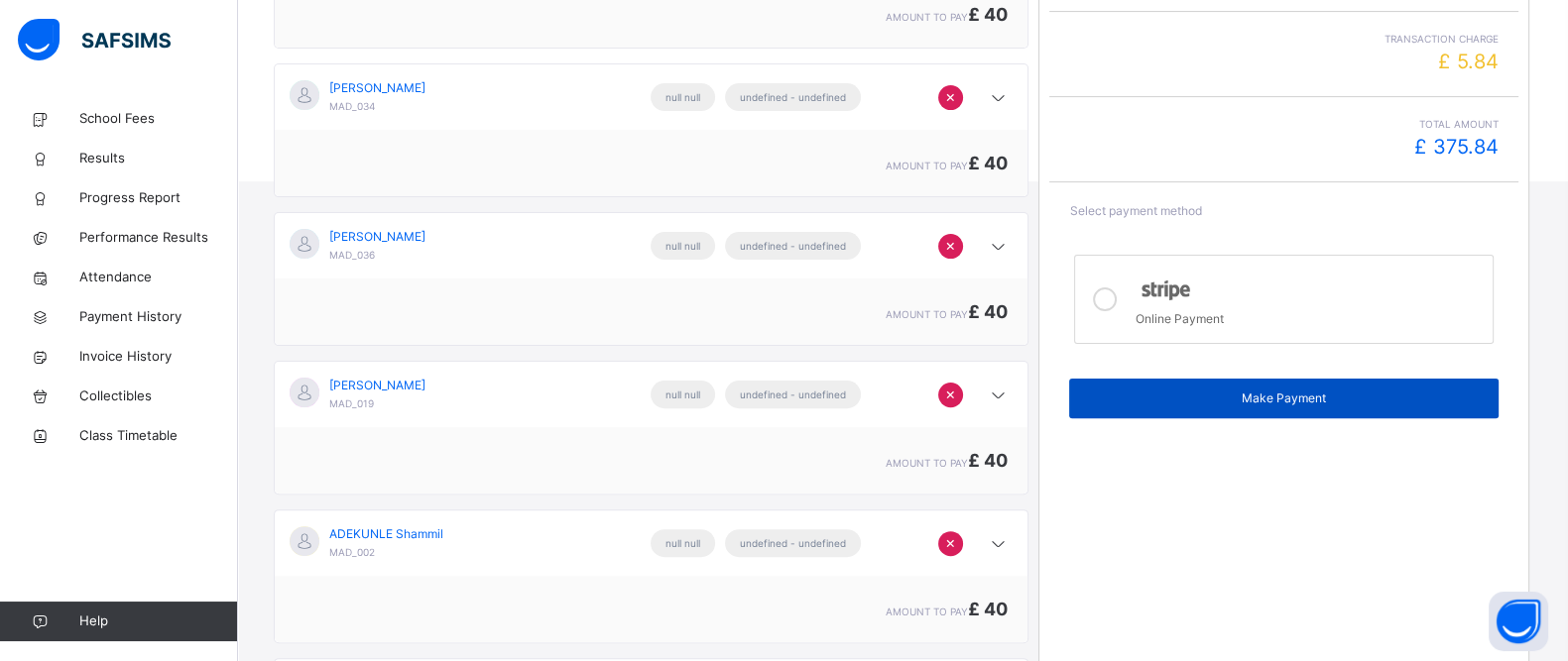
click at [1316, 393] on span "Make Payment" at bounding box center [1283, 398] width 399 height 18
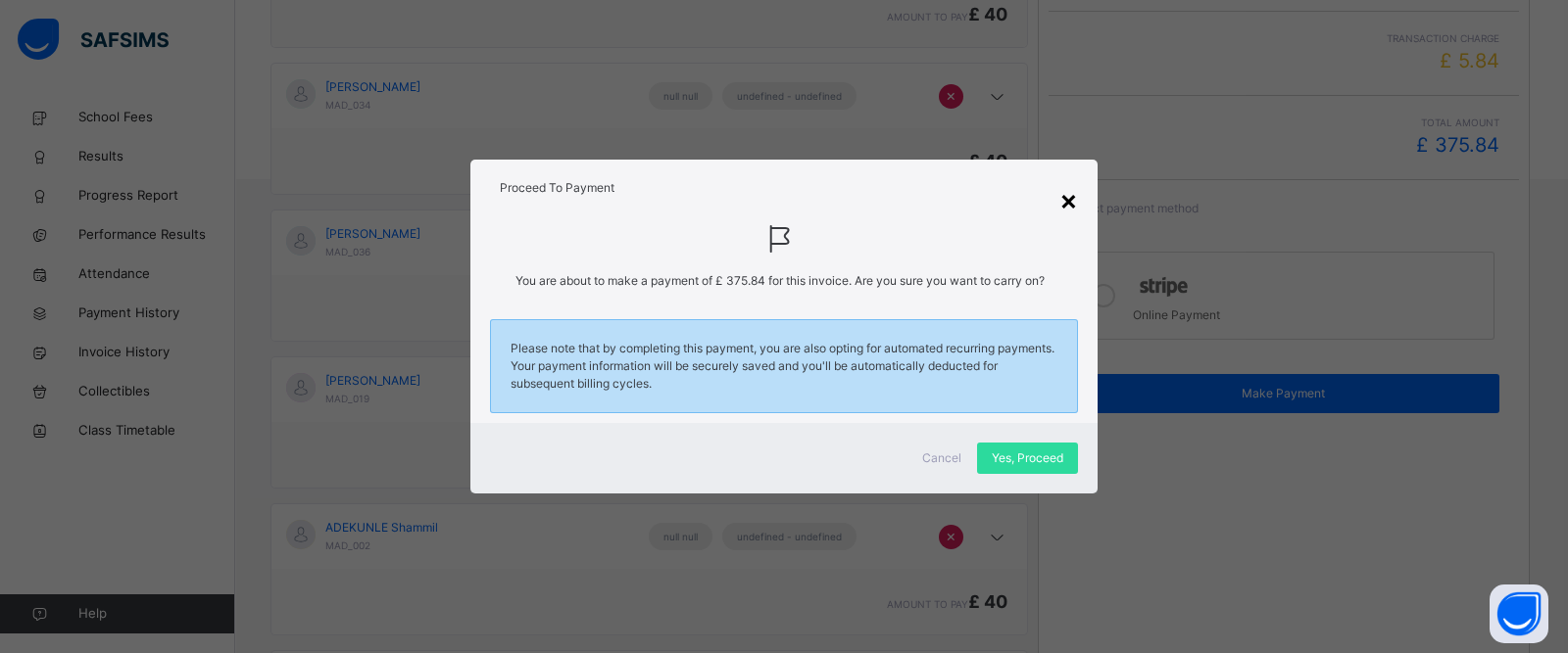
click at [1074, 204] on div "×" at bounding box center [1068, 200] width 19 height 41
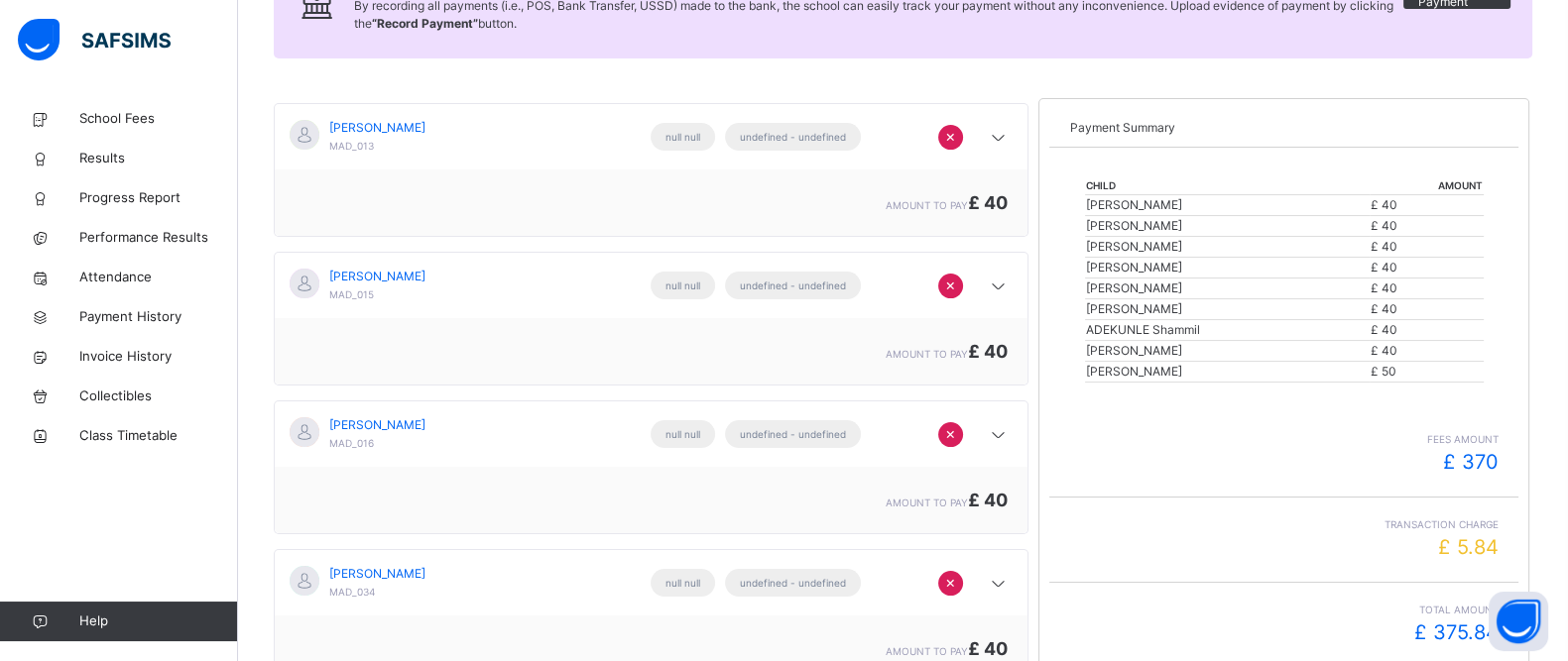
scroll to position [288, 0]
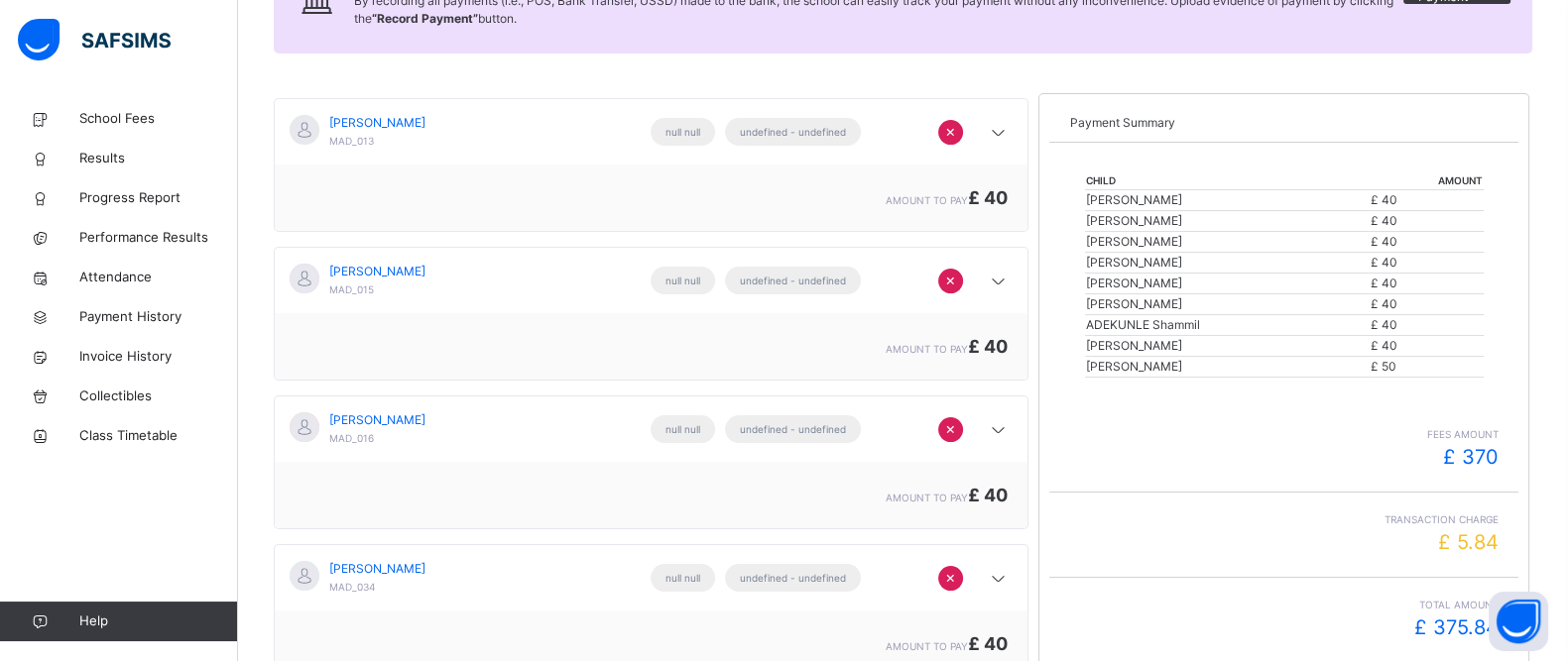
click at [956, 285] on span "×" at bounding box center [950, 280] width 11 height 24
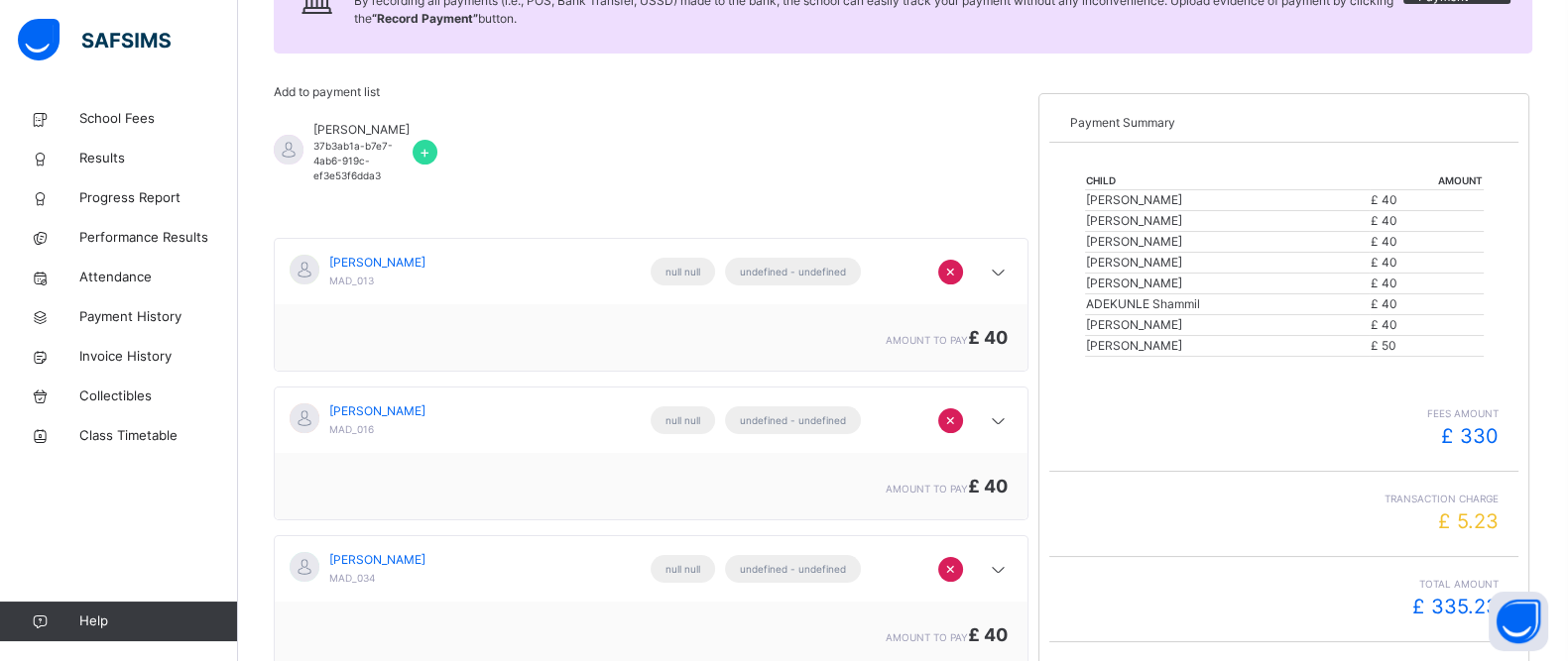
click at [956, 273] on span "×" at bounding box center [950, 271] width 11 height 24
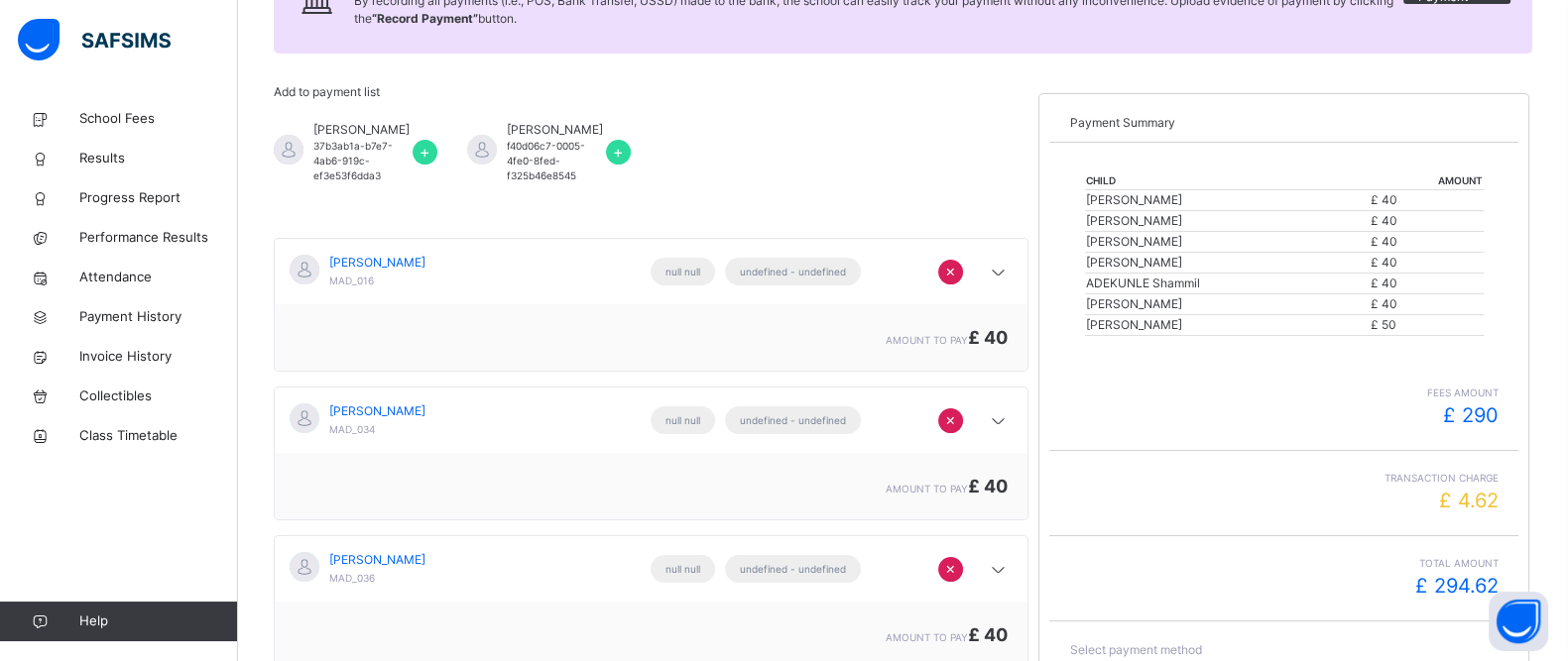
click at [421, 157] on span "+" at bounding box center [424, 152] width 11 height 24
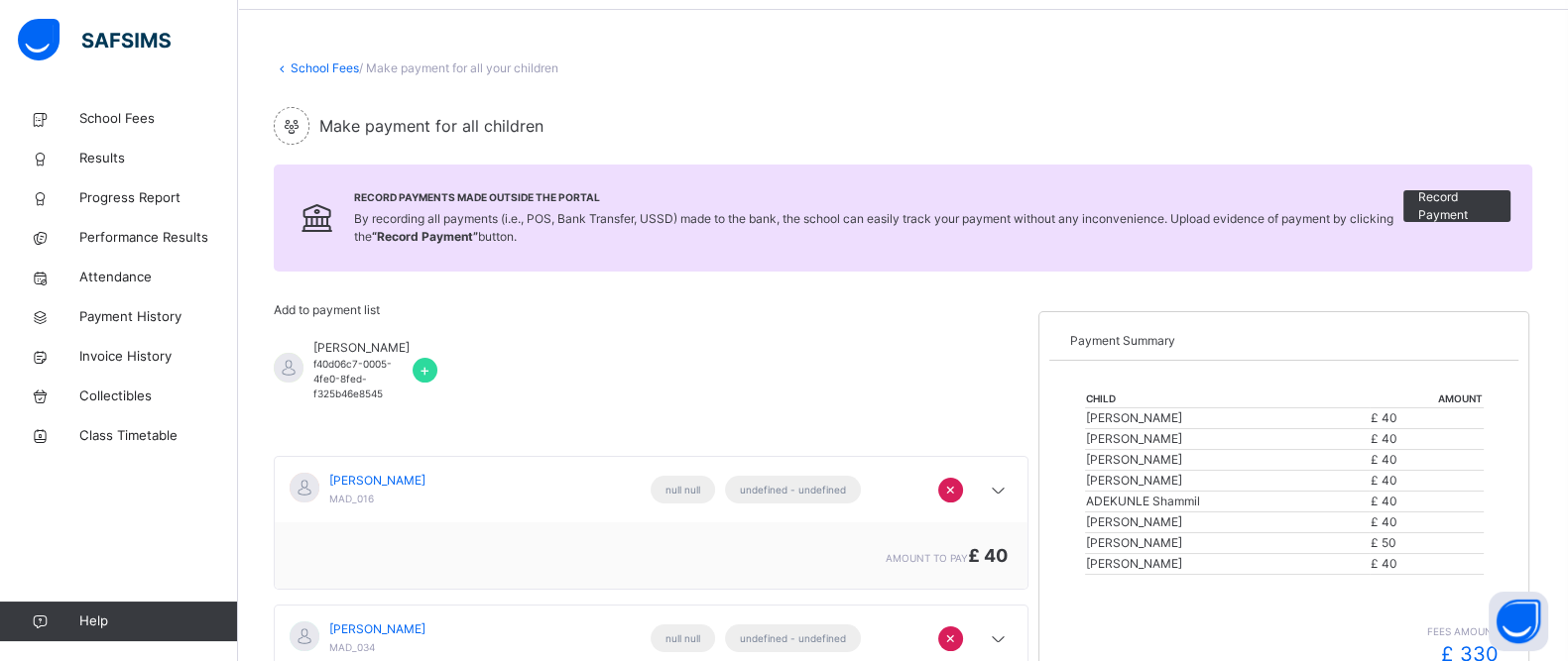
scroll to position [67, 0]
click at [1476, 206] on span "Record Payment" at bounding box center [1456, 210] width 77 height 36
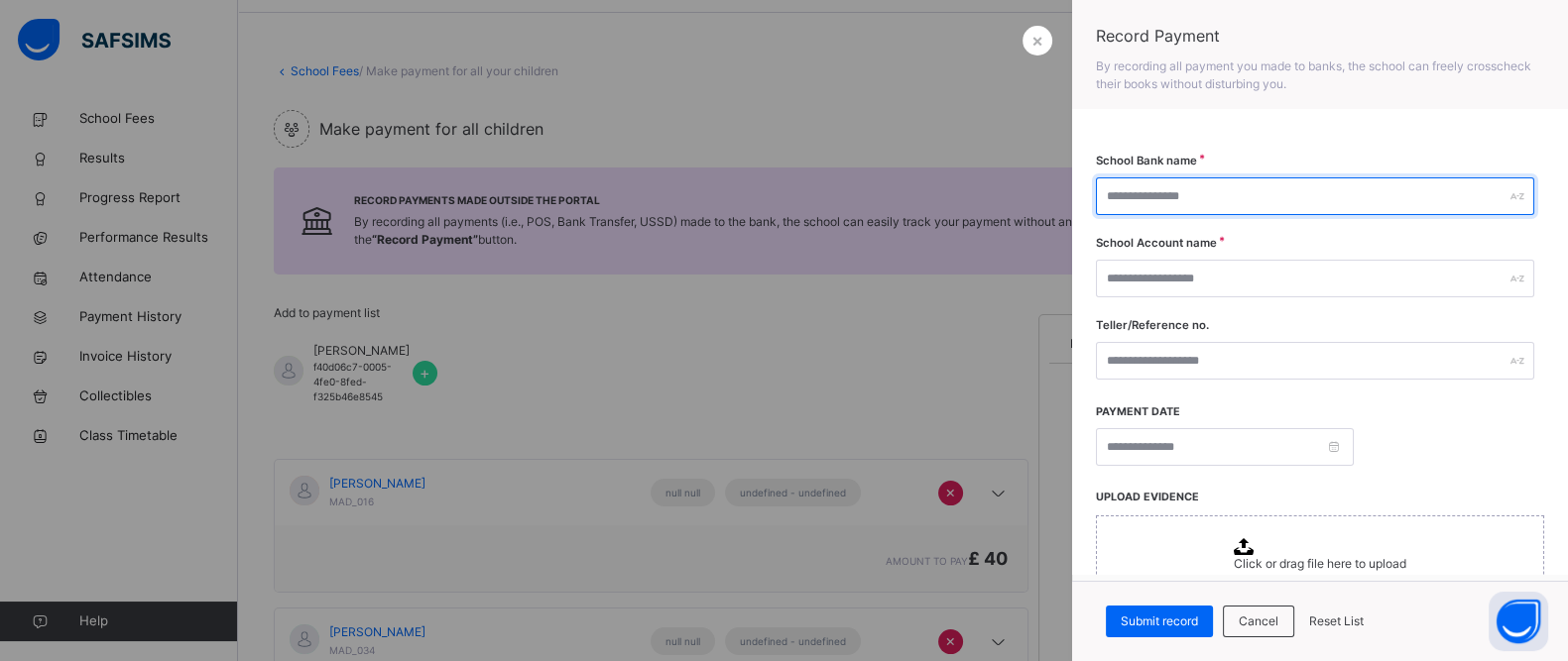
click at [1186, 203] on input "text" at bounding box center [1314, 197] width 438 height 38
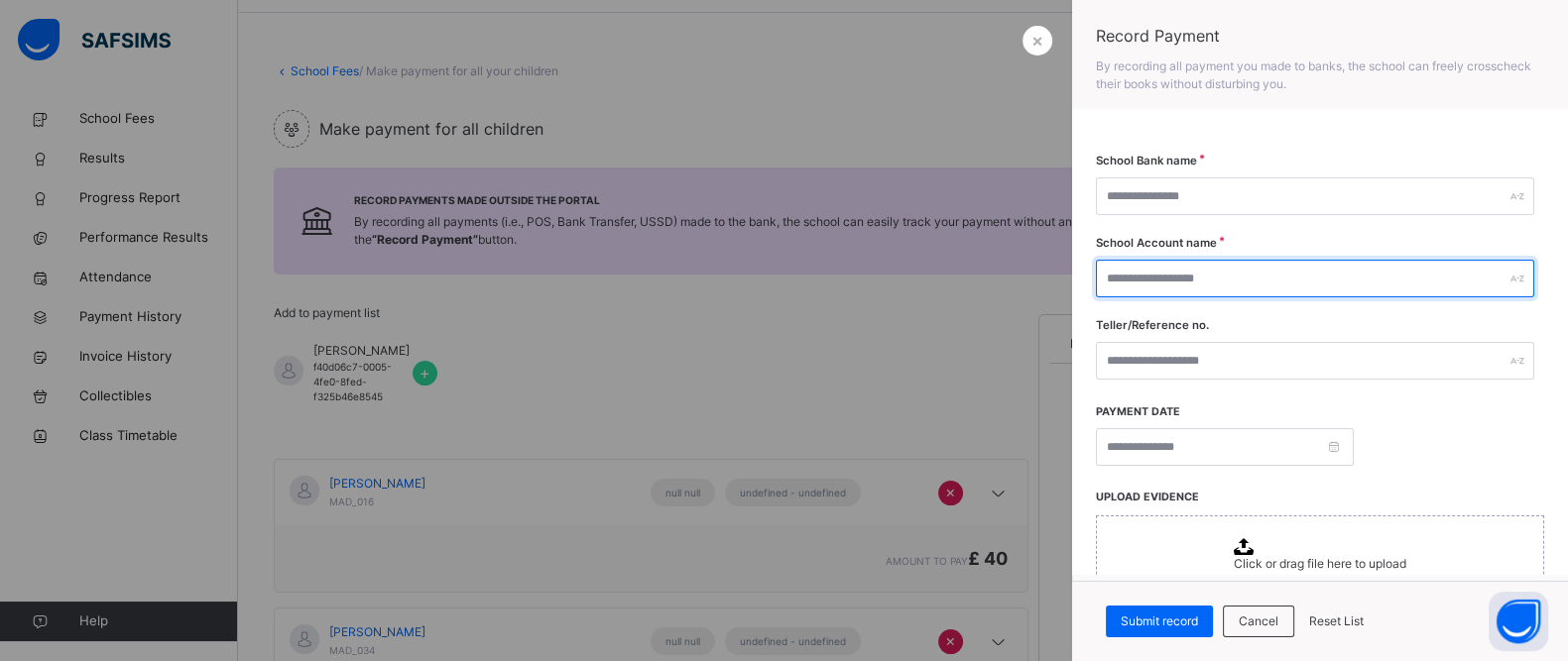
click at [1156, 280] on input "text" at bounding box center [1314, 279] width 438 height 38
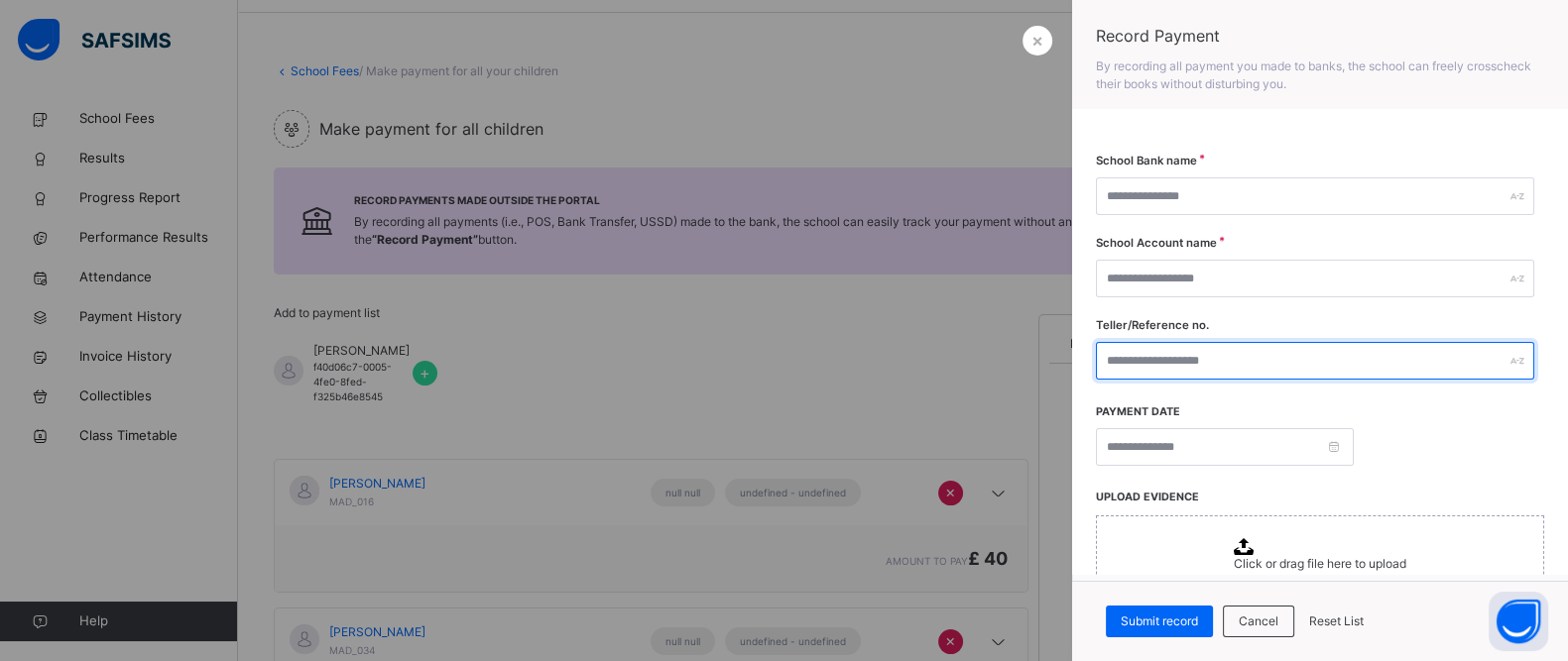
click at [1156, 358] on input "text" at bounding box center [1314, 361] width 438 height 38
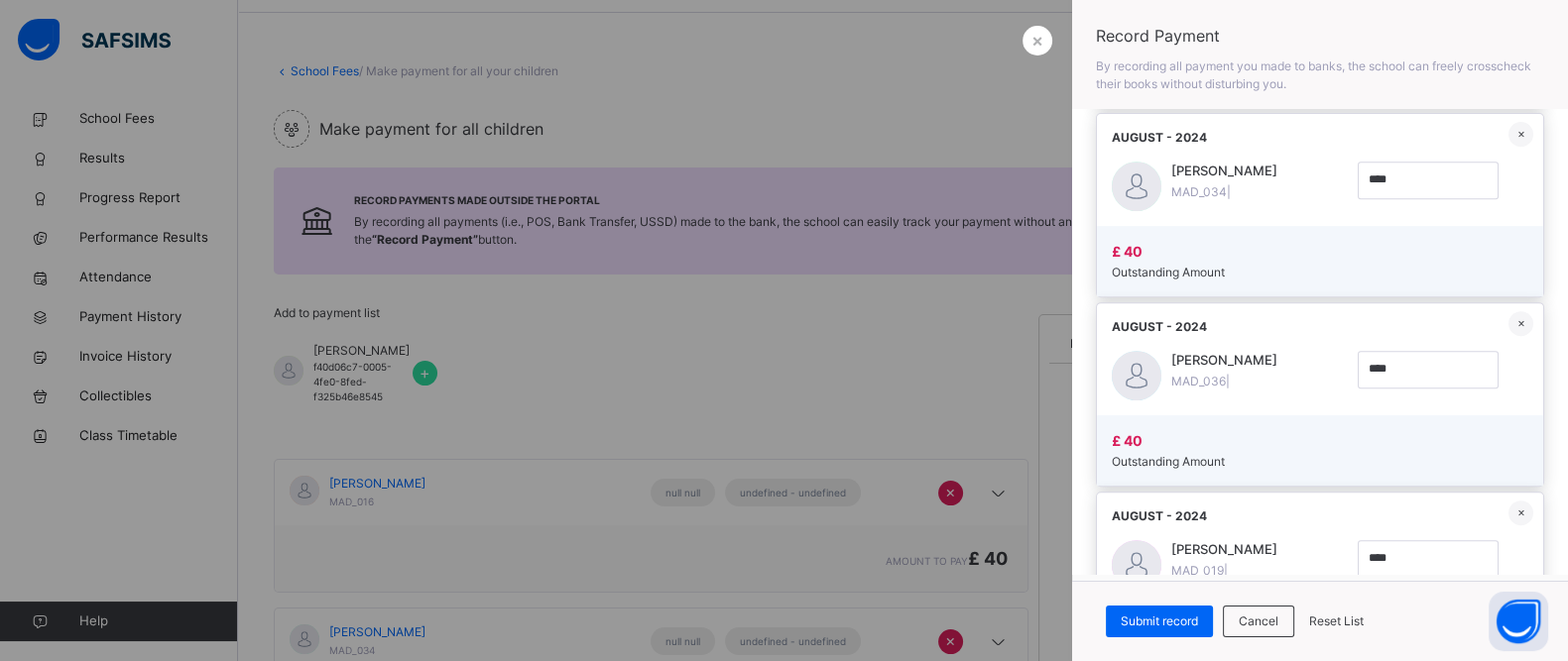
scroll to position [1168, 0]
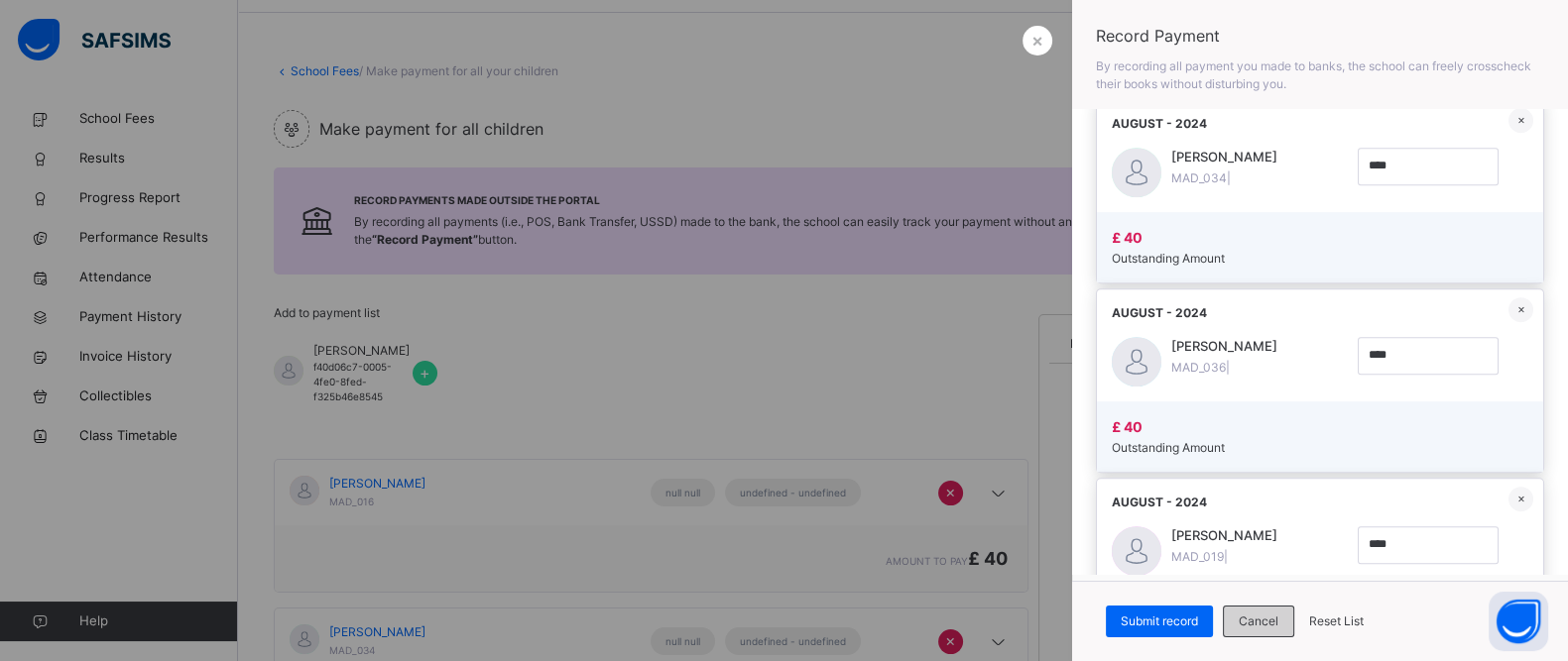
click at [1249, 623] on span "Cancel" at bounding box center [1258, 622] width 40 height 18
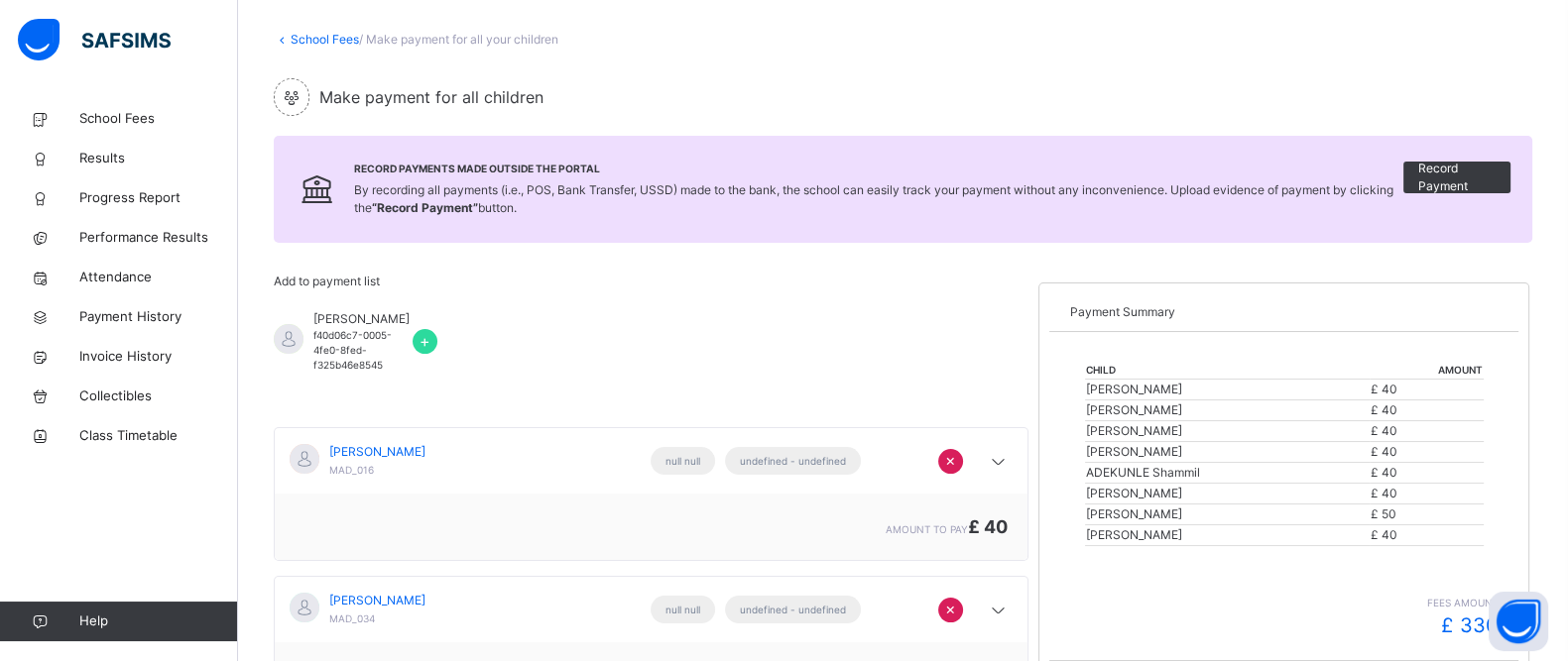
scroll to position [0, 0]
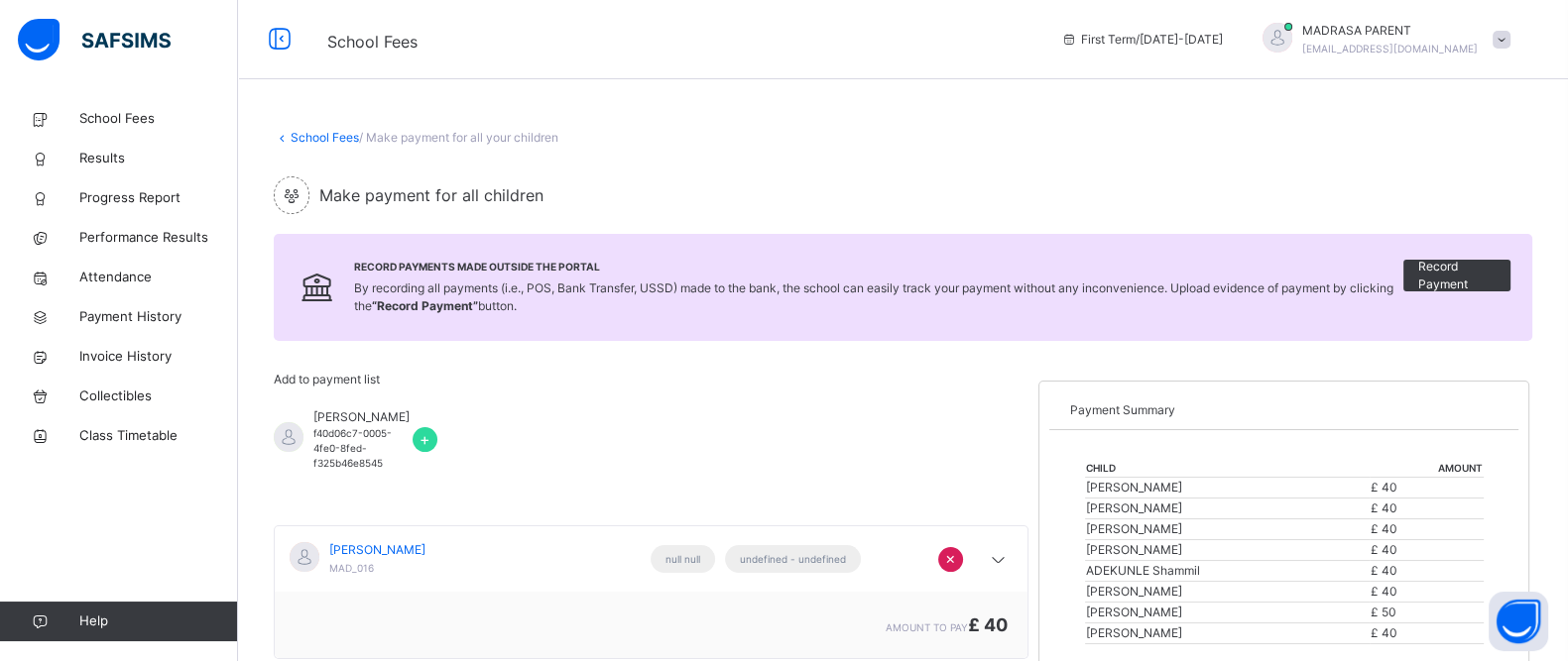
click at [1510, 45] on span at bounding box center [1501, 40] width 18 height 18
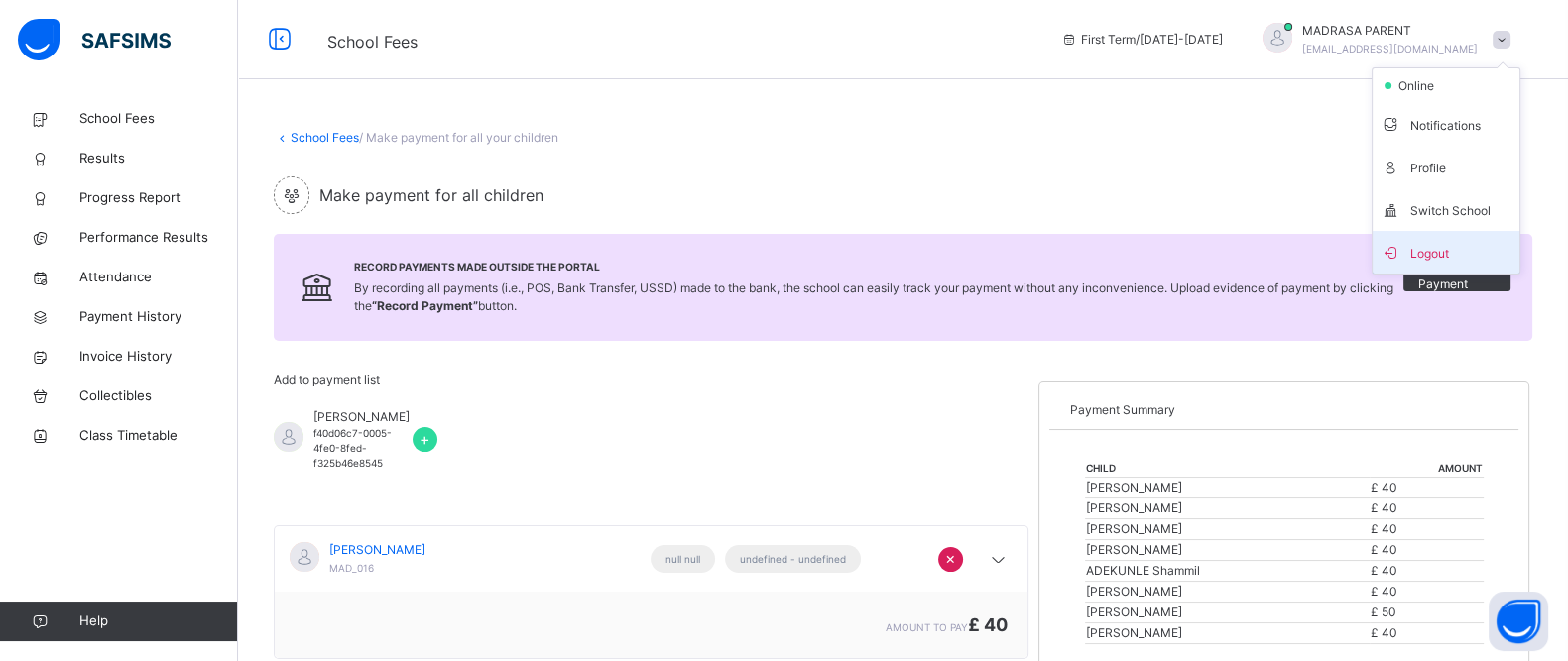
click at [1435, 245] on span "Logout" at bounding box center [1445, 252] width 131 height 27
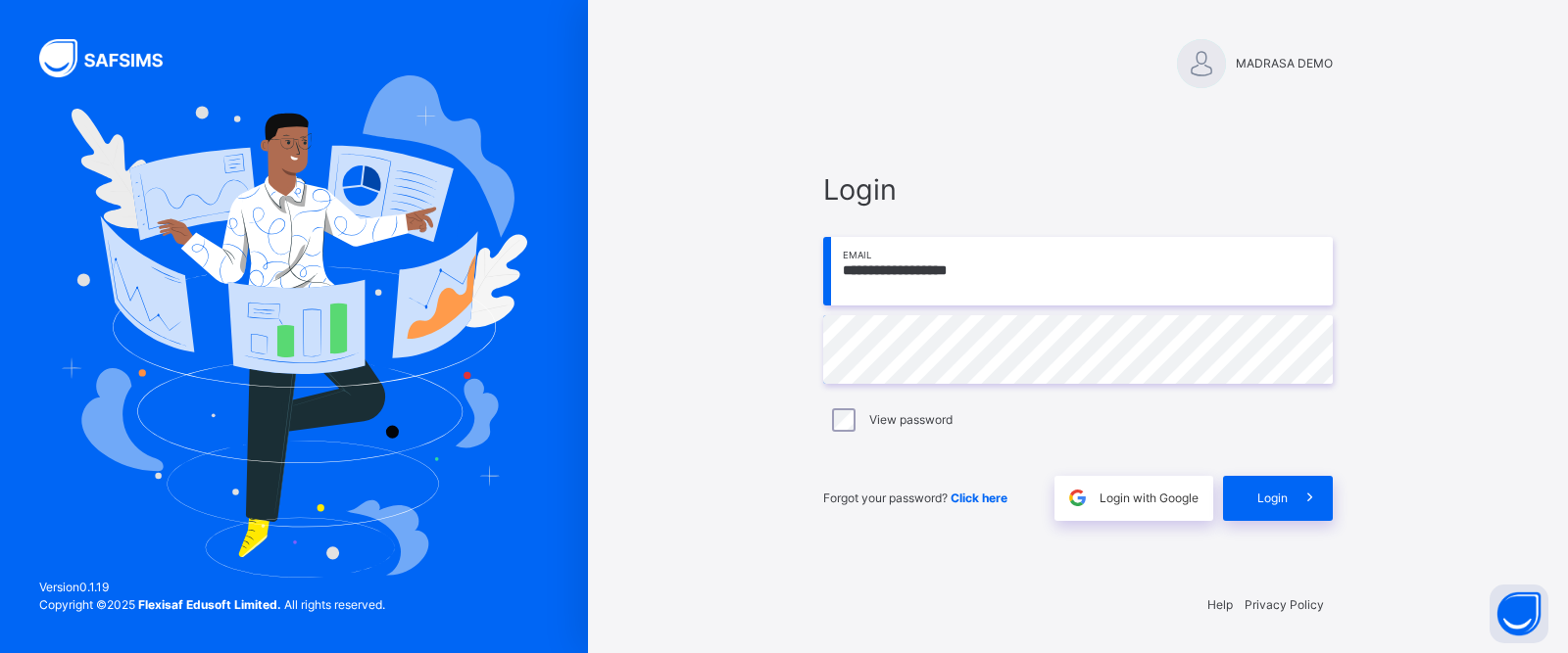
click at [1087, 297] on input "**********" at bounding box center [1078, 271] width 509 height 69
type input "**********"
click at [1275, 479] on div "Login" at bounding box center [1277, 499] width 110 height 45
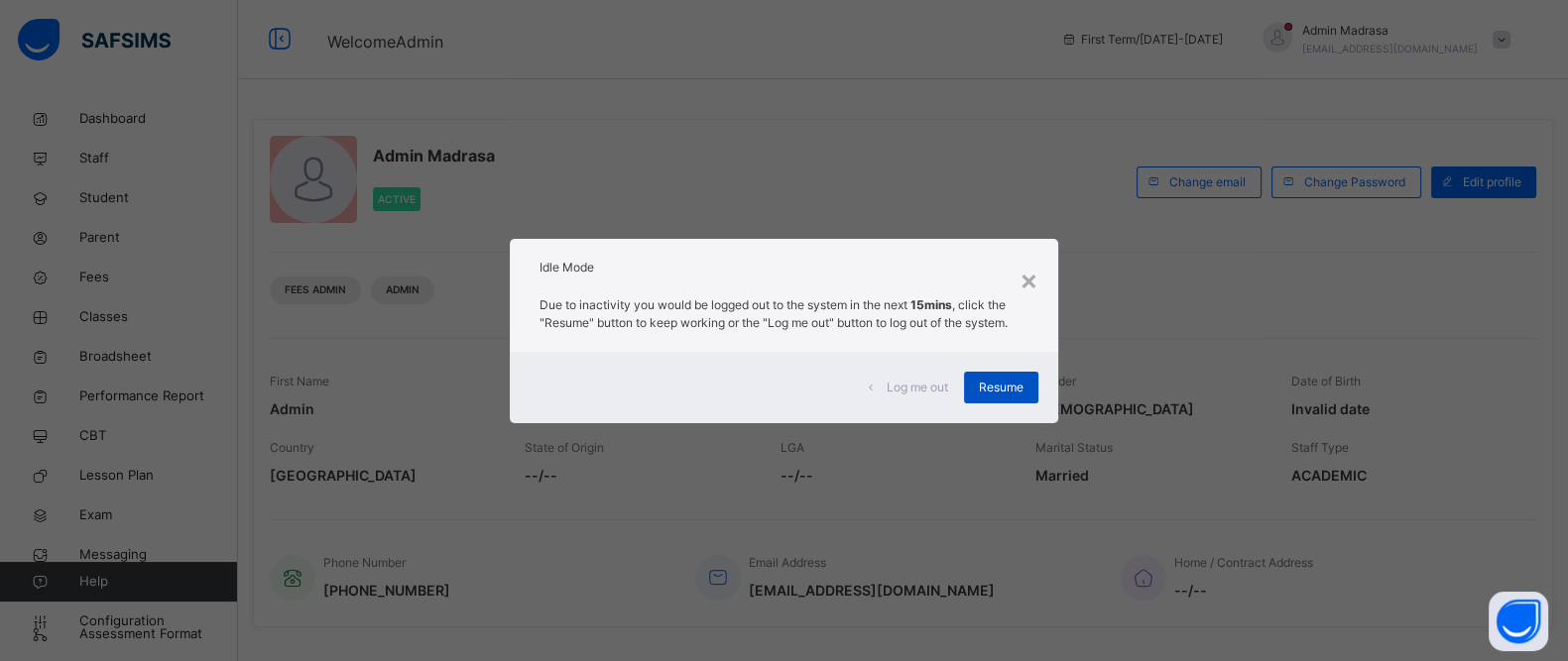
click at [1012, 385] on span "Resume" at bounding box center [1001, 387] width 45 height 18
